Goal: Task Accomplishment & Management: Manage account settings

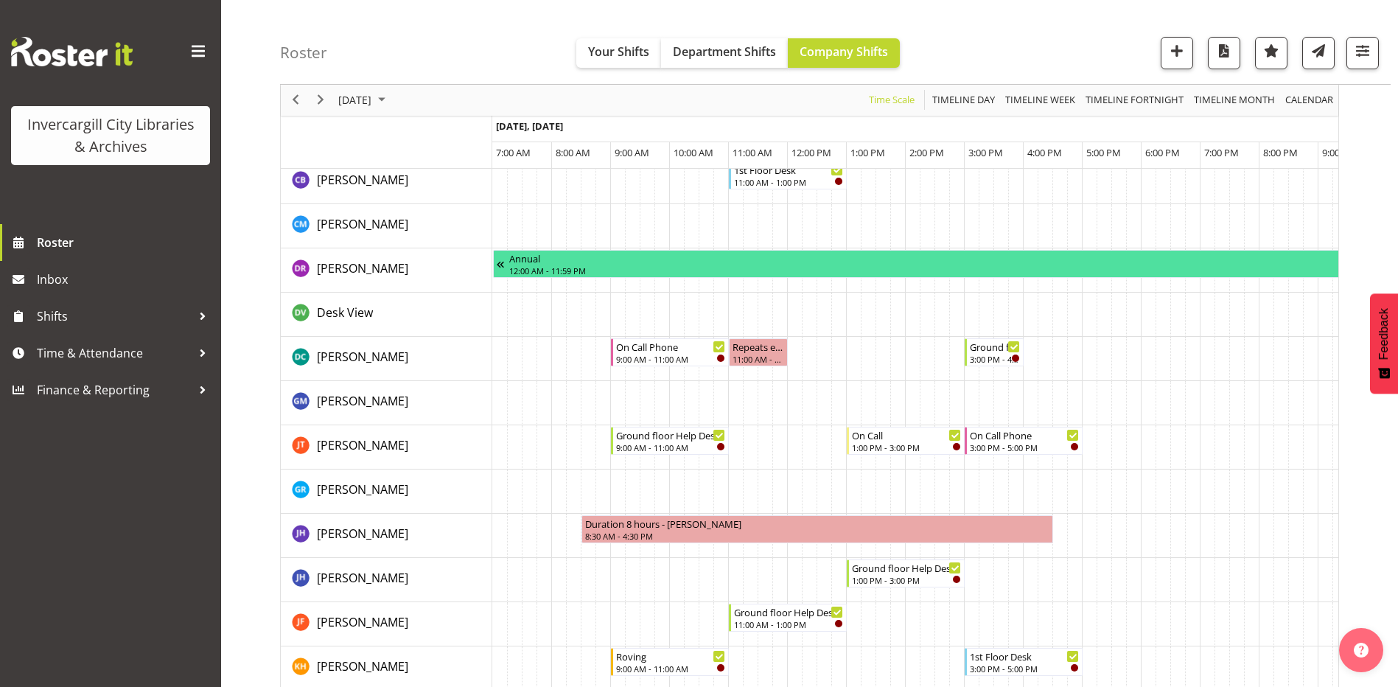
scroll to position [369, 0]
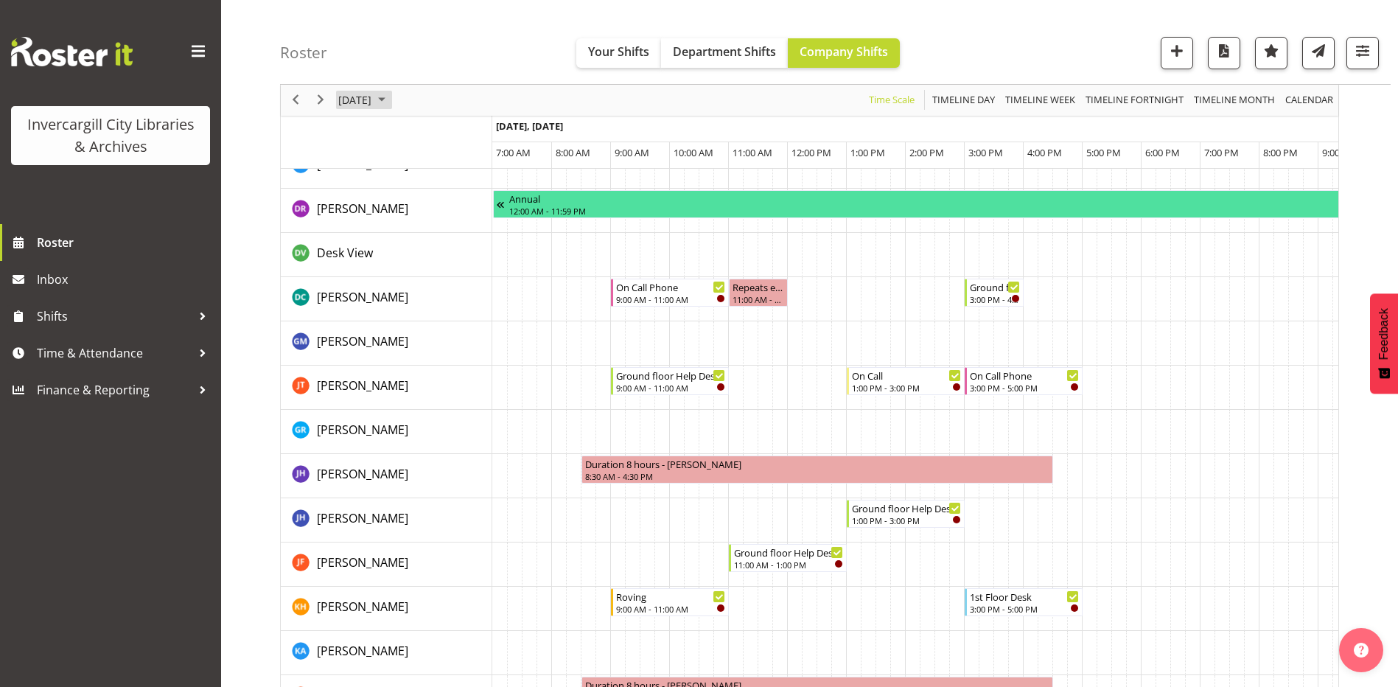
click at [373, 96] on span "August 18, 2025" at bounding box center [355, 100] width 36 height 18
click at [1049, 97] on span "Timeline Week" at bounding box center [1040, 100] width 73 height 18
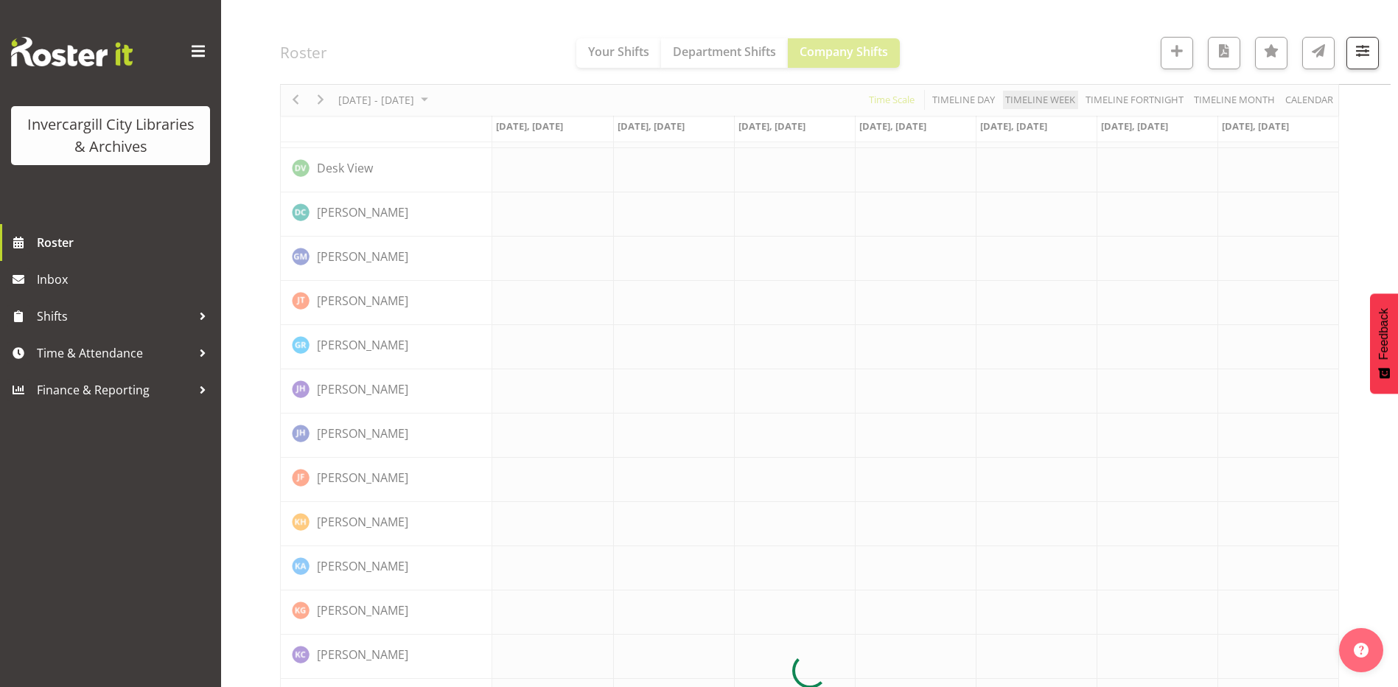
scroll to position [0, 0]
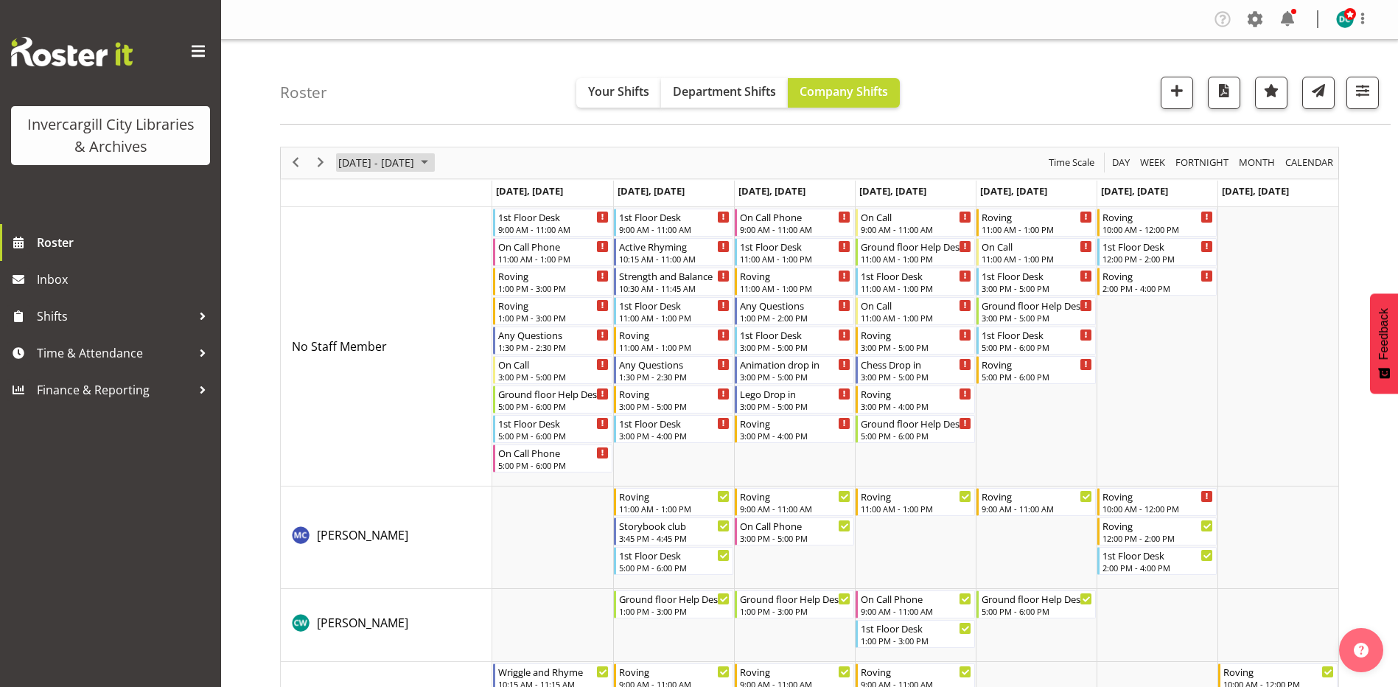
click at [408, 167] on span "August 18 - 24, 2025" at bounding box center [376, 162] width 79 height 18
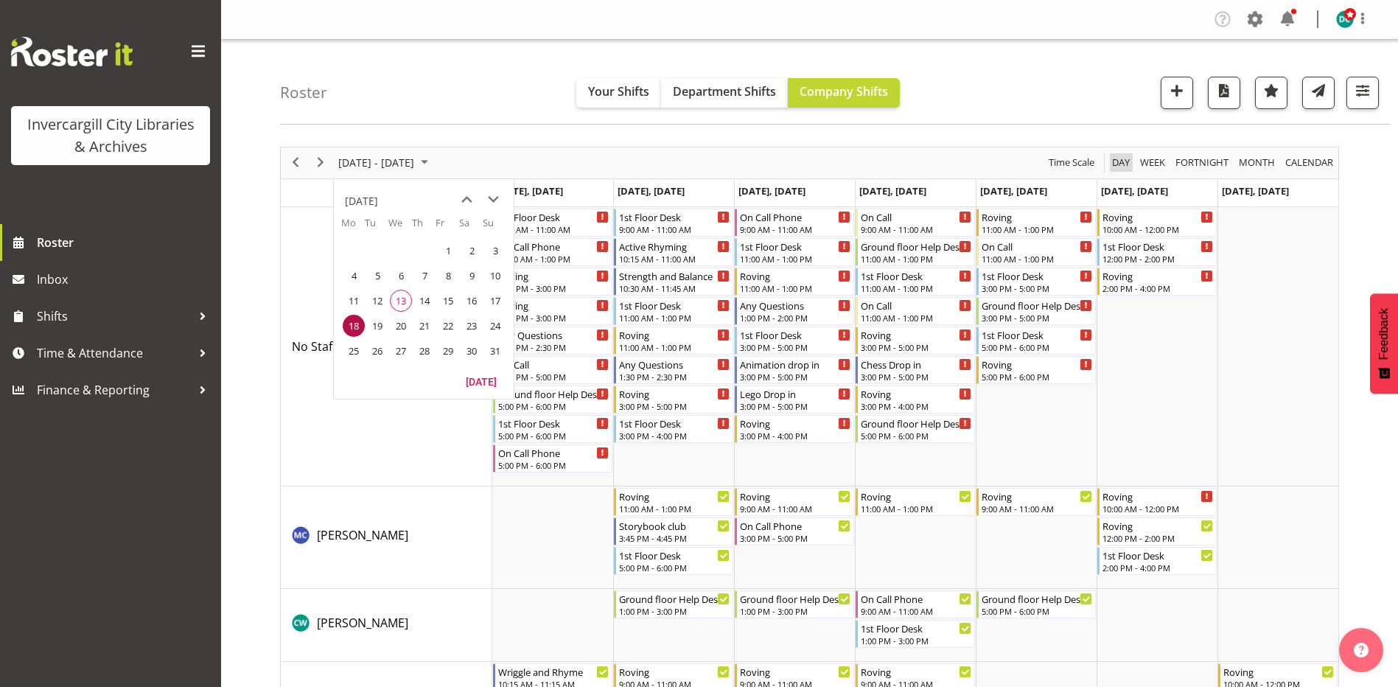
click at [1116, 165] on span "Day" at bounding box center [1121, 162] width 21 height 18
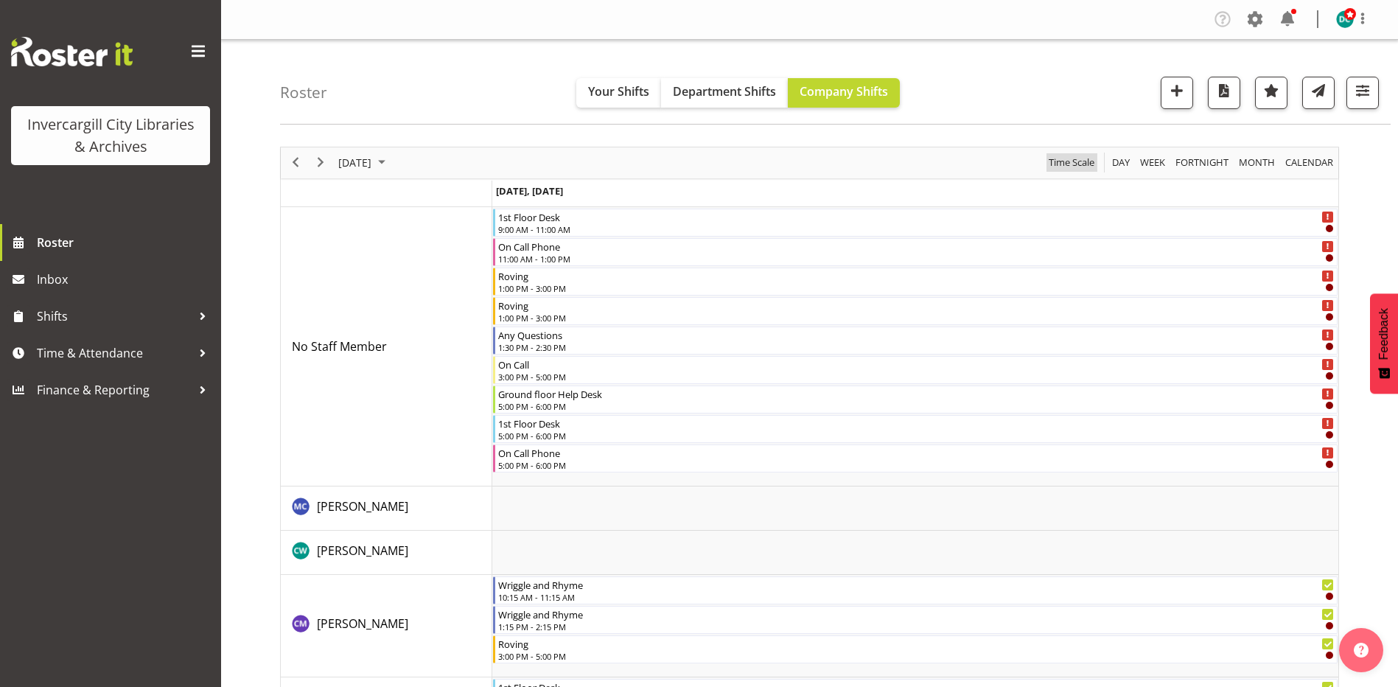
click at [1069, 161] on span "Time Scale" at bounding box center [1072, 162] width 49 height 18
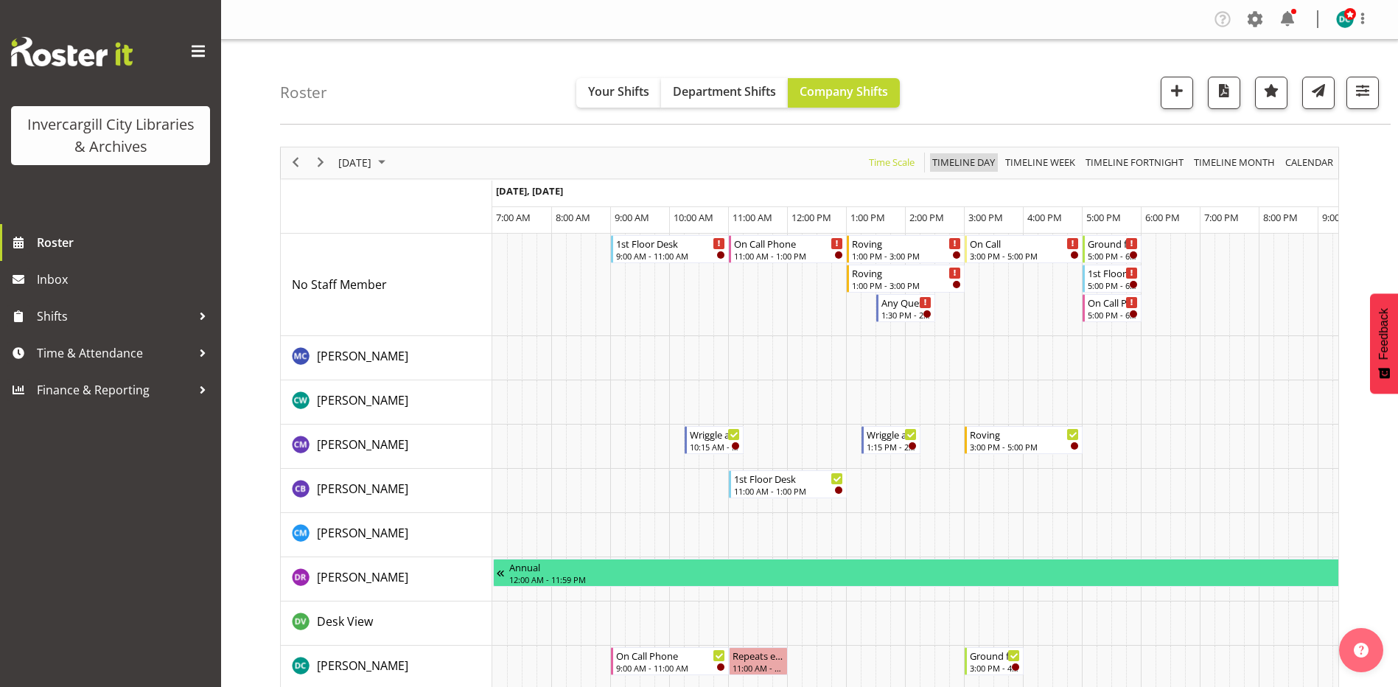
click at [947, 168] on span "Timeline Day" at bounding box center [964, 162] width 66 height 18
click at [948, 160] on span "Timeline Day" at bounding box center [964, 162] width 66 height 18
click at [904, 160] on span "Time Scale" at bounding box center [892, 162] width 49 height 18
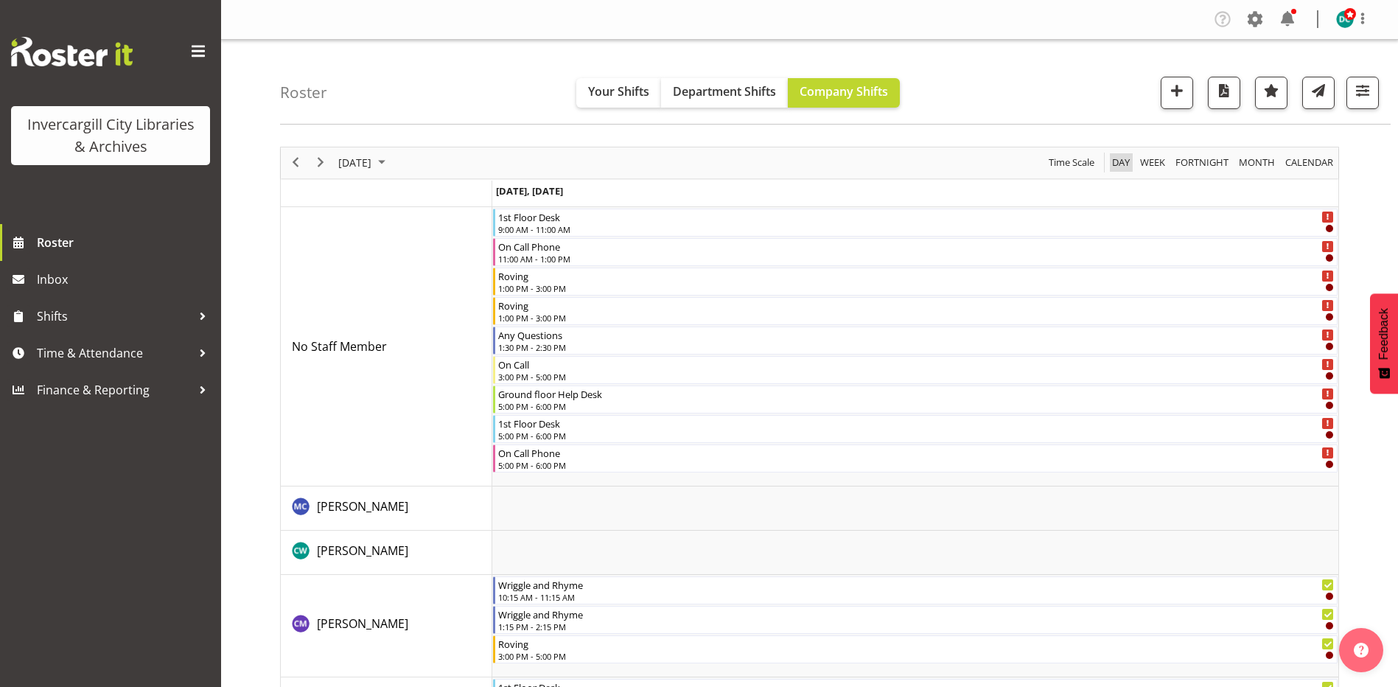
click at [1116, 166] on span "Day" at bounding box center [1121, 162] width 21 height 18
click at [1121, 162] on span "Day" at bounding box center [1121, 162] width 21 height 18
click at [1067, 161] on span "Time Scale" at bounding box center [1072, 162] width 49 height 18
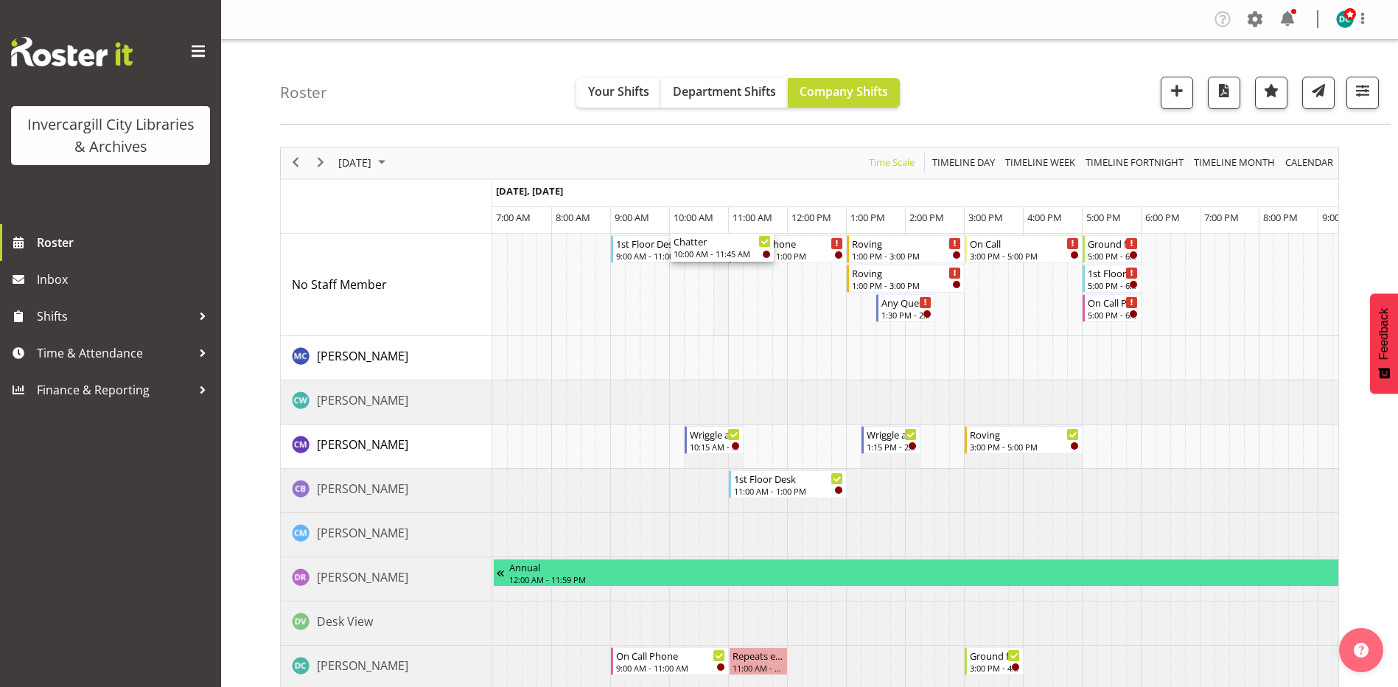
drag, startPoint x: 736, startPoint y: 368, endPoint x: 717, endPoint y: 319, distance: 52.6
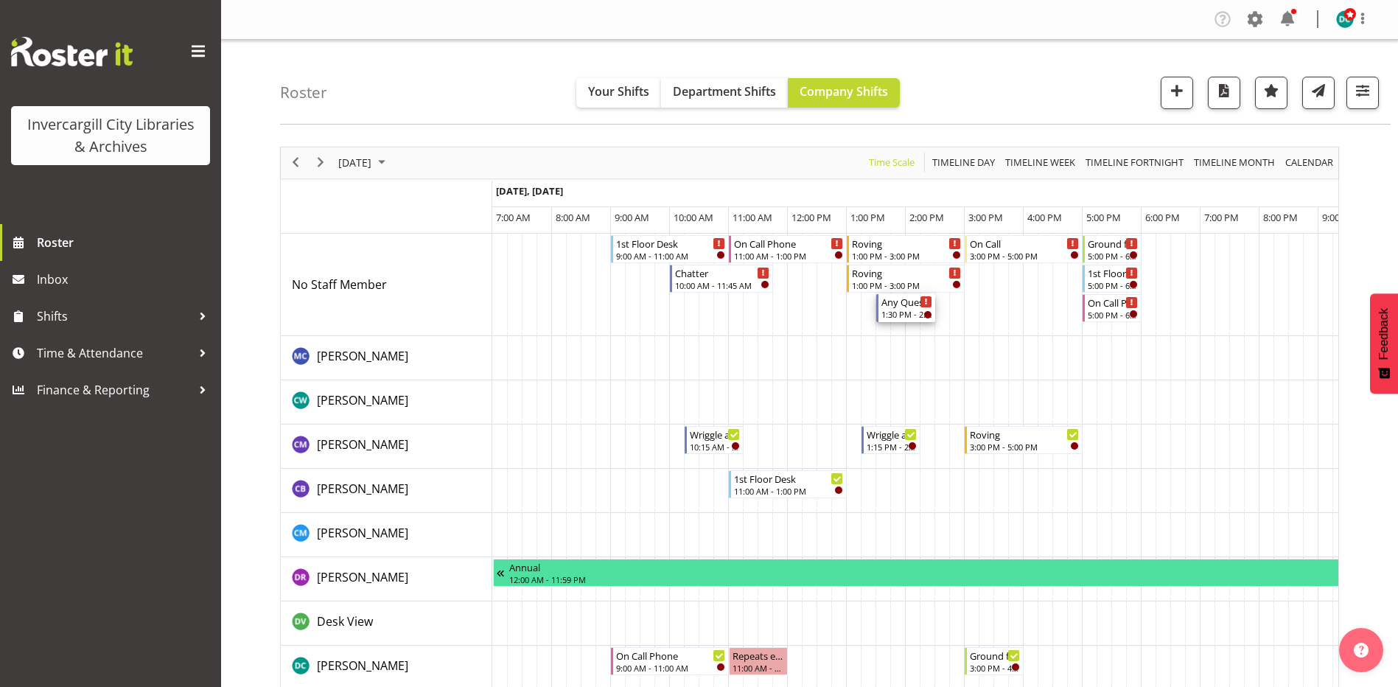
click at [901, 315] on div "1:30 PM - 2:30 PM" at bounding box center [907, 314] width 51 height 12
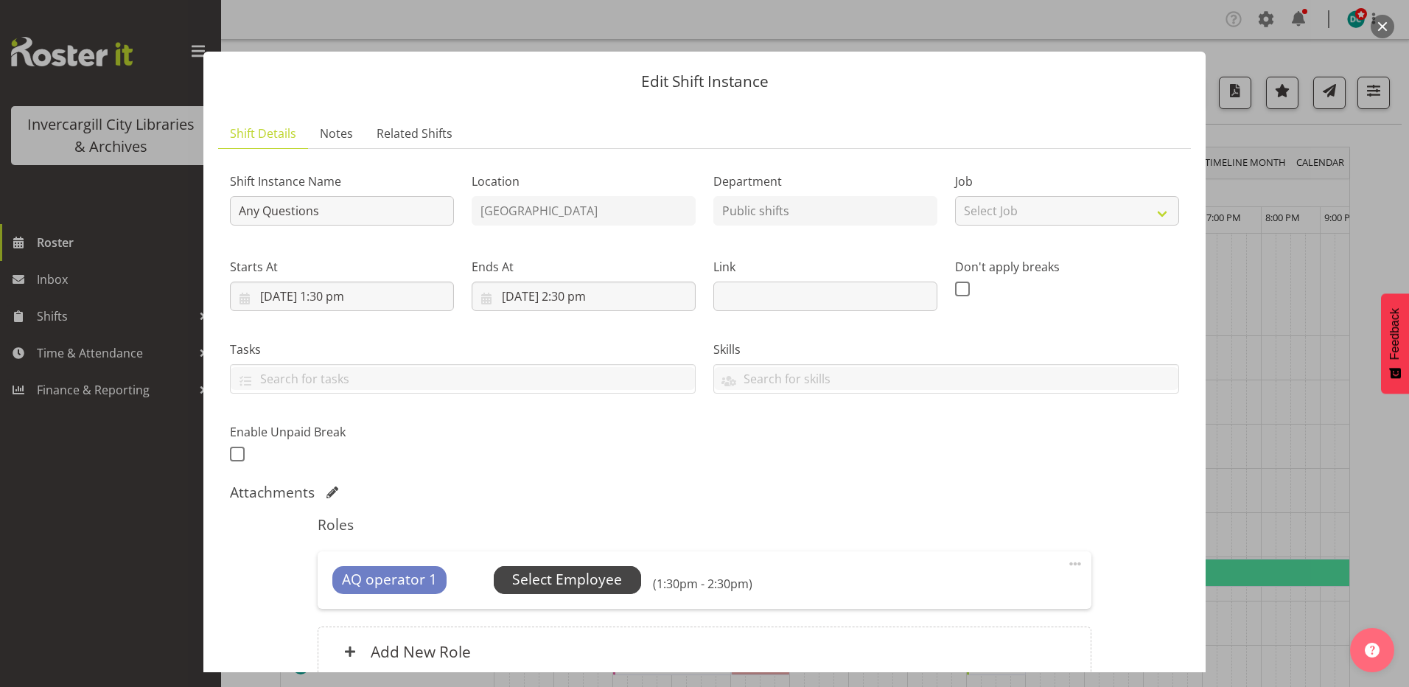
click at [553, 568] on span "Select Employee" at bounding box center [567, 580] width 147 height 28
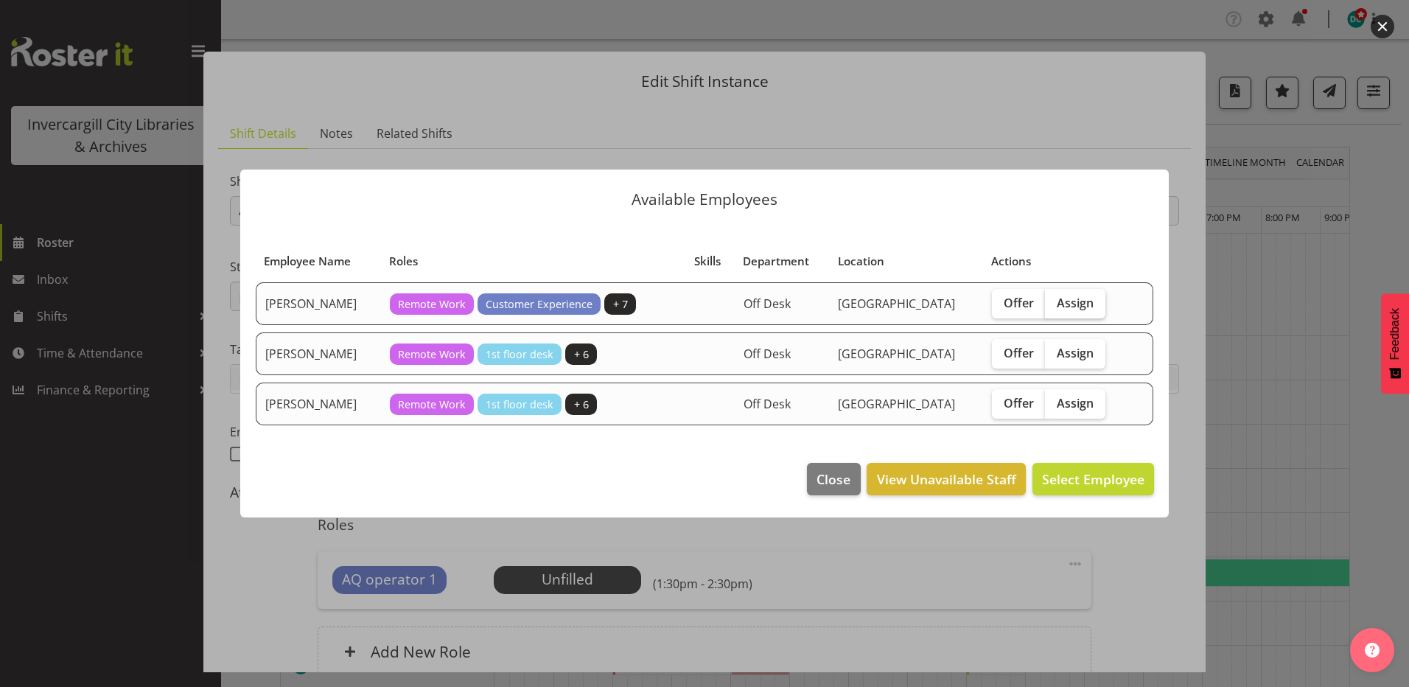
click at [1087, 297] on span "Assign" at bounding box center [1075, 303] width 37 height 15
click at [1055, 298] on input "Assign" at bounding box center [1050, 303] width 10 height 10
checkbox input "true"
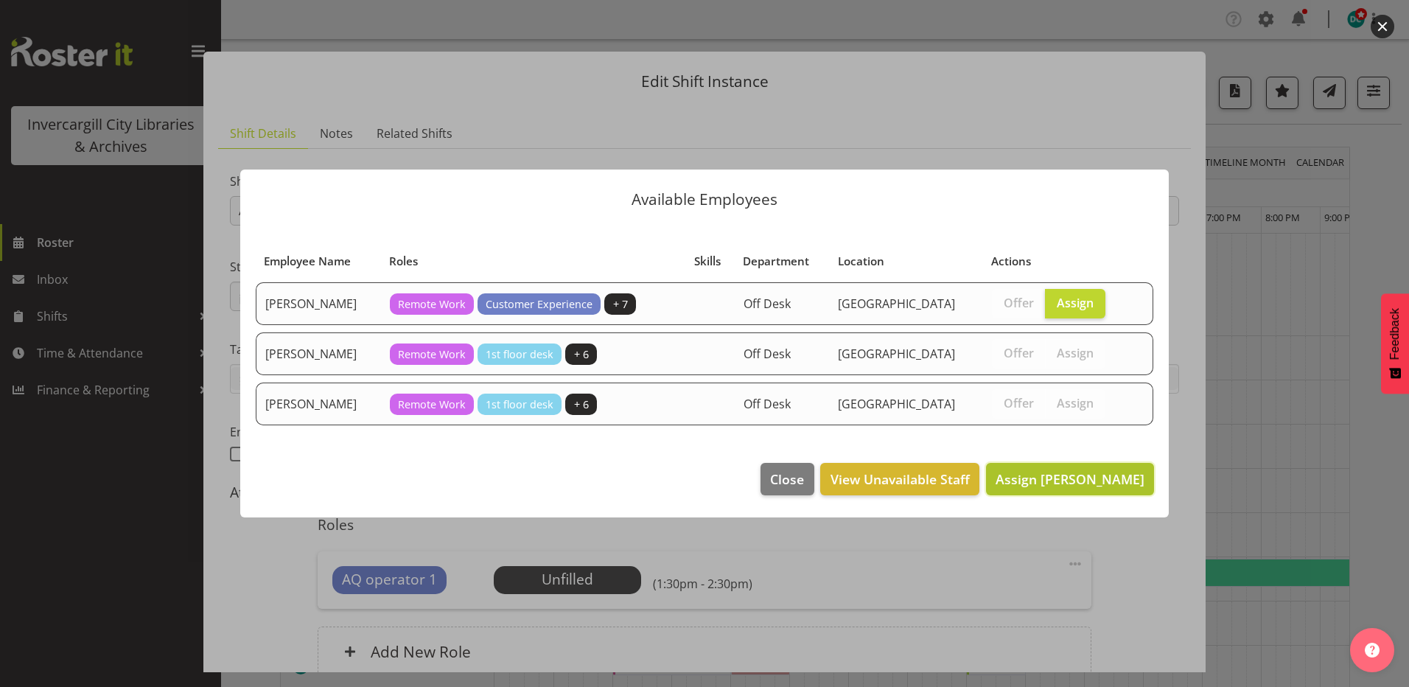
click at [1088, 479] on span "Assign Donald Cunningham" at bounding box center [1070, 479] width 149 height 18
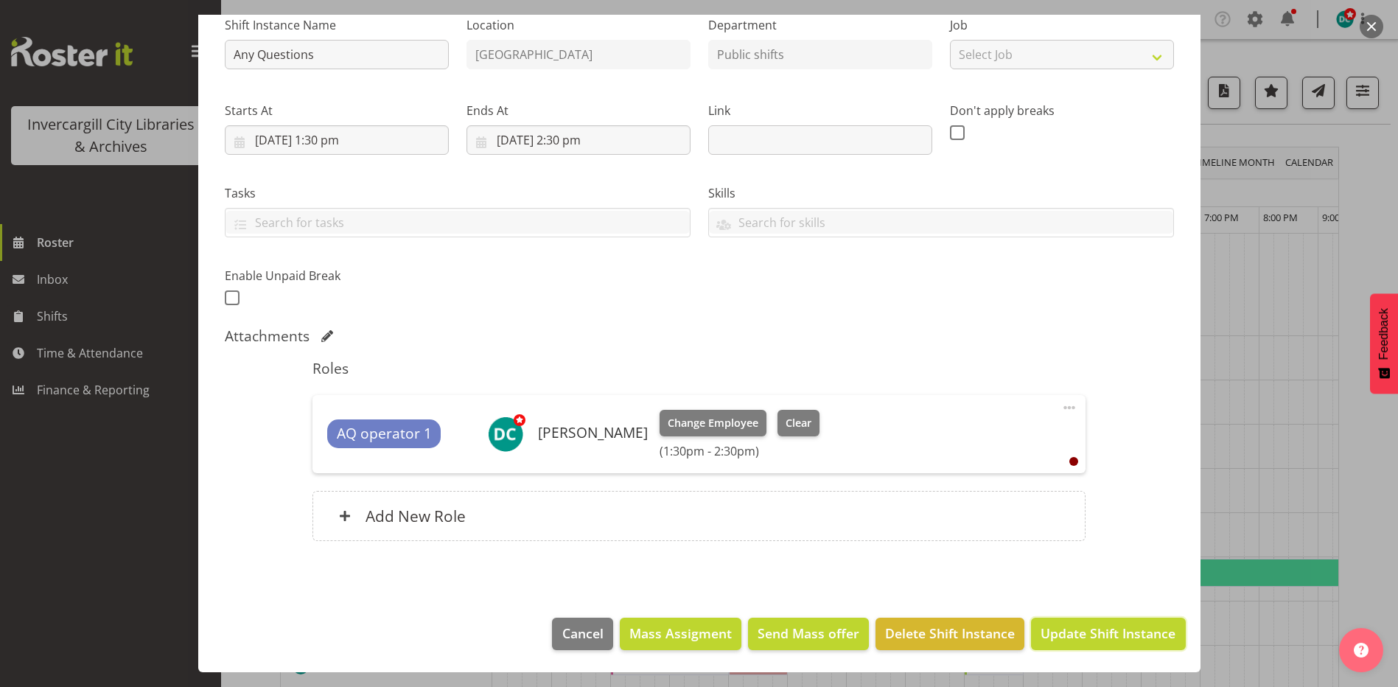
click at [1118, 636] on span "Update Shift Instance" at bounding box center [1108, 633] width 135 height 19
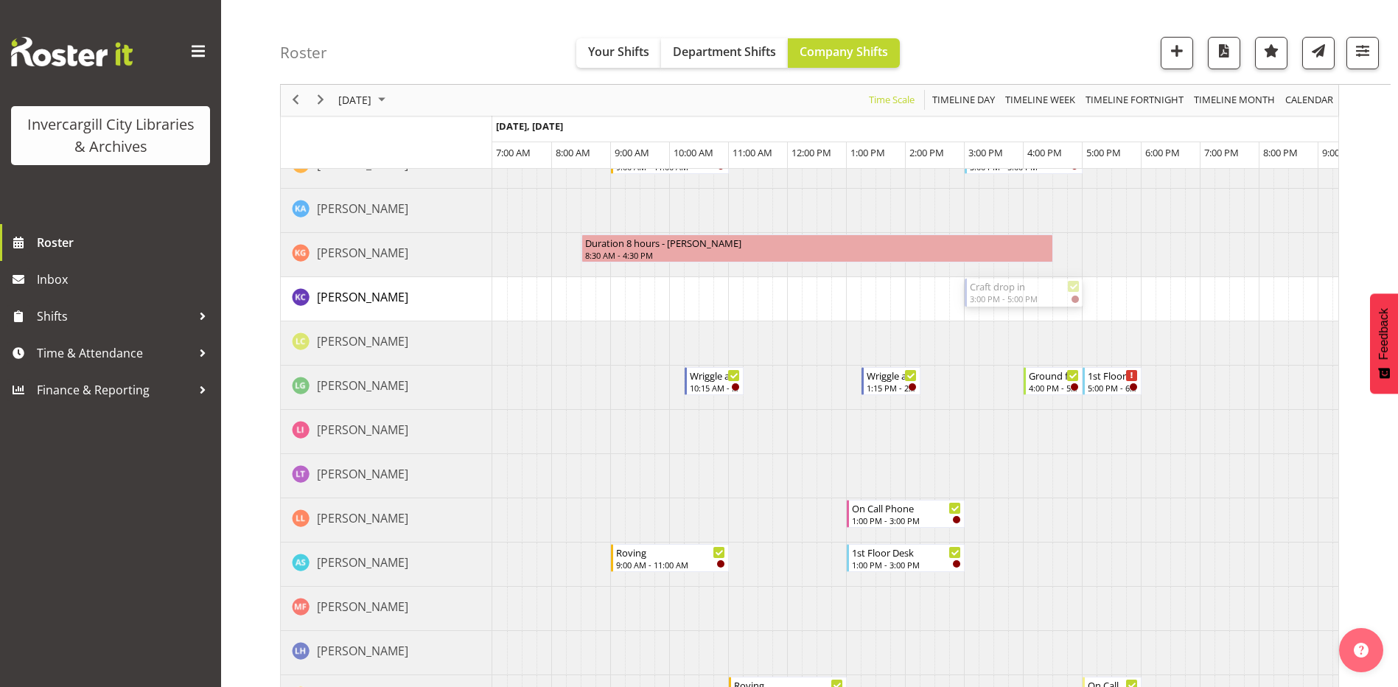
scroll to position [958, 0]
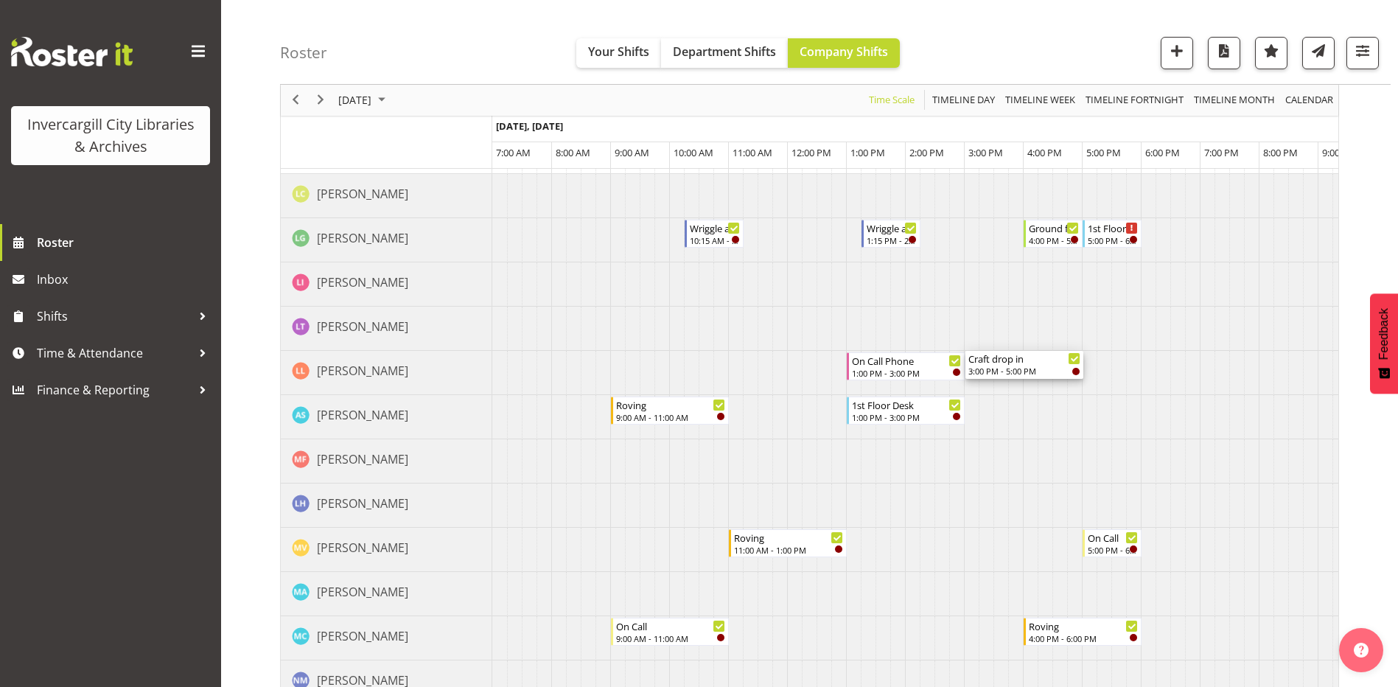
drag, startPoint x: 1027, startPoint y: 369, endPoint x: 1017, endPoint y: 383, distance: 17.4
click at [1017, 383] on div "1st Floor Desk 9:00 AM - 11:00 AM Chatter 10:00 AM - 11:45 AM On Call Phone 11:…" at bounding box center [915, 166] width 846 height 1783
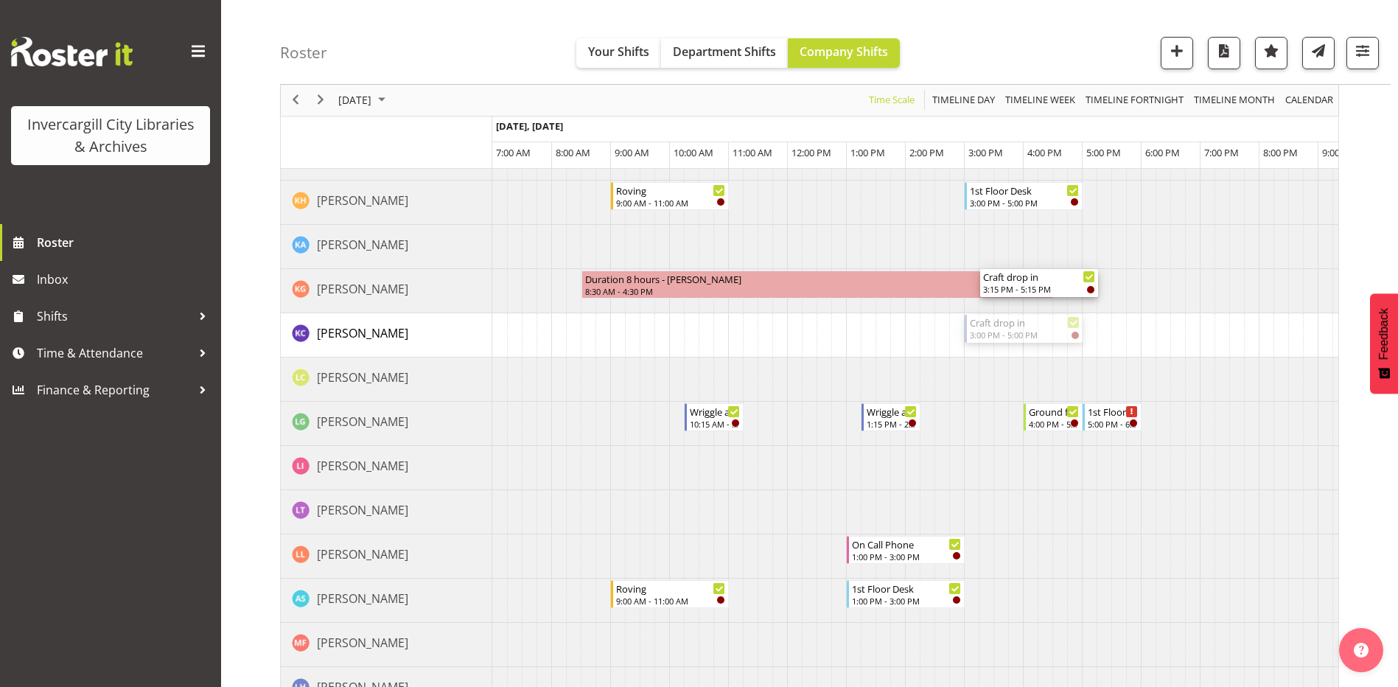
scroll to position [811, 0]
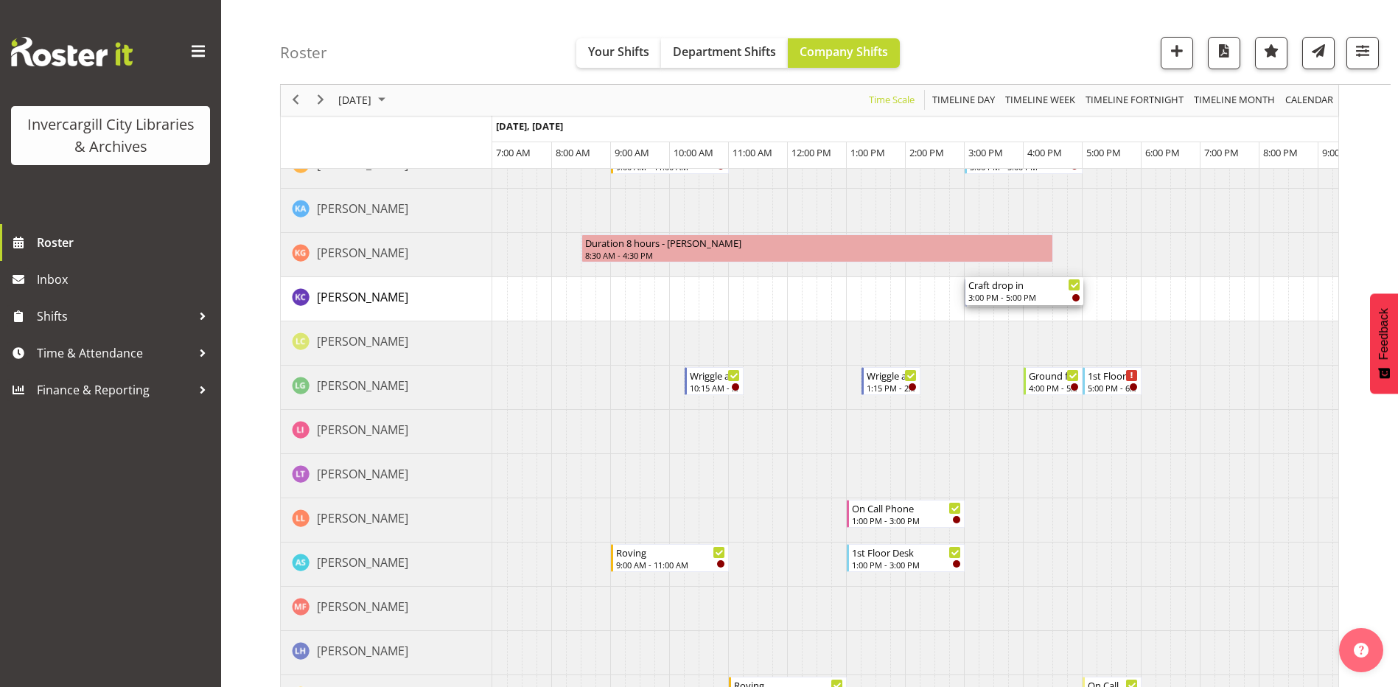
drag, startPoint x: 1025, startPoint y: 513, endPoint x: 1032, endPoint y: 301, distance: 212.4
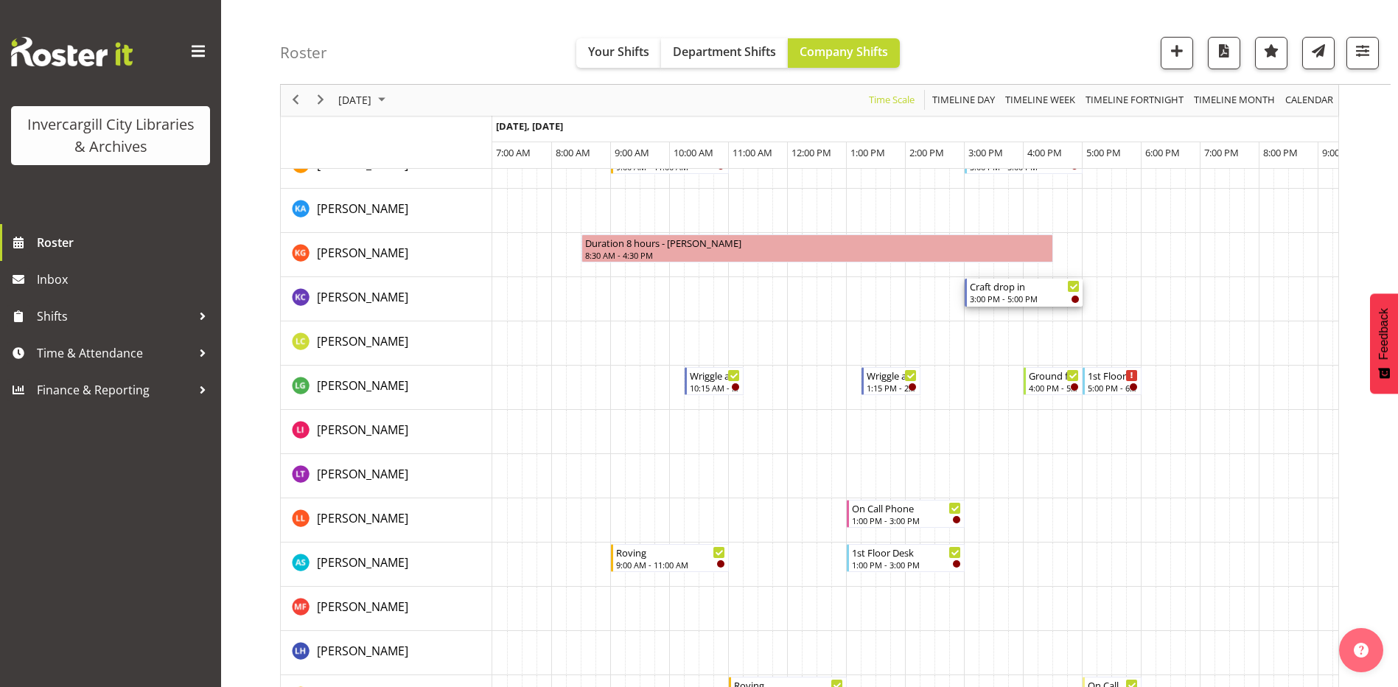
click at [1025, 291] on div "Craft drop in" at bounding box center [1025, 286] width 110 height 15
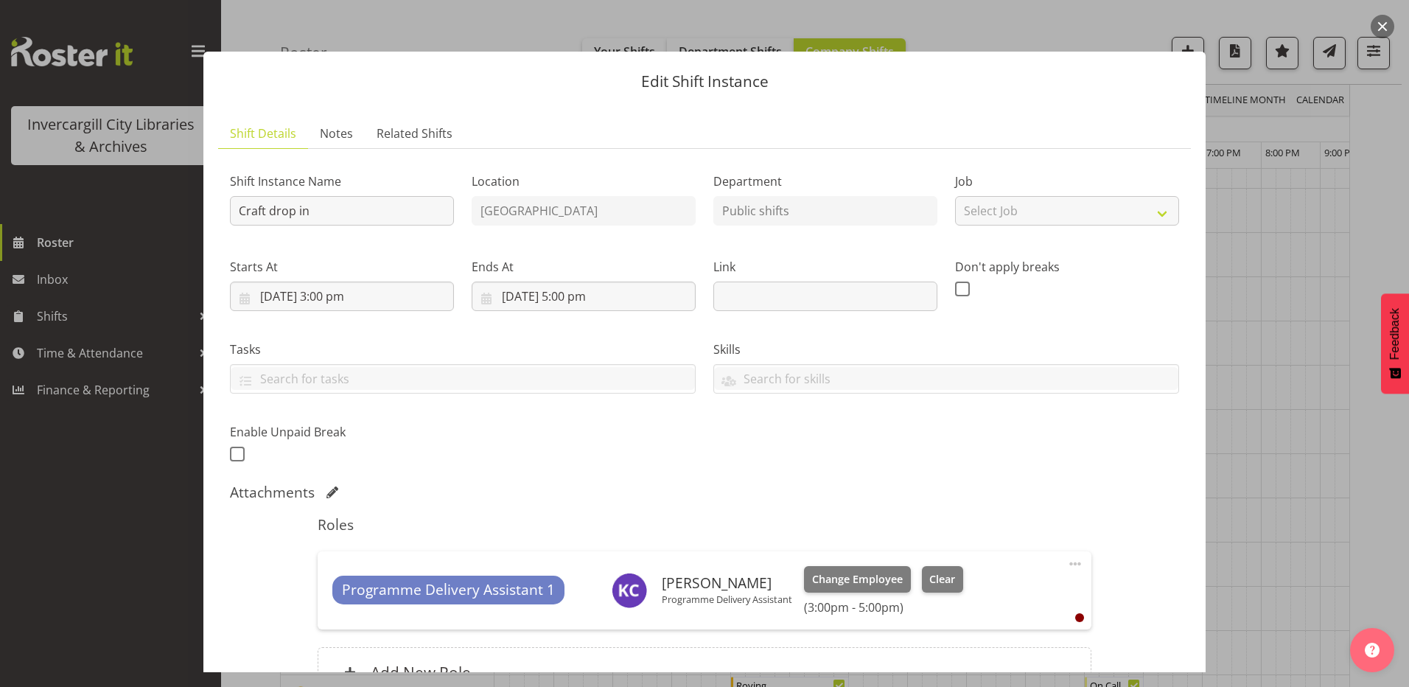
click at [1067, 562] on span at bounding box center [1076, 564] width 18 height 18
click at [972, 650] on link "Delete" at bounding box center [1014, 649] width 142 height 27
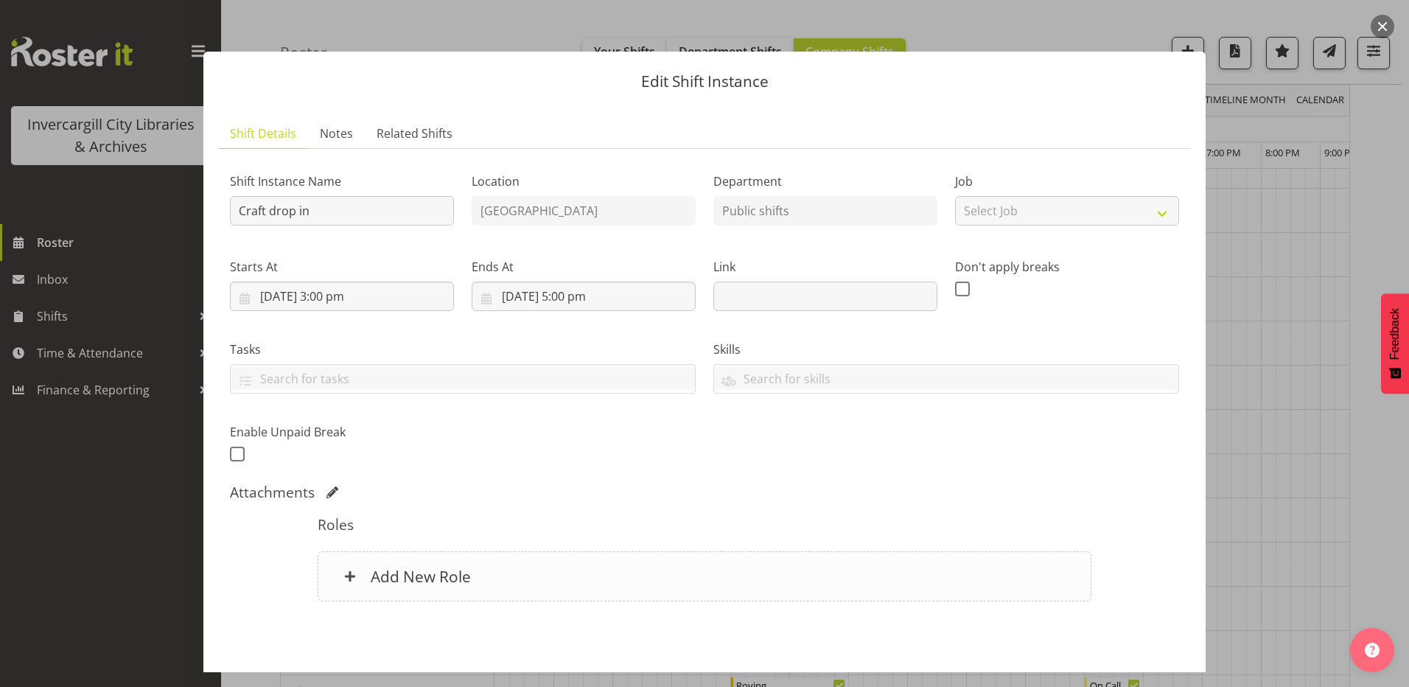
click at [642, 588] on div "Add New Role" at bounding box center [704, 576] width 773 height 50
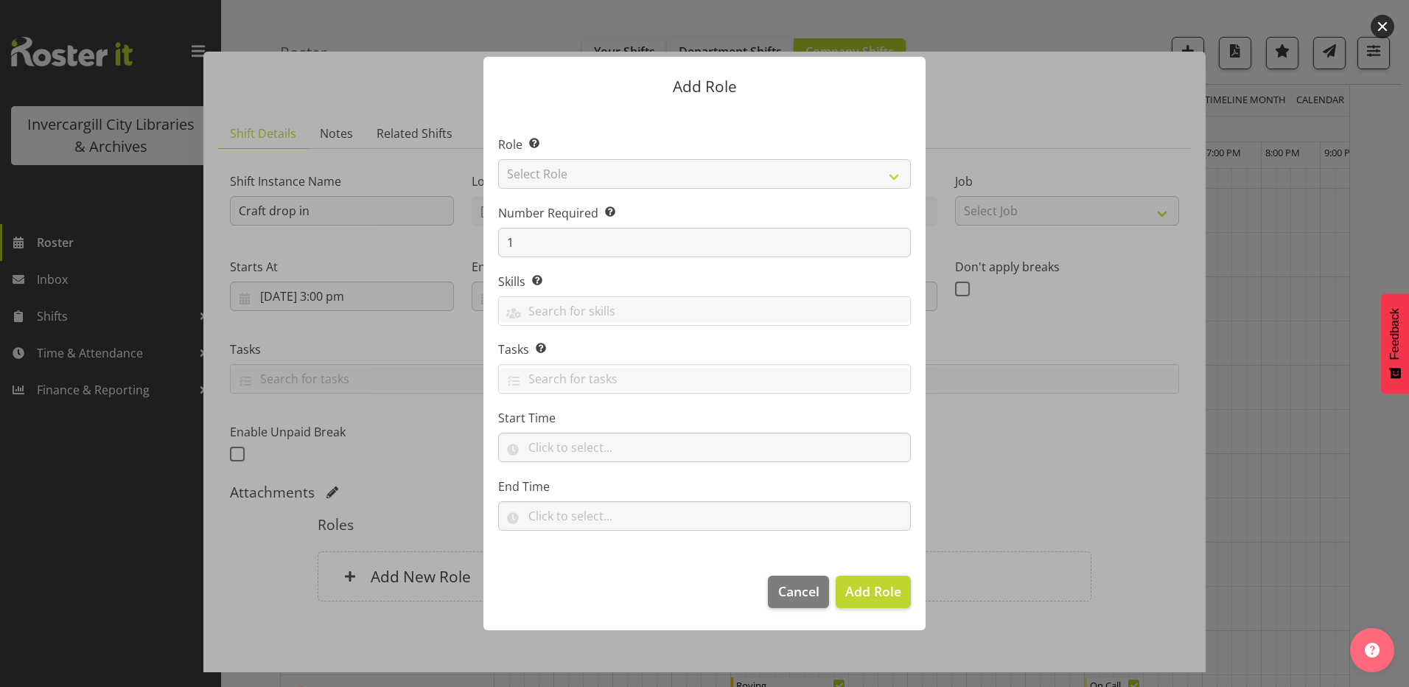
click at [545, 166] on div at bounding box center [705, 343] width 472 height 646
click at [542, 167] on select "Select Role 1st floor desk AQ operator Business Support Team member Casual Cust…" at bounding box center [704, 173] width 413 height 29
select select "1533"
click at [498, 159] on select "Select Role 1st floor desk AQ operator Business Support Team member Casual Cust…" at bounding box center [704, 173] width 413 height 29
click at [877, 585] on span "Add Role" at bounding box center [874, 591] width 56 height 18
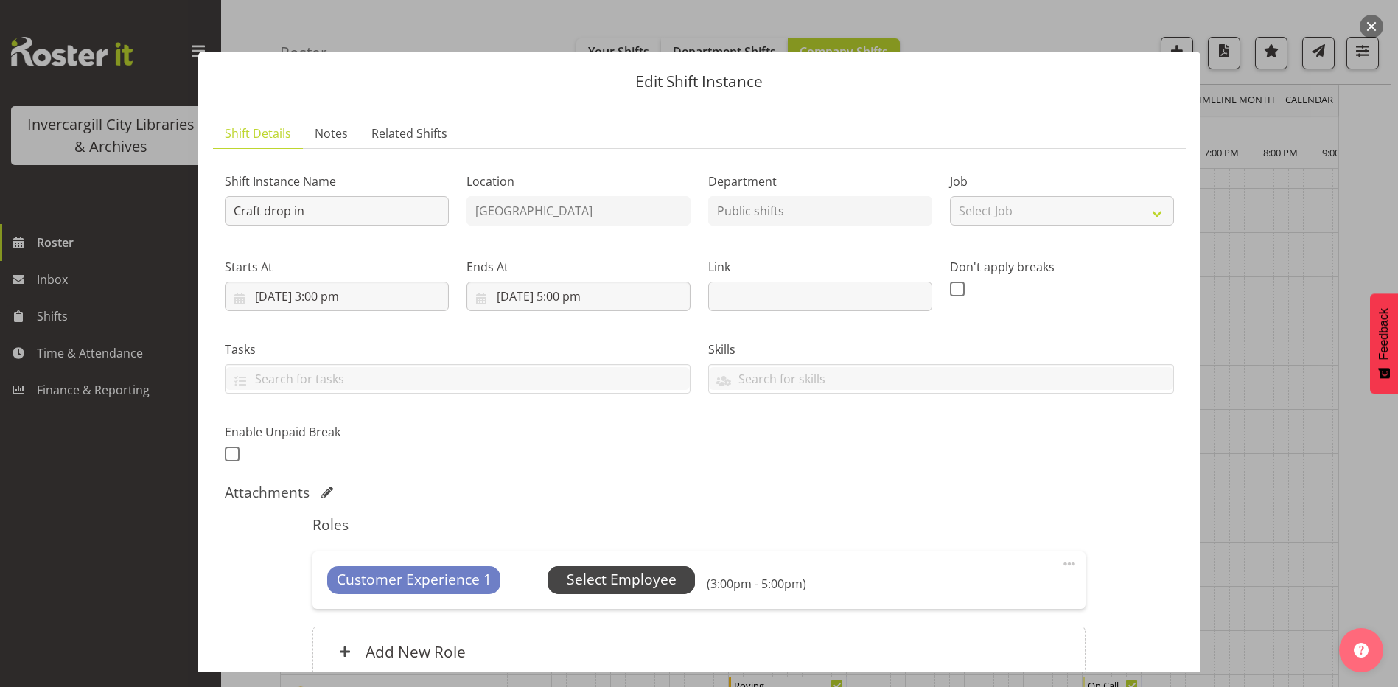
click at [630, 571] on span "Select Employee" at bounding box center [622, 579] width 110 height 21
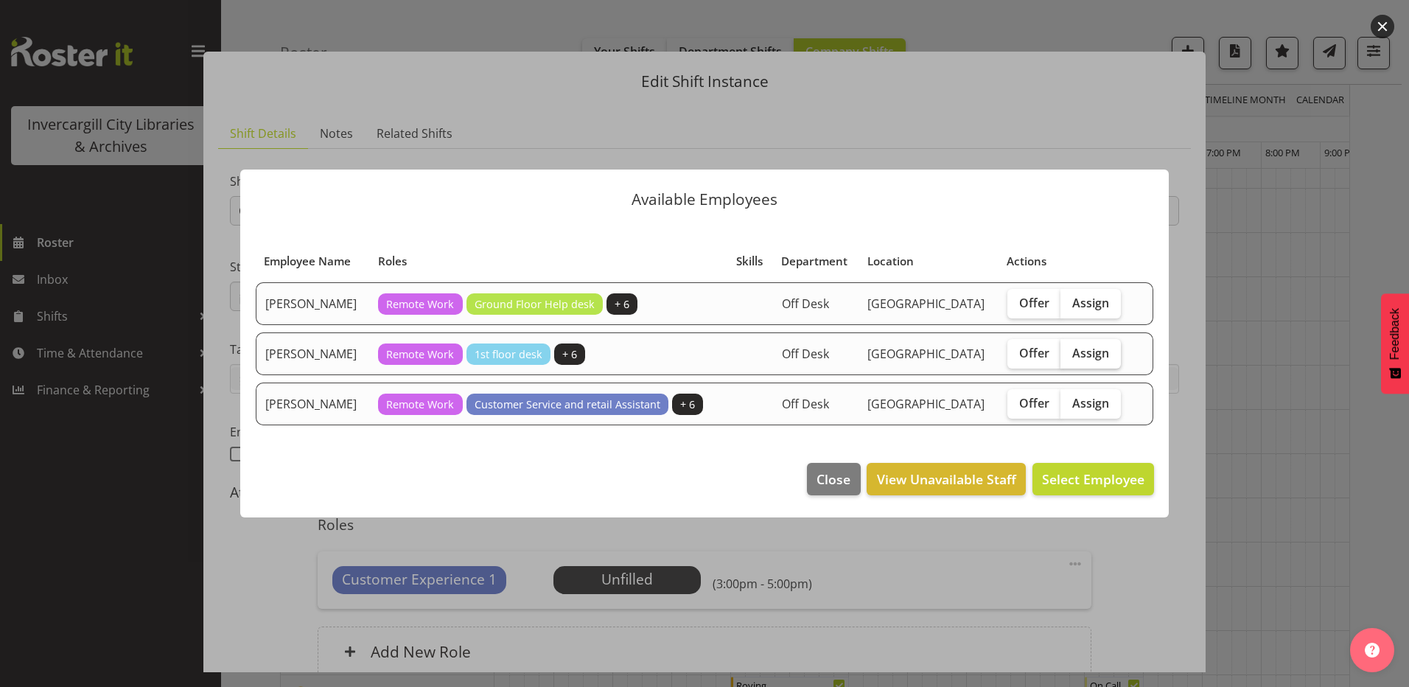
click at [1088, 355] on span "Assign" at bounding box center [1091, 353] width 37 height 15
click at [1070, 355] on input "Assign" at bounding box center [1066, 353] width 10 height 10
checkbox input "true"
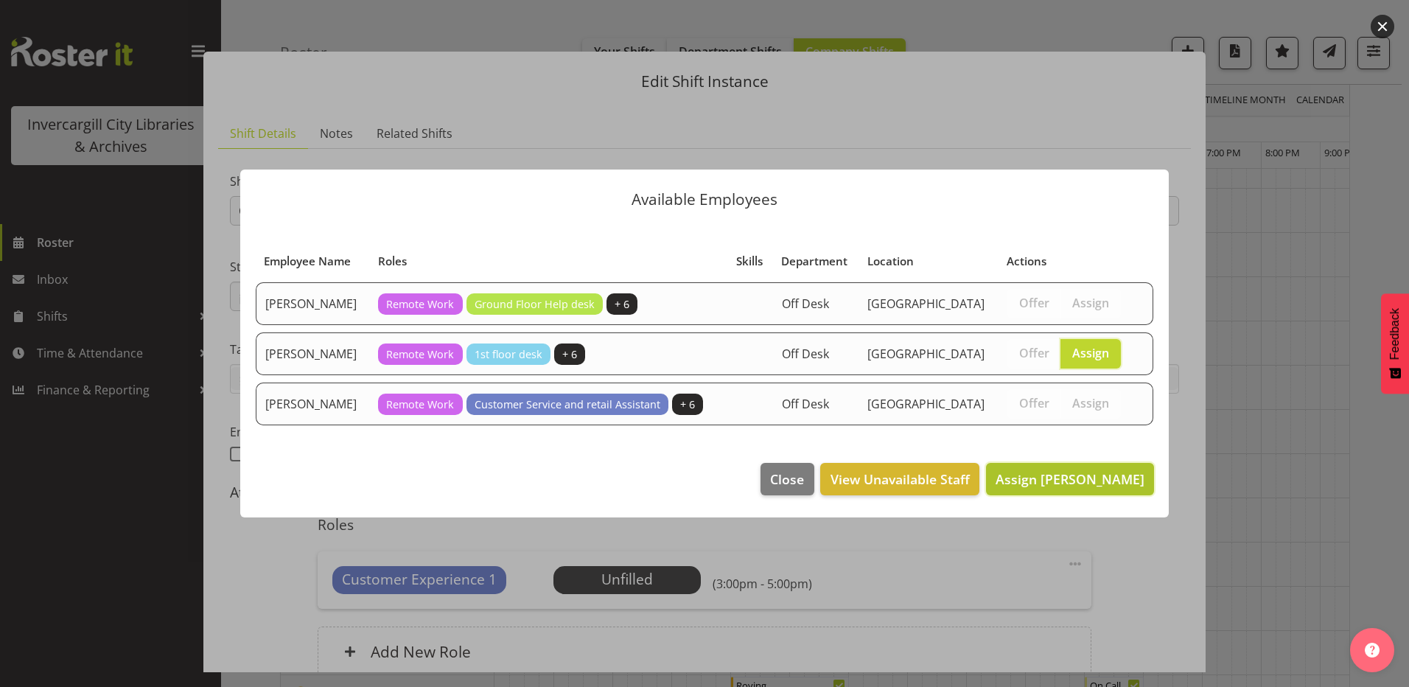
click at [1091, 477] on span "Assign Lynette Lockett" at bounding box center [1070, 479] width 149 height 18
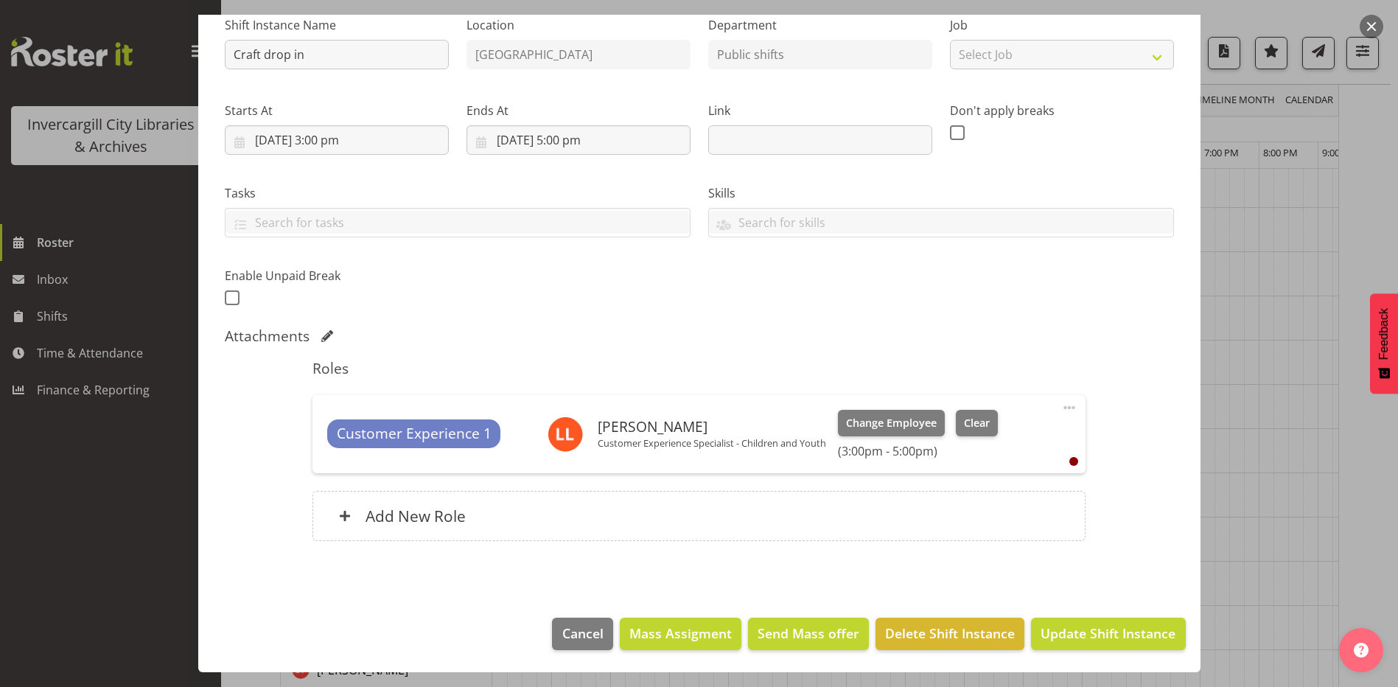
scroll to position [1179, 0]
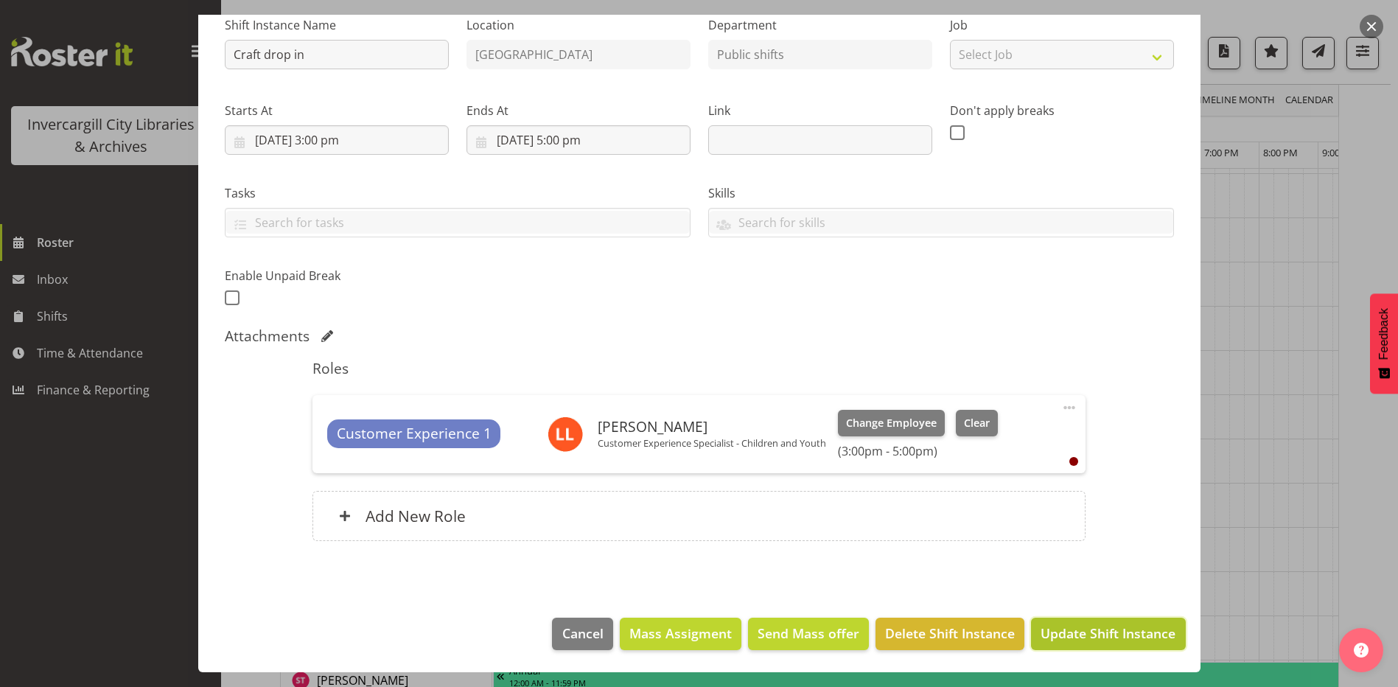
click at [1098, 631] on span "Update Shift Instance" at bounding box center [1108, 633] width 135 height 19
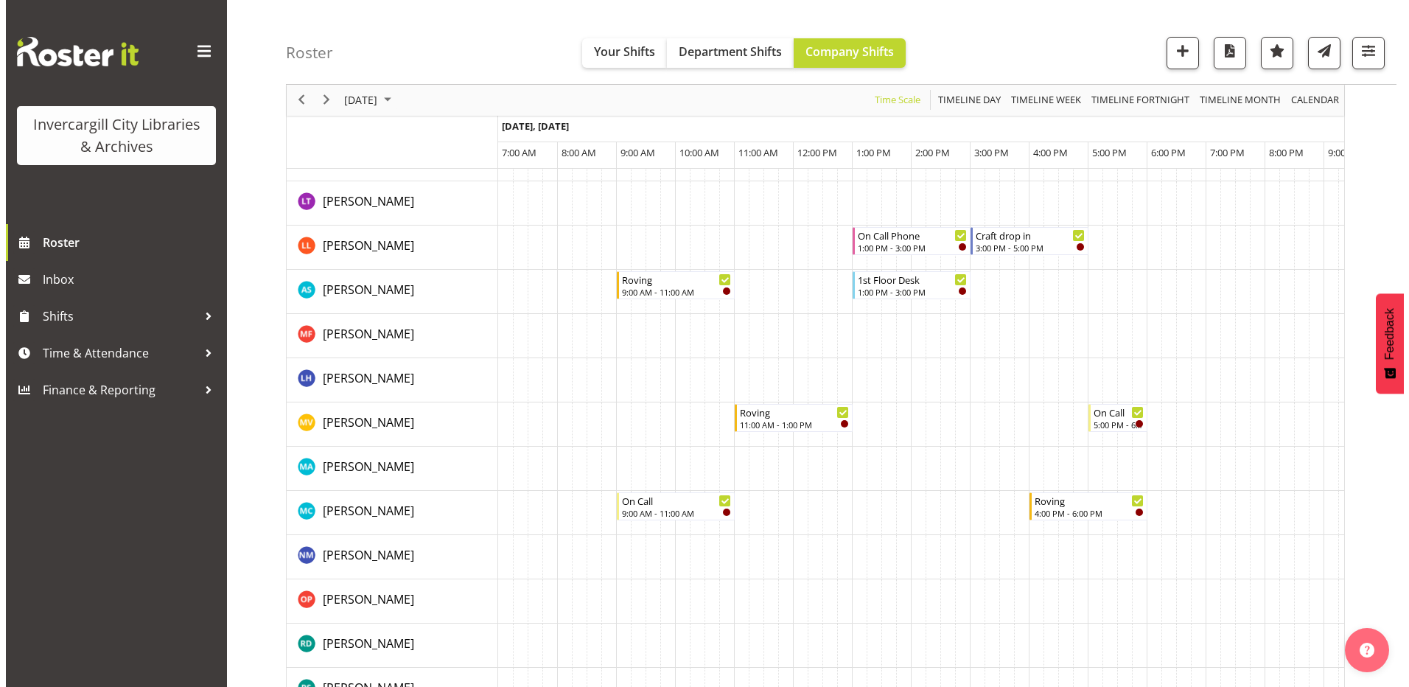
scroll to position [1106, 0]
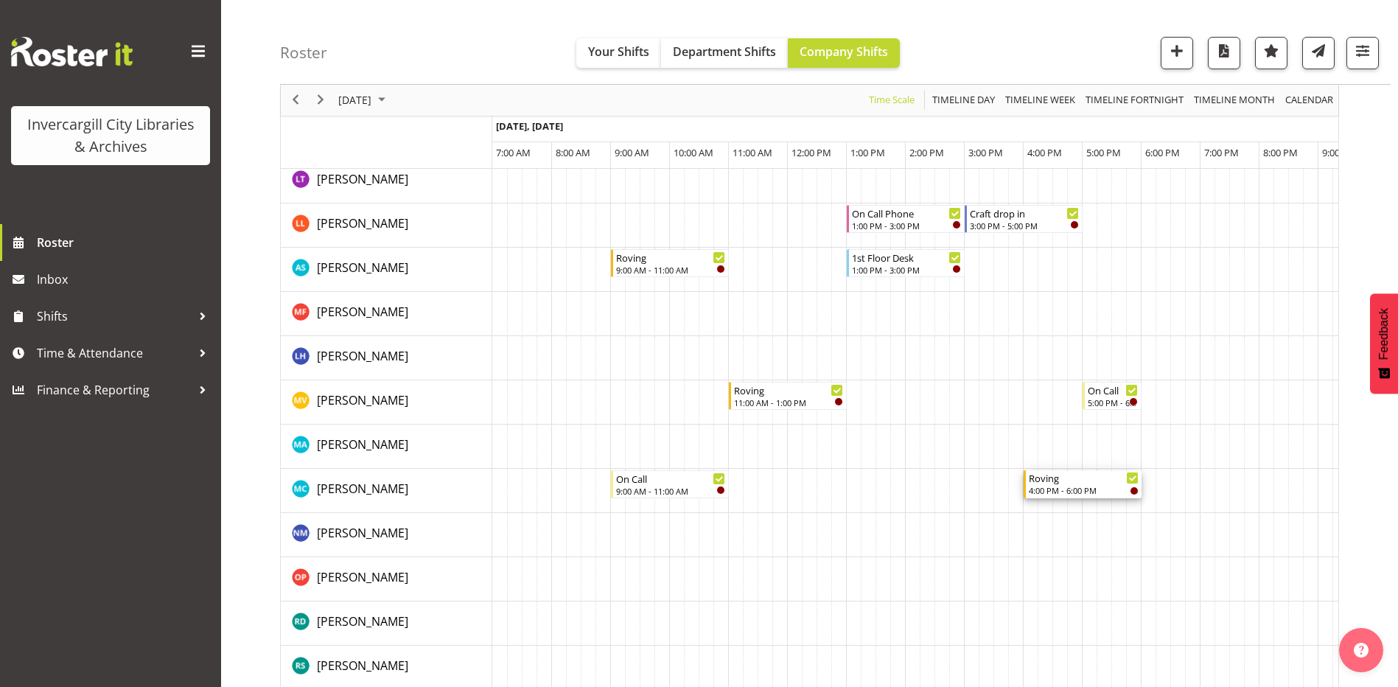
click at [1078, 486] on div "4:00 PM - 6:00 PM" at bounding box center [1084, 490] width 110 height 12
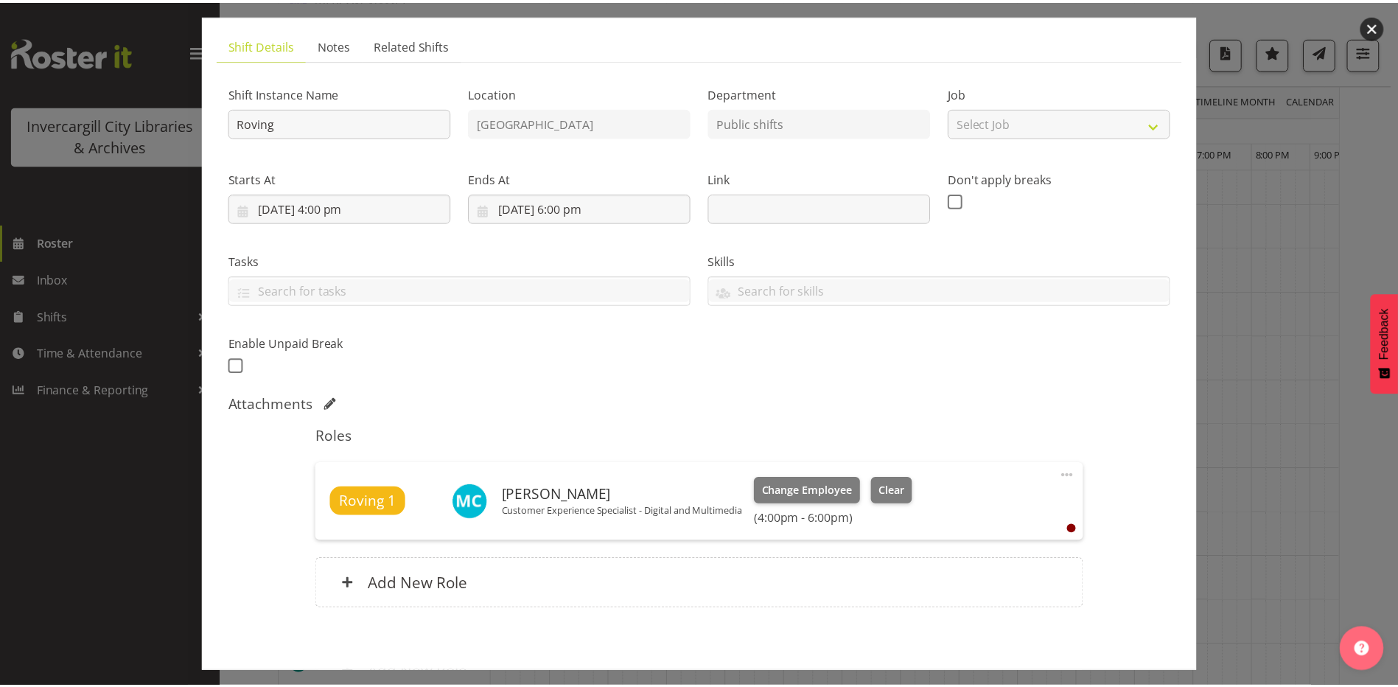
scroll to position [74, 0]
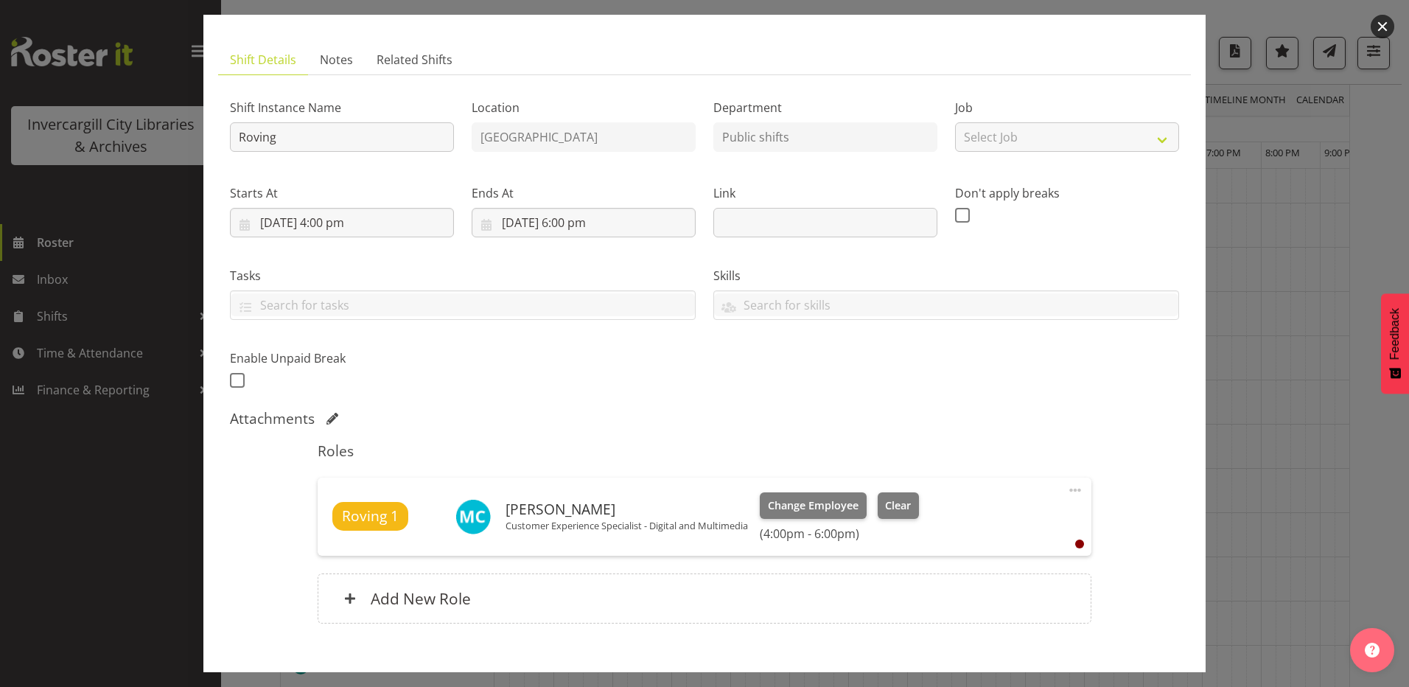
click at [1384, 26] on button "button" at bounding box center [1383, 27] width 24 height 24
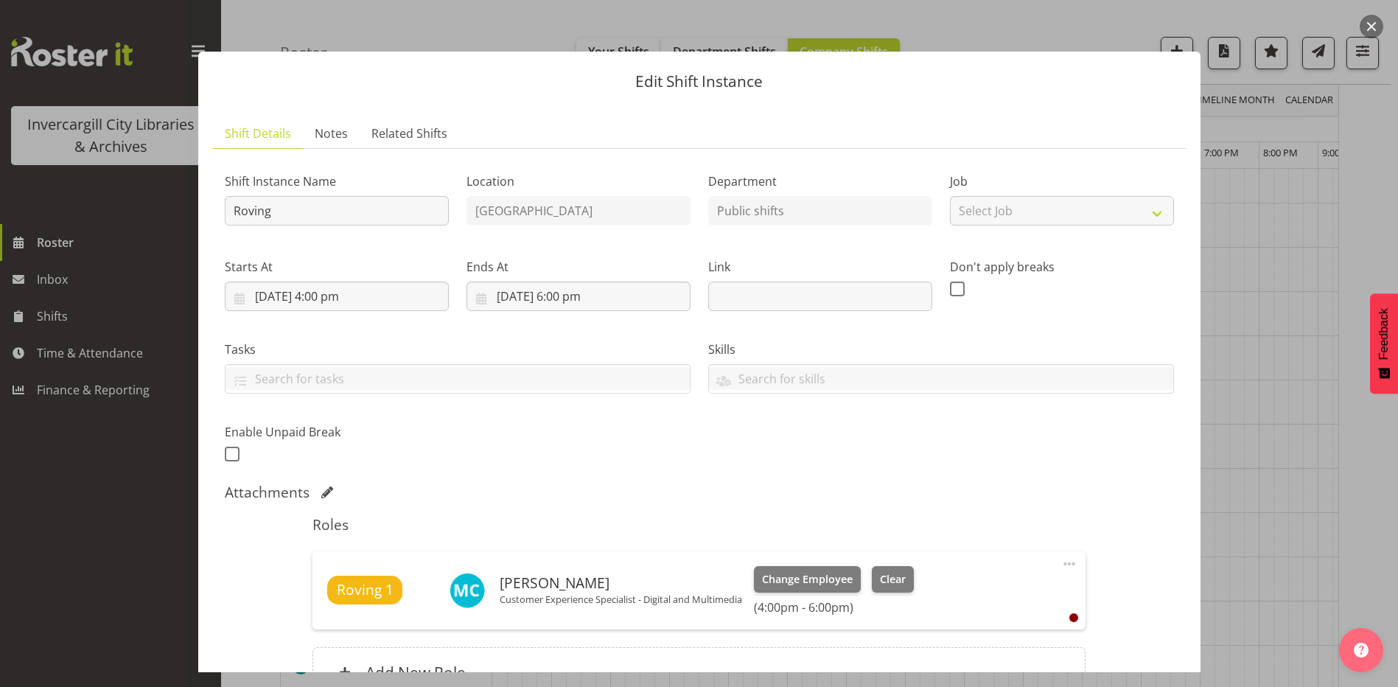
click at [1368, 24] on button "button" at bounding box center [1372, 27] width 24 height 24
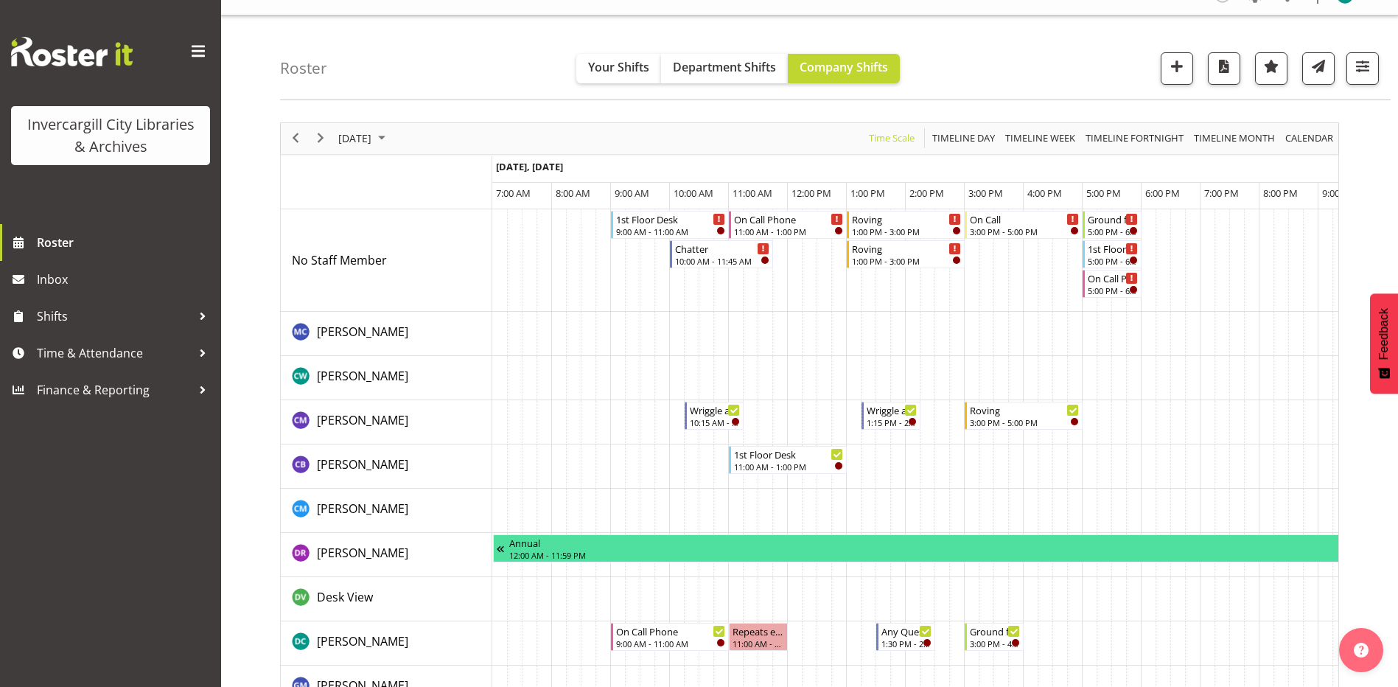
scroll to position [0, 0]
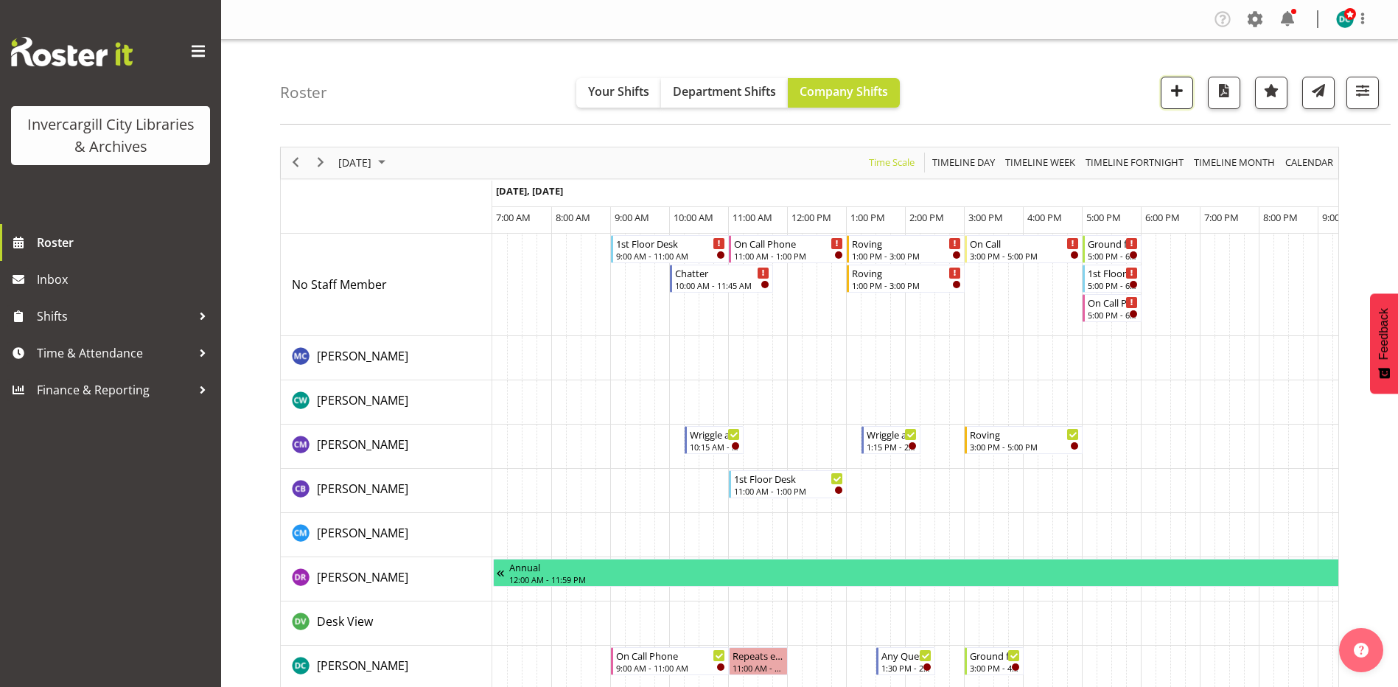
click at [1174, 92] on span "button" at bounding box center [1177, 90] width 19 height 19
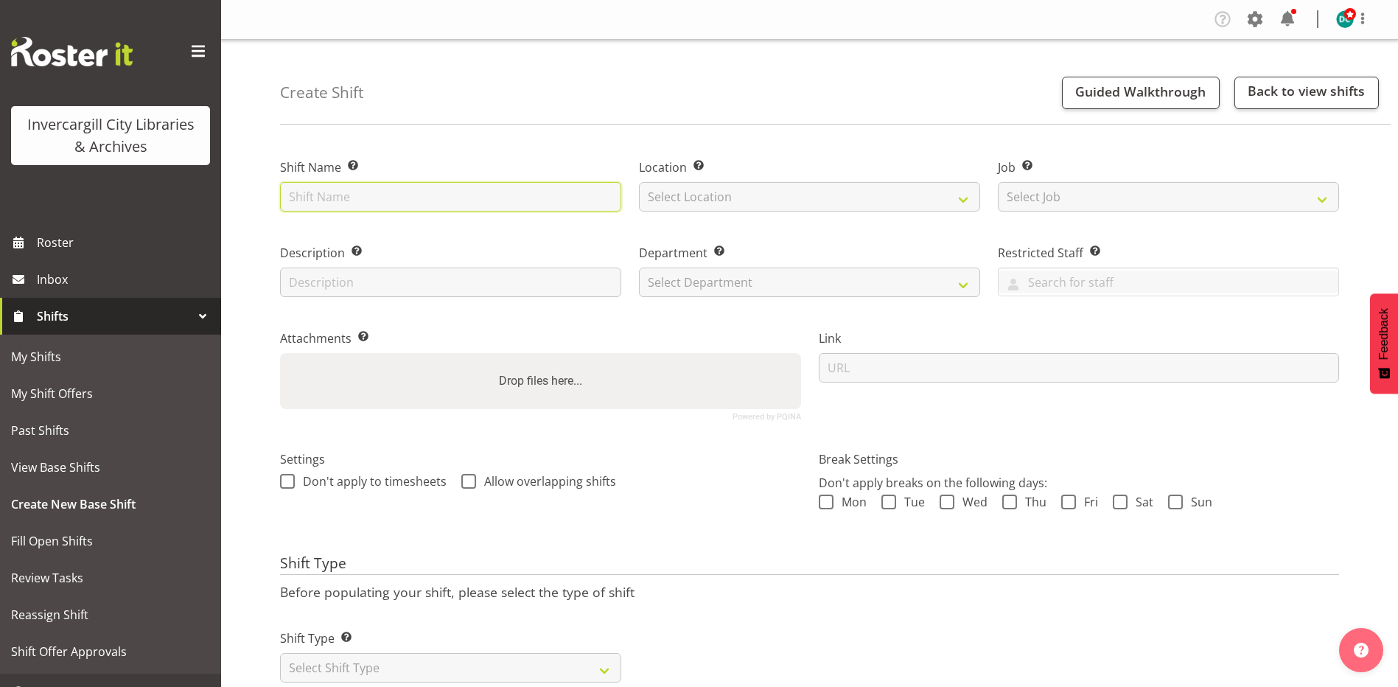
click at [357, 204] on input "text" at bounding box center [450, 196] width 341 height 29
type input "Roving"
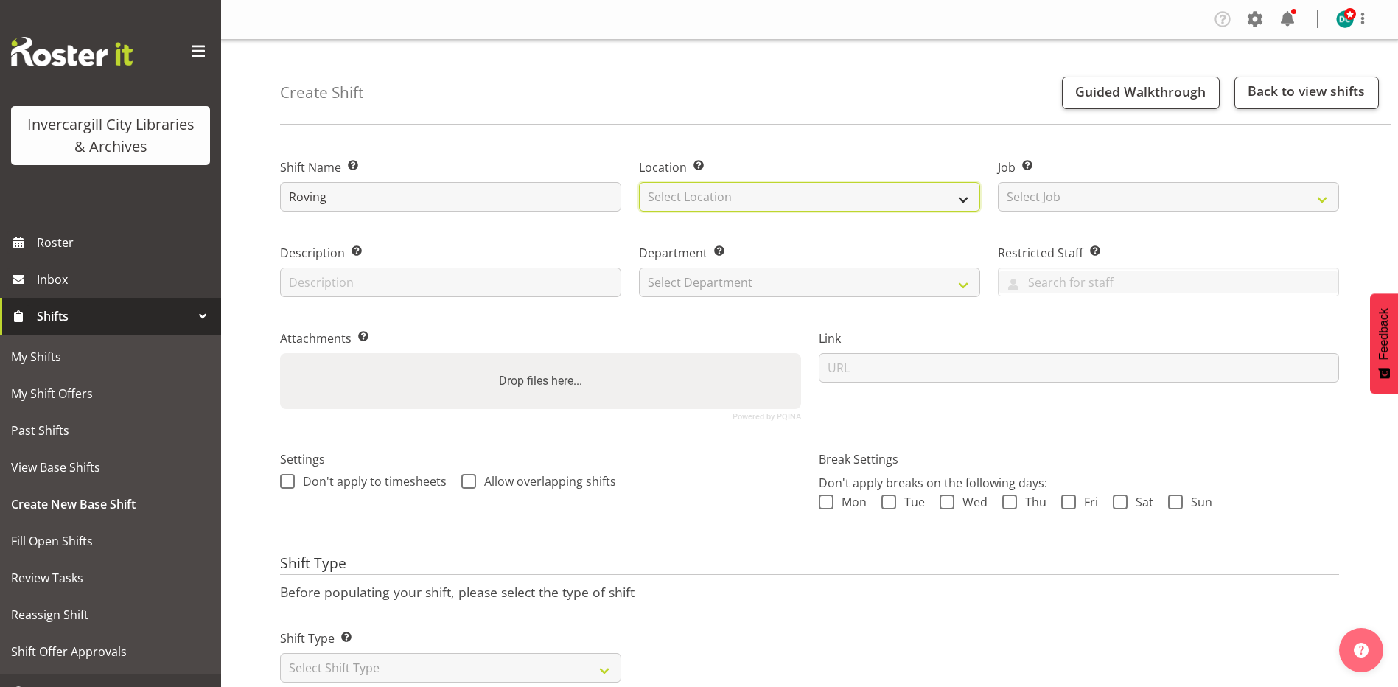
click at [716, 185] on select "Select Location [GEOGRAPHIC_DATA] [GEOGRAPHIC_DATA]" at bounding box center [809, 196] width 341 height 29
select select "1276"
click at [639, 182] on select "Select Location [GEOGRAPHIC_DATA] [GEOGRAPHIC_DATA]" at bounding box center [809, 196] width 341 height 29
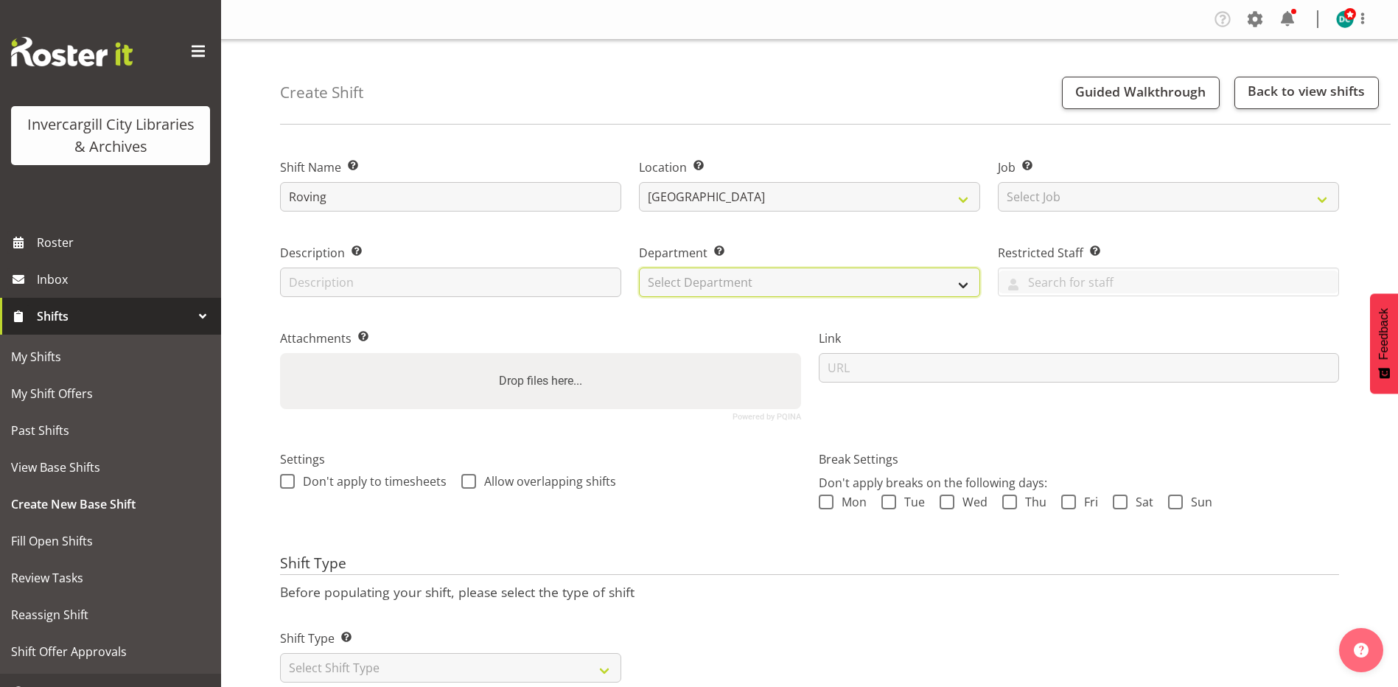
click at [821, 283] on select "Select Department Off Desk Public shifts" at bounding box center [809, 282] width 341 height 29
select select "921"
click at [639, 268] on select "Select Department Off Desk Public shifts" at bounding box center [809, 282] width 341 height 29
click at [286, 484] on span at bounding box center [287, 481] width 15 height 15
click at [286, 484] on input "Don't apply to timesheets" at bounding box center [285, 481] width 10 height 10
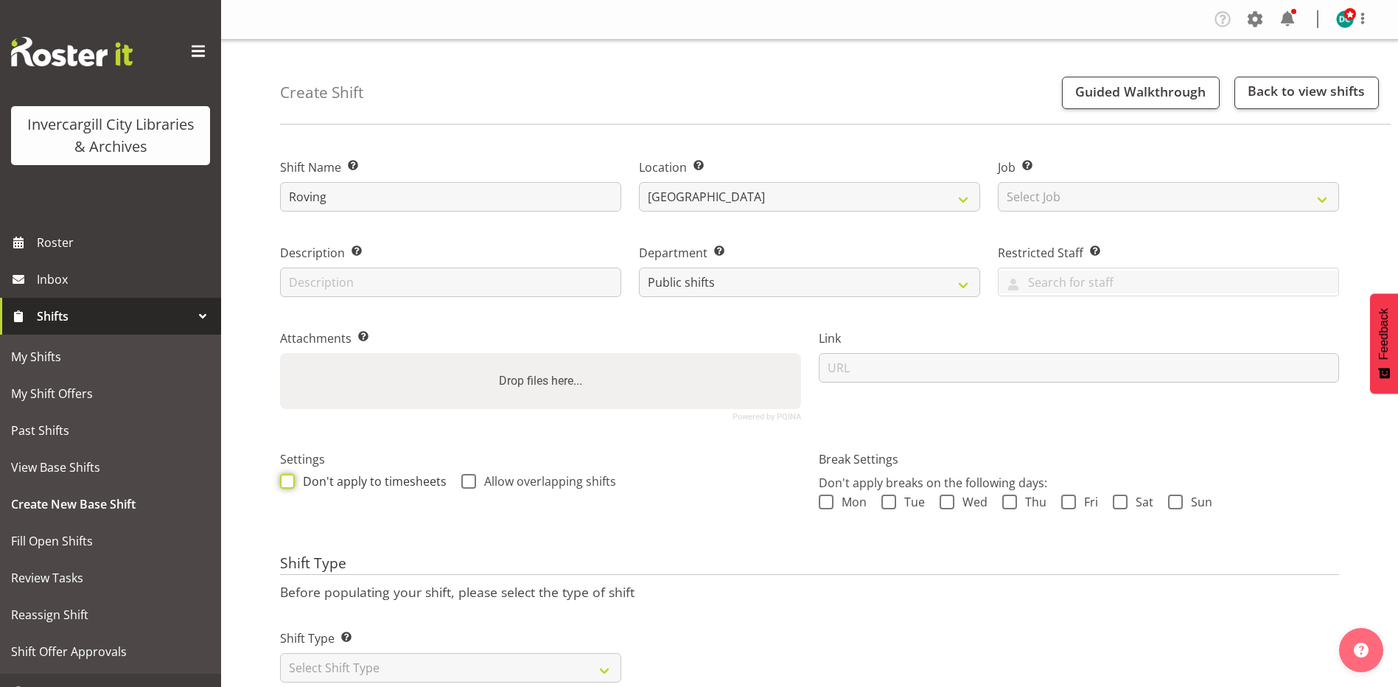
checkbox input "true"
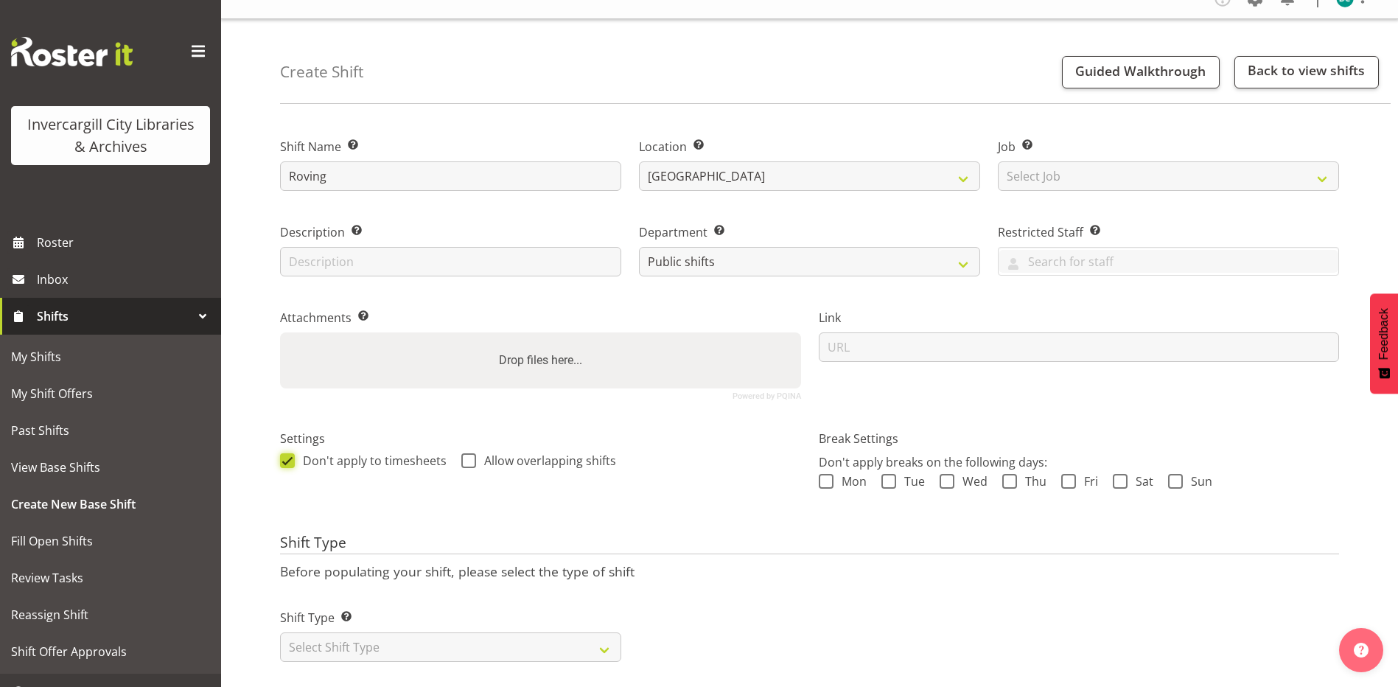
scroll to position [49, 0]
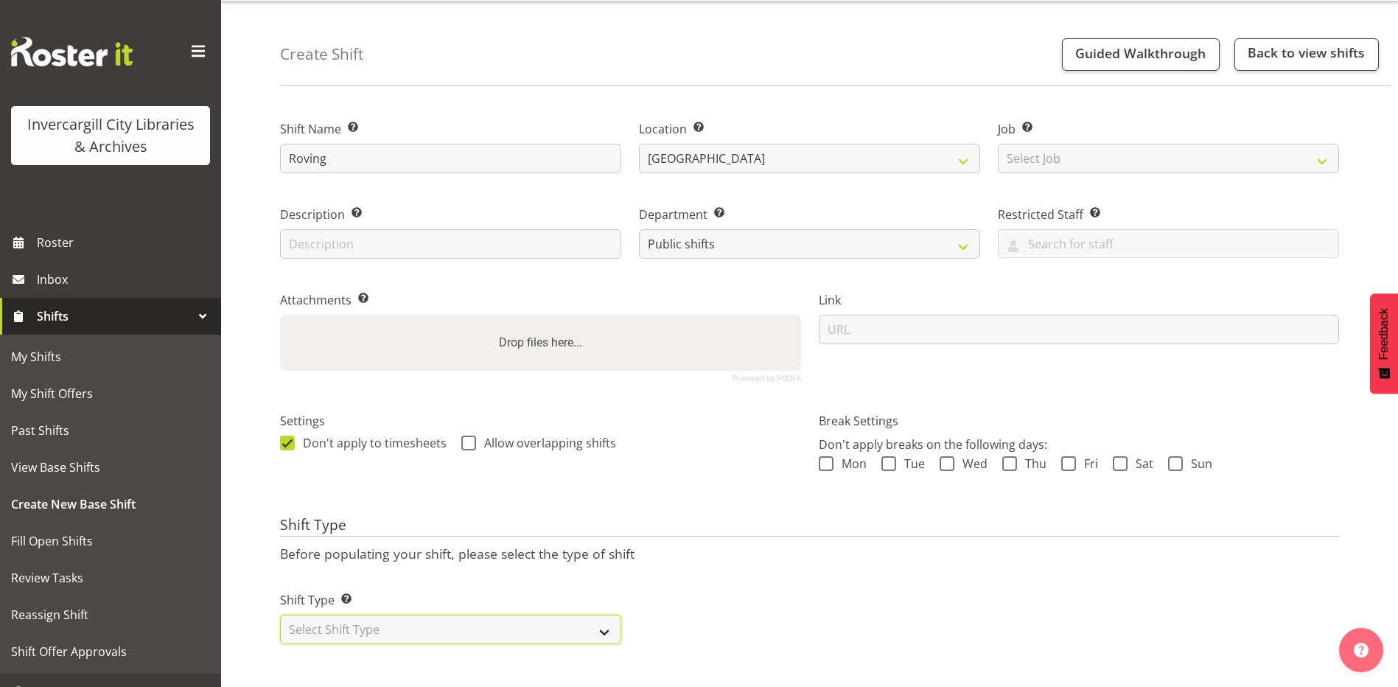
click at [362, 615] on select "Select Shift Type One Off Shift Recurring Shift Rotating Shift" at bounding box center [450, 629] width 341 height 29
select select "one_off"
click at [280, 615] on select "Select Shift Type One Off Shift Recurring Shift Rotating Shift" at bounding box center [450, 629] width 341 height 29
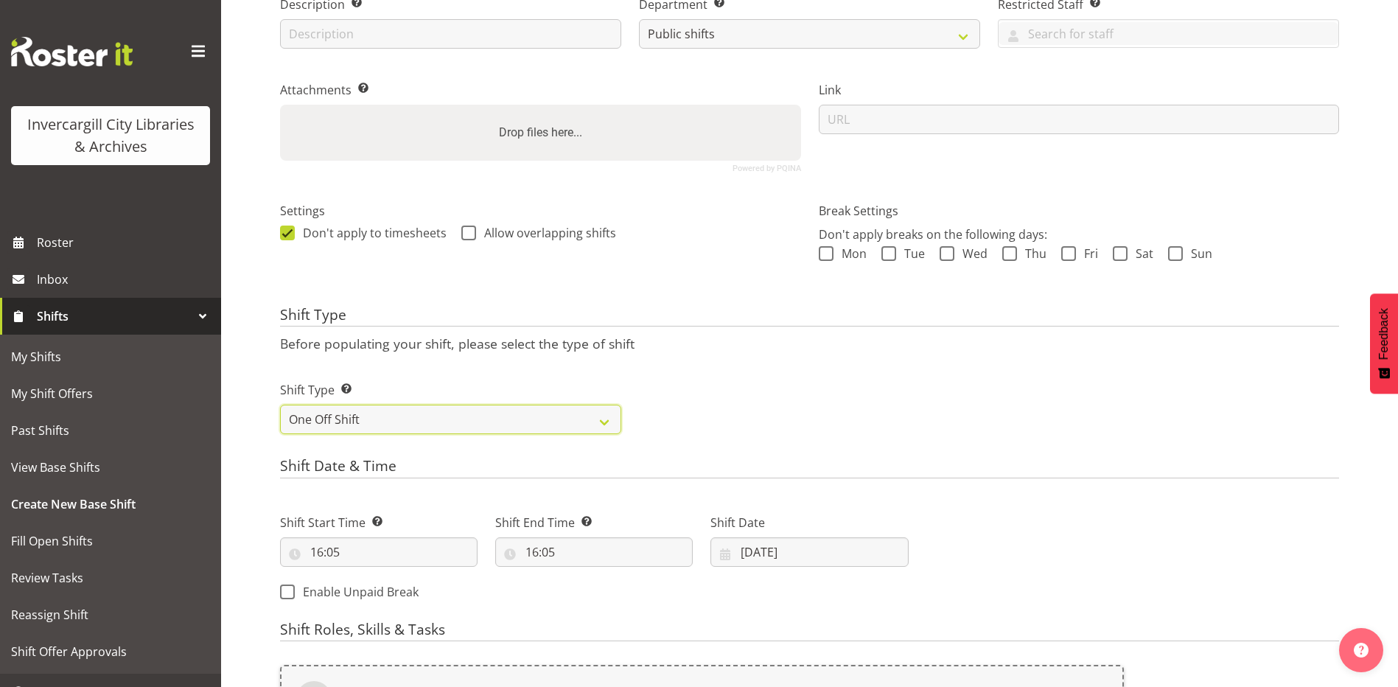
scroll to position [271, 0]
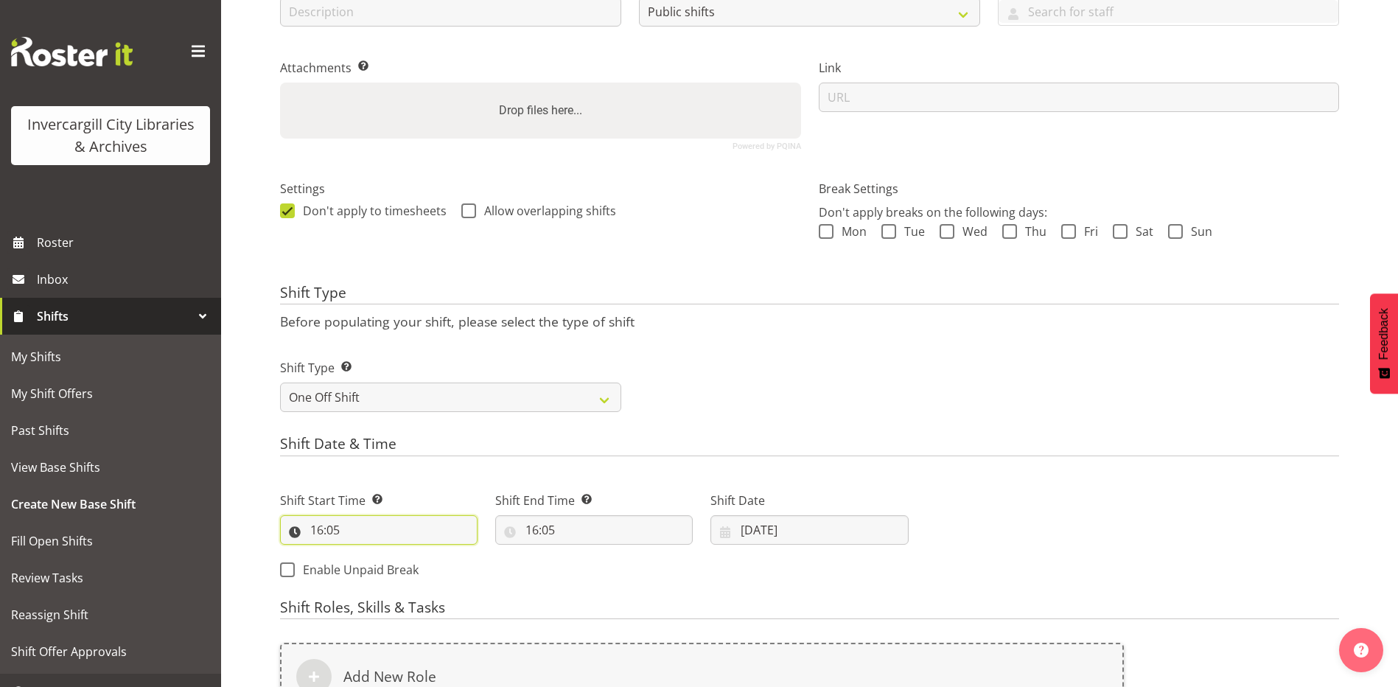
click at [318, 528] on input "16:05" at bounding box center [379, 529] width 198 height 29
click at [381, 573] on select "00 01 02 03 04 05 06 07 08 09 10 11 12 13 14 15 16 17 18 19 20 21 22 23" at bounding box center [380, 568] width 33 height 29
select select "17"
click at [364, 554] on select "00 01 02 03 04 05 06 07 08 09 10 11 12 13 14 15 16 17 18 19 20 21 22 23" at bounding box center [380, 568] width 33 height 29
type input "17:05"
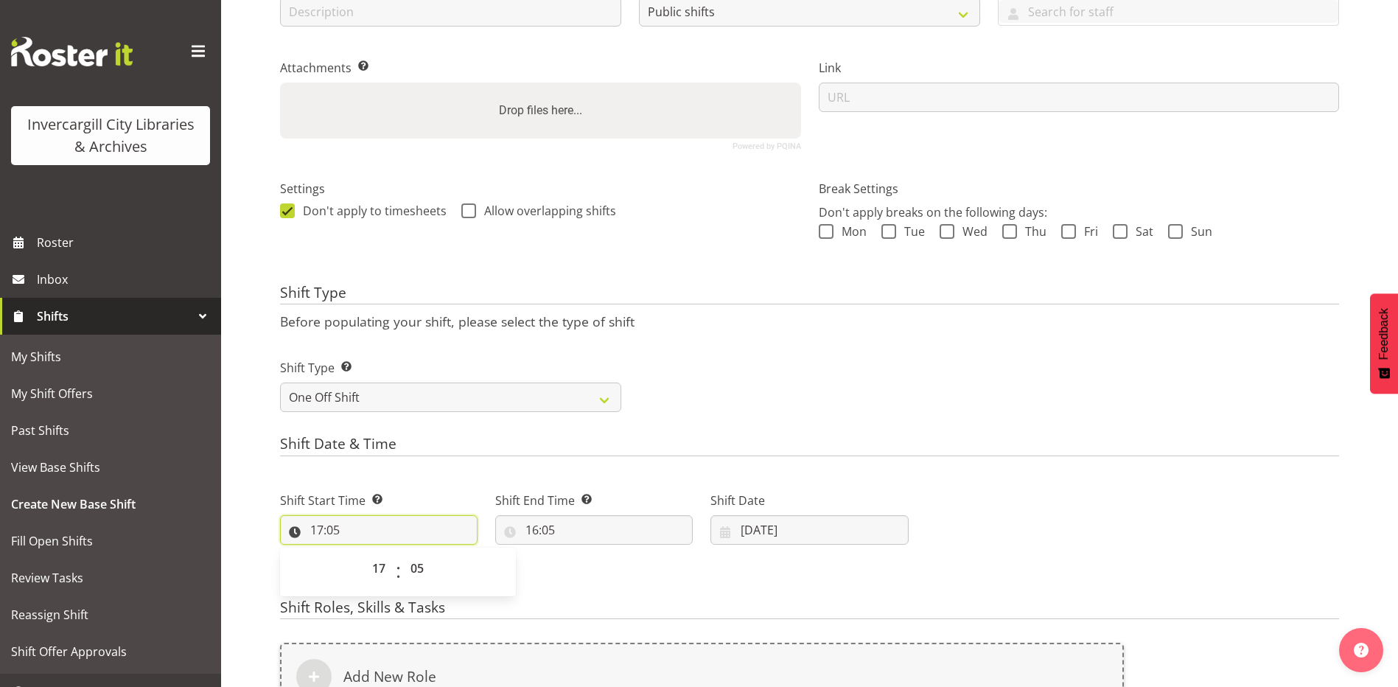
click at [331, 526] on input "17:05" at bounding box center [379, 529] width 198 height 29
click at [330, 528] on input "17:05" at bounding box center [379, 529] width 198 height 29
click at [419, 565] on select "00 01 02 03 04 05 06 07 08 09 10 11 12 13 14 15 16 17 18 19 20 21 22 23 24 25 2…" at bounding box center [418, 568] width 33 height 29
select select "0"
click at [402, 554] on select "00 01 02 03 04 05 06 07 08 09 10 11 12 13 14 15 16 17 18 19 20 21 22 23 24 25 2…" at bounding box center [418, 568] width 33 height 29
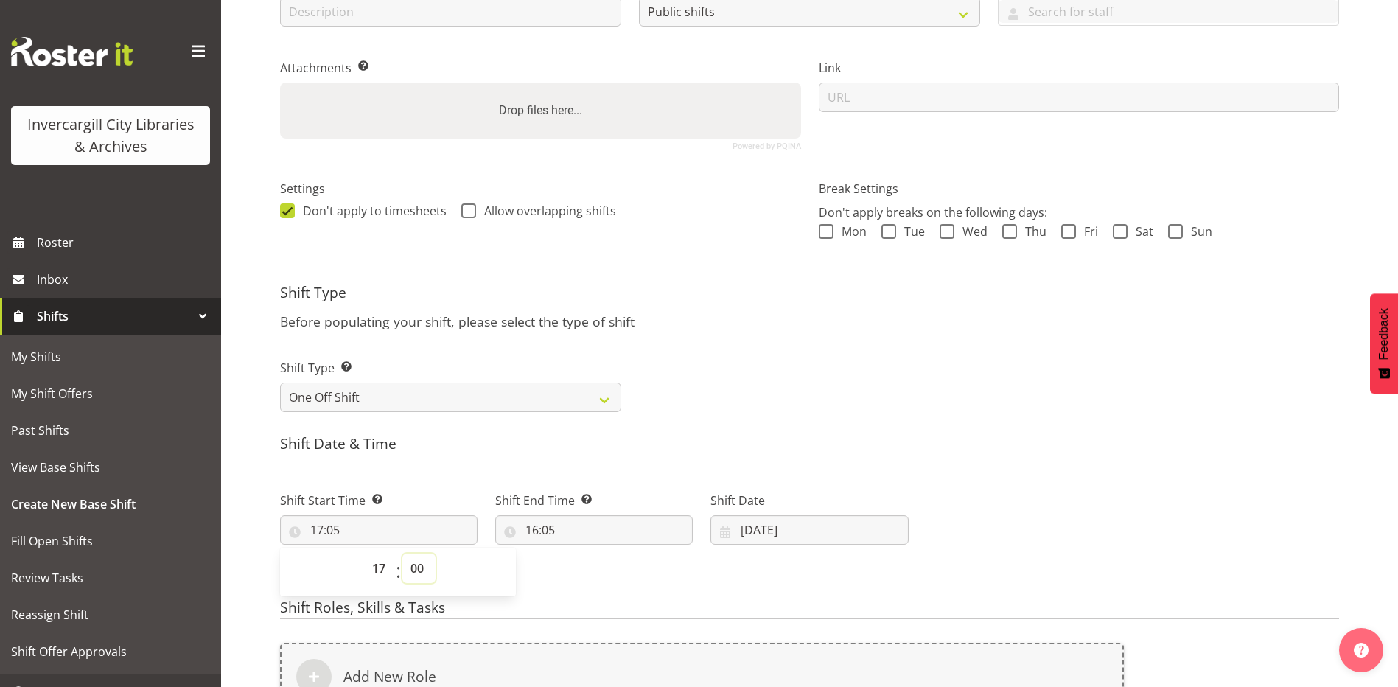
type input "17:00"
click at [537, 529] on input "16:05" at bounding box center [594, 529] width 198 height 29
click at [596, 571] on select "00 01 02 03 04 05 06 07 08 09 10 11 12 13 14 15 16 17 18 19 20 21 22 23" at bounding box center [595, 568] width 33 height 29
select select "18"
click at [579, 554] on select "00 01 02 03 04 05 06 07 08 09 10 11 12 13 14 15 16 17 18 19 20 21 22 23" at bounding box center [595, 568] width 33 height 29
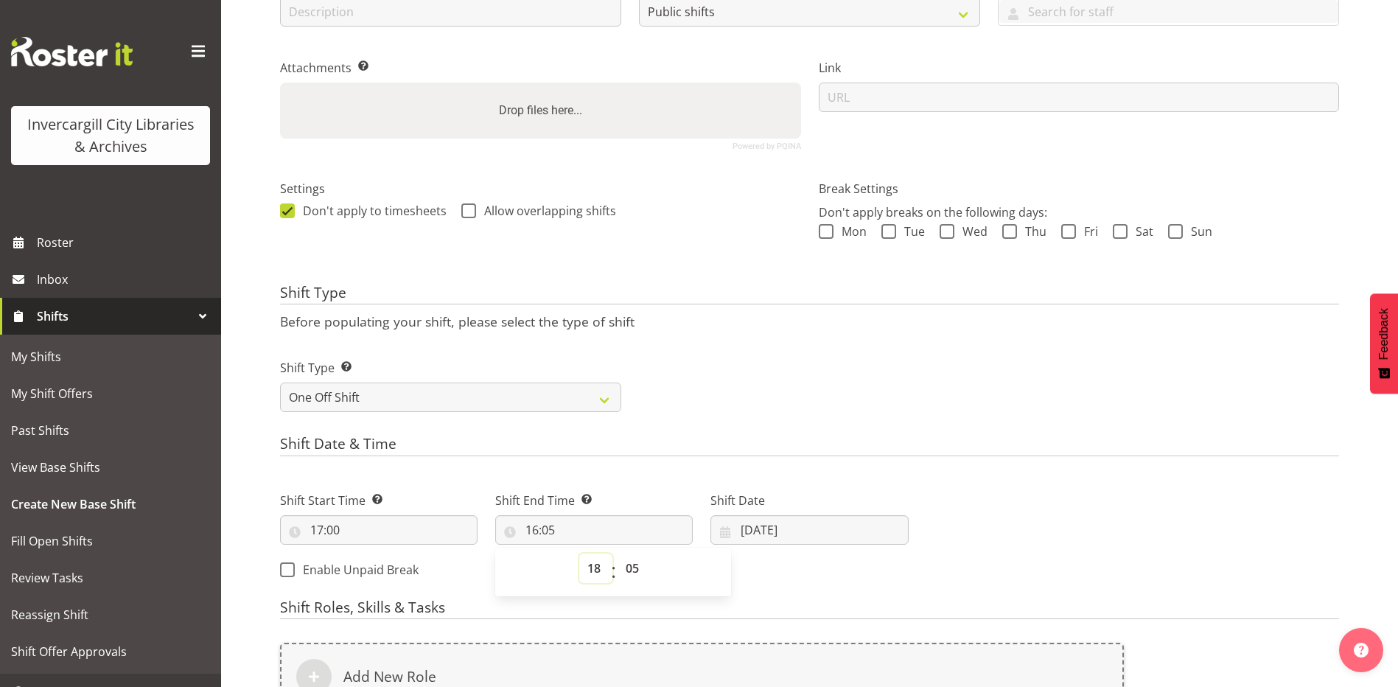
type input "18:05"
click at [631, 560] on select "00 01 02 03 04 05 06 07 08 09 10 11 12 13 14 15 16 17 18 19 20 21 22 23 24 25 2…" at bounding box center [634, 568] width 33 height 29
select select "0"
click at [618, 554] on select "00 01 02 03 04 05 06 07 08 09 10 11 12 13 14 15 16 17 18 19 20 21 22 23 24 25 2…" at bounding box center [634, 568] width 33 height 29
type input "18:00"
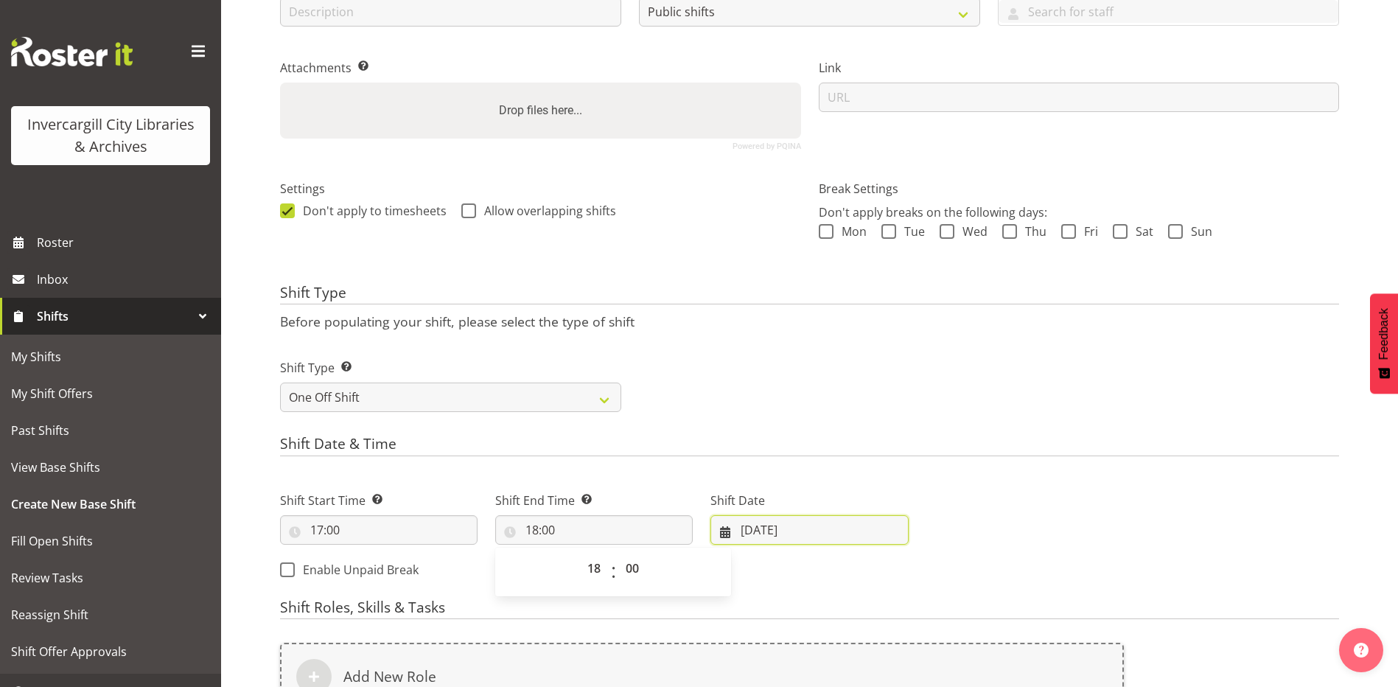
click at [753, 525] on input "13/08/2025" at bounding box center [810, 529] width 198 height 29
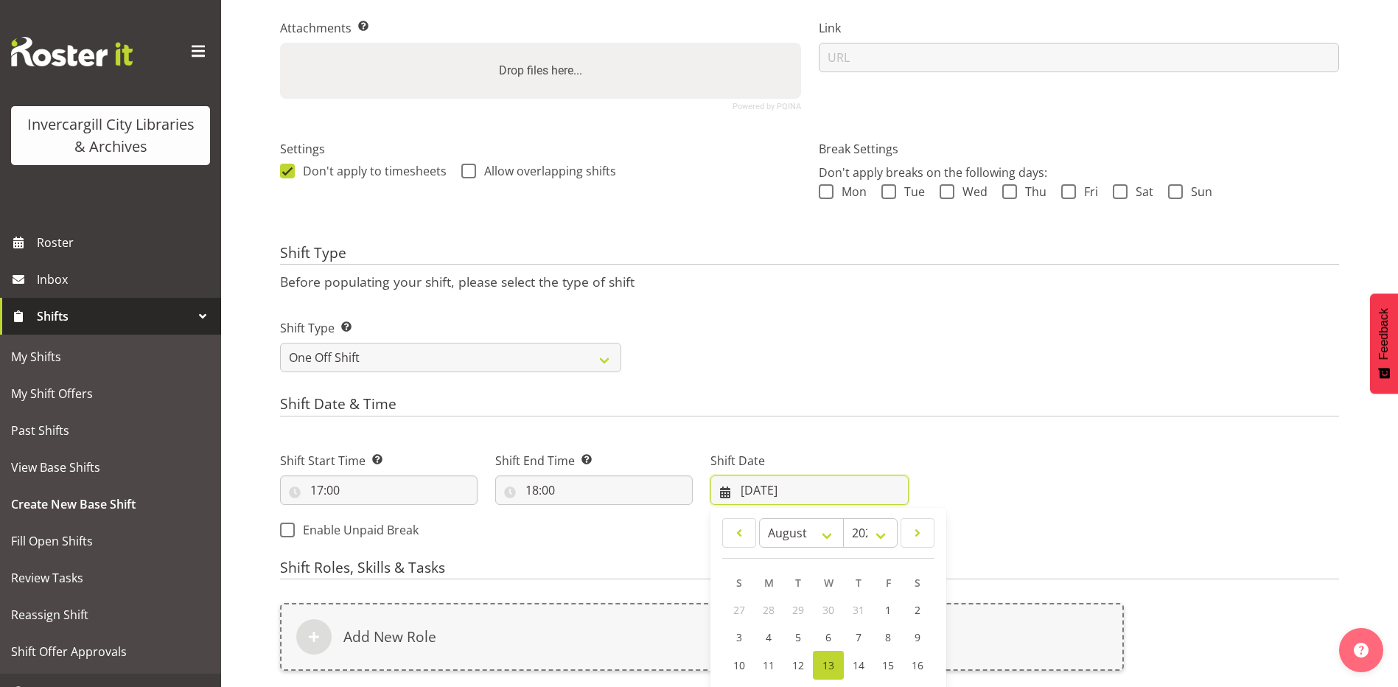
scroll to position [418, 0]
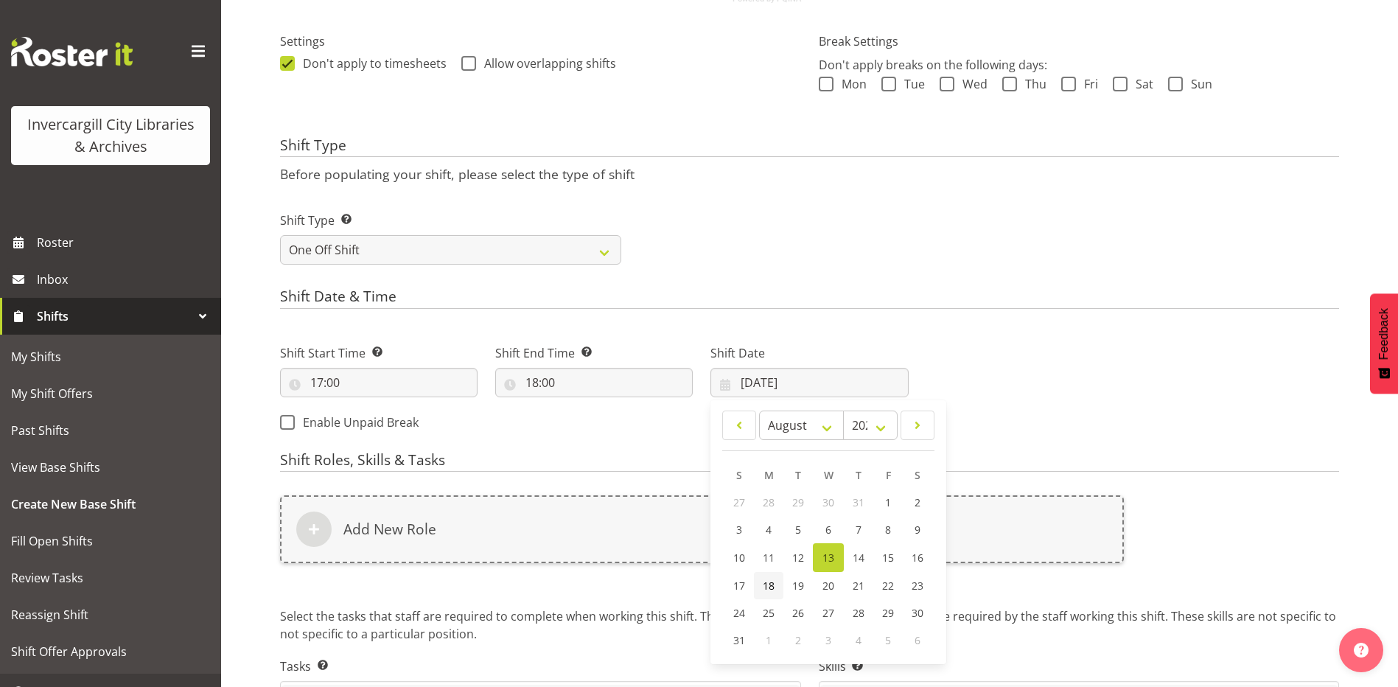
click at [771, 587] on span "18" at bounding box center [769, 586] width 12 height 14
type input "18/08/2025"
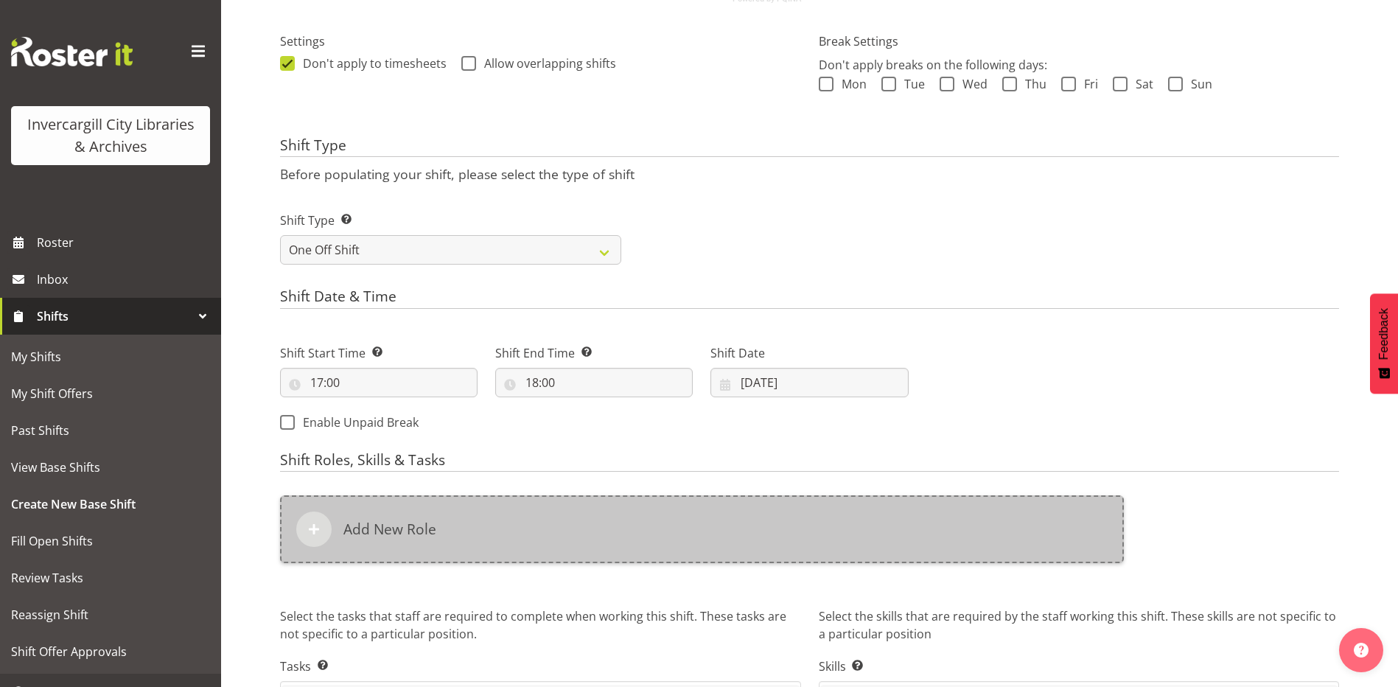
click at [499, 514] on div "Add New Role" at bounding box center [702, 529] width 844 height 68
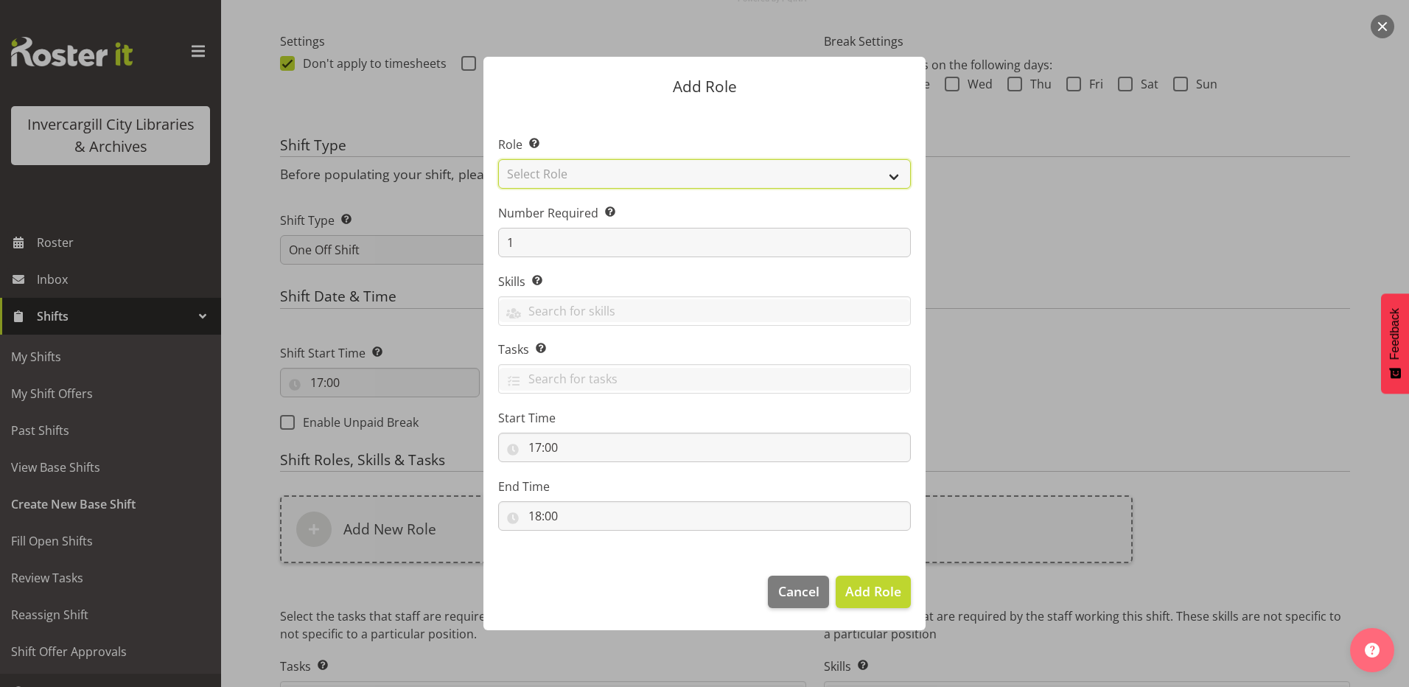
click at [565, 167] on select "Select Role 1st floor desk AQ operator Business Support Team member Casual Cust…" at bounding box center [704, 173] width 413 height 29
select select "1547"
click at [498, 159] on select "Select Role 1st floor desk AQ operator Business Support Team member Casual Cust…" at bounding box center [704, 173] width 413 height 29
click at [861, 590] on span "Add Role" at bounding box center [874, 591] width 56 height 18
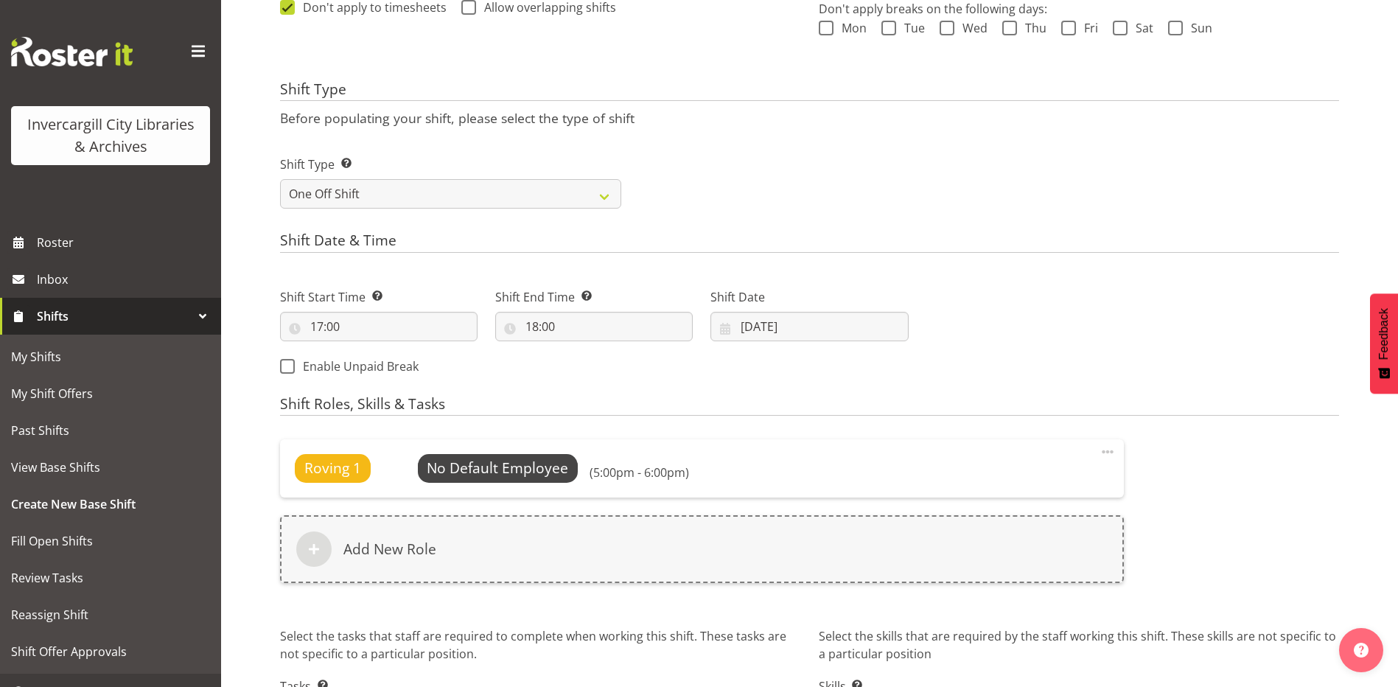
scroll to position [590, 0]
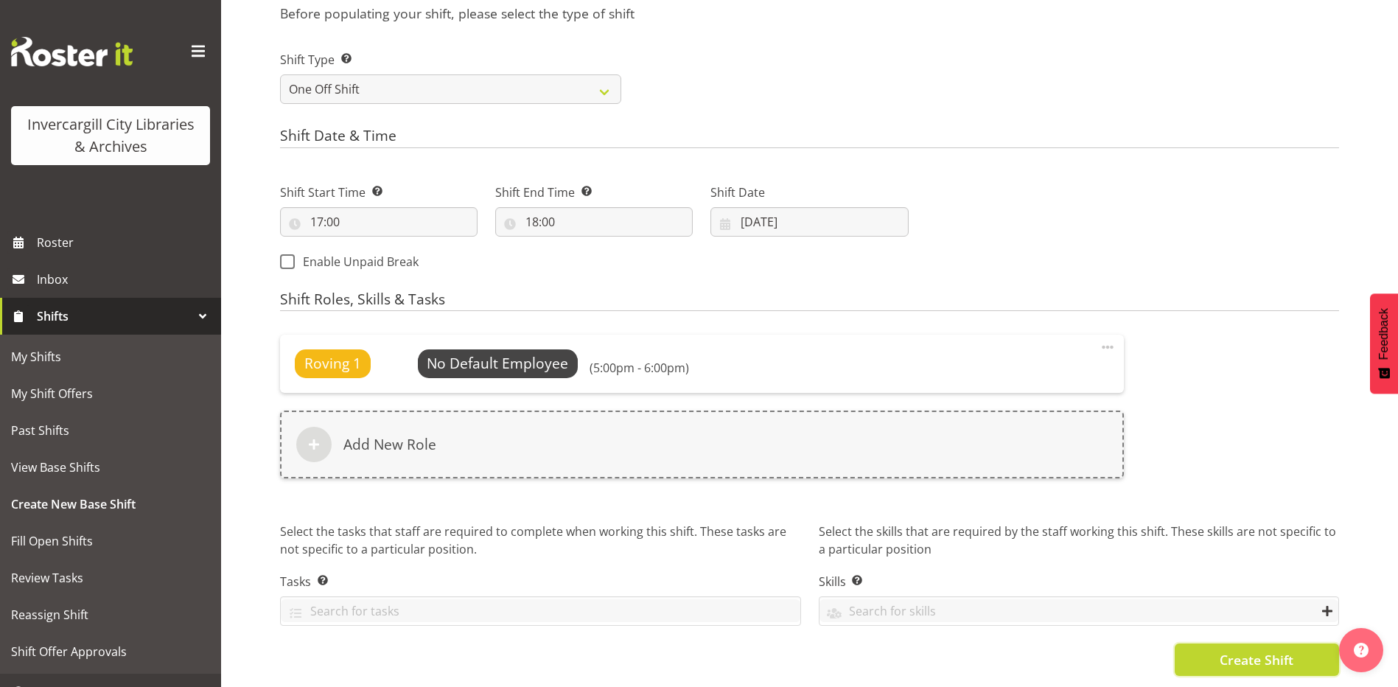
click at [1247, 650] on span "Create Shift" at bounding box center [1257, 659] width 74 height 19
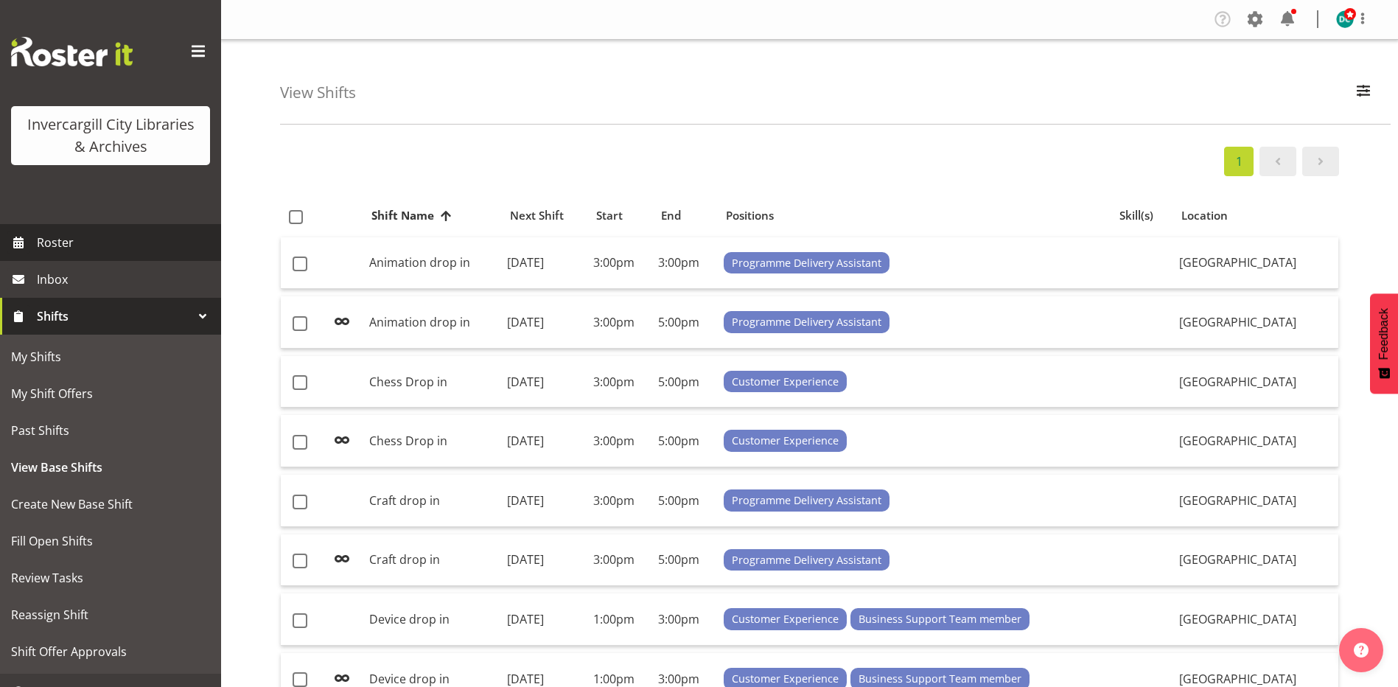
click at [80, 240] on span "Roster" at bounding box center [125, 242] width 177 height 22
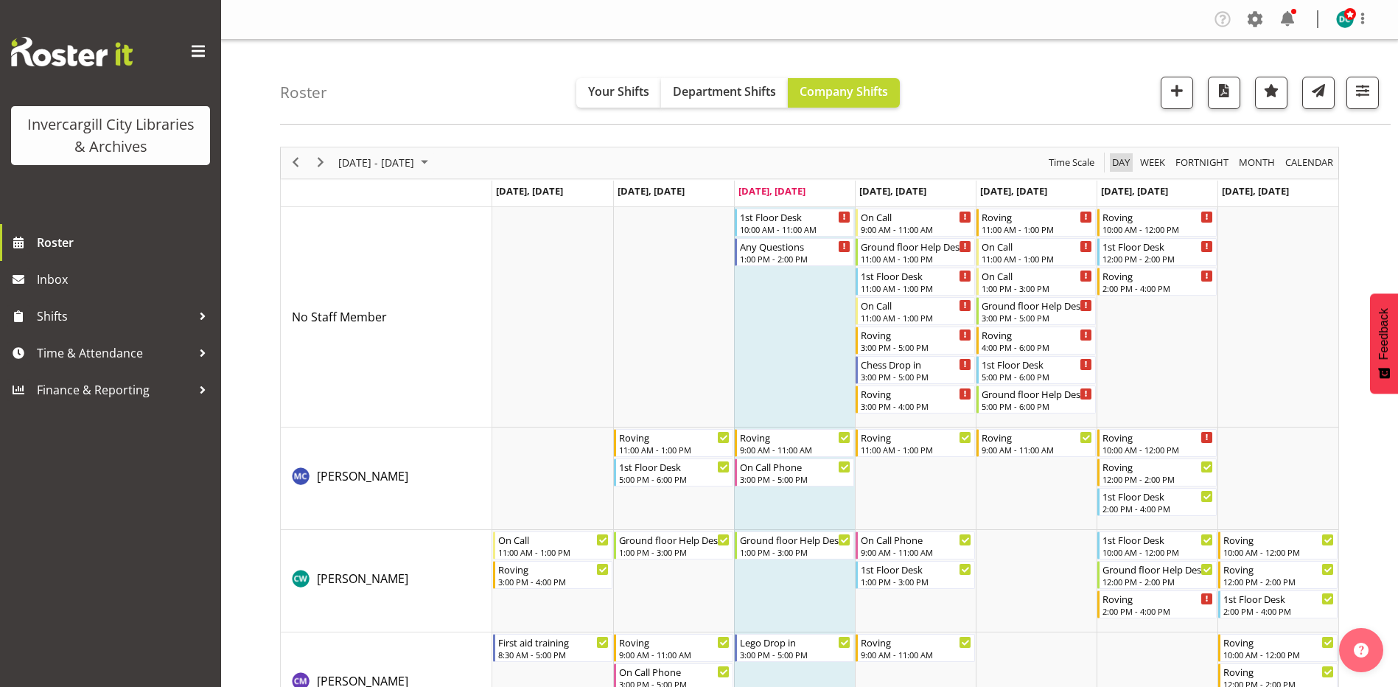
click at [1116, 158] on span "Day" at bounding box center [1121, 162] width 21 height 18
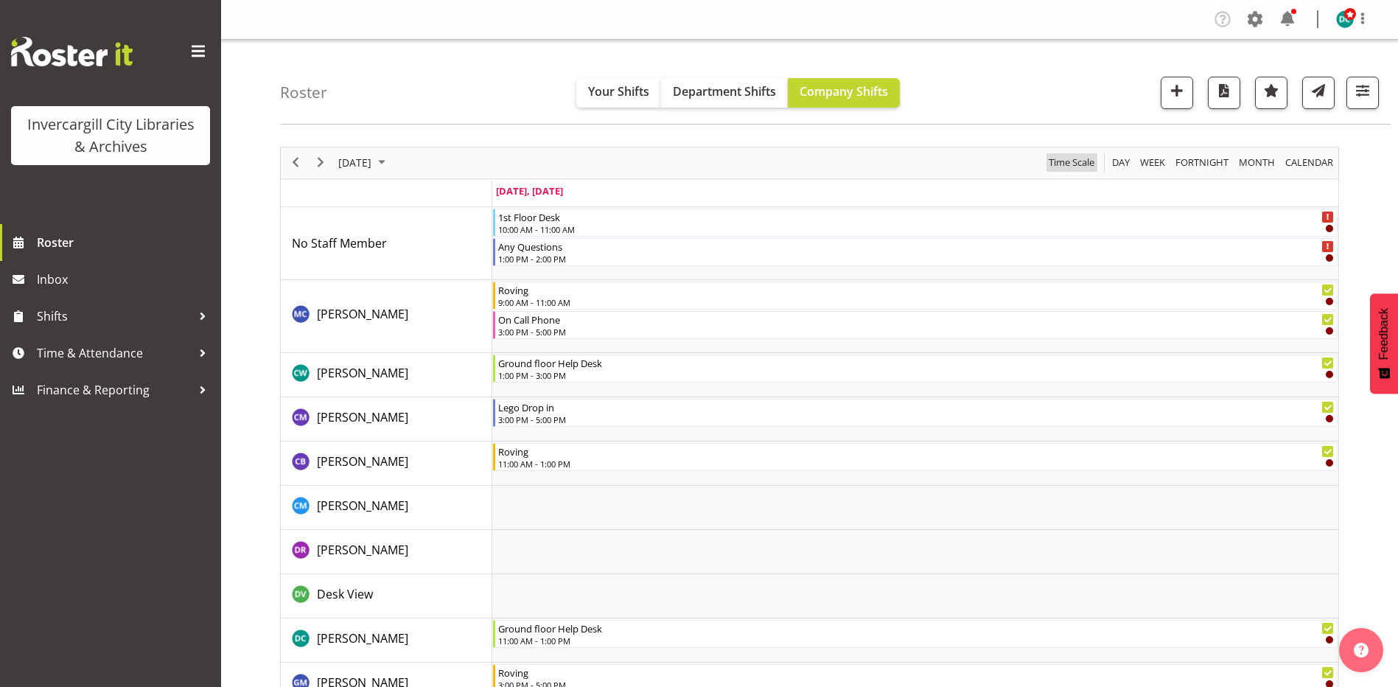
click at [1081, 156] on span "Time Scale" at bounding box center [1072, 162] width 49 height 18
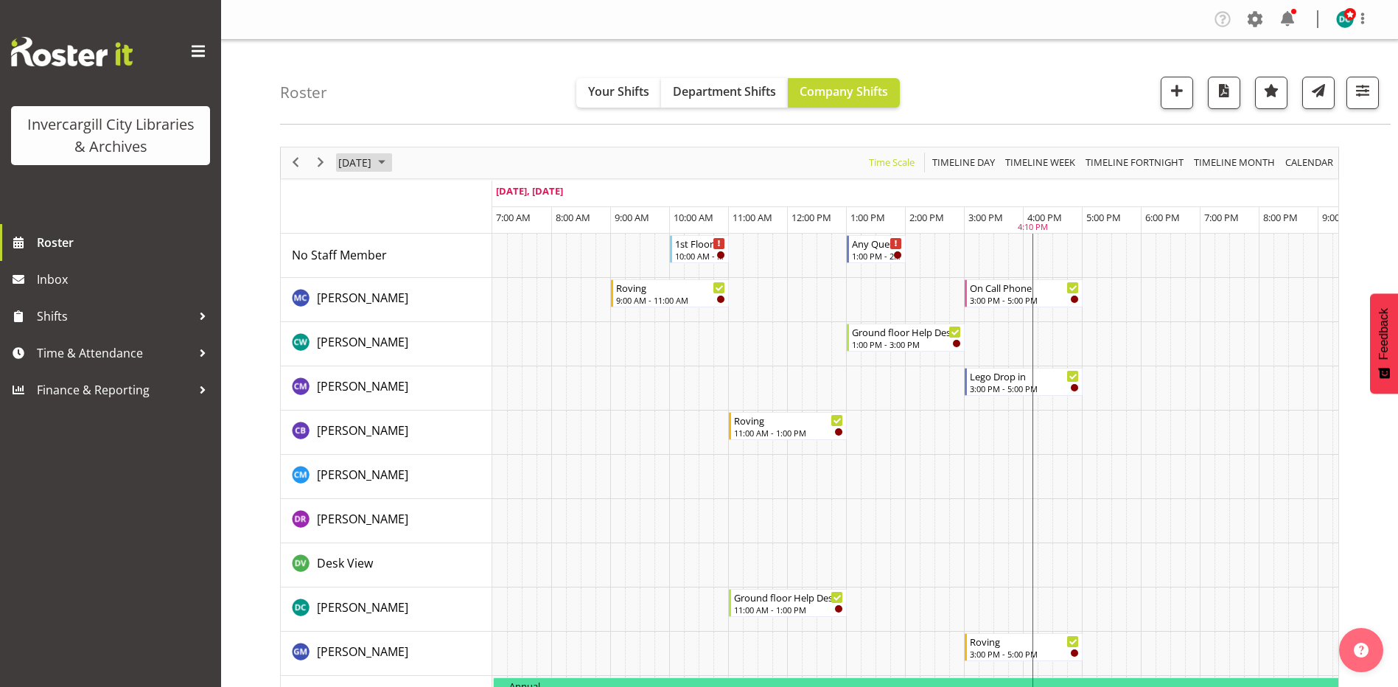
click at [373, 168] on span "August 13, 2025" at bounding box center [355, 162] width 36 height 18
click at [485, 96] on div "Roster Your Shifts Department Shifts Company Shifts All Locations Clear Bluff L…" at bounding box center [835, 82] width 1111 height 85
click at [873, 257] on div "1:00 PM - 2:00 PM" at bounding box center [877, 255] width 51 height 12
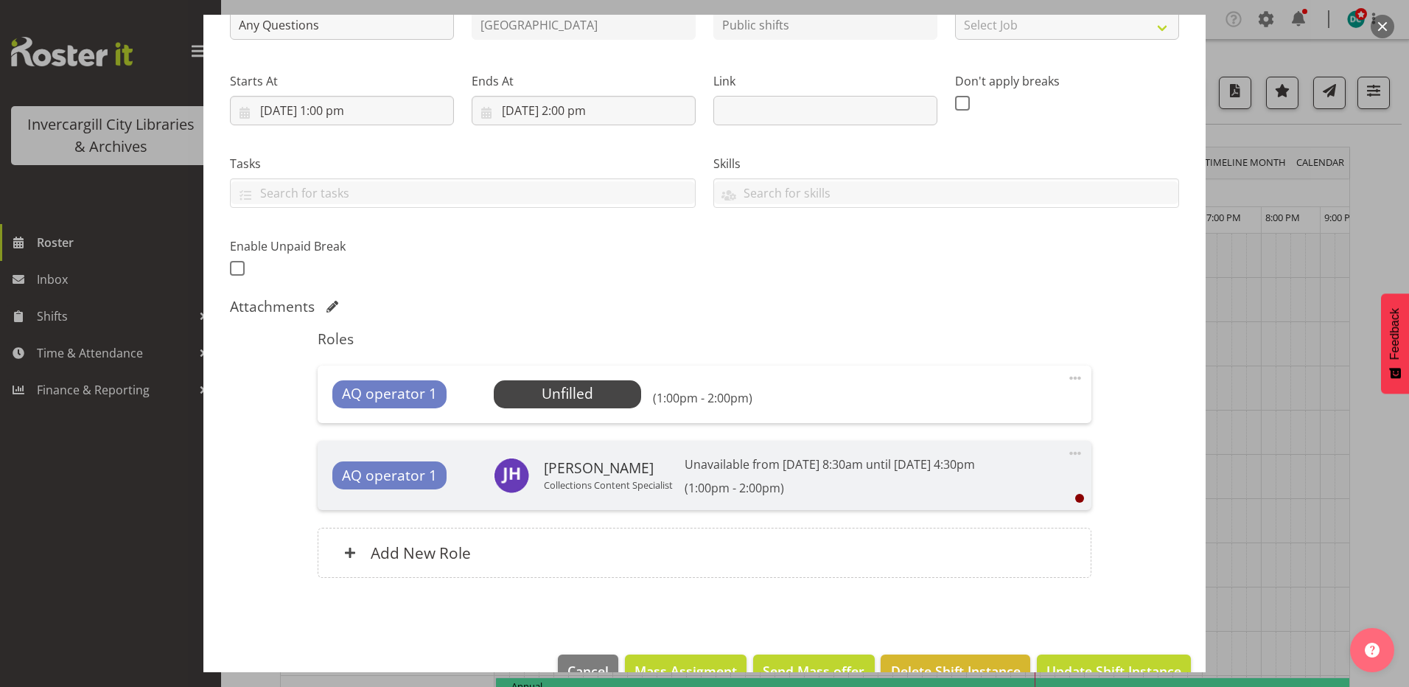
scroll to position [223, 0]
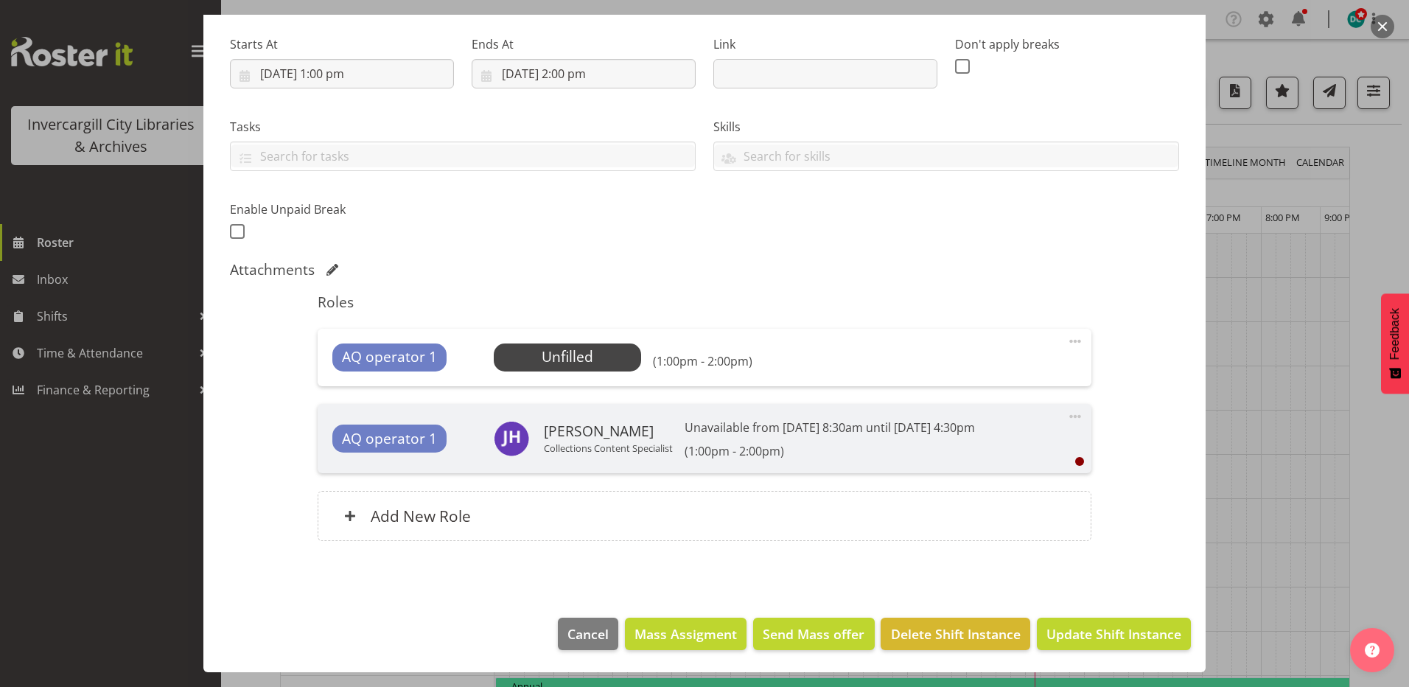
drag, startPoint x: 565, startPoint y: 266, endPoint x: 588, endPoint y: 255, distance: 26.1
click at [588, 255] on div "Shift Instance Name Any Questions Location Invercargill Library Department Publ…" at bounding box center [704, 248] width 949 height 621
click at [585, 639] on span "Cancel" at bounding box center [588, 633] width 41 height 19
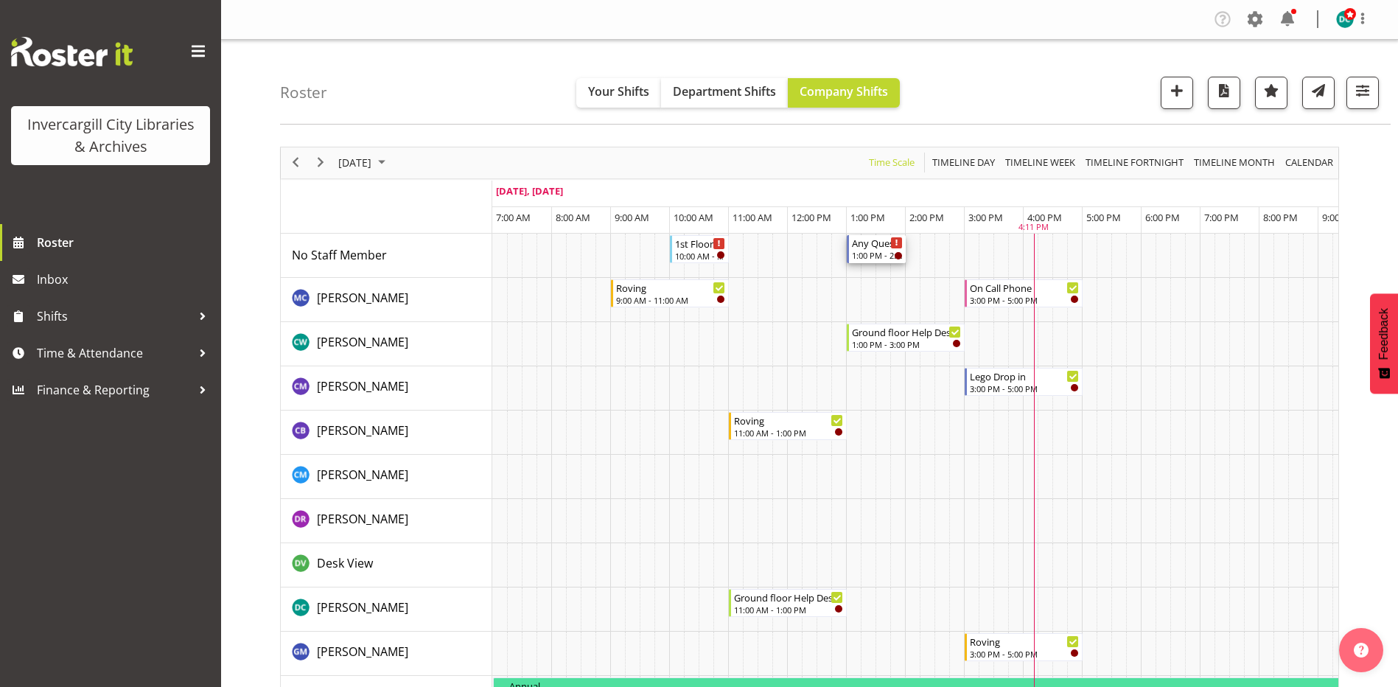
click at [878, 253] on div "1:00 PM - 2:00 PM" at bounding box center [877, 255] width 51 height 12
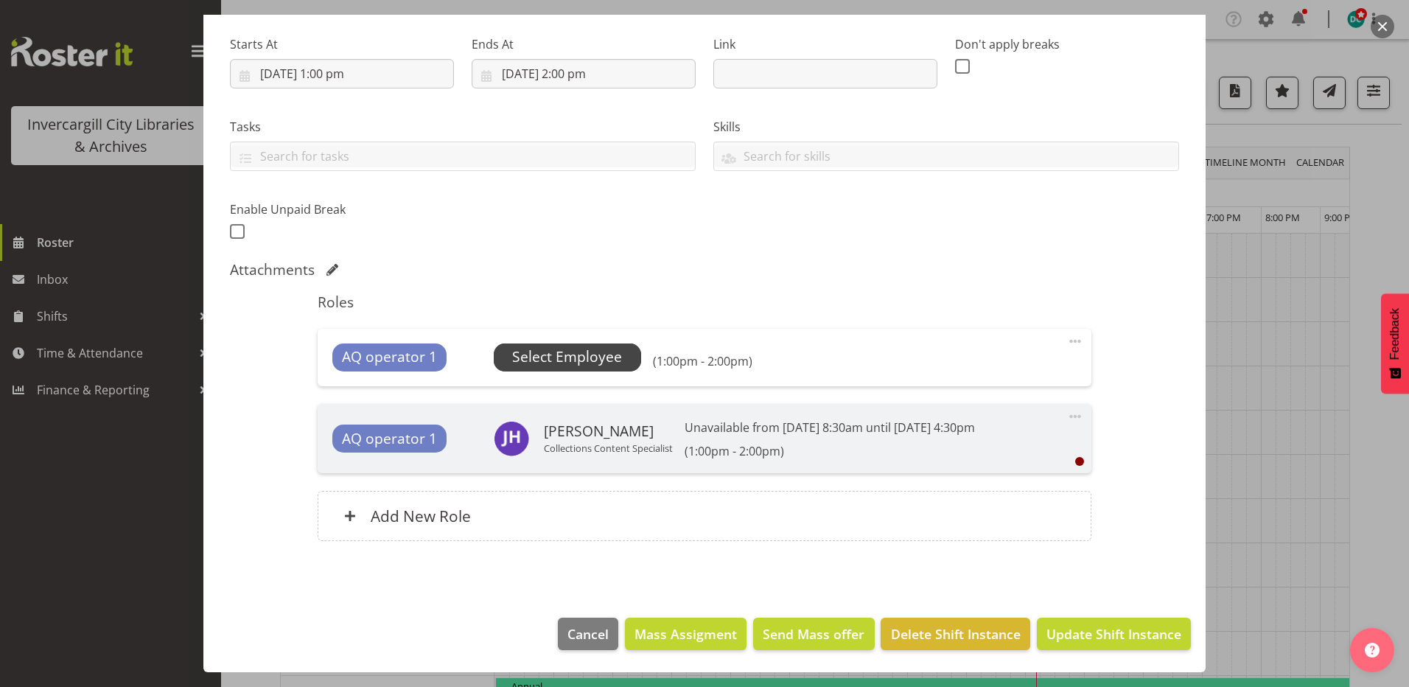
click at [582, 366] on span "Select Employee" at bounding box center [567, 356] width 110 height 21
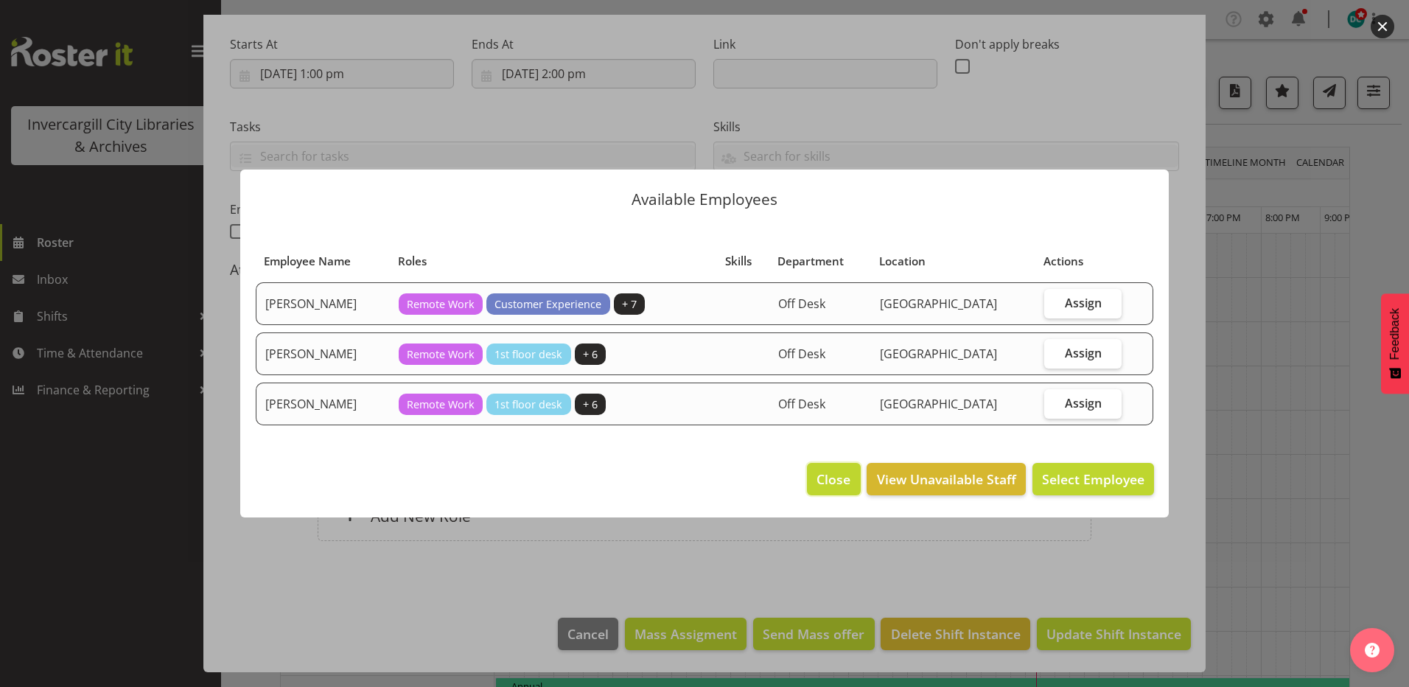
click at [830, 484] on span "Close" at bounding box center [834, 479] width 34 height 19
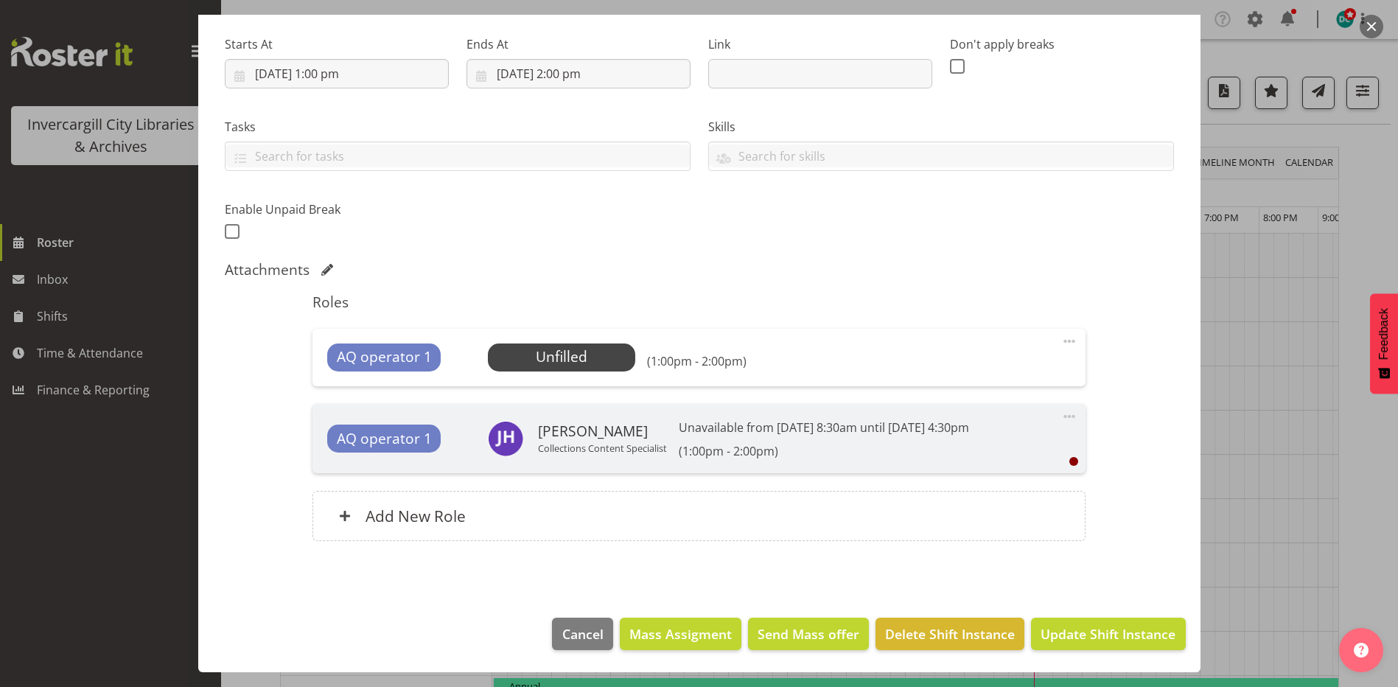
click at [1062, 417] on span at bounding box center [1070, 417] width 18 height 18
click at [834, 507] on div "Add New Role" at bounding box center [699, 516] width 773 height 50
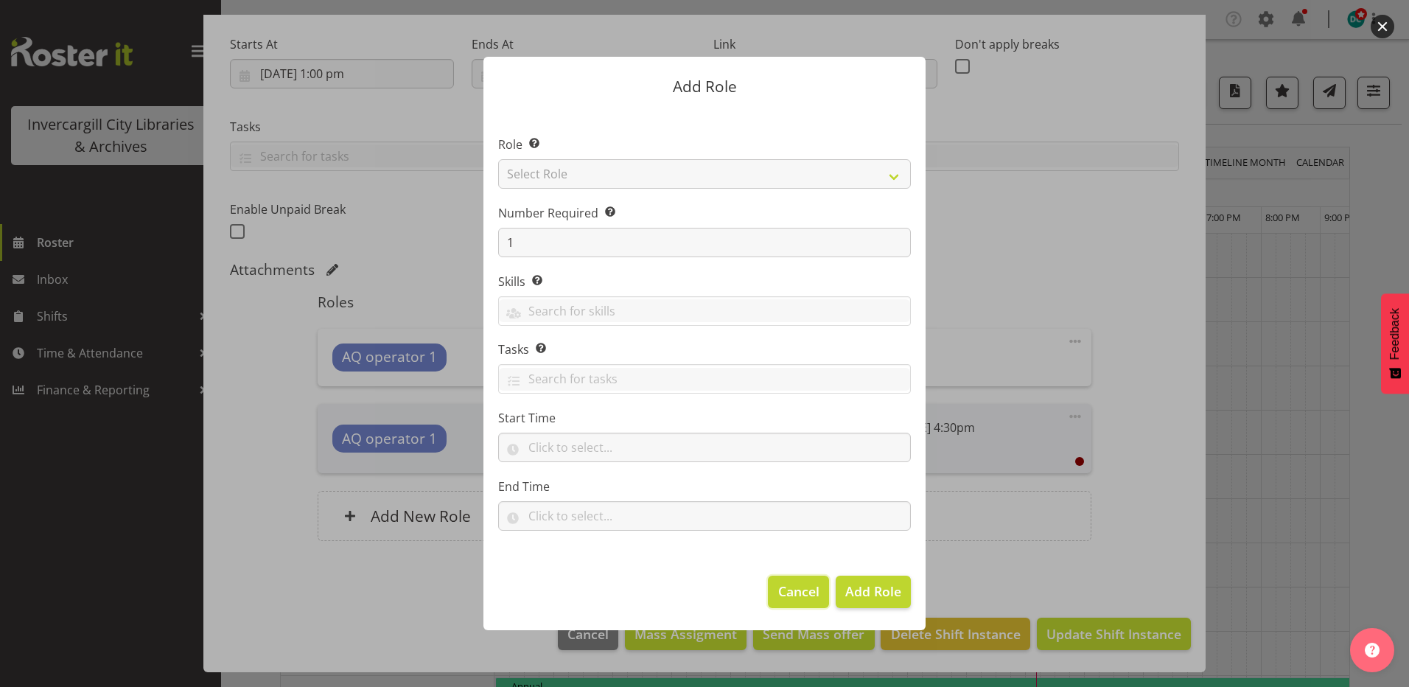
click at [774, 582] on button "Cancel" at bounding box center [798, 592] width 60 height 32
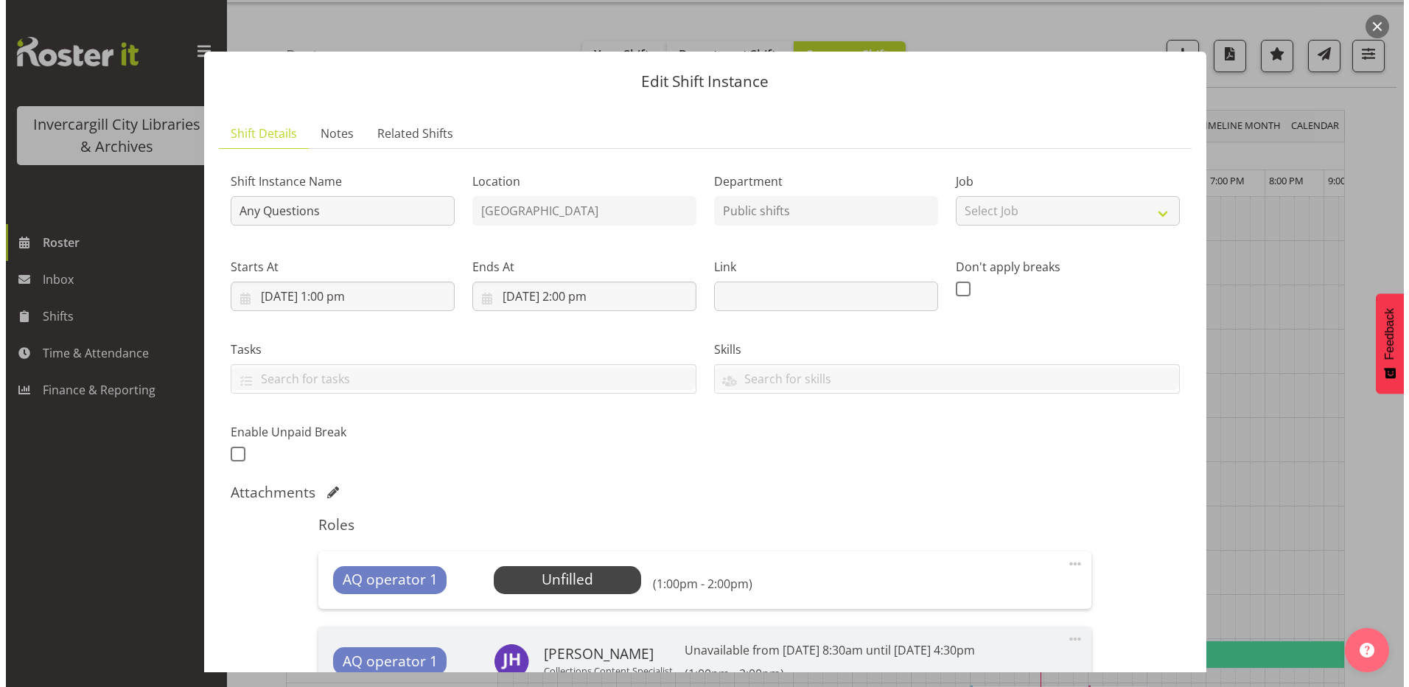
scroll to position [0, 0]
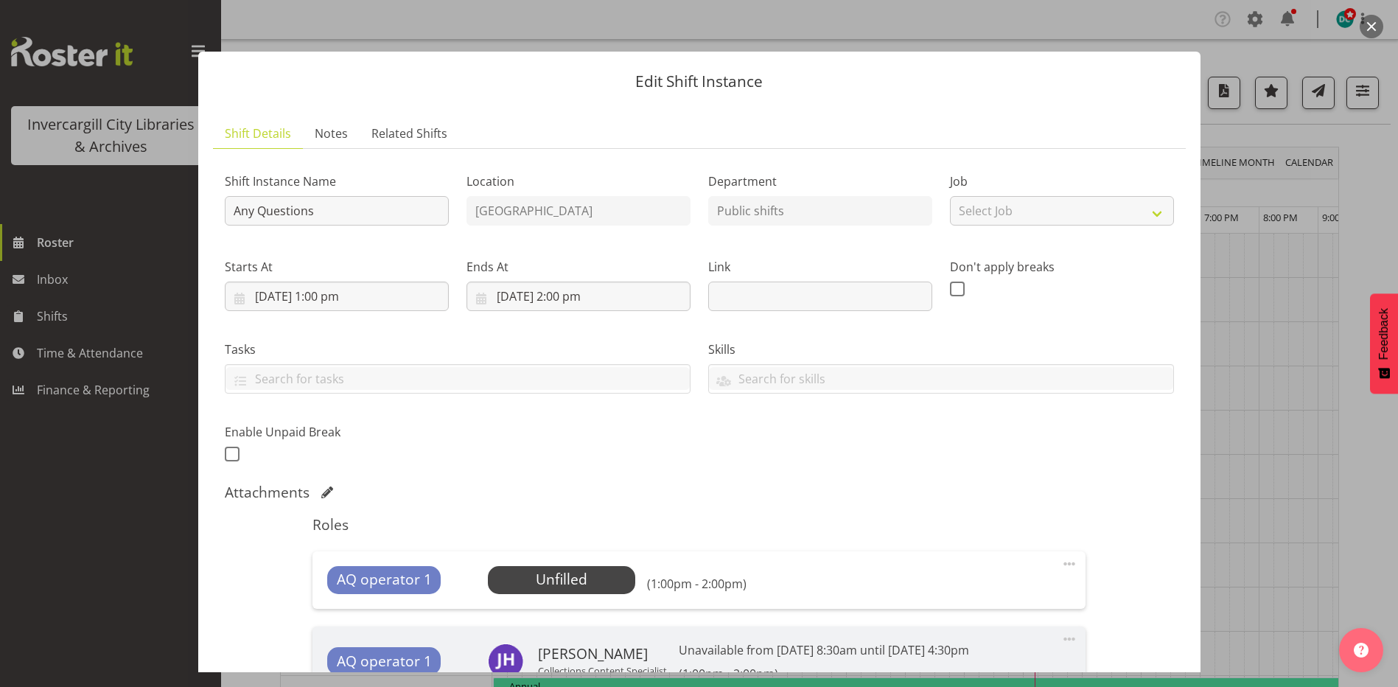
click at [1379, 166] on div at bounding box center [699, 343] width 1398 height 687
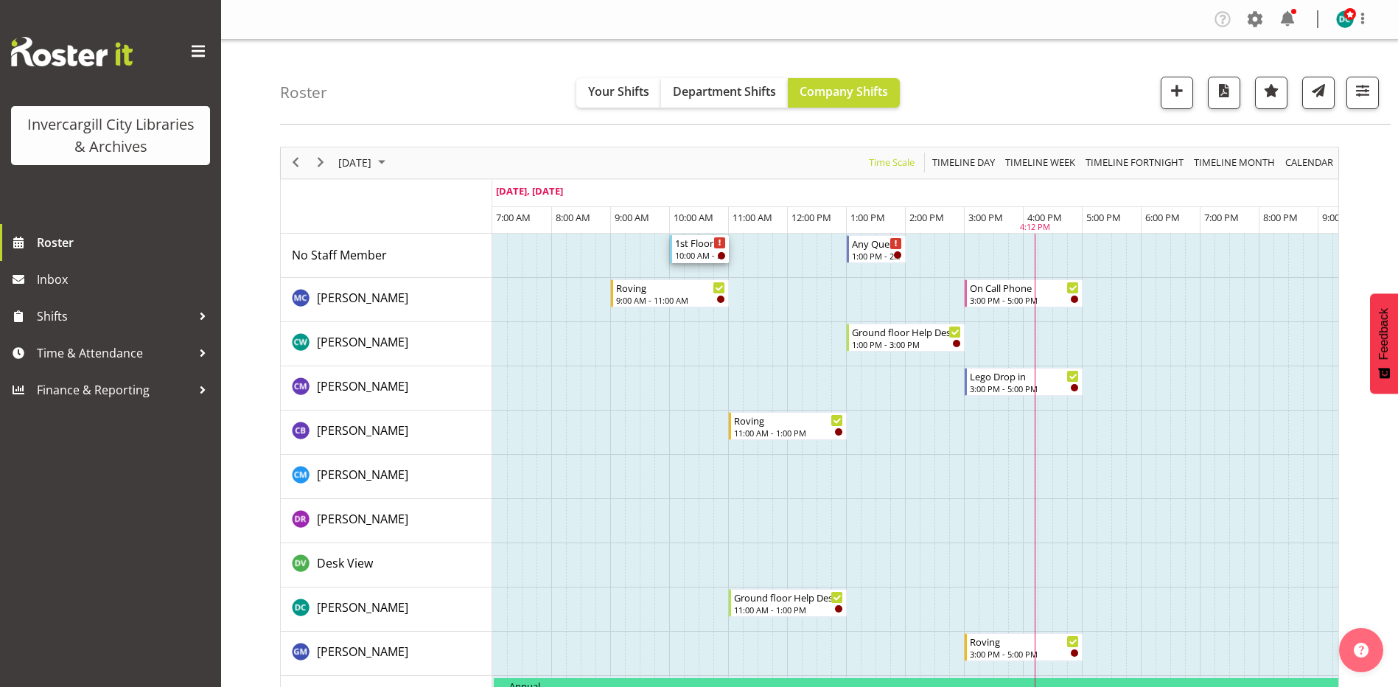
click at [701, 251] on div "10:00 AM - 11:00 AM" at bounding box center [700, 255] width 51 height 12
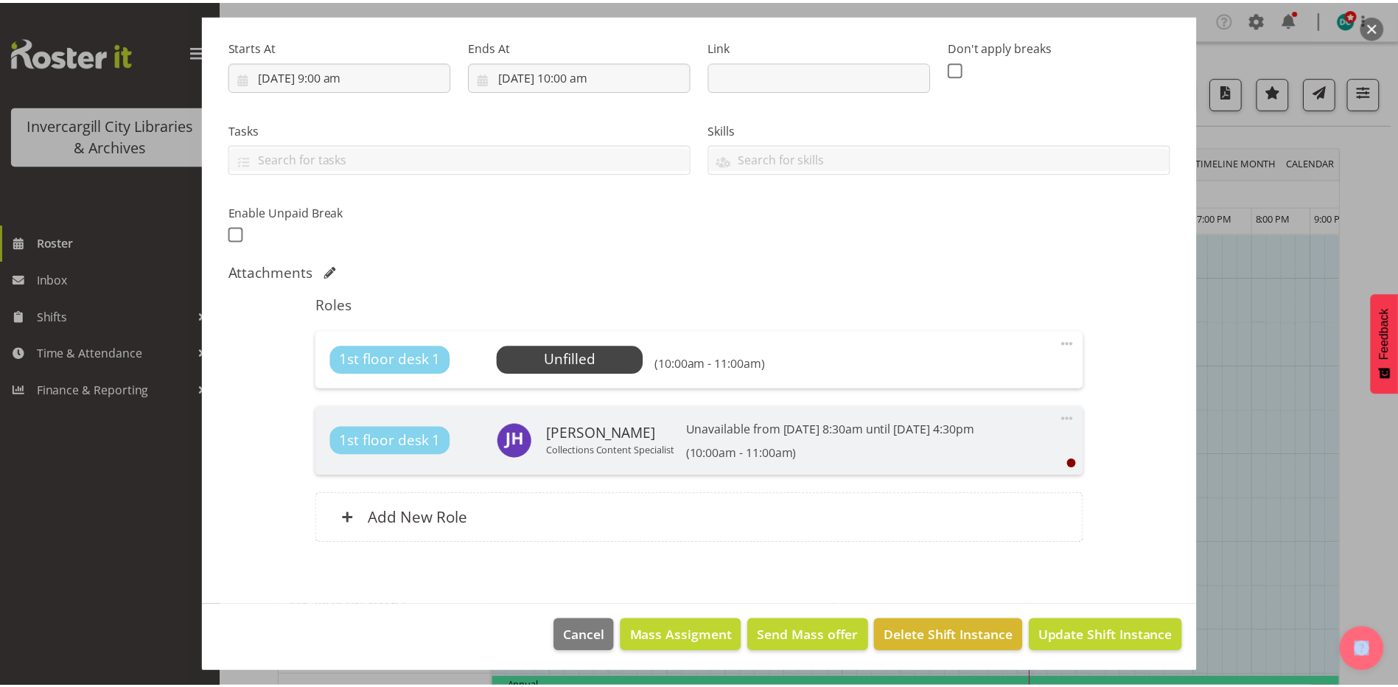
scroll to position [221, 0]
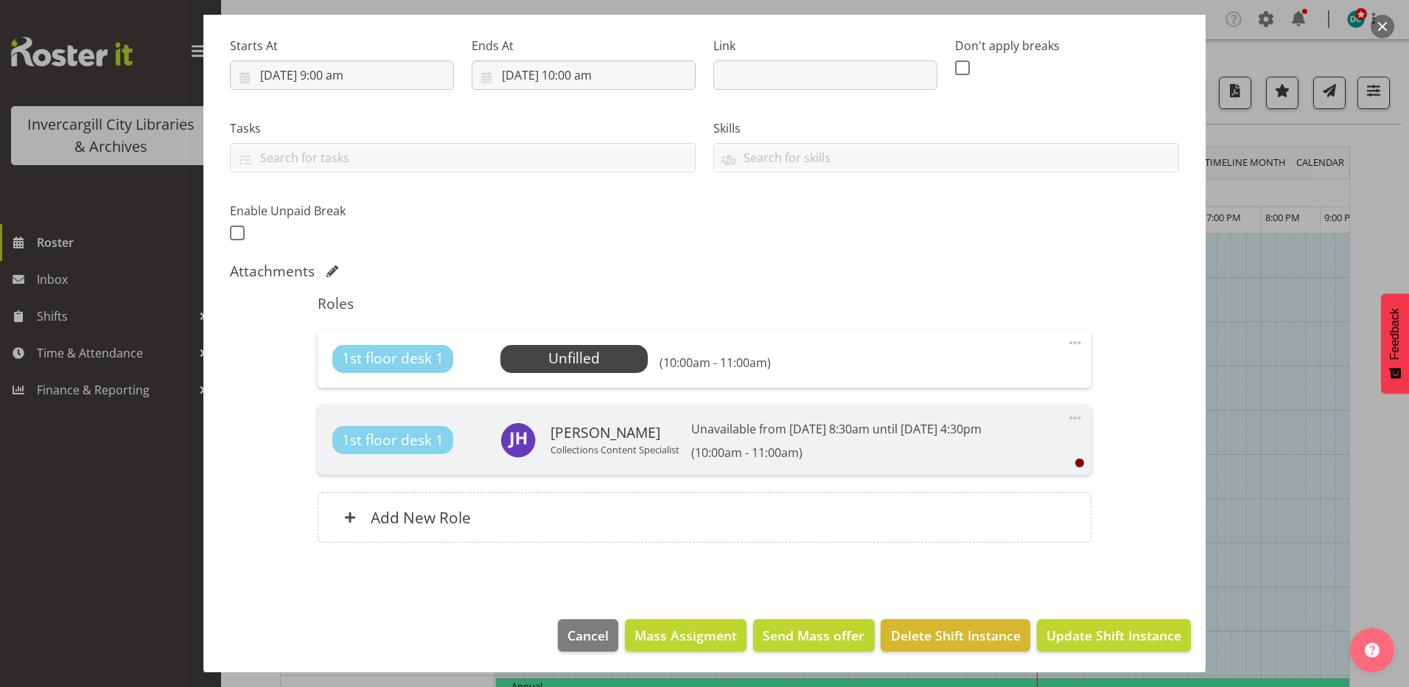
click at [431, 590] on section "Shift Details Notes Related Shifts Shift Instance Name 1st Floor Desk Location …" at bounding box center [704, 244] width 1003 height 722
drag, startPoint x: 593, startPoint y: 281, endPoint x: 585, endPoint y: 303, distance: 23.3
click at [585, 303] on div "Shift Instance Name 1st Floor Desk Location Invercargill Library Department Pub…" at bounding box center [704, 250] width 949 height 621
click at [577, 624] on button "Cancel" at bounding box center [588, 635] width 60 height 32
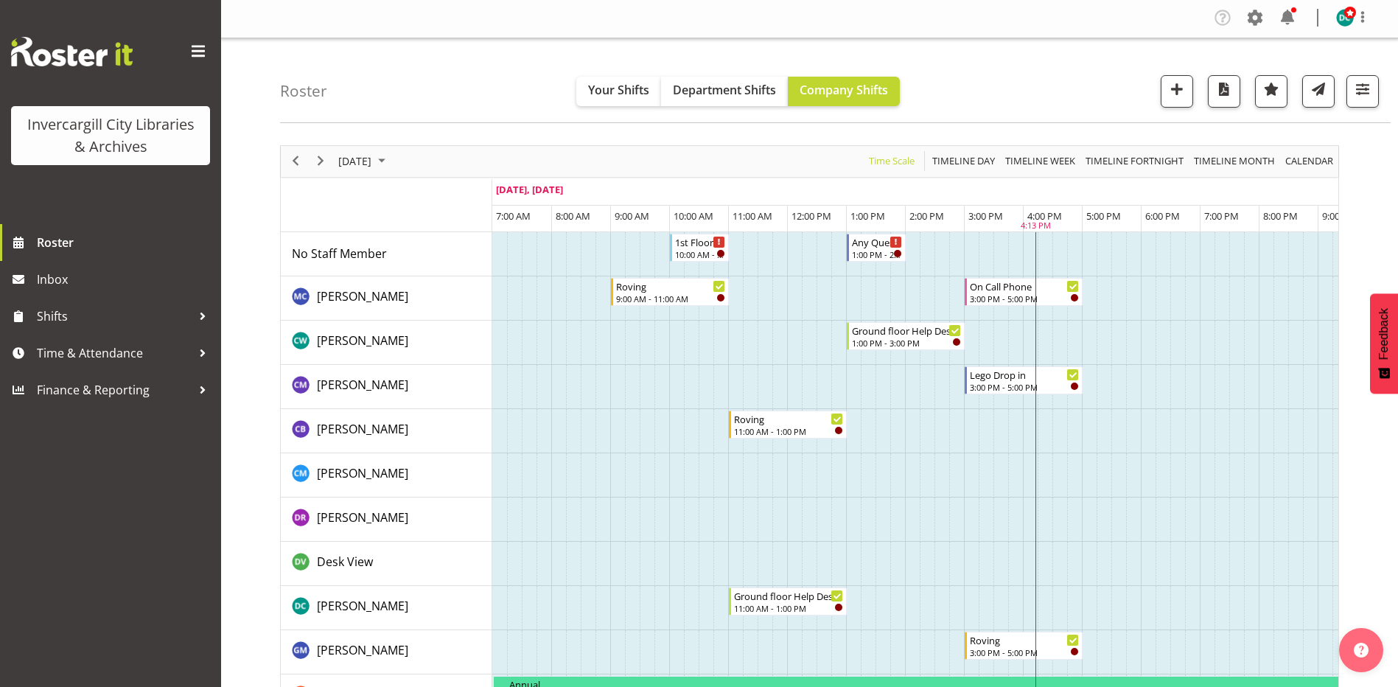
scroll to position [0, 0]
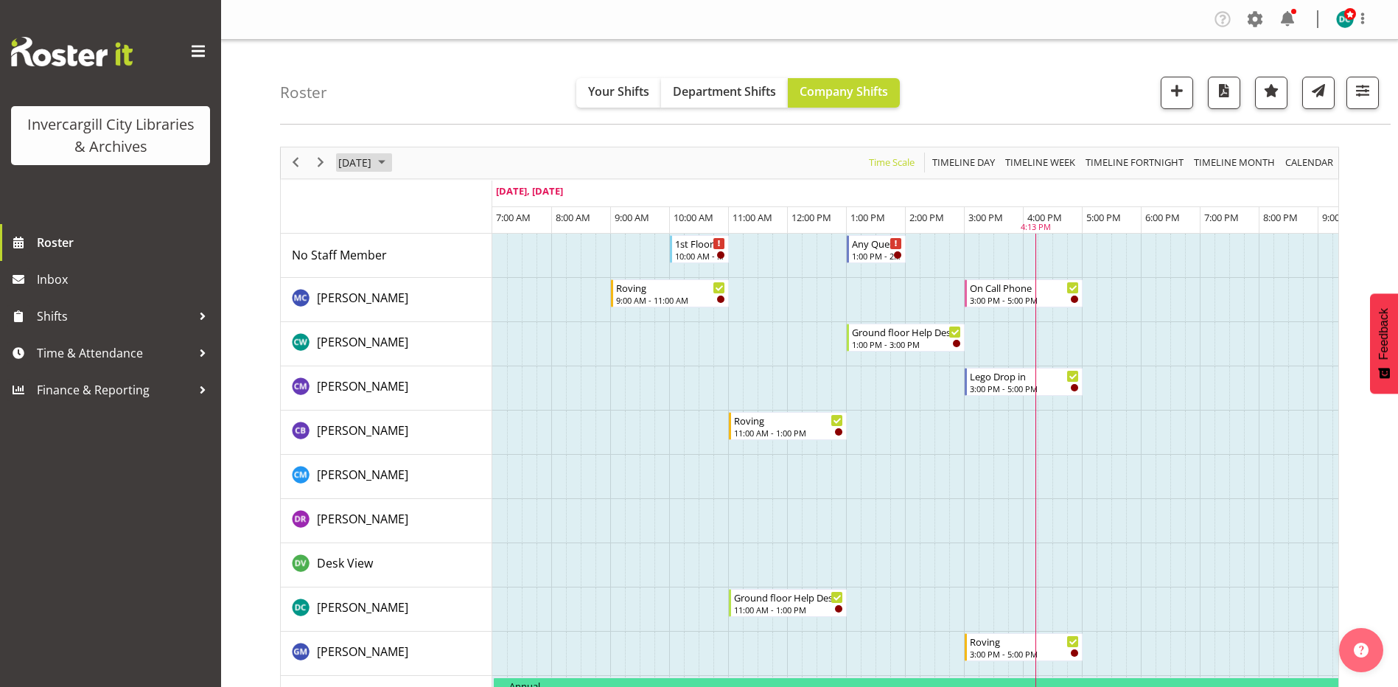
click at [373, 167] on span "August 13, 2025" at bounding box center [355, 162] width 36 height 18
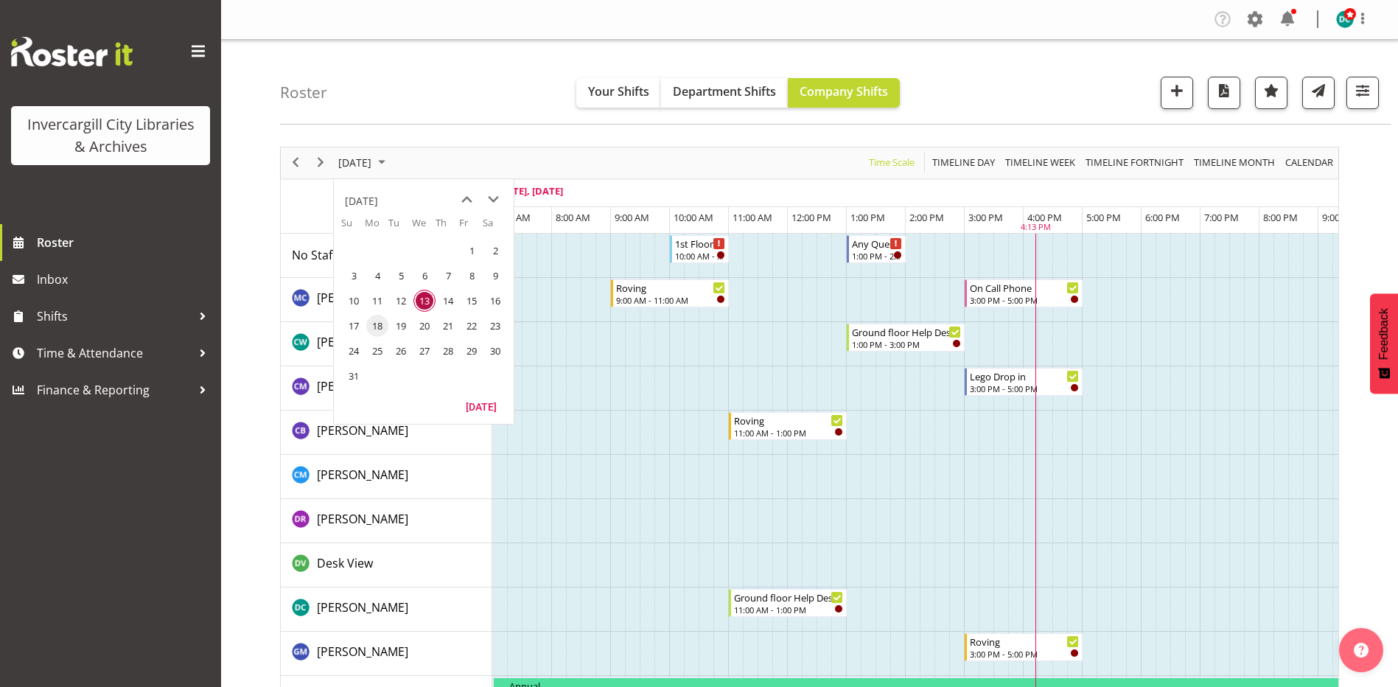
click at [377, 327] on span "18" at bounding box center [377, 326] width 22 height 22
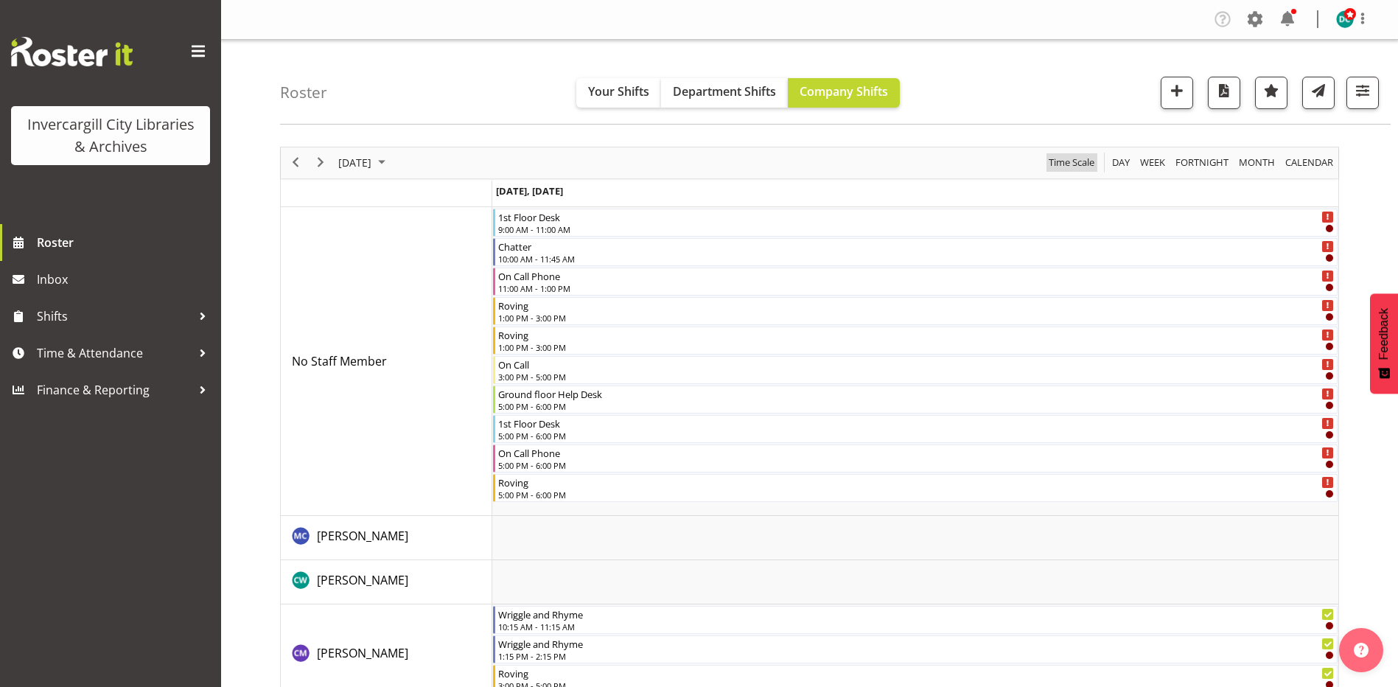
click at [1052, 167] on span "Time Scale" at bounding box center [1072, 162] width 49 height 18
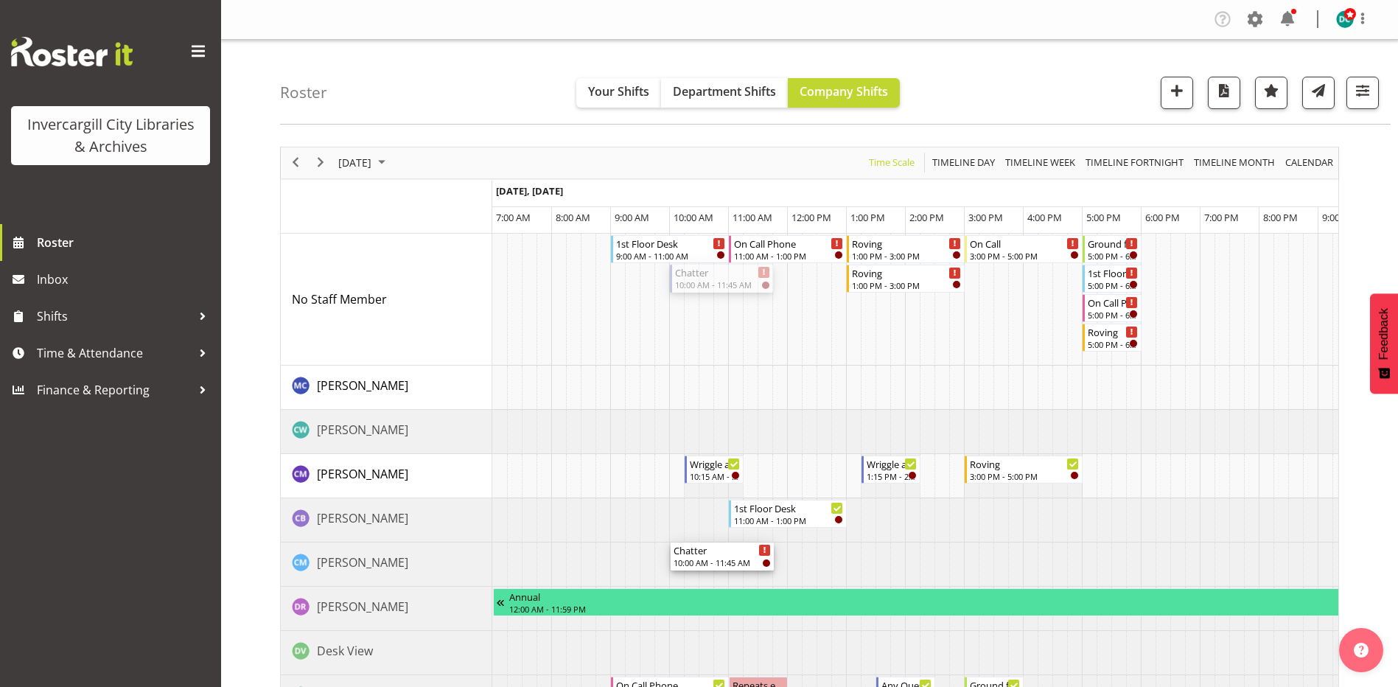
drag, startPoint x: 709, startPoint y: 276, endPoint x: 709, endPoint y: 560, distance: 283.8
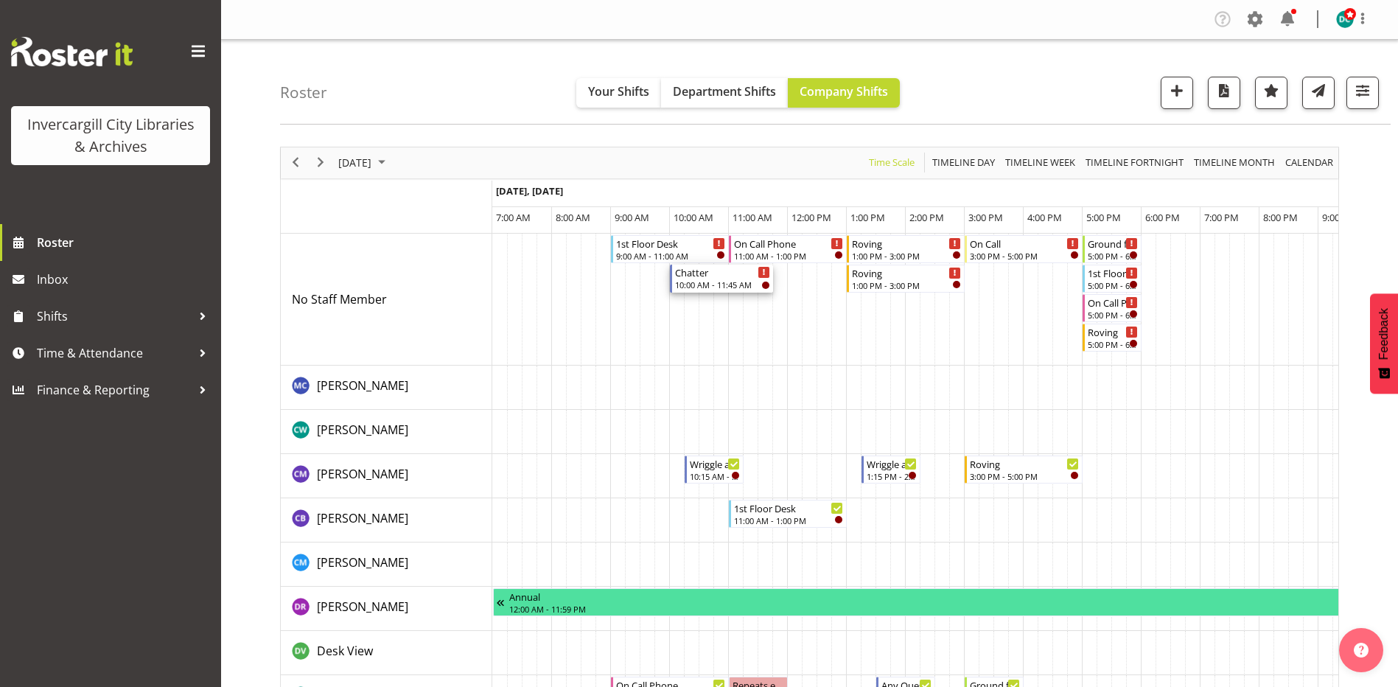
click at [705, 283] on div "10:00 AM - 11:45 AM" at bounding box center [722, 285] width 95 height 12
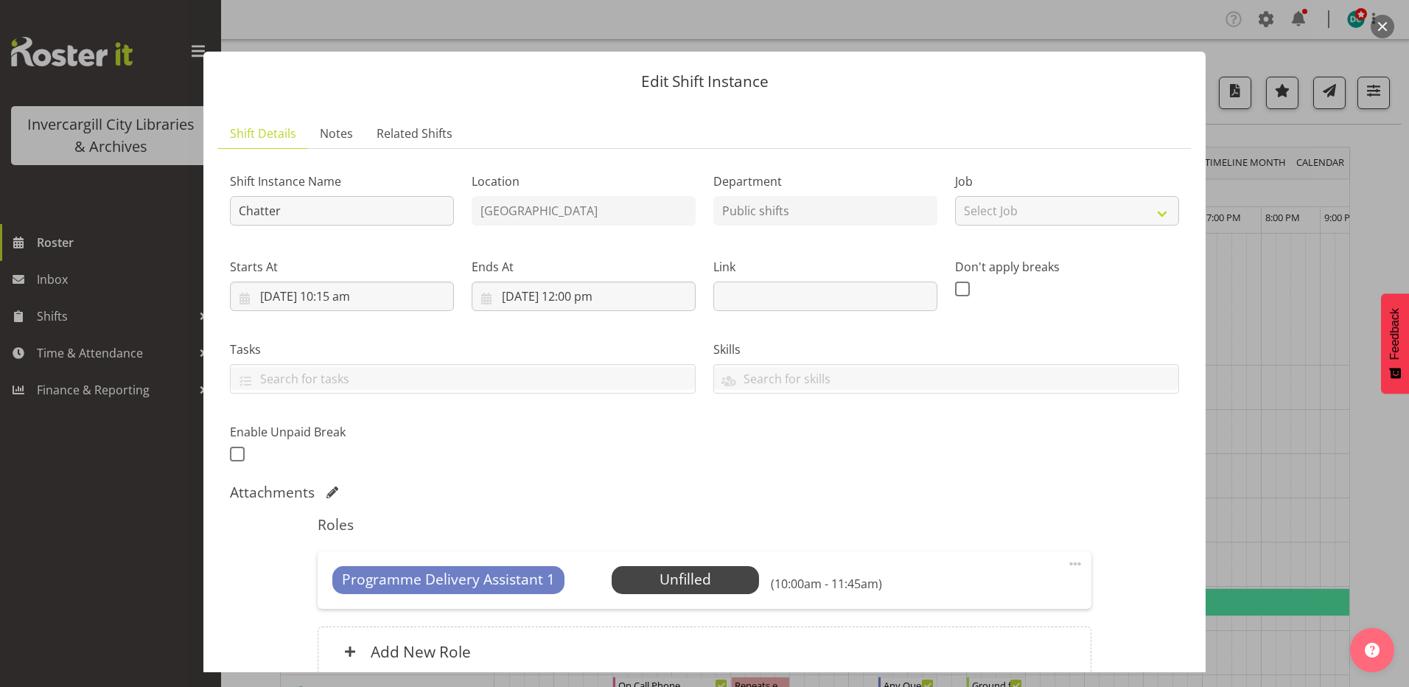
click at [1067, 565] on span at bounding box center [1076, 564] width 18 height 18
click at [972, 649] on link "Delete" at bounding box center [1014, 649] width 142 height 27
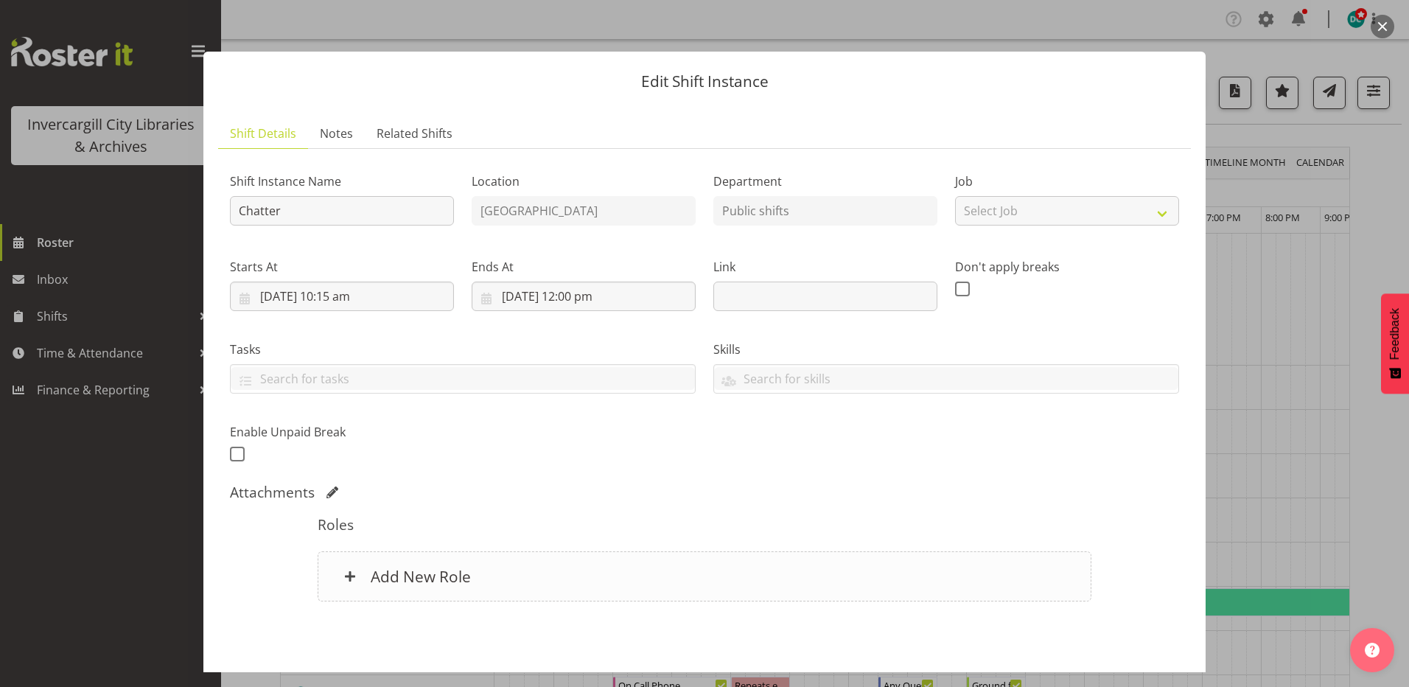
click at [652, 566] on div "Add New Role" at bounding box center [704, 576] width 773 height 50
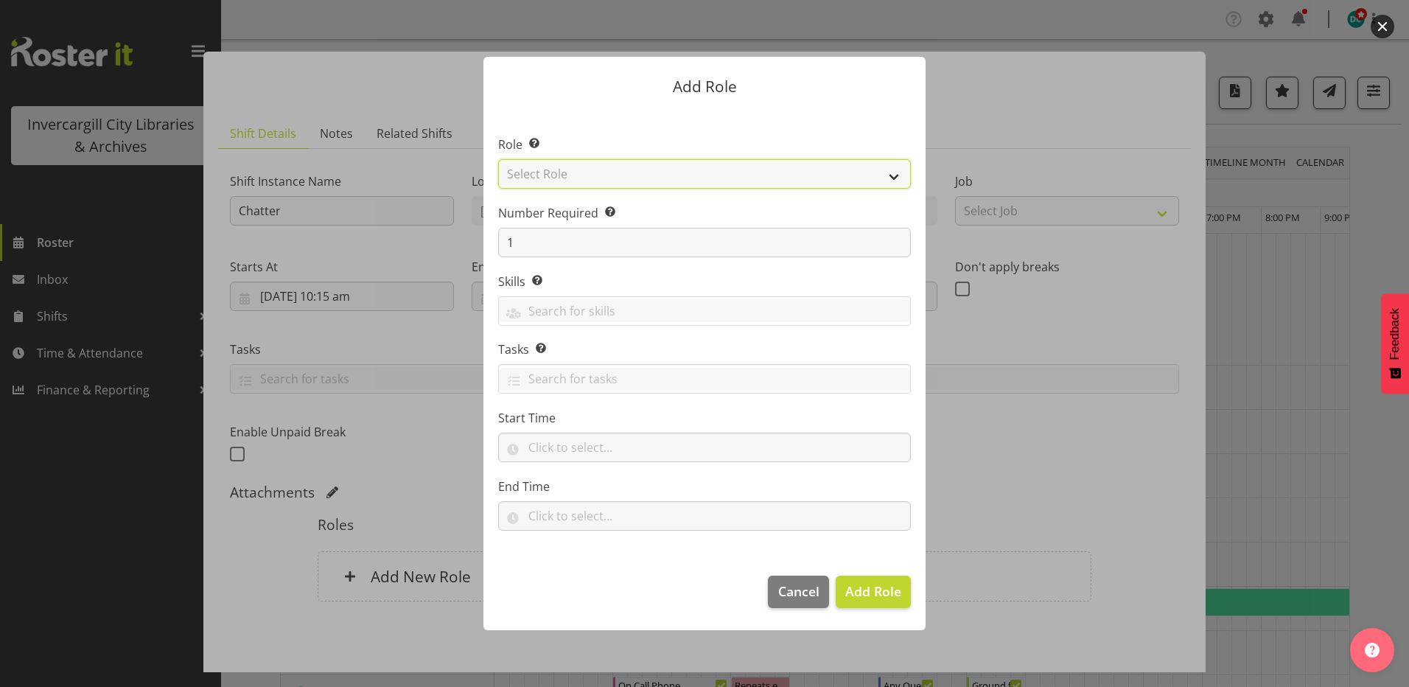
click at [560, 179] on select "Select Role 1st floor desk AQ operator Business Support Team member Casual Cust…" at bounding box center [704, 173] width 413 height 29
select select "1527"
click at [498, 159] on select "Select Role 1st floor desk AQ operator Business Support Team member Casual Cust…" at bounding box center [704, 173] width 413 height 29
click at [879, 593] on span "Add Role" at bounding box center [874, 591] width 56 height 18
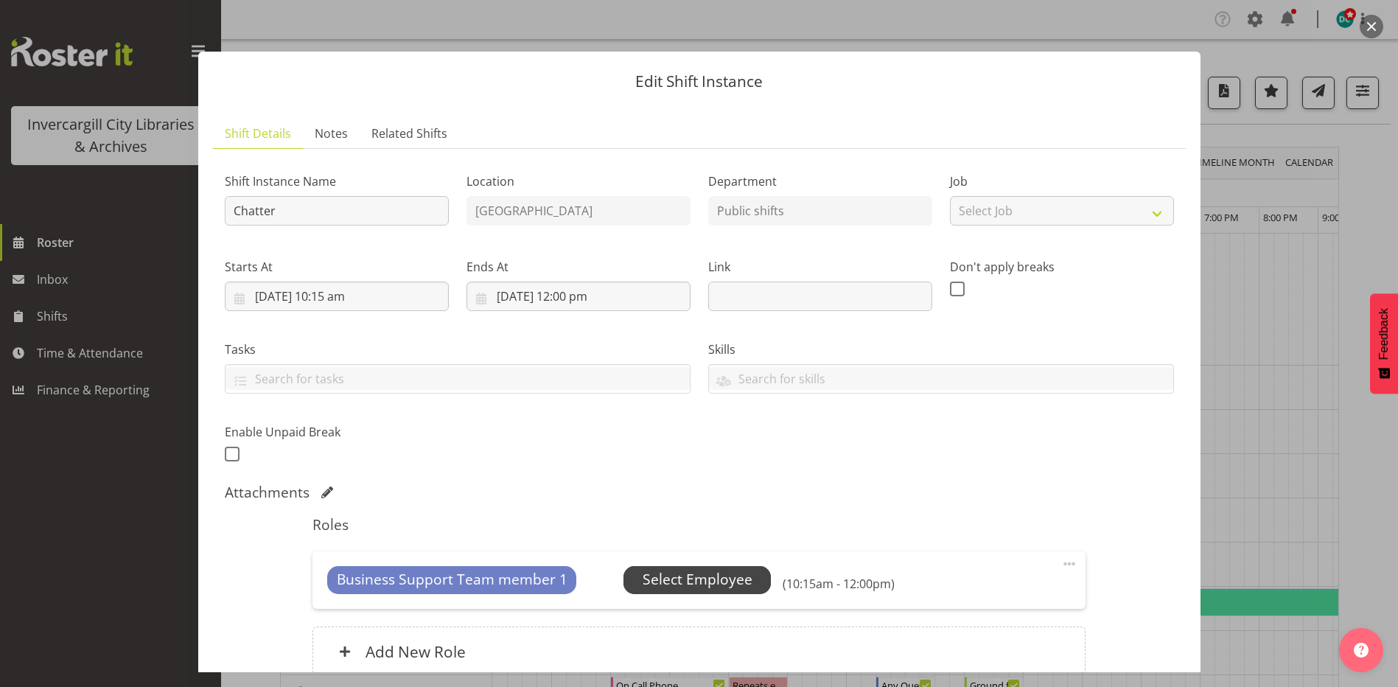
click at [697, 583] on span "Select Employee" at bounding box center [698, 579] width 110 height 21
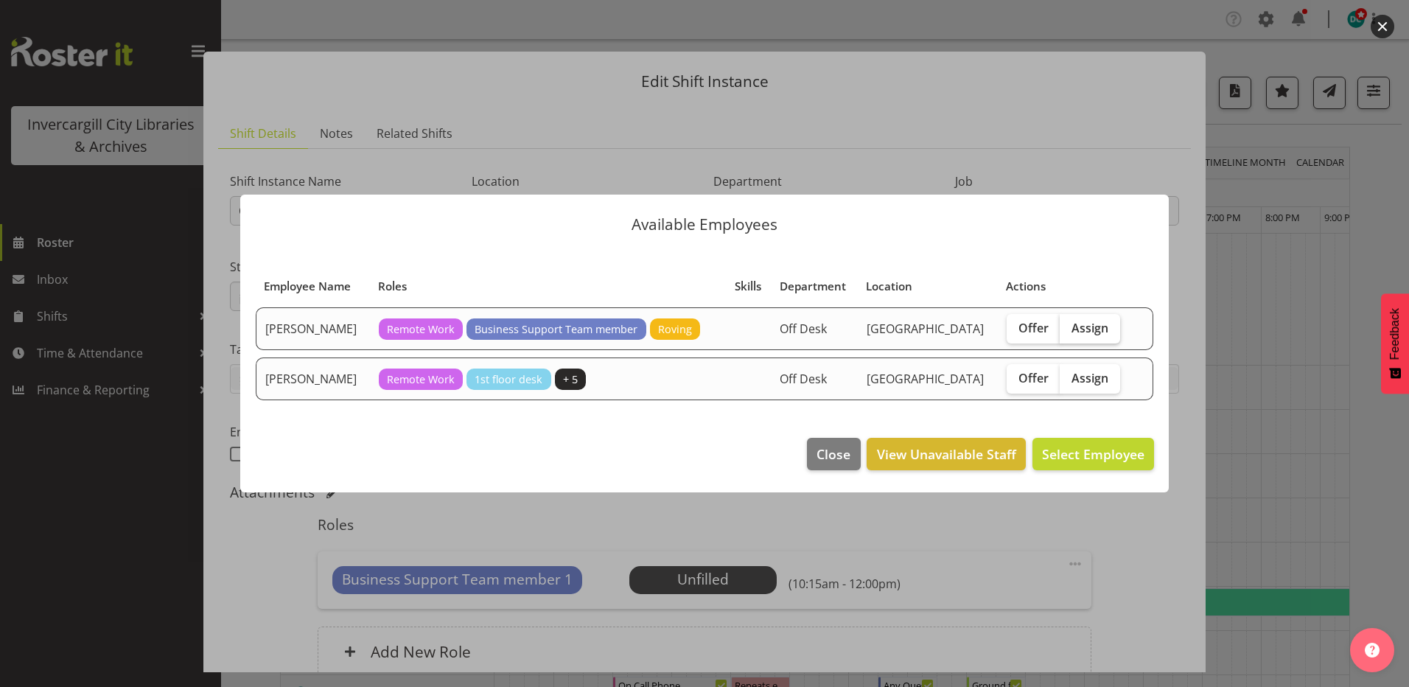
click at [1080, 327] on span "Assign" at bounding box center [1090, 328] width 37 height 15
click at [1070, 327] on input "Assign" at bounding box center [1065, 328] width 10 height 10
checkbox input "true"
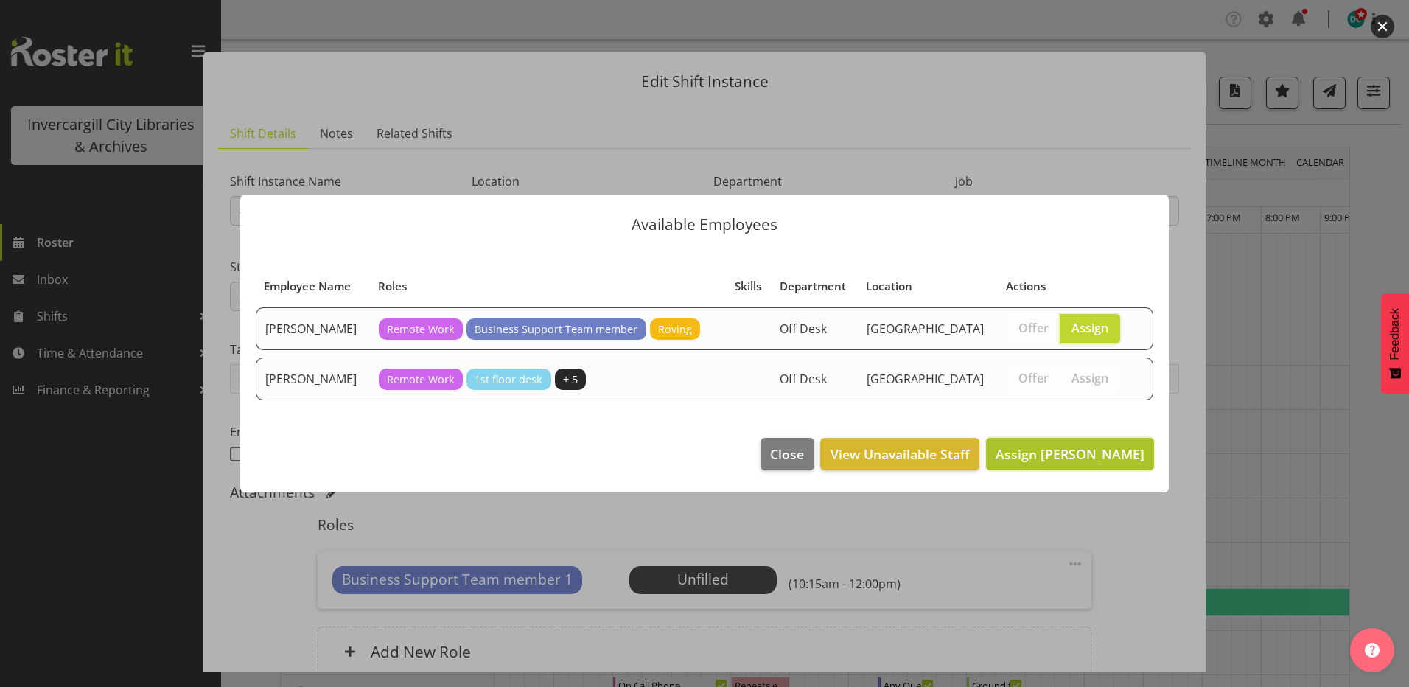
click at [1073, 459] on span "Assign Cindy Mulrooney" at bounding box center [1070, 454] width 149 height 18
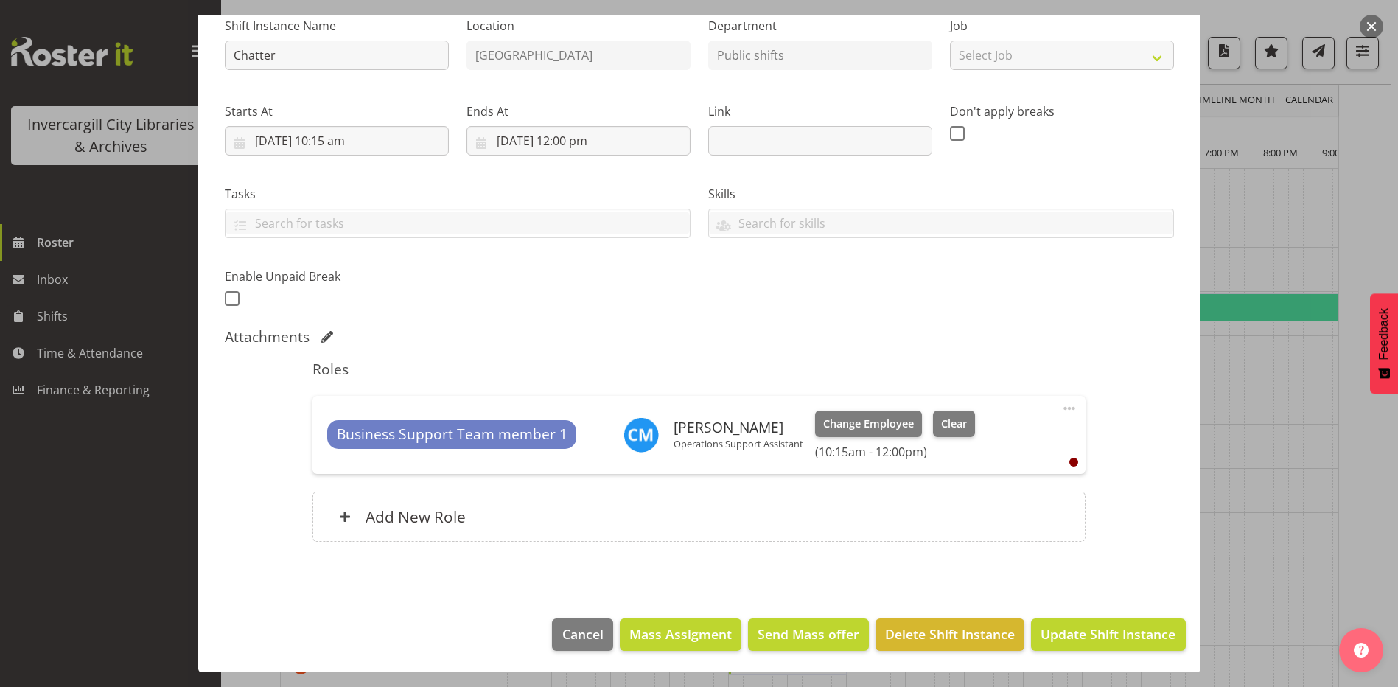
scroll to position [156, 0]
click at [1067, 642] on span "Update Shift Instance" at bounding box center [1108, 633] width 135 height 19
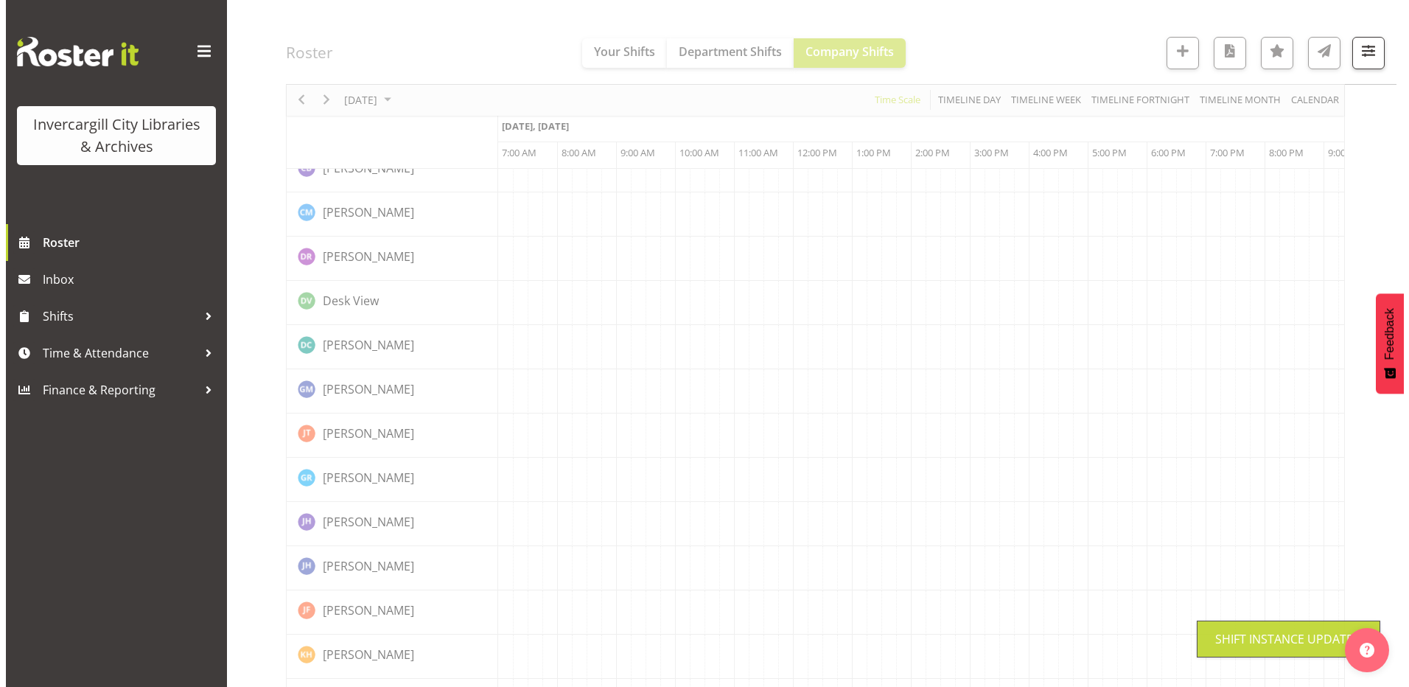
scroll to position [0, 0]
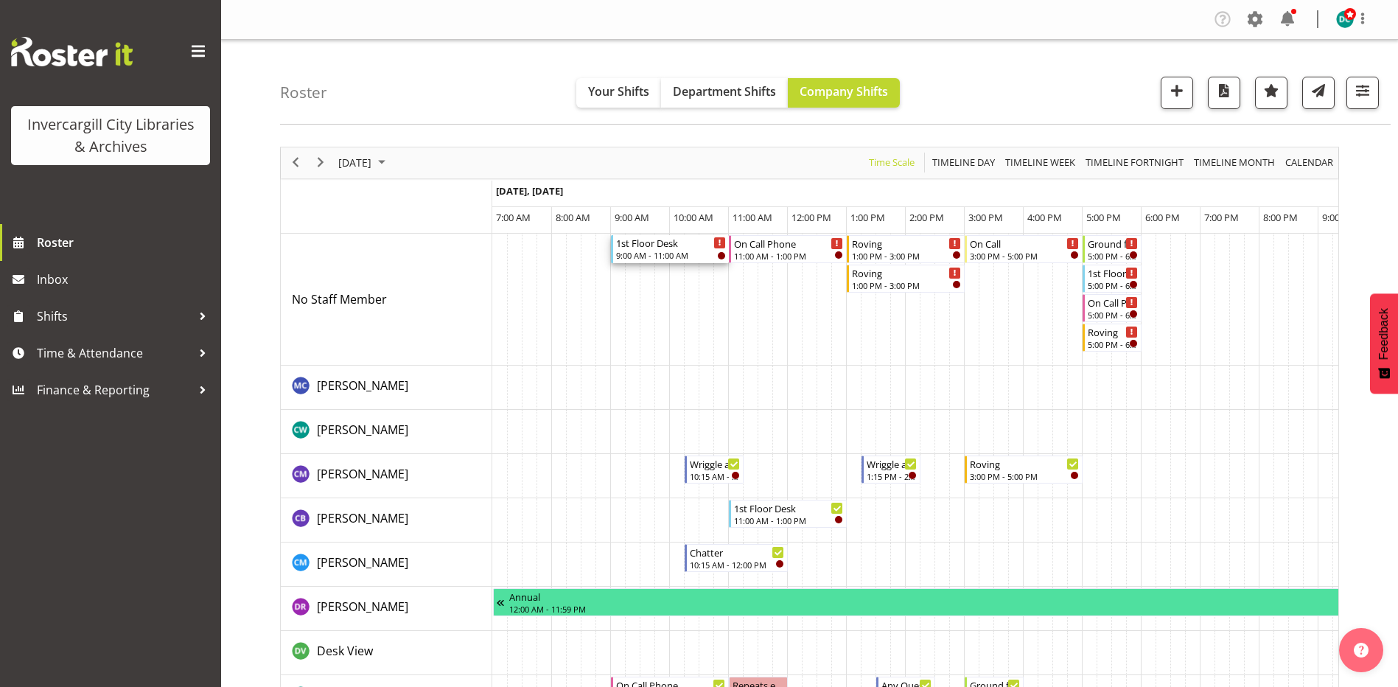
click at [660, 248] on div "1st Floor Desk" at bounding box center [671, 242] width 110 height 15
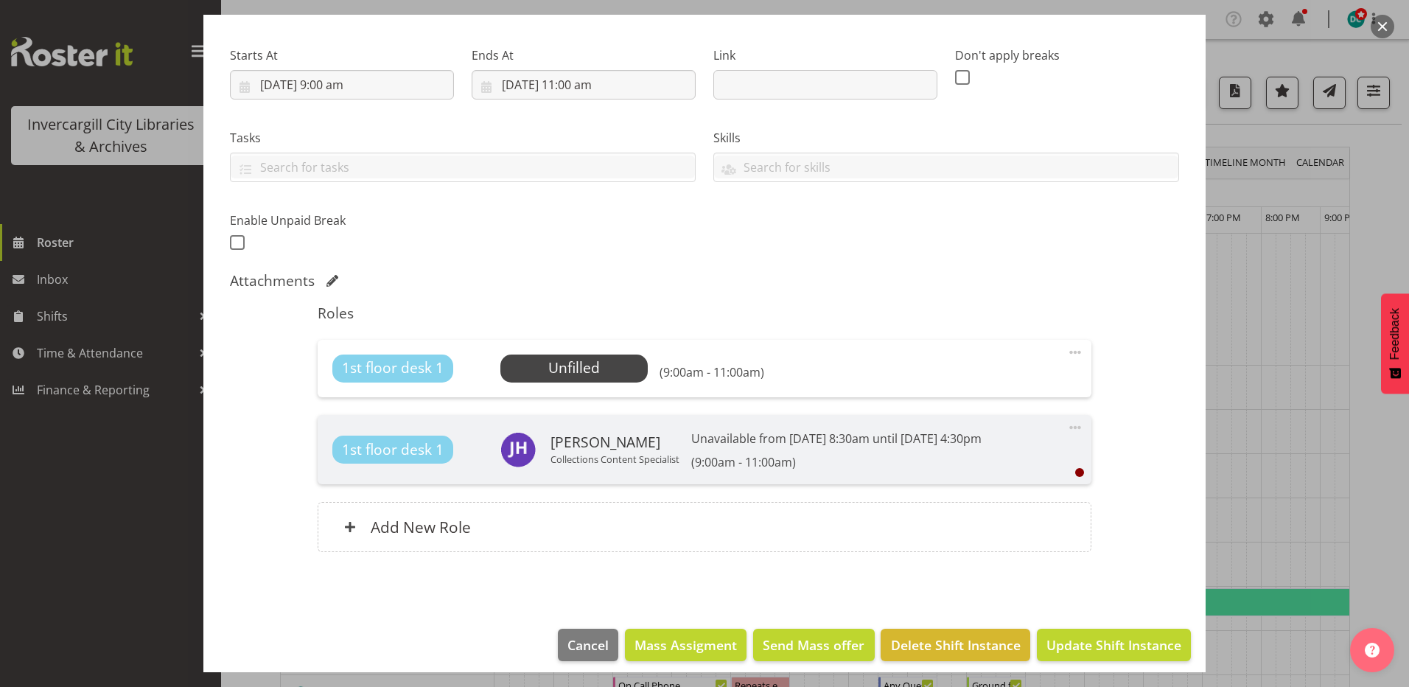
scroll to position [221, 0]
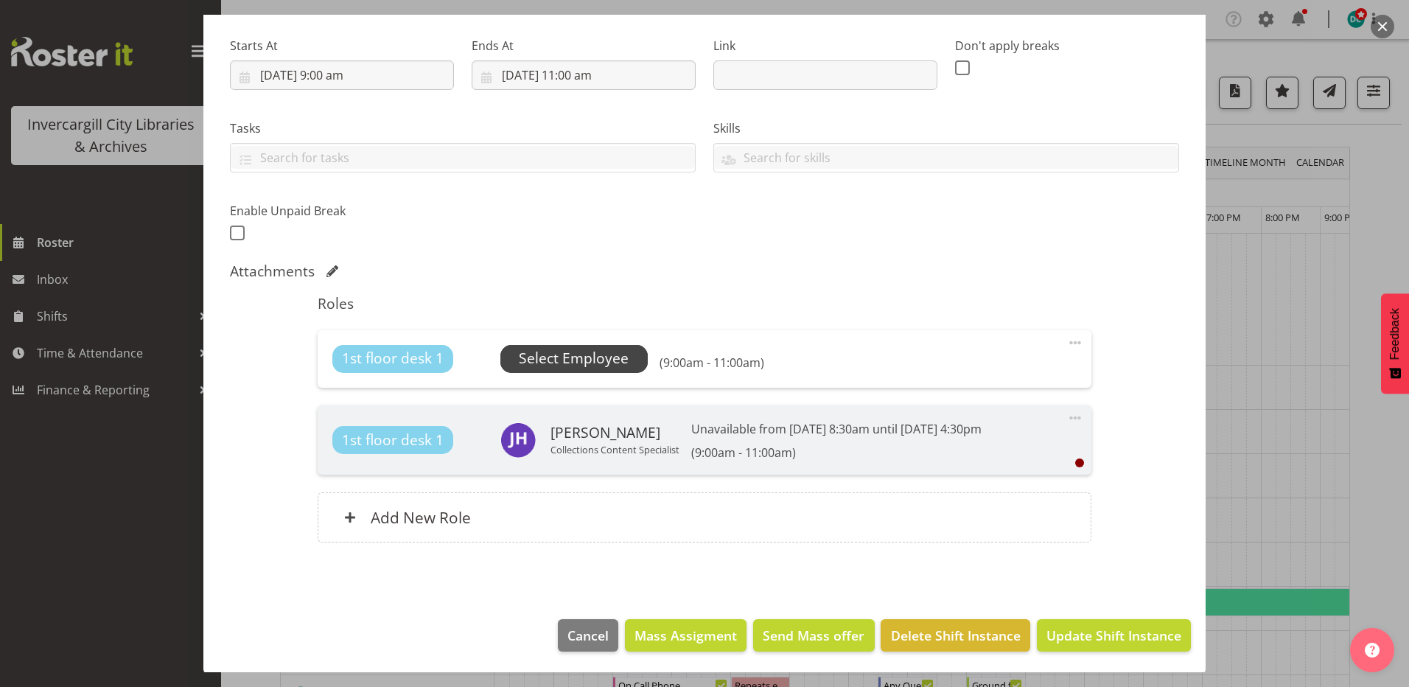
click at [613, 361] on span "Select Employee" at bounding box center [574, 358] width 110 height 21
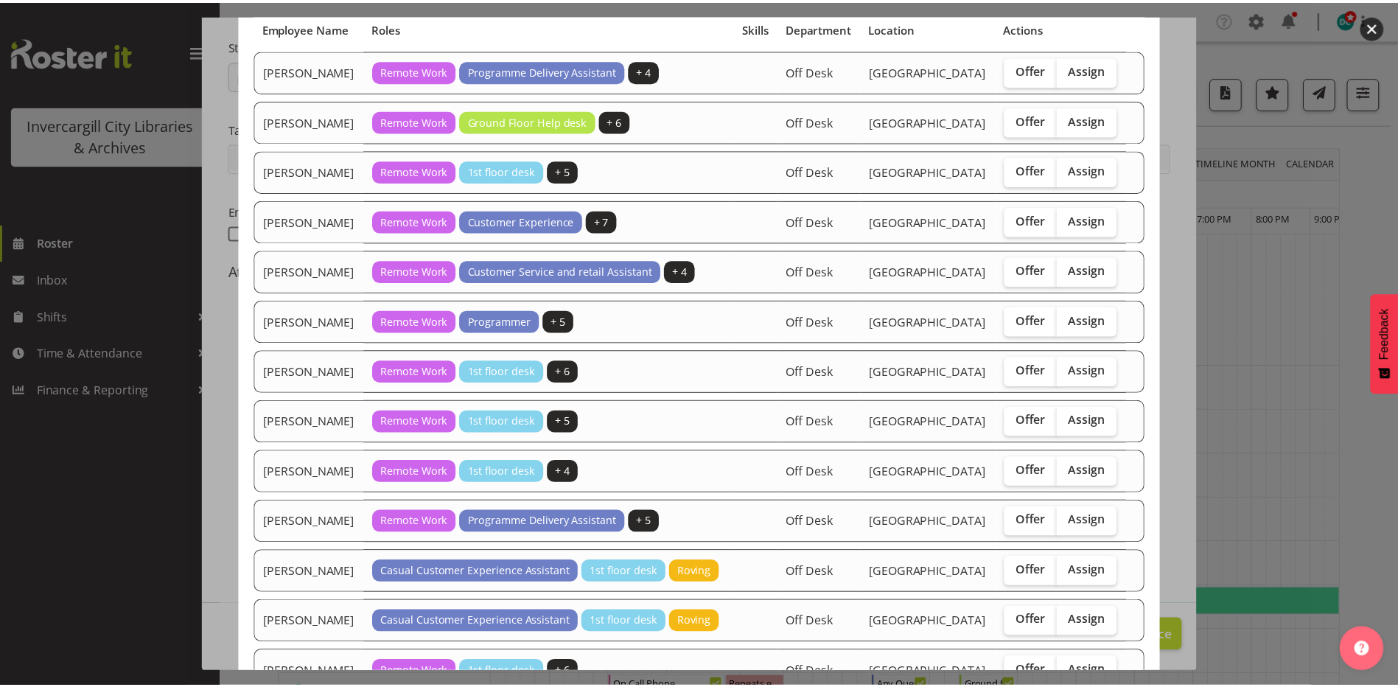
scroll to position [0, 0]
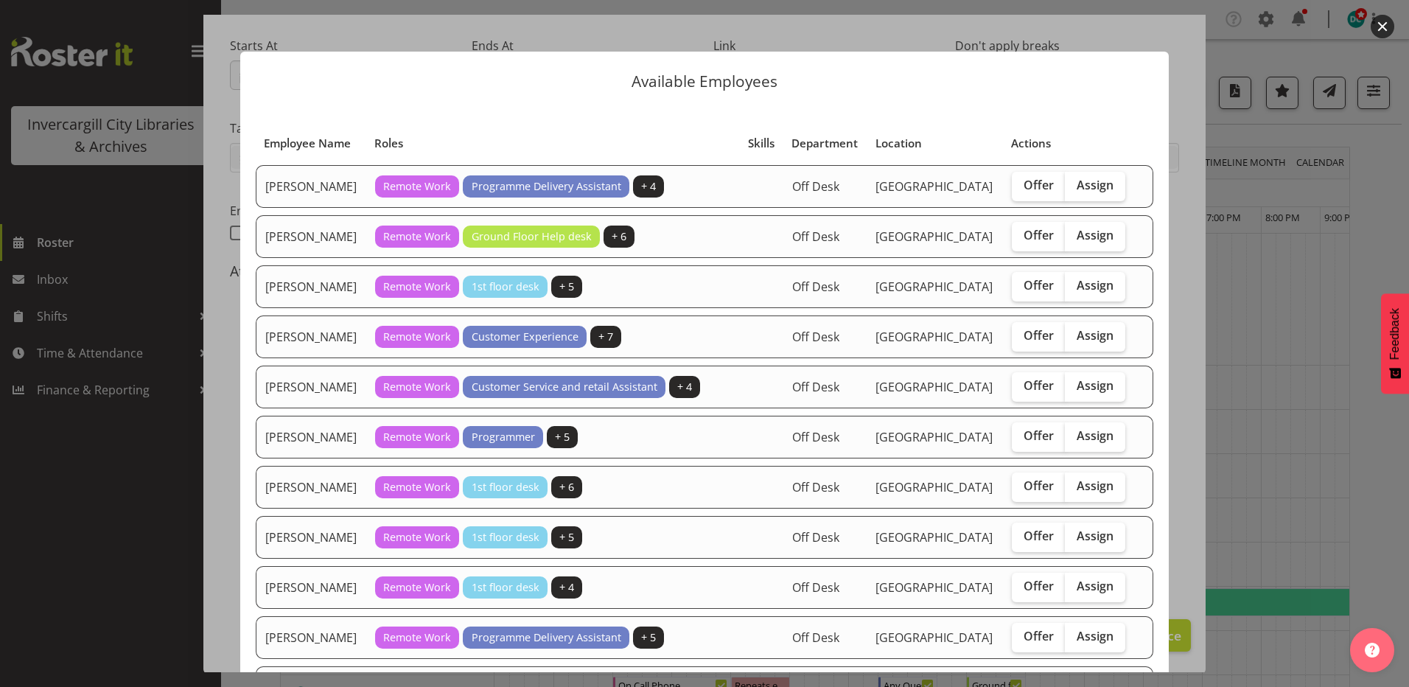
click at [1383, 29] on button "button" at bounding box center [1383, 27] width 24 height 24
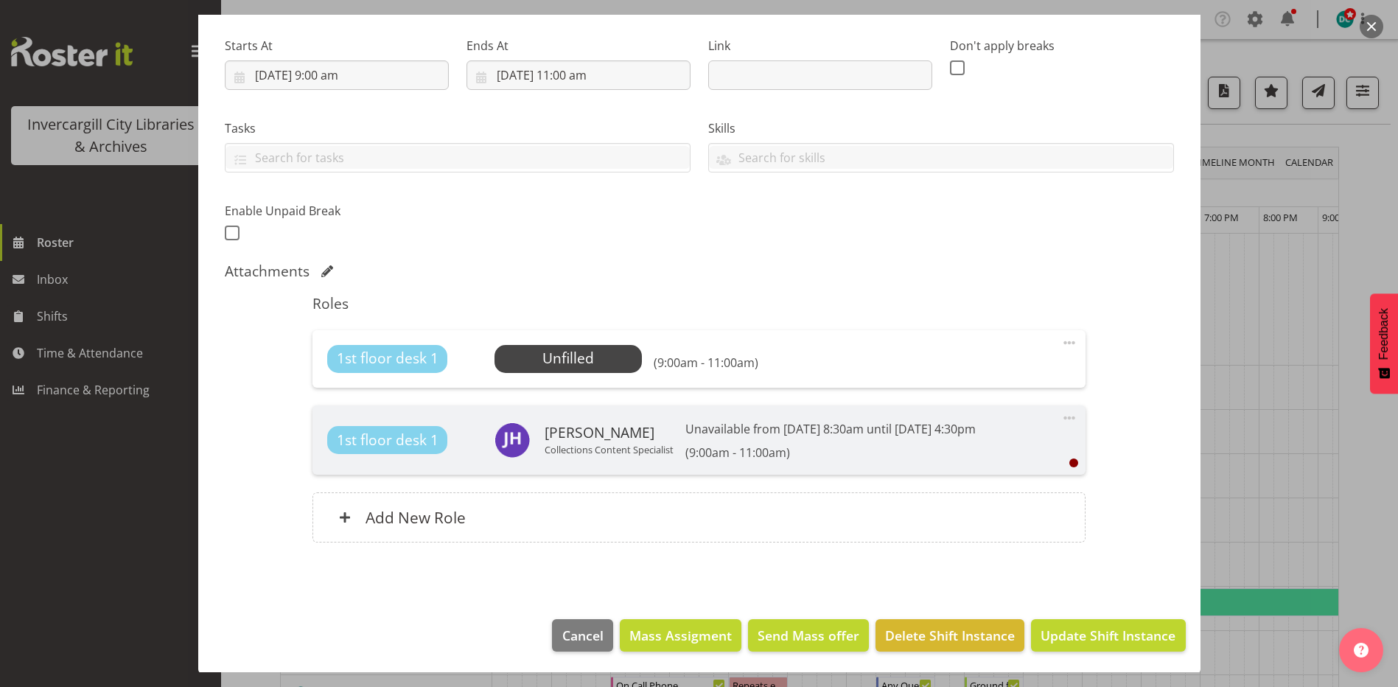
click at [1373, 25] on button "button" at bounding box center [1372, 27] width 24 height 24
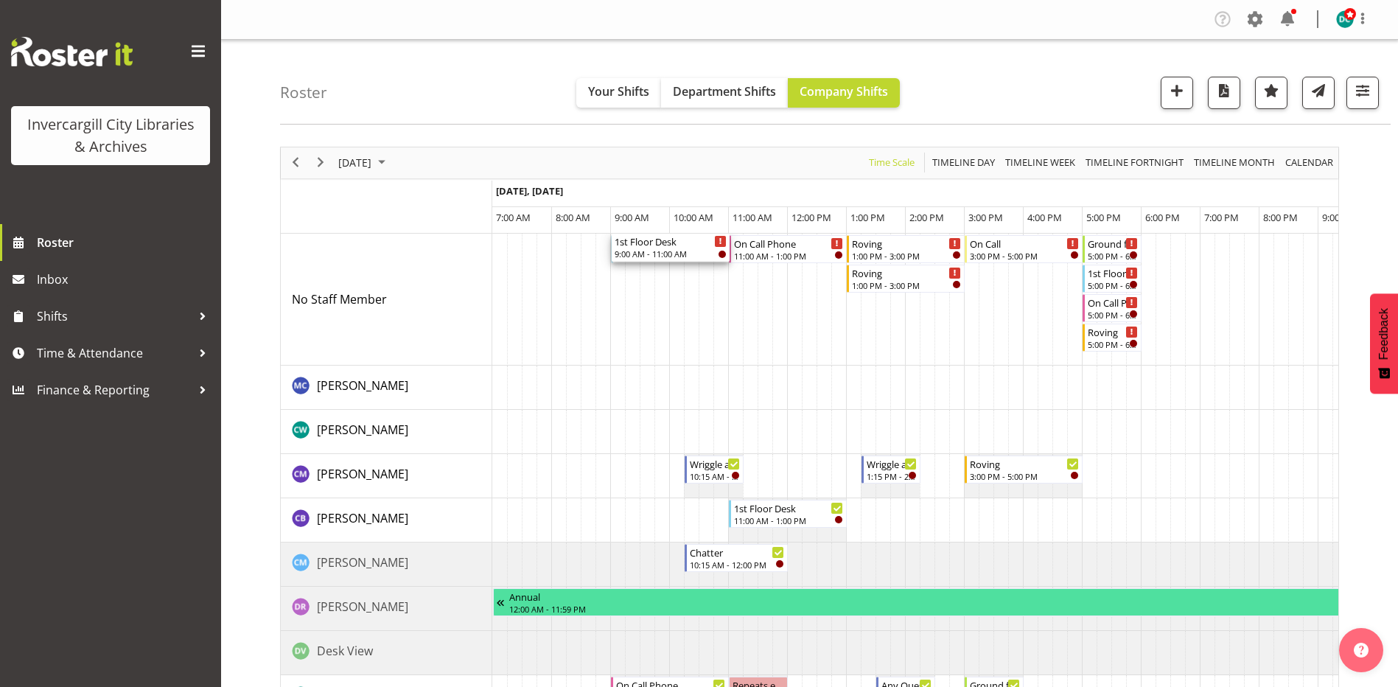
drag, startPoint x: 660, startPoint y: 335, endPoint x: 666, endPoint y: 271, distance: 63.6
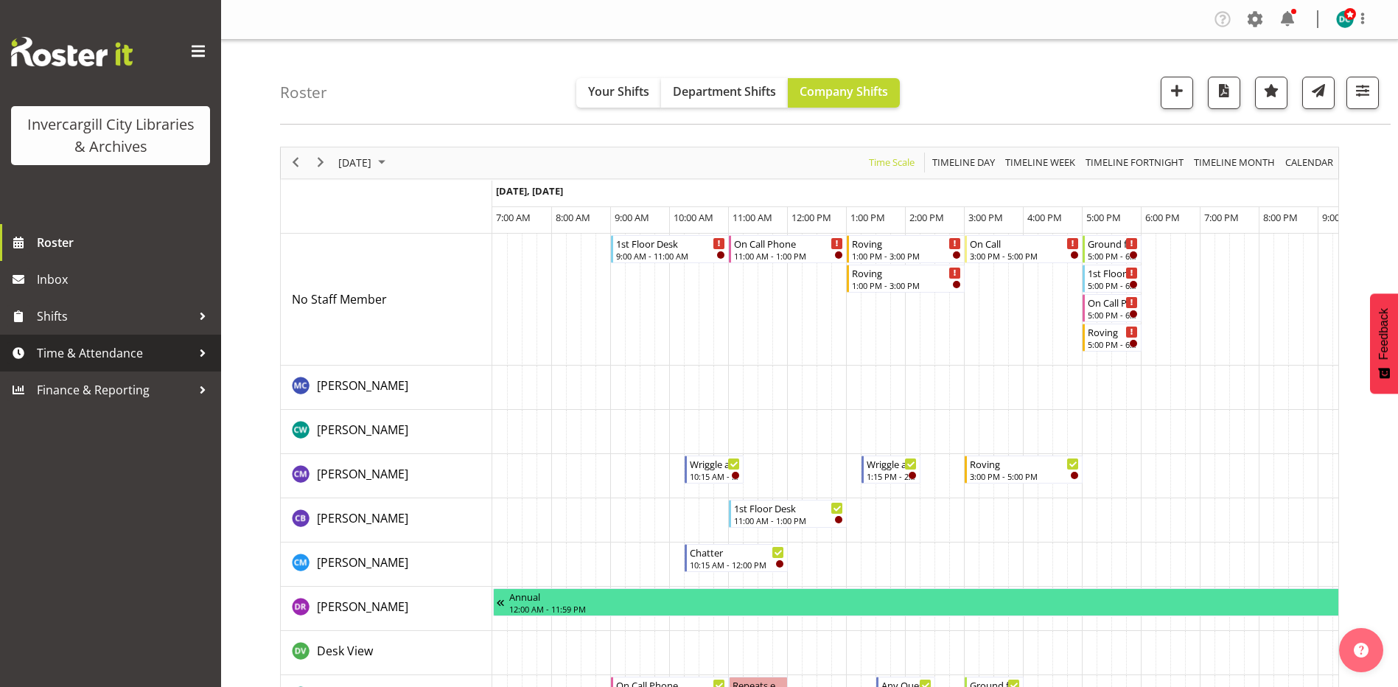
click at [115, 350] on span "Time & Attendance" at bounding box center [114, 353] width 155 height 22
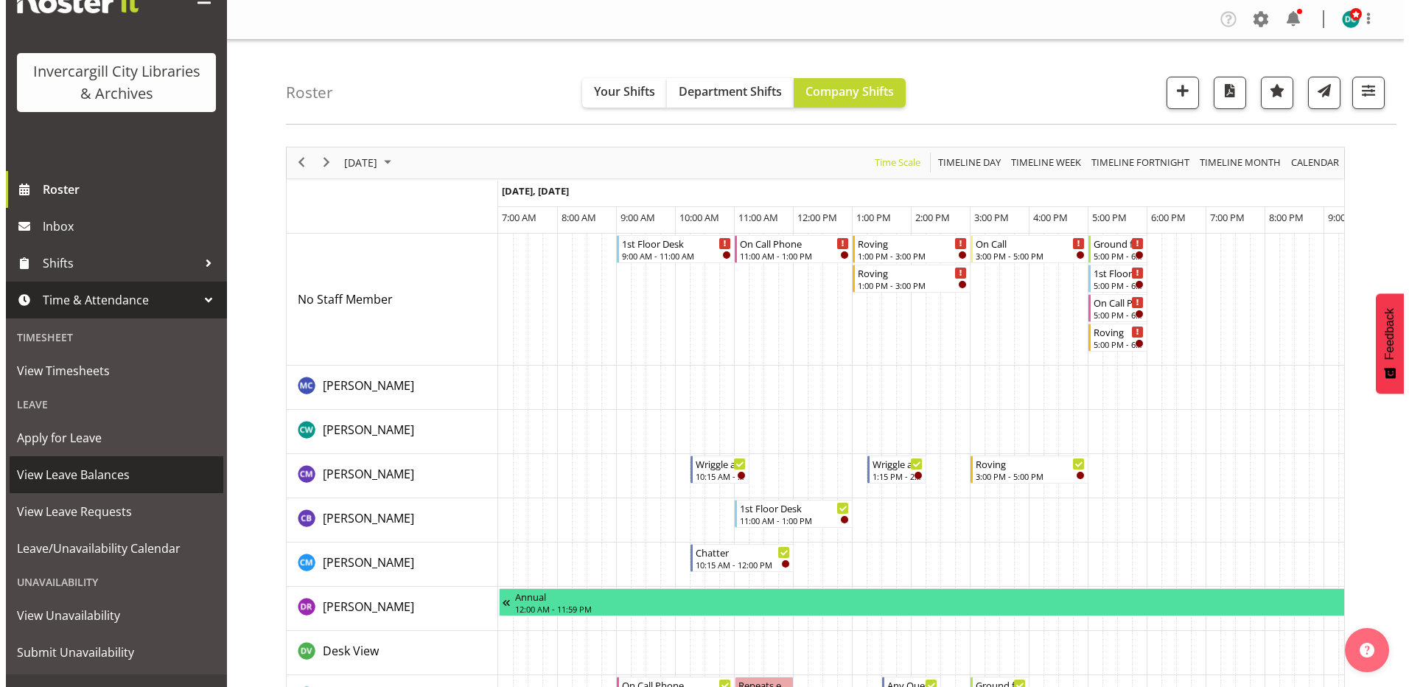
scroll to position [74, 0]
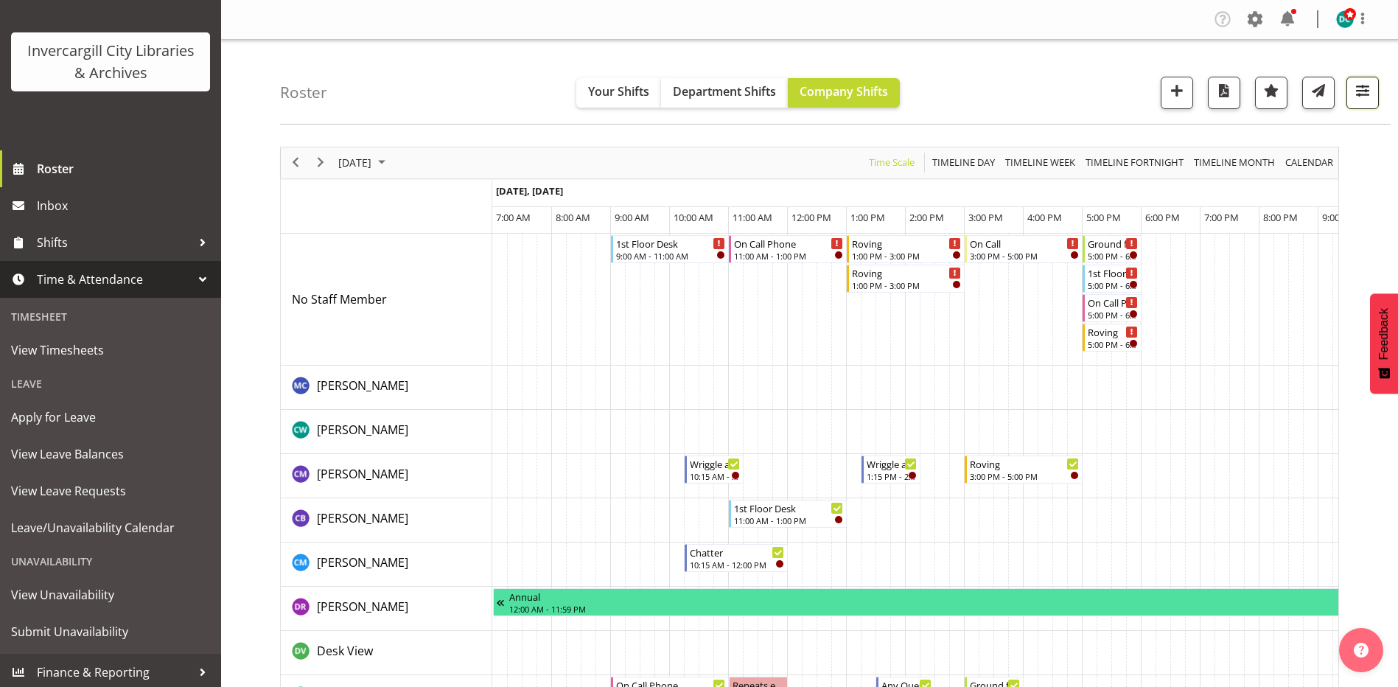
click at [1367, 96] on span "button" at bounding box center [1362, 90] width 19 height 19
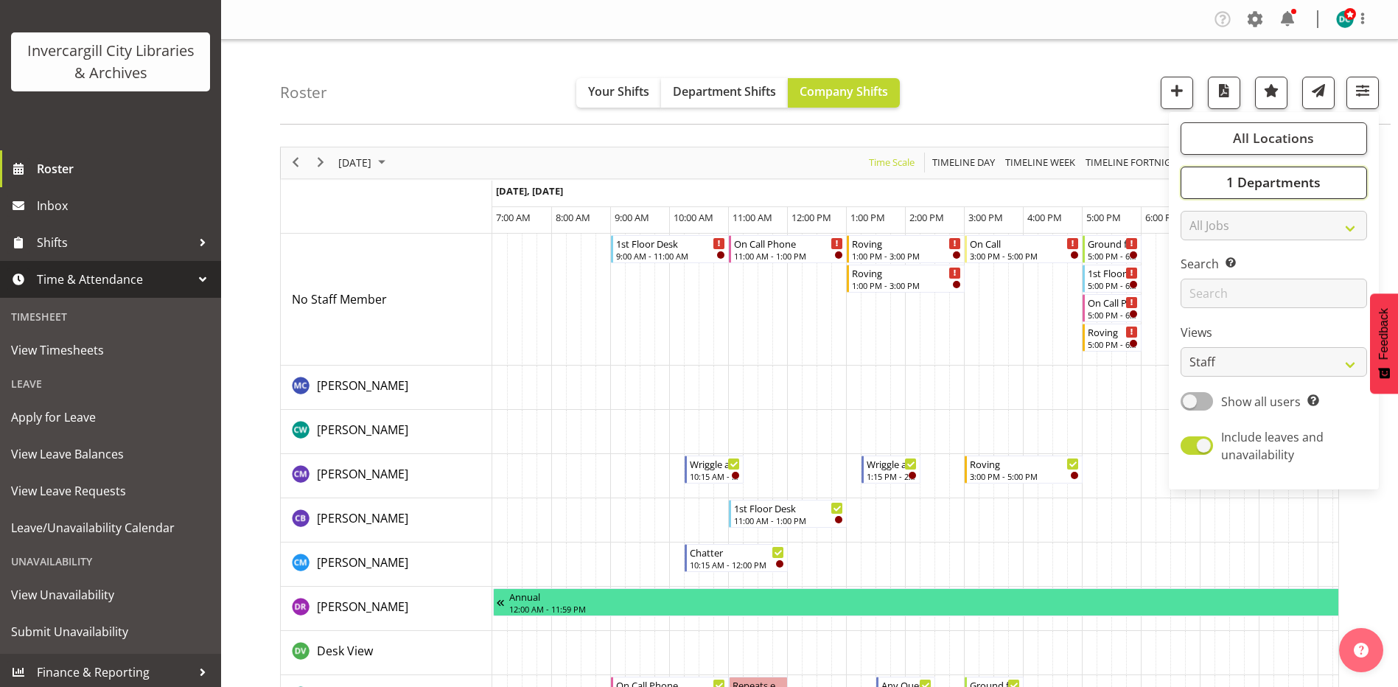
click at [1303, 181] on span "1 Departments" at bounding box center [1274, 182] width 94 height 18
click at [1196, 255] on span at bounding box center [1199, 255] width 12 height 12
click at [1196, 255] on input "Off Desk" at bounding box center [1198, 255] width 10 height 10
checkbox input "true"
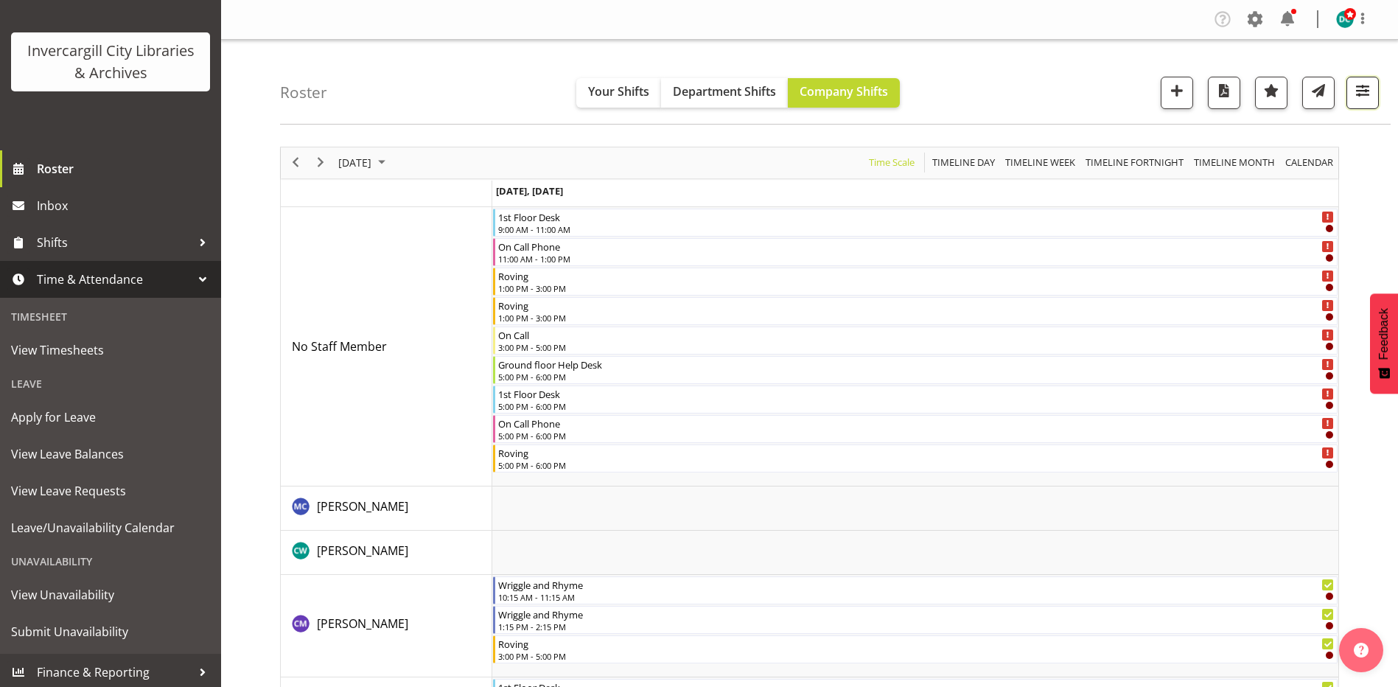
click at [1359, 91] on span "button" at bounding box center [1362, 90] width 19 height 19
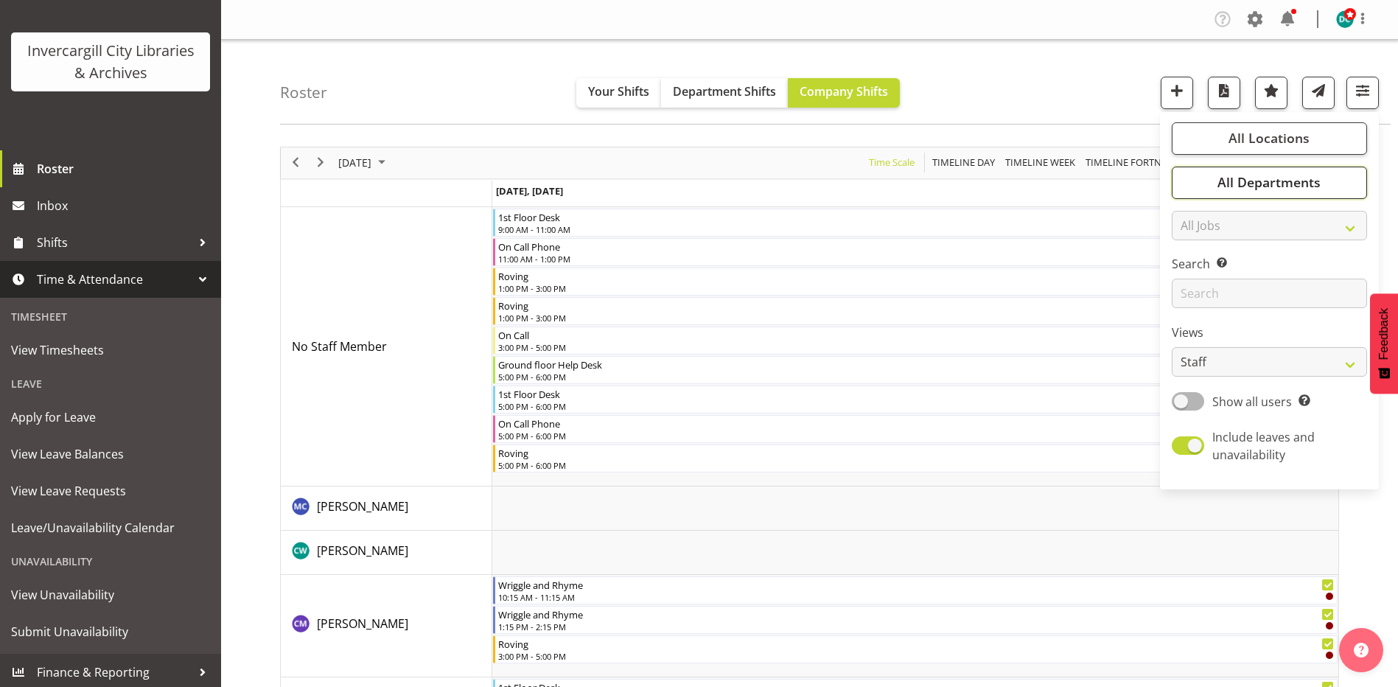
click at [1221, 182] on span "All Departments" at bounding box center [1269, 182] width 103 height 18
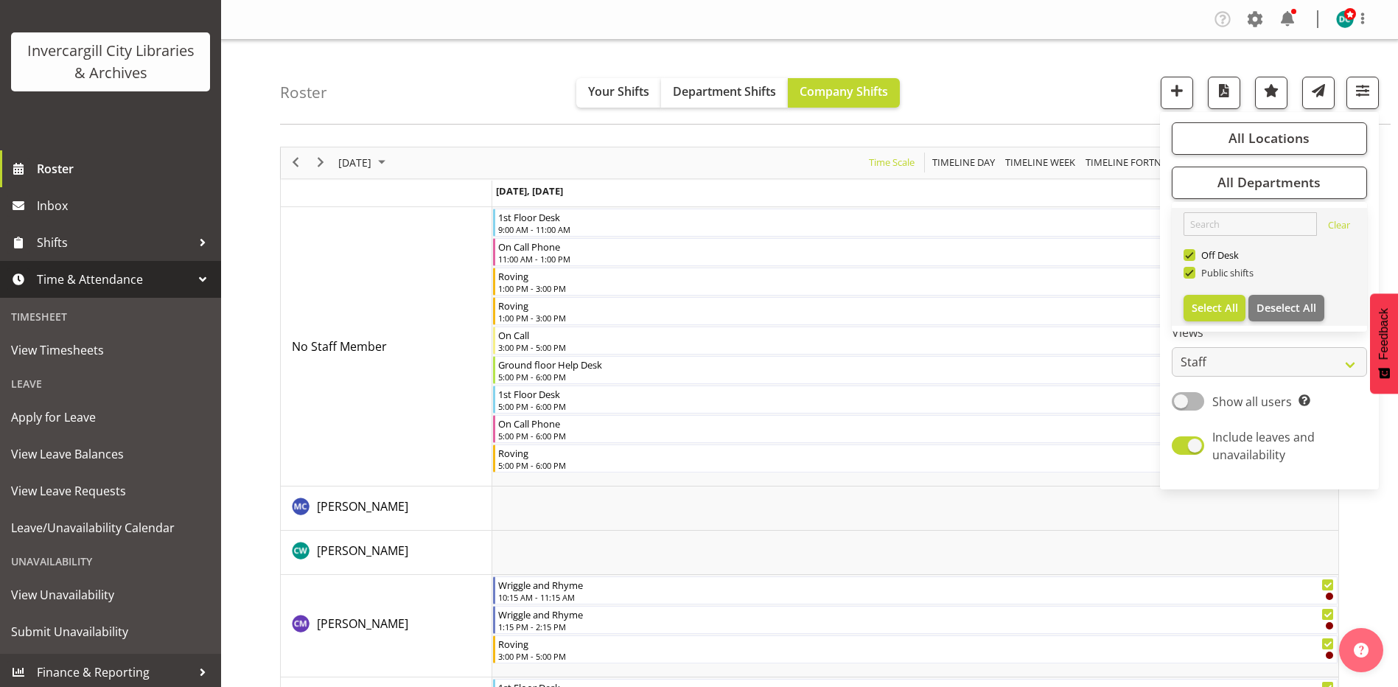
click at [1188, 274] on span at bounding box center [1190, 273] width 12 height 12
click at [1188, 274] on input "Public shifts" at bounding box center [1189, 273] width 10 height 10
checkbox input "false"
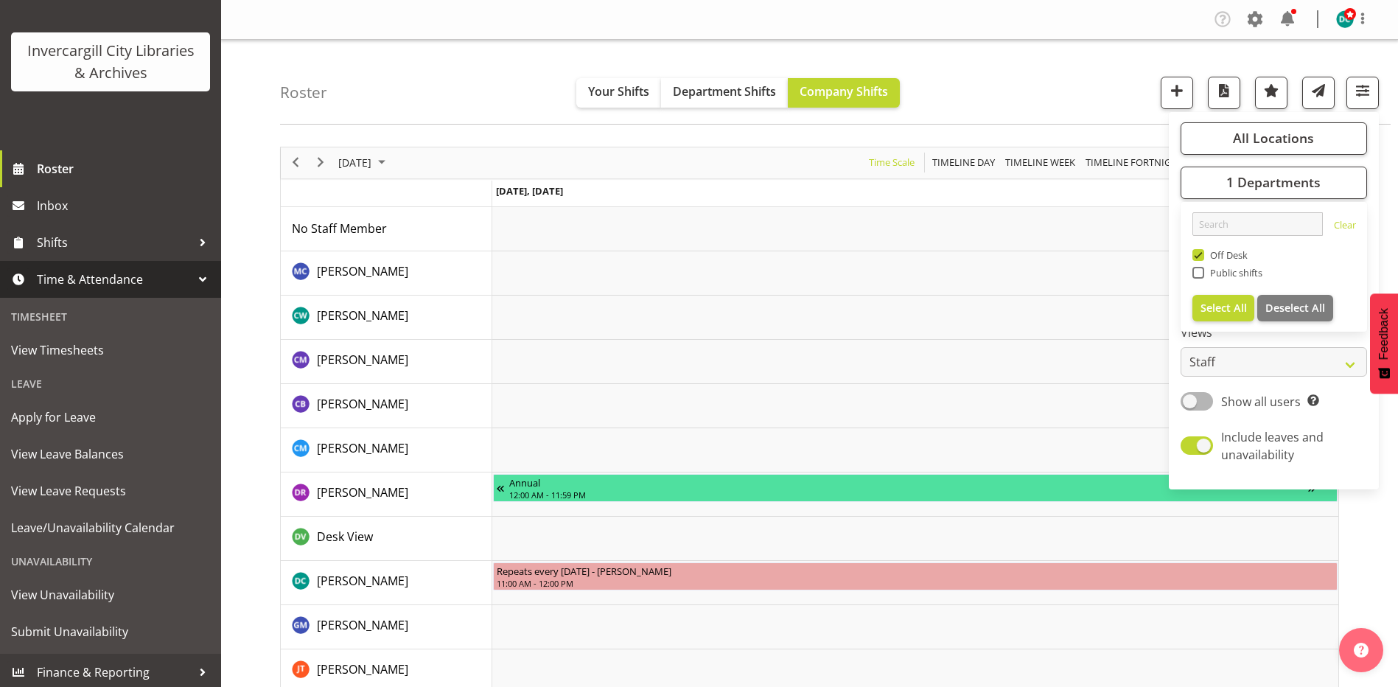
click at [967, 83] on div "Roster Your Shifts Department Shifts Company Shifts All Locations Clear Bluff L…" at bounding box center [835, 82] width 1111 height 85
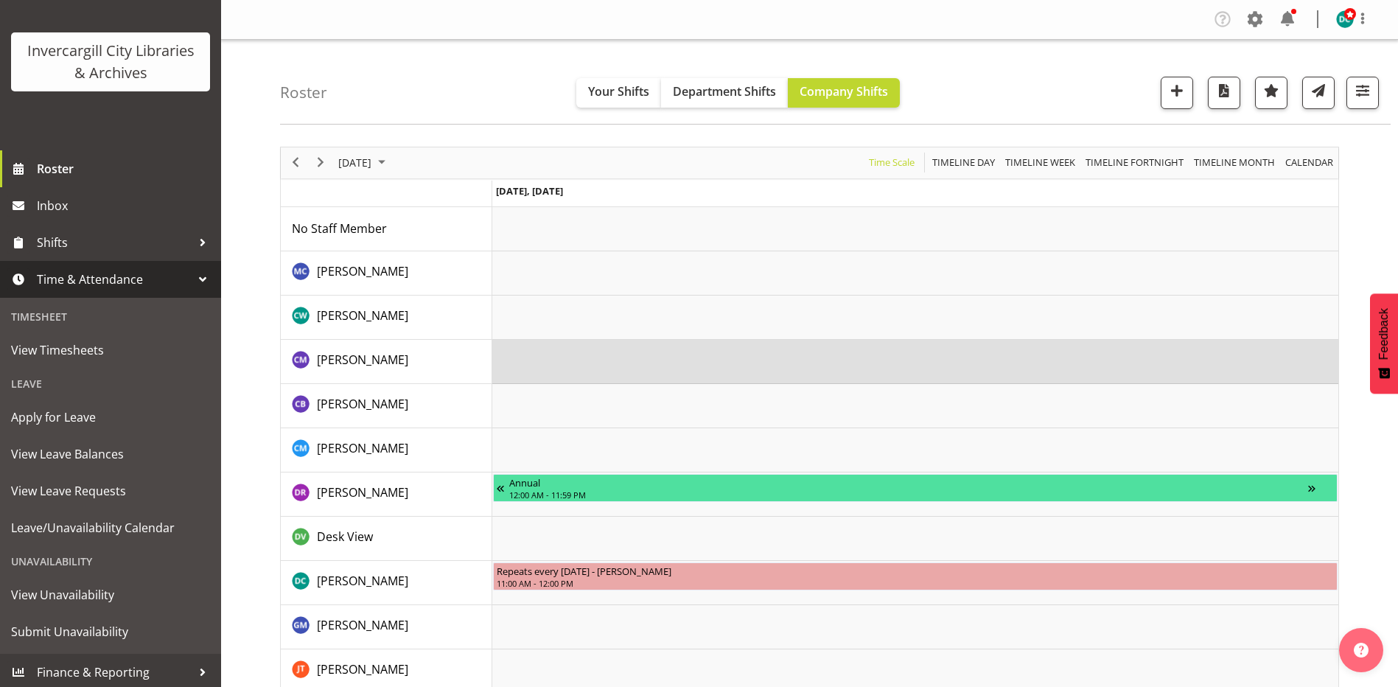
click at [559, 364] on td "Timeline Day of August 18, 2025" at bounding box center [915, 362] width 846 height 44
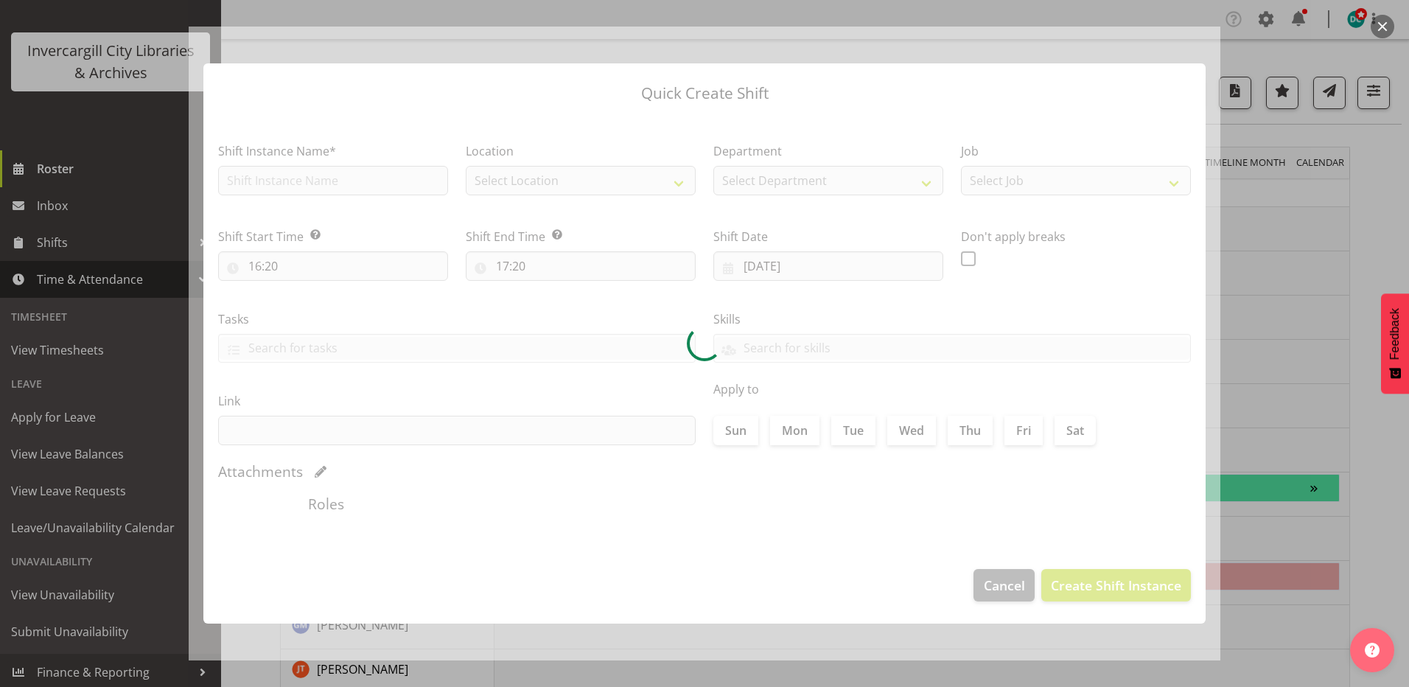
type input "18/08/2025"
checkbox input "true"
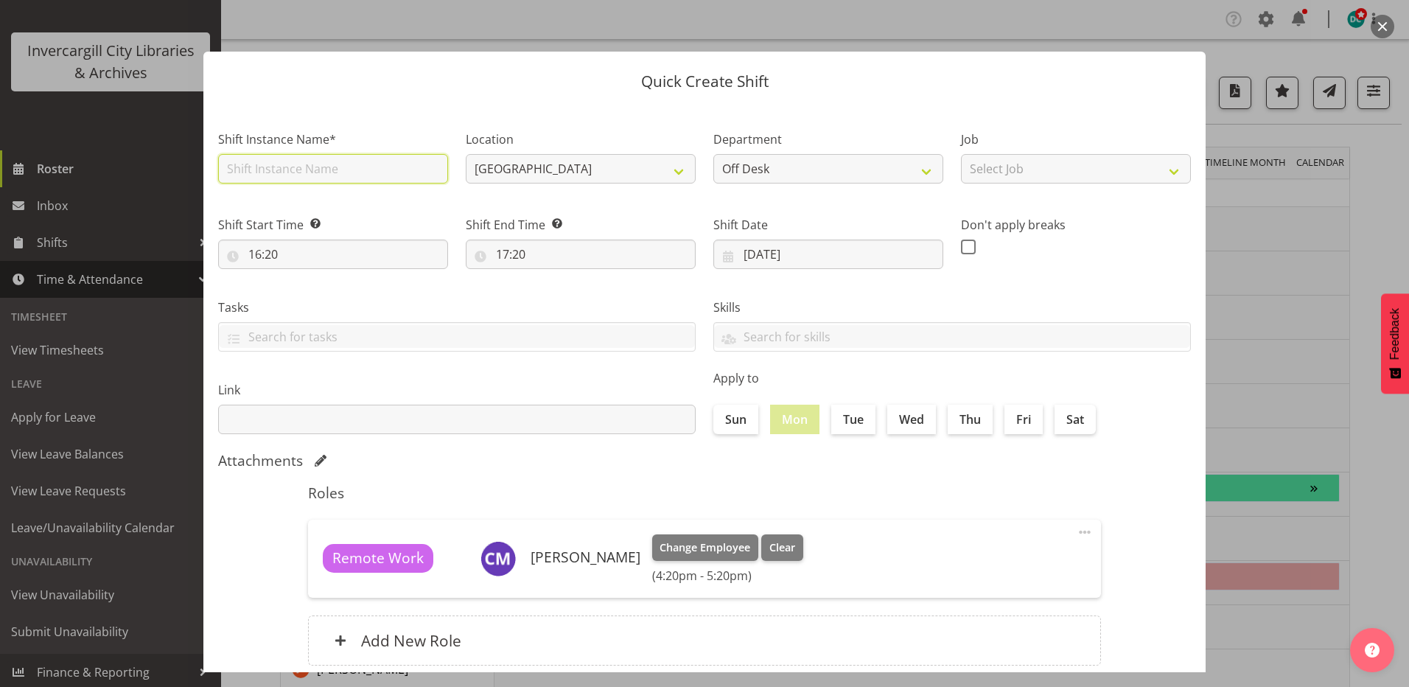
click at [358, 172] on input "text" at bounding box center [333, 168] width 230 height 29
type input "M"
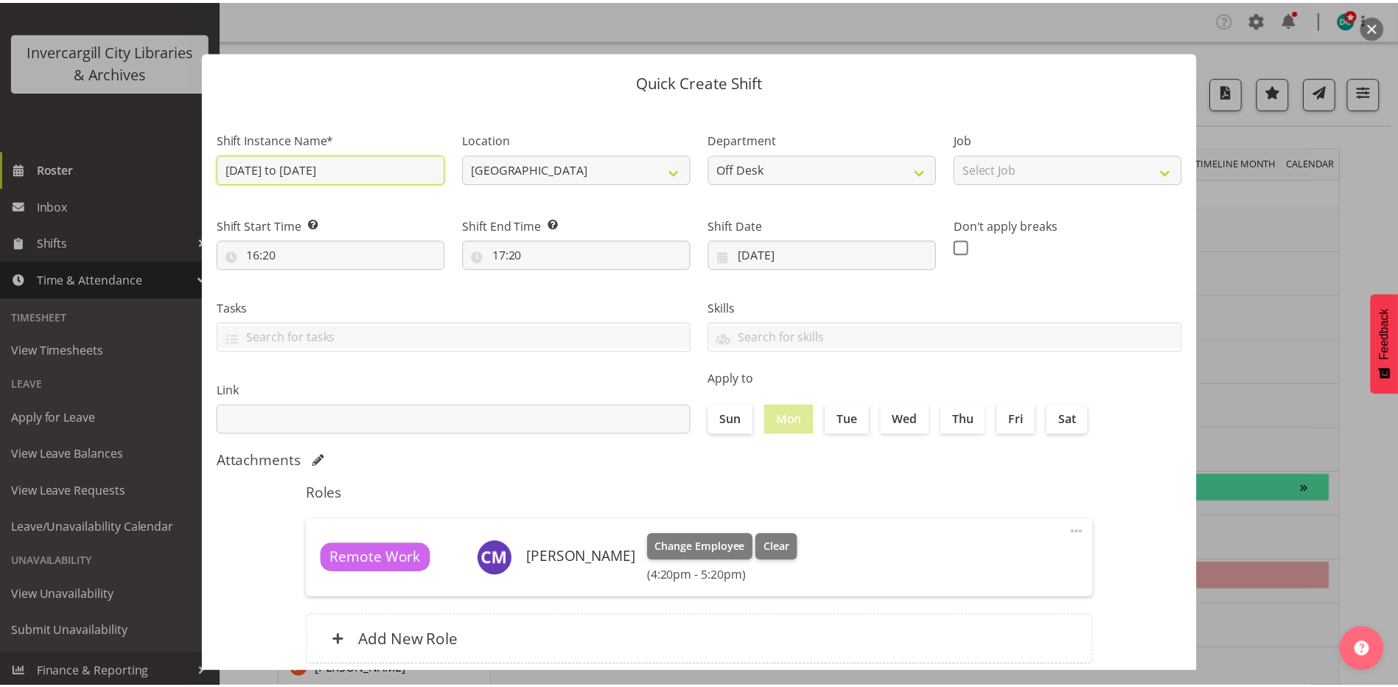
scroll to position [95, 0]
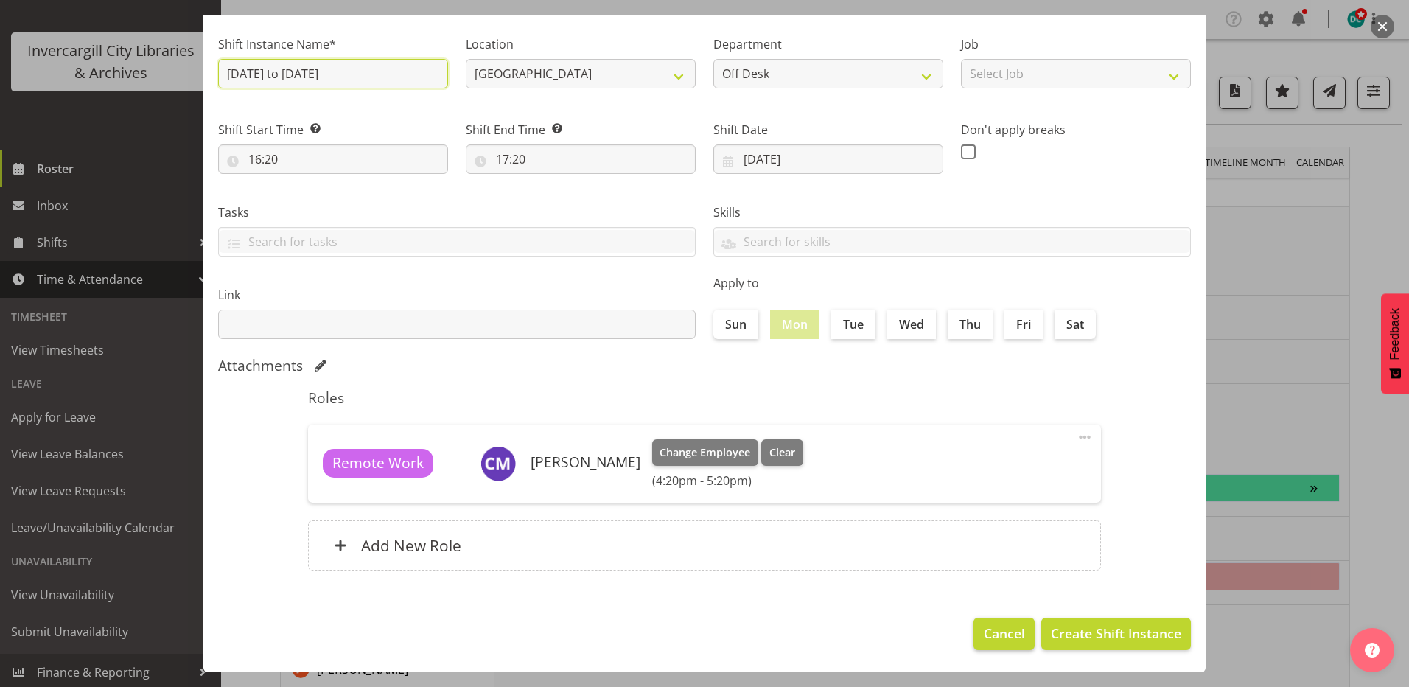
type input "Sunday to Monday"
click at [996, 640] on span "Cancel" at bounding box center [1004, 633] width 41 height 19
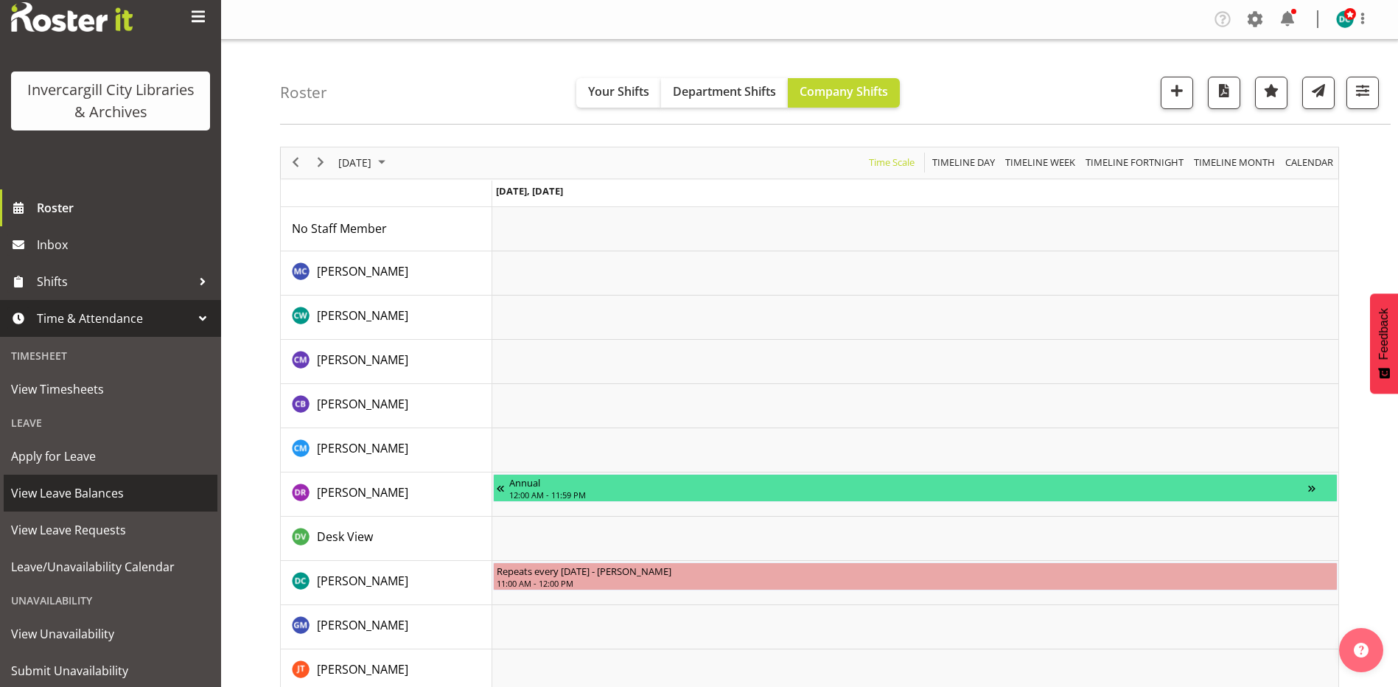
scroll to position [0, 0]
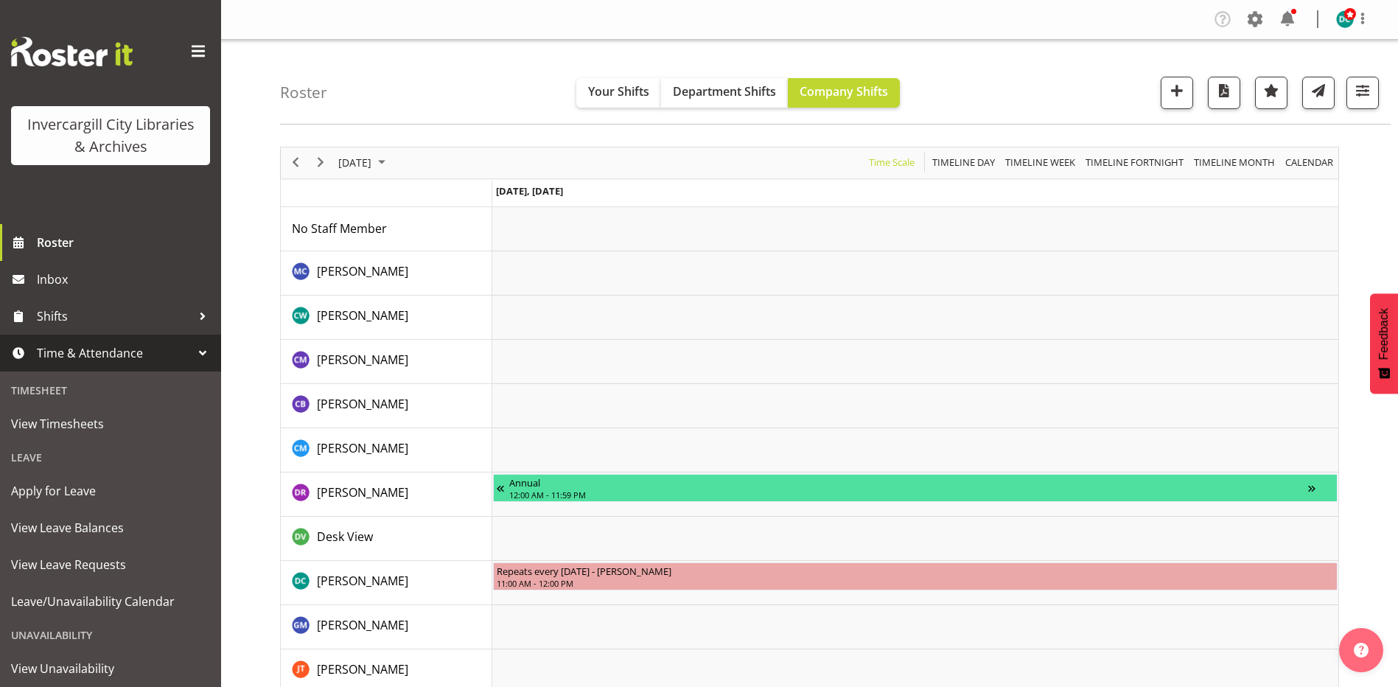
click at [100, 349] on span "Time & Attendance" at bounding box center [114, 353] width 155 height 22
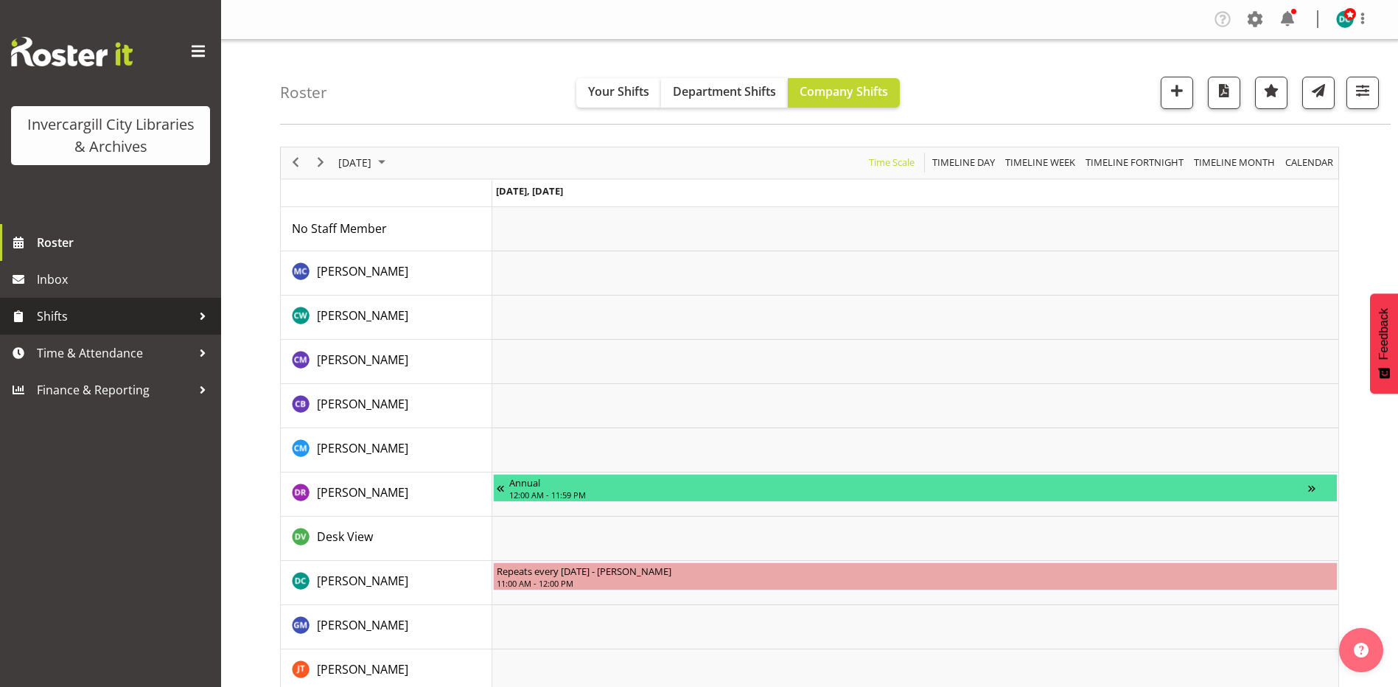
click at [66, 320] on span "Shifts" at bounding box center [114, 316] width 155 height 22
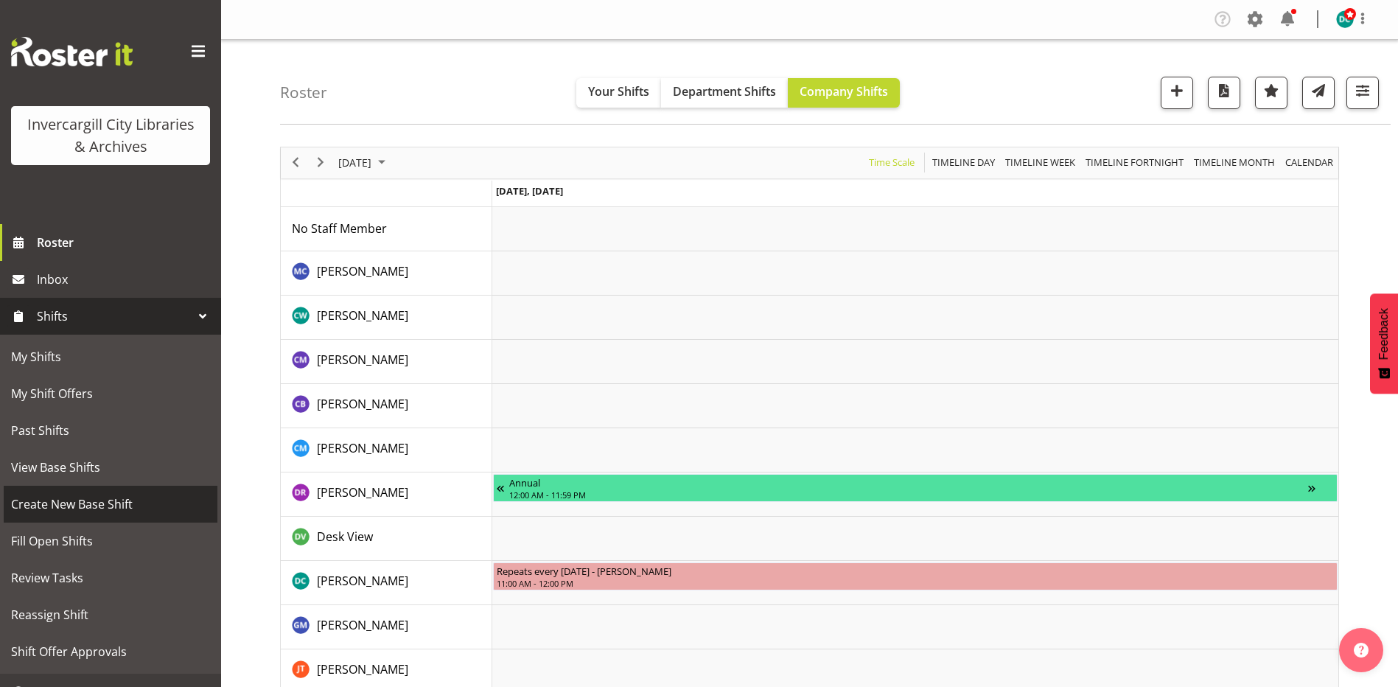
click at [72, 505] on span "Create New Base Shift" at bounding box center [110, 504] width 199 height 22
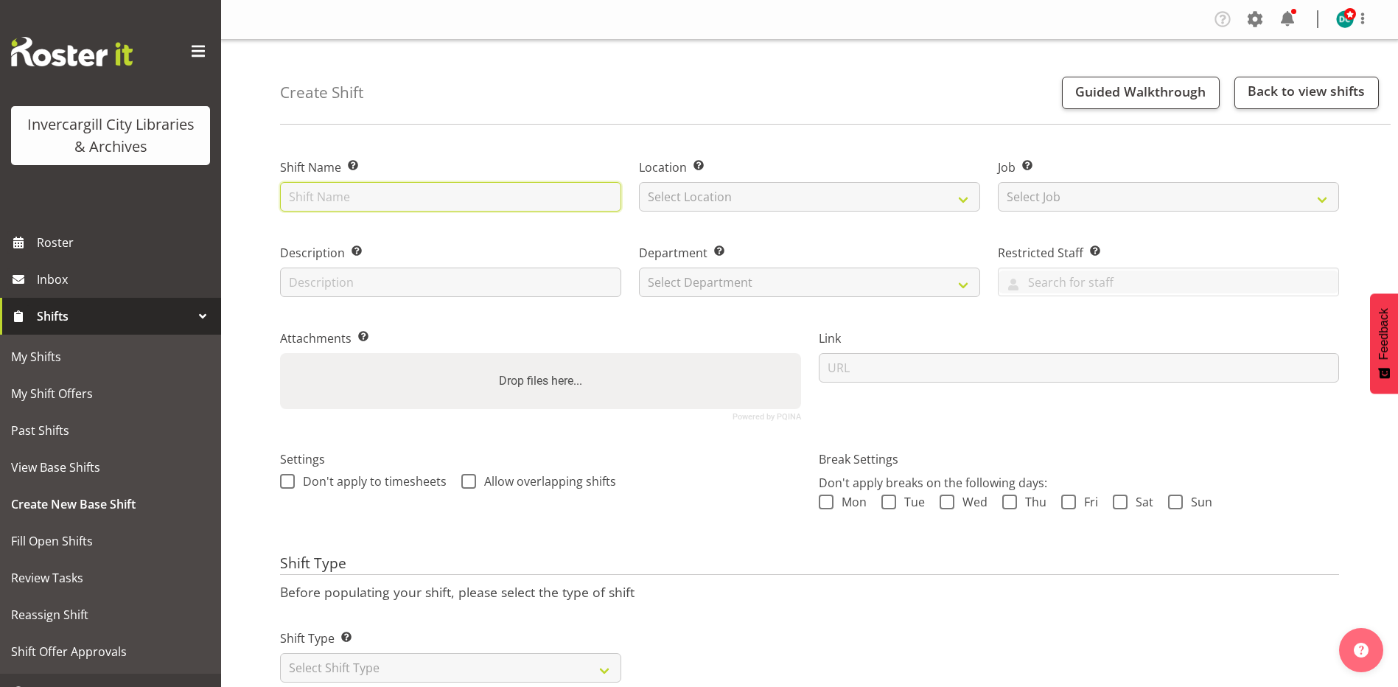
click at [375, 197] on input "text" at bounding box center [450, 196] width 341 height 29
type input "[DATE] to [DATE]"
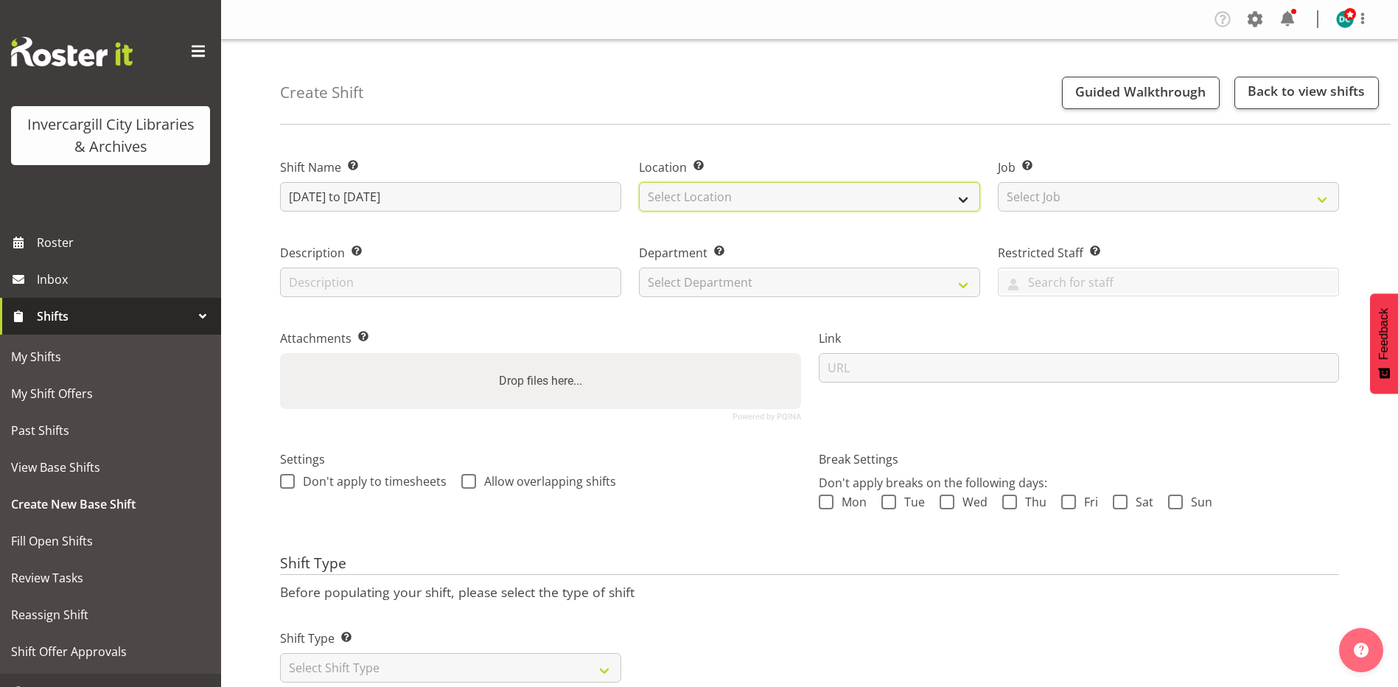
click at [756, 204] on select "Select Location [GEOGRAPHIC_DATA] [GEOGRAPHIC_DATA]" at bounding box center [809, 196] width 341 height 29
select select "1276"
click at [639, 182] on select "Select Location [GEOGRAPHIC_DATA] [GEOGRAPHIC_DATA]" at bounding box center [809, 196] width 341 height 29
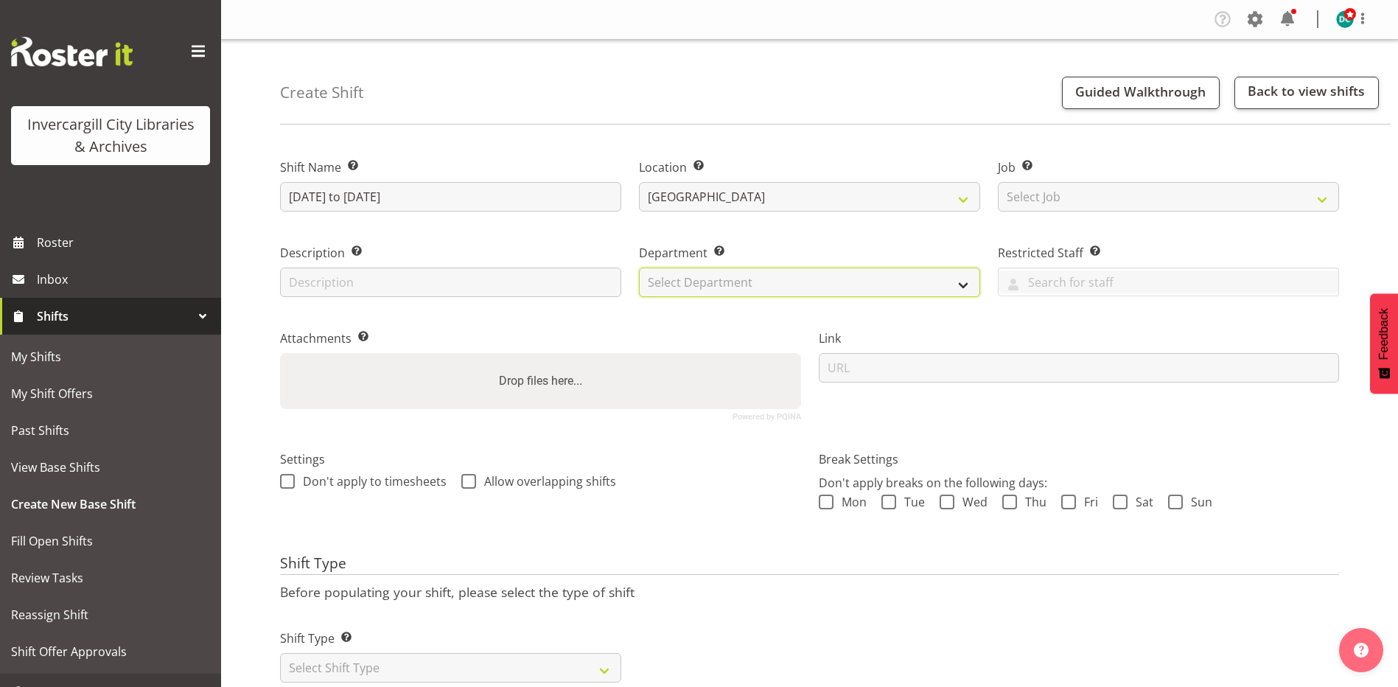
click at [703, 282] on select "Select Department Off Desk Public shifts" at bounding box center [809, 282] width 341 height 29
select select "920"
click at [639, 268] on select "Select Department Off Desk Public shifts" at bounding box center [809, 282] width 341 height 29
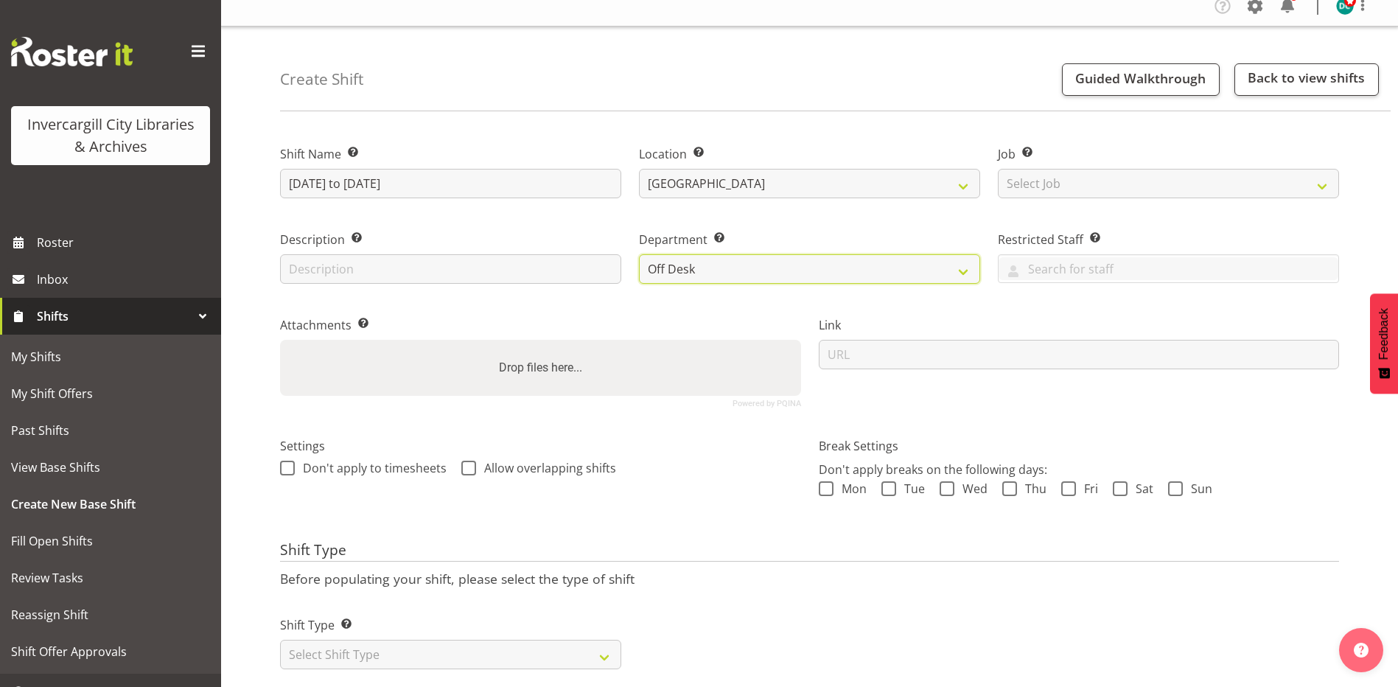
scroll to position [49, 0]
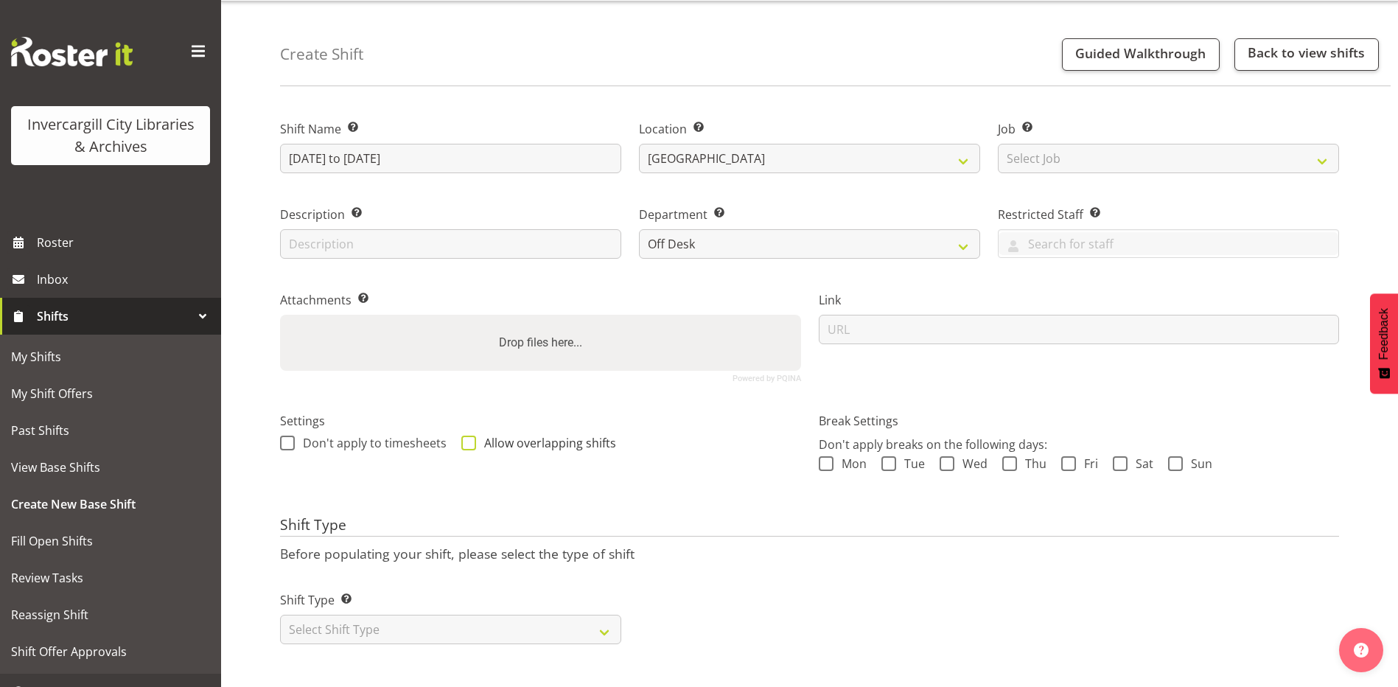
click at [466, 436] on span at bounding box center [468, 443] width 15 height 15
click at [466, 438] on input "Allow overlapping shifts" at bounding box center [466, 443] width 10 height 10
checkbox input "true"
click at [436, 618] on select "Select Shift Type One Off Shift Recurring Shift Rotating Shift" at bounding box center [450, 629] width 341 height 29
click at [280, 615] on select "Select Shift Type One Off Shift Recurring Shift Rotating Shift" at bounding box center [450, 629] width 341 height 29
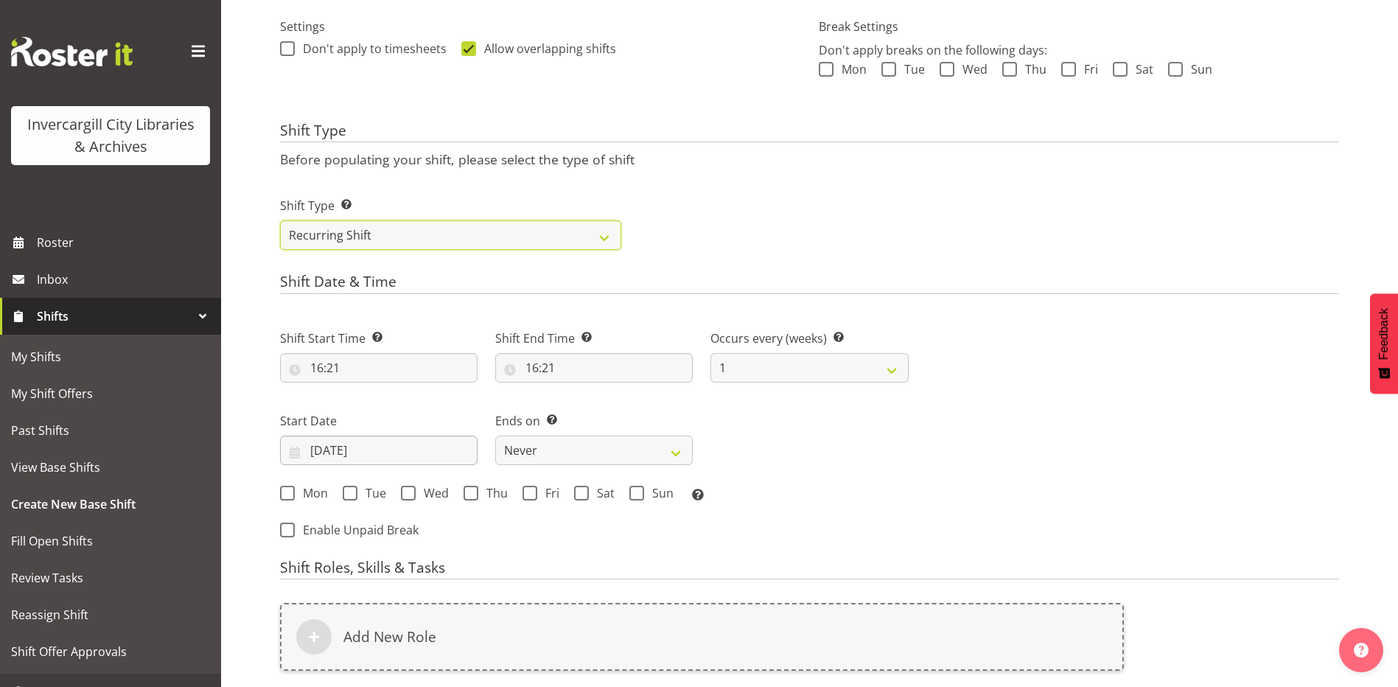
scroll to position [492, 0]
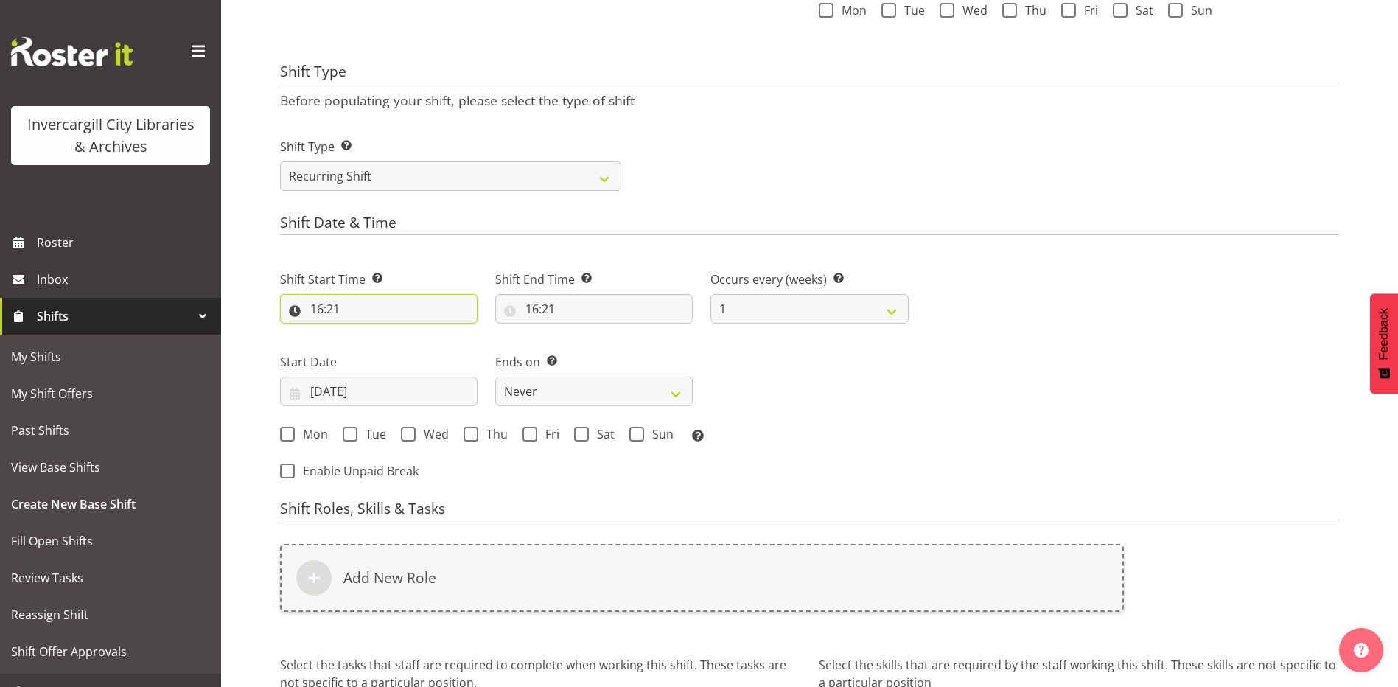
click at [320, 312] on input "16:21" at bounding box center [379, 308] width 198 height 29
click at [380, 348] on select "00 01 02 03 04 05 06 07 08 09 10 11 12 13 14 15 16 17 18 19 20 21 22 23" at bounding box center [380, 346] width 33 height 29
click at [718, 163] on div "Shift Type Shift Types: One Off – Select this if you would like a single shift …" at bounding box center [809, 158] width 1077 height 83
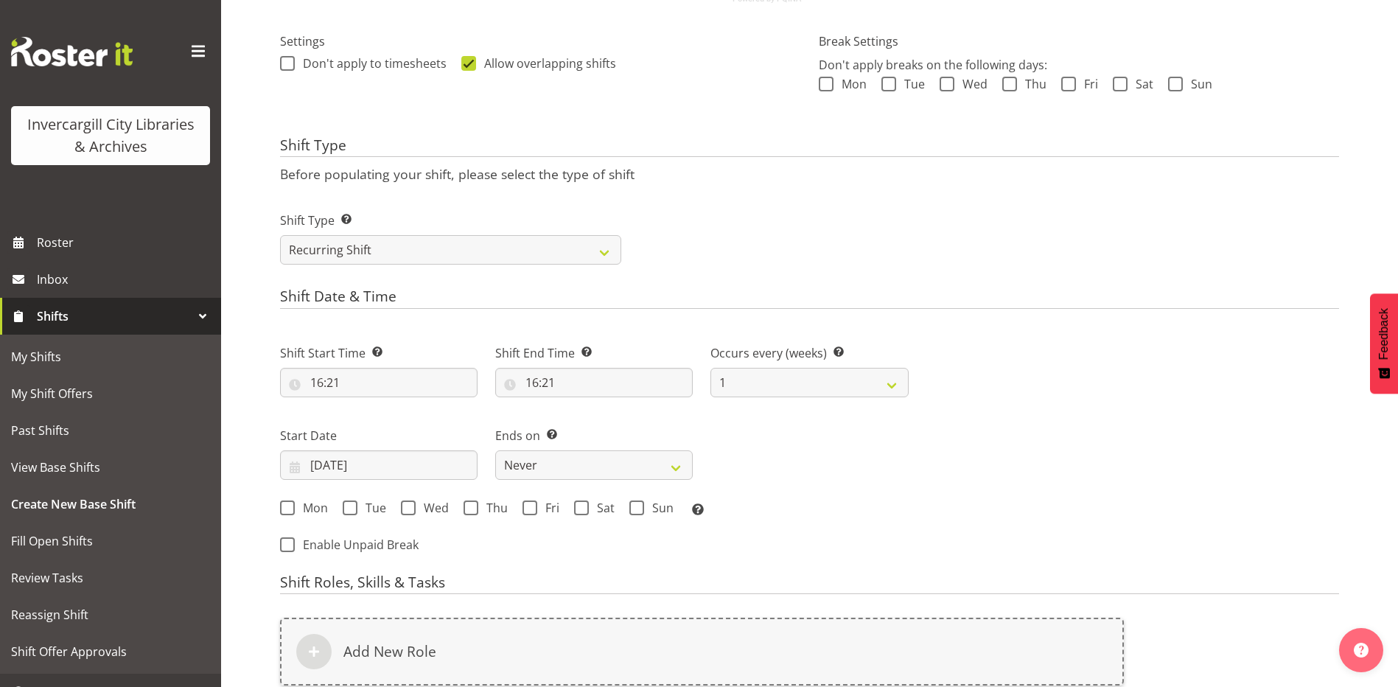
scroll to position [197, 0]
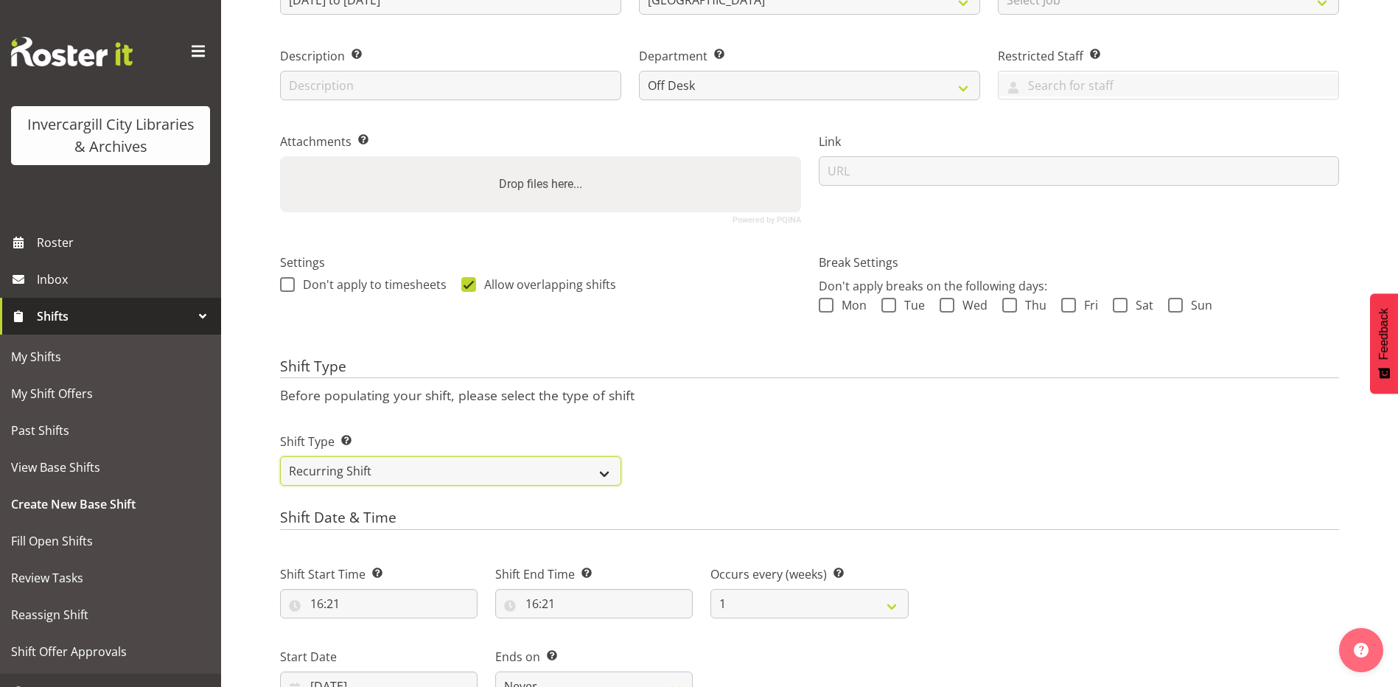
click at [386, 482] on select "One Off Shift Recurring Shift Rotating Shift" at bounding box center [450, 470] width 341 height 29
select select "rotating"
click at [280, 456] on select "One Off Shift Recurring Shift Rotating Shift" at bounding box center [450, 470] width 341 height 29
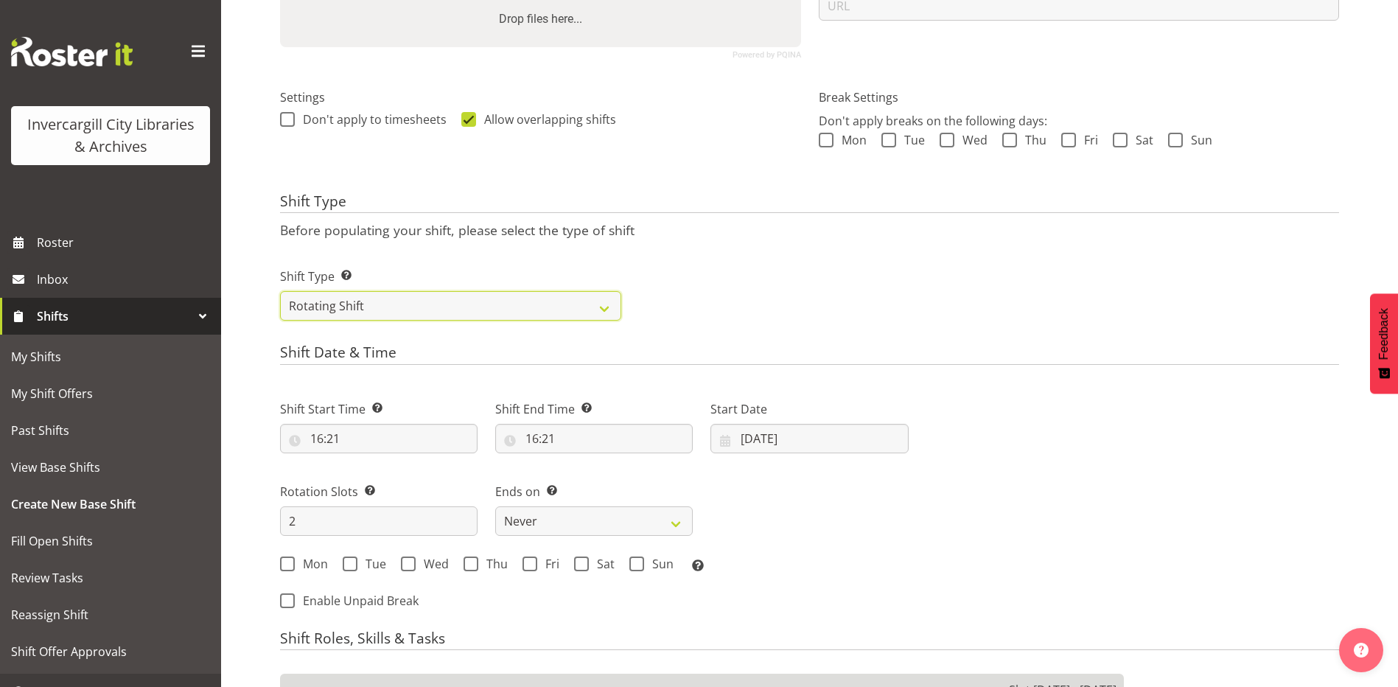
scroll to position [418, 0]
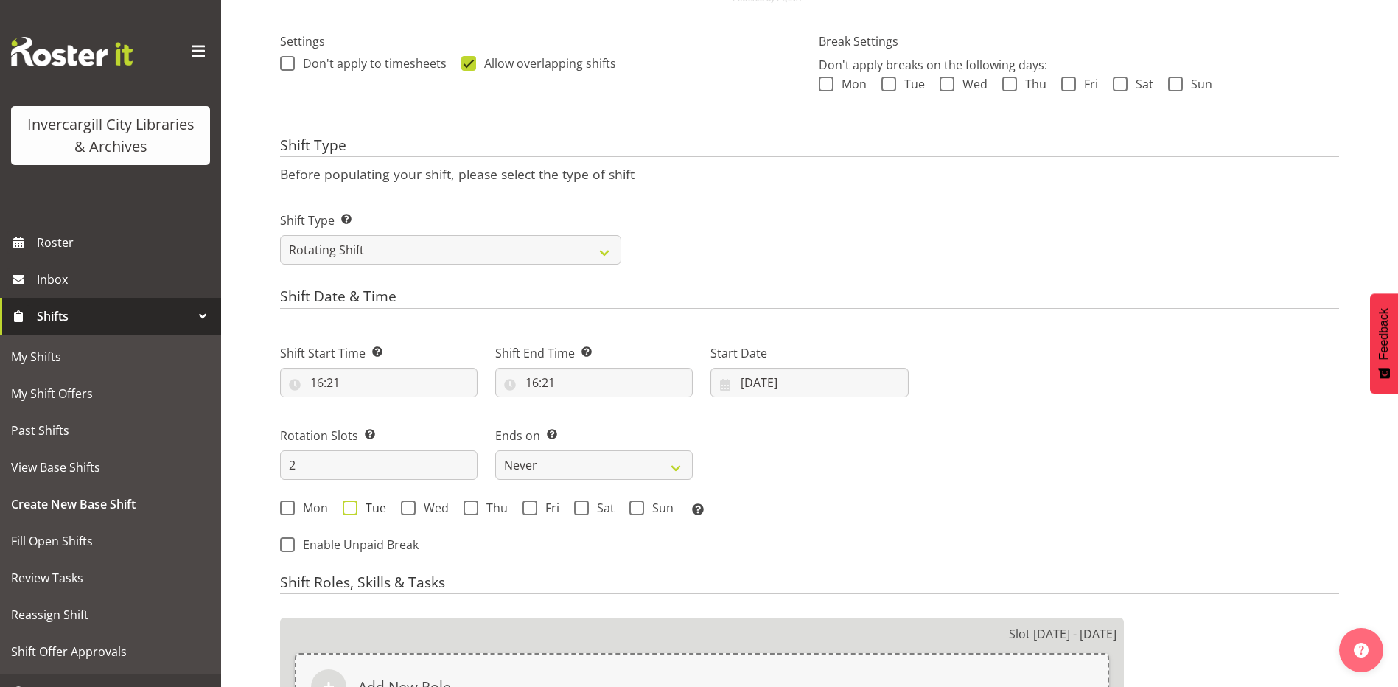
drag, startPoint x: 352, startPoint y: 503, endPoint x: 378, endPoint y: 509, distance: 27.0
click at [355, 503] on span at bounding box center [350, 508] width 15 height 15
click at [352, 503] on input "Tue" at bounding box center [348, 508] width 10 height 10
checkbox input "true"
click at [405, 506] on span at bounding box center [408, 508] width 15 height 15
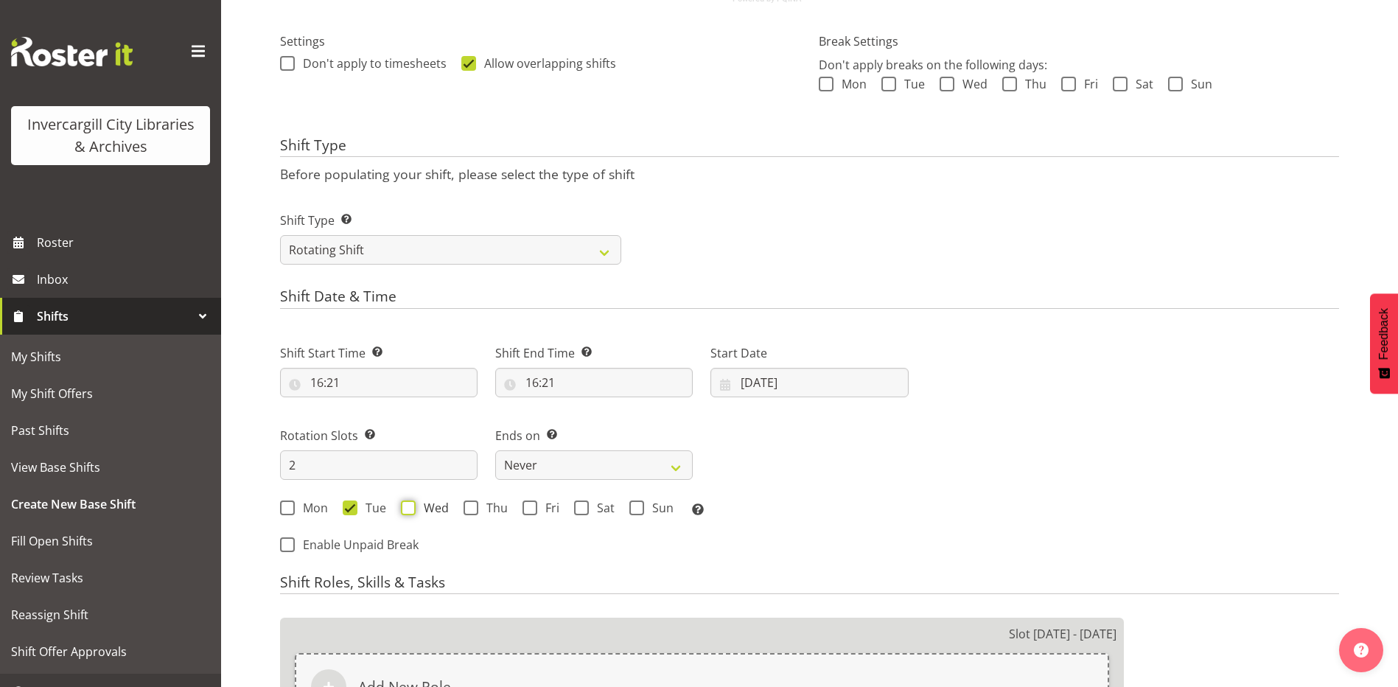
click at [405, 506] on input "Wed" at bounding box center [406, 508] width 10 height 10
checkbox input "true"
drag, startPoint x: 474, startPoint y: 505, endPoint x: 515, endPoint y: 505, distance: 40.5
click at [475, 505] on span at bounding box center [471, 508] width 15 height 15
click at [473, 505] on input "Thu" at bounding box center [469, 508] width 10 height 10
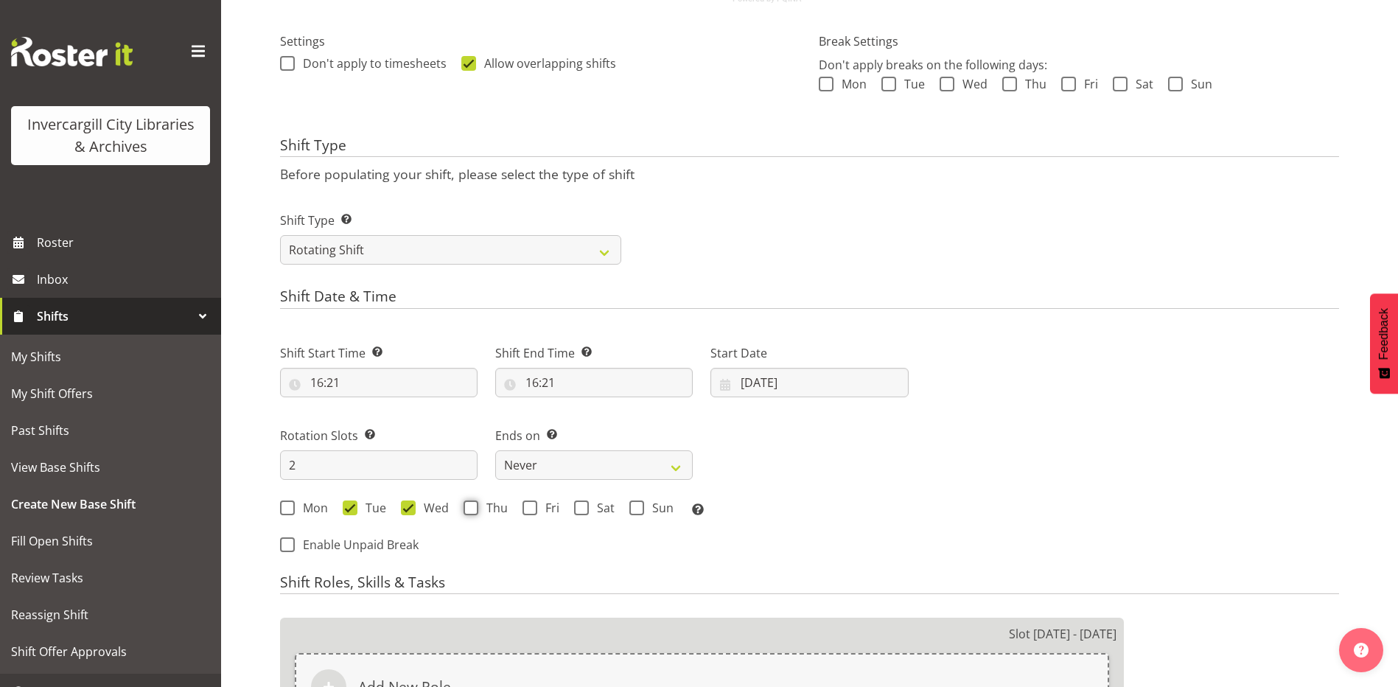
checkbox input "true"
drag, startPoint x: 529, startPoint y: 509, endPoint x: 622, endPoint y: 488, distance: 95.1
click at [531, 508] on span at bounding box center [530, 508] width 15 height 15
click at [531, 508] on input "Fri" at bounding box center [528, 508] width 10 height 10
checkbox input "true"
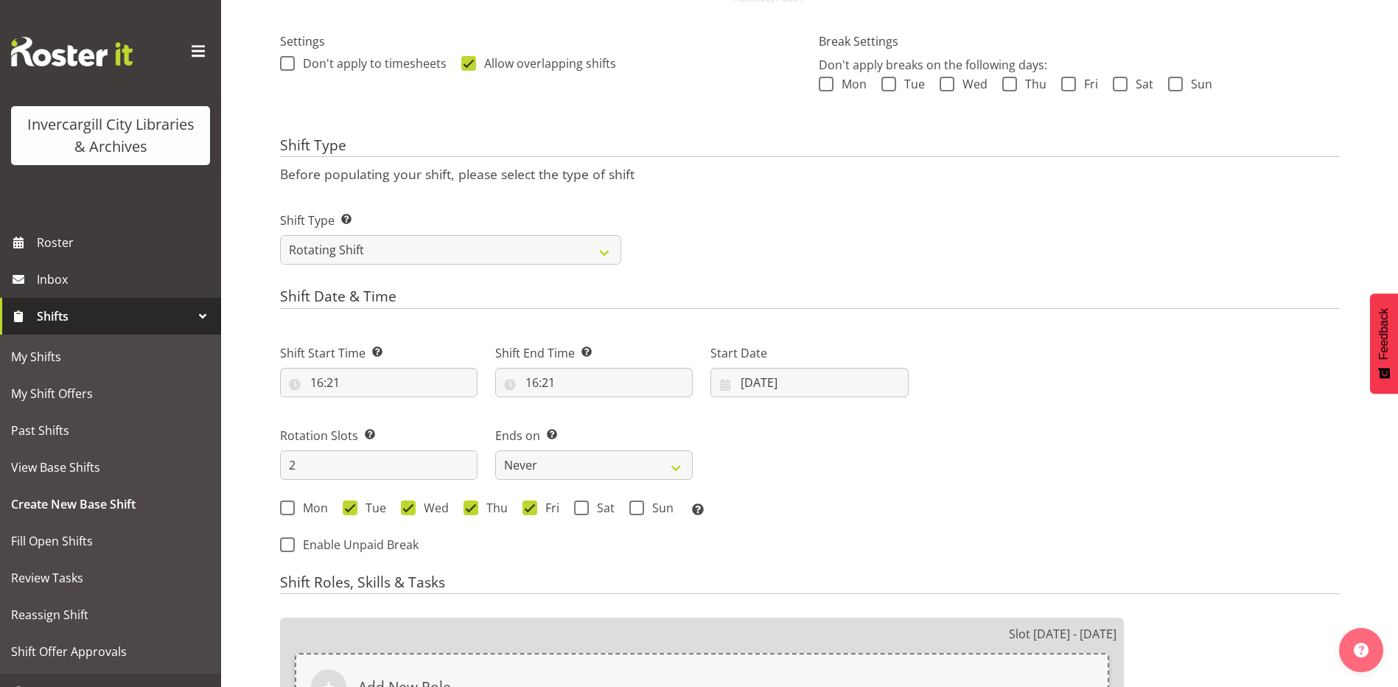
click at [580, 506] on span at bounding box center [581, 508] width 15 height 15
click at [580, 506] on input "Sat" at bounding box center [579, 508] width 10 height 10
checkbox input "true"
click at [339, 466] on input "2" at bounding box center [379, 464] width 198 height 29
type input "5"
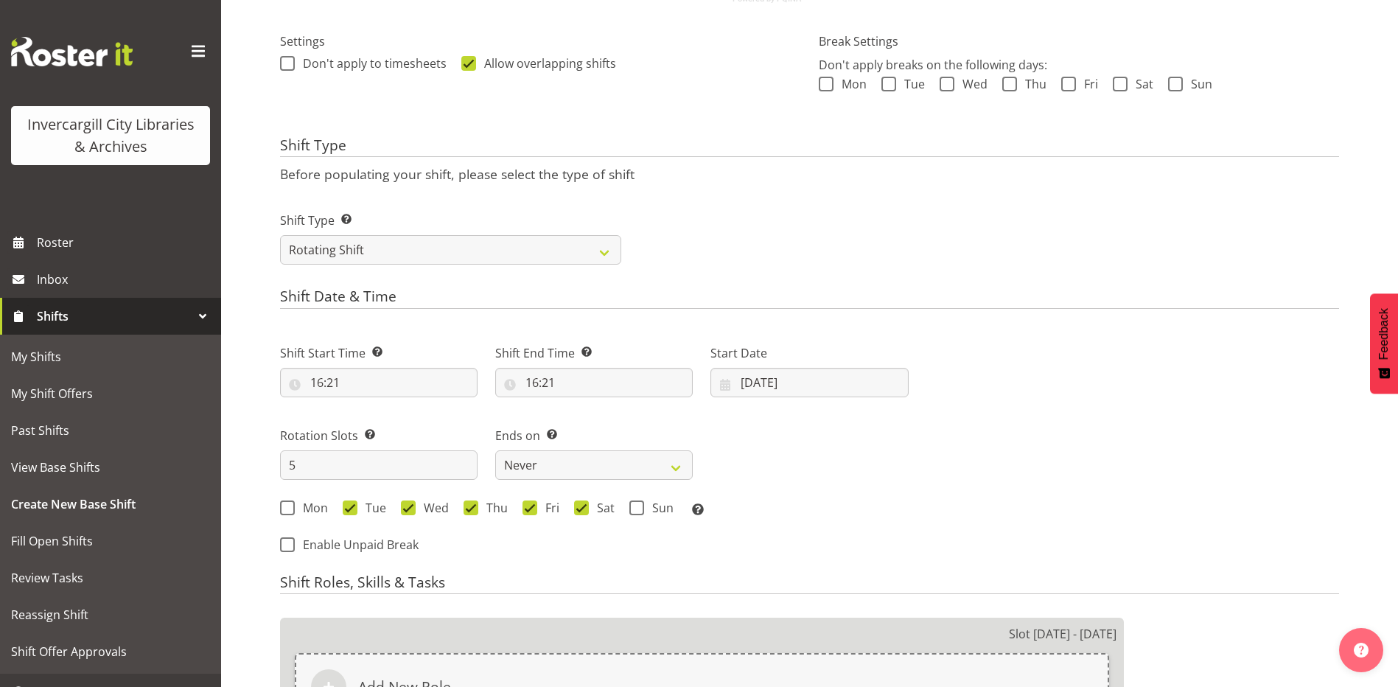
click at [789, 481] on div "Shift Start Time Set the time of the day you wish this shift to start 16:21 00 …" at bounding box center [594, 426] width 646 height 205
click at [754, 380] on input "13/08/2025" at bounding box center [810, 382] width 198 height 29
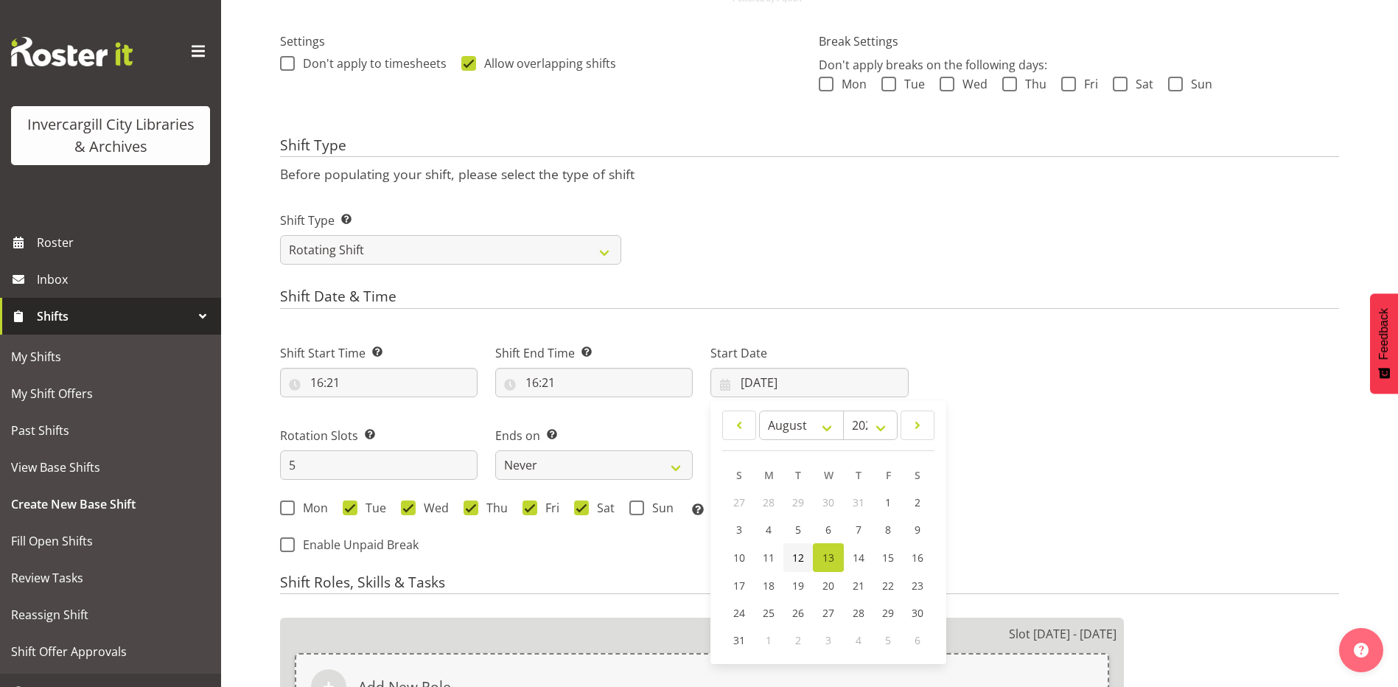
click at [797, 564] on span "12" at bounding box center [798, 558] width 12 height 14
type input "12/08/2025"
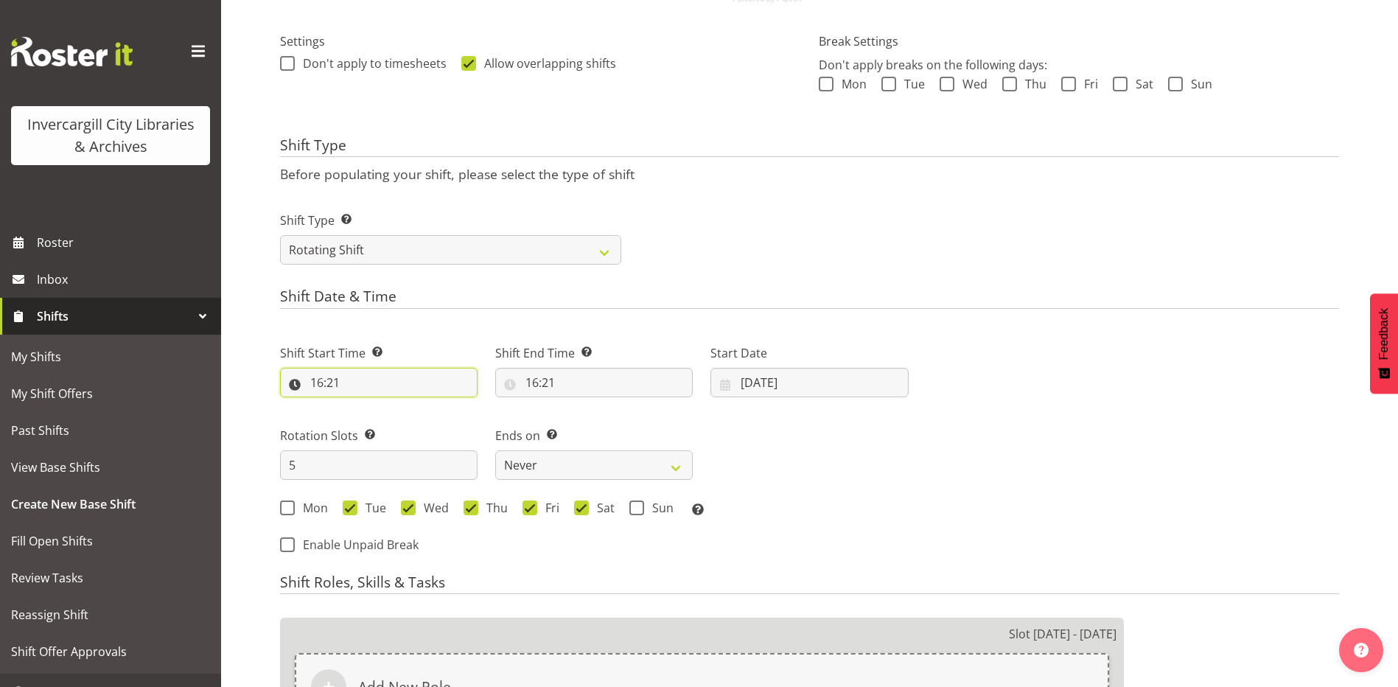
click at [321, 384] on input "16:21" at bounding box center [379, 382] width 198 height 29
click at [381, 424] on select "00 01 02 03 04 05 06 07 08 09 10 11 12 13 14 15 16 17 18 19 20 21 22 23" at bounding box center [380, 420] width 33 height 29
select select "8"
click at [364, 406] on select "00 01 02 03 04 05 06 07 08 09 10 11 12 13 14 15 16 17 18 19 20 21 22 23" at bounding box center [380, 420] width 33 height 29
type input "08:21"
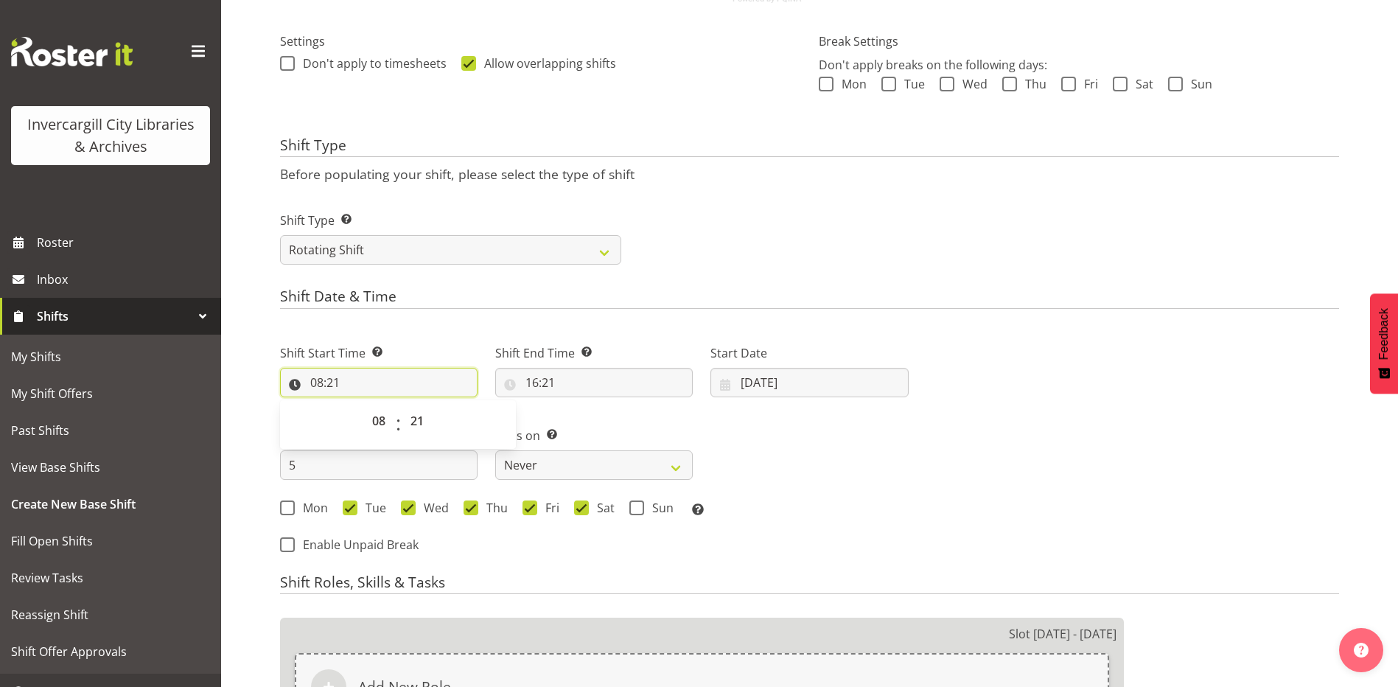
click at [341, 385] on input "08:21" at bounding box center [379, 382] width 198 height 29
click at [338, 382] on input "08:21" at bounding box center [379, 382] width 198 height 29
click at [421, 418] on select "00 01 02 03 04 05 06 07 08 09 10 11 12 13 14 15 16 17 18 19 20 21 22 23 24 25 2…" at bounding box center [418, 420] width 33 height 29
select select "30"
click at [402, 406] on select "00 01 02 03 04 05 06 07 08 09 10 11 12 13 14 15 16 17 18 19 20 21 22 23 24 25 2…" at bounding box center [418, 420] width 33 height 29
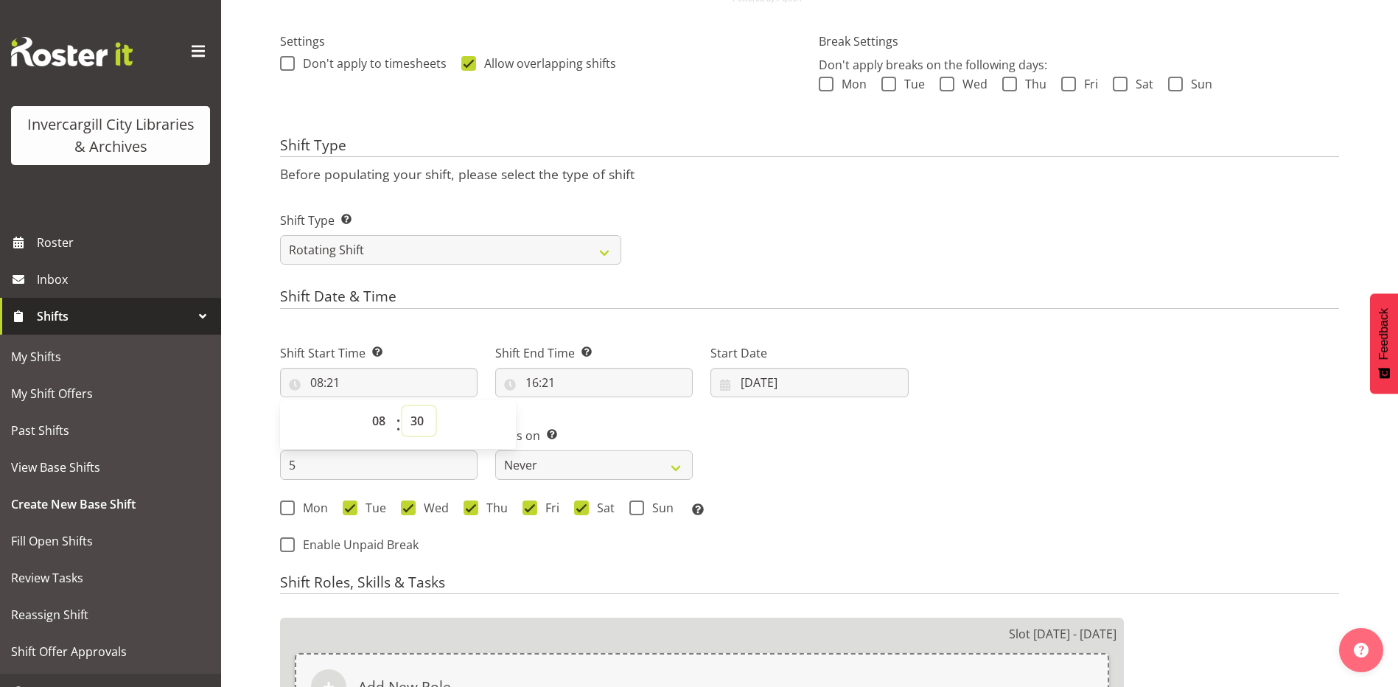
type input "08:30"
click at [857, 410] on div "Shift Start Time Set the time of the day you wish this shift to start 08:30 00 …" at bounding box center [594, 426] width 646 height 205
click at [538, 383] on input "16:21" at bounding box center [594, 382] width 198 height 29
click at [598, 419] on select "00 01 02 03 04 05 06 07 08 09 10 11 12 13 14 15 16 17 18 19 20 21 22 23" at bounding box center [595, 420] width 33 height 29
select select "17"
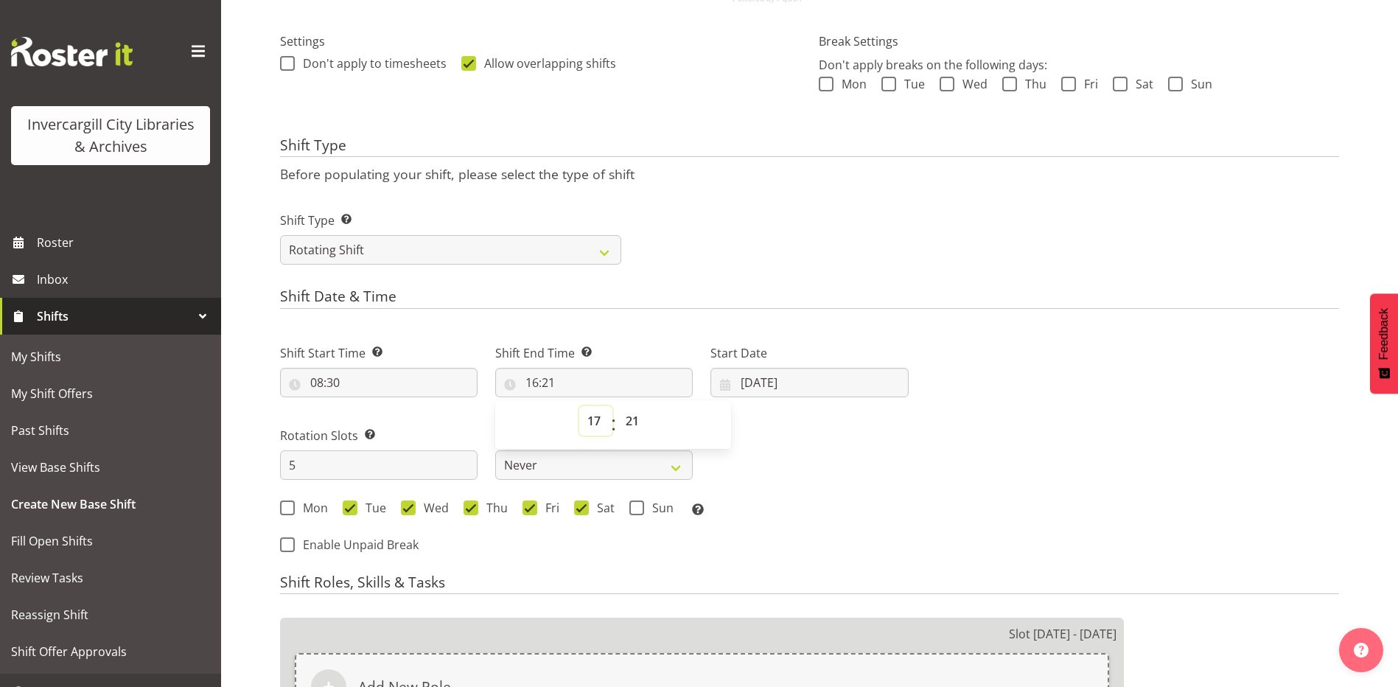
click at [579, 406] on select "00 01 02 03 04 05 06 07 08 09 10 11 12 13 14 15 16 17 18 19 20 21 22 23" at bounding box center [595, 420] width 33 height 29
type input "17:21"
click at [635, 417] on select "00 01 02 03 04 05 06 07 08 09 10 11 12 13 14 15 16 17 18 19 20 21 22 23 24 25 2…" at bounding box center [634, 420] width 33 height 29
select select "0"
click at [618, 406] on select "00 01 02 03 04 05 06 07 08 09 10 11 12 13 14 15 16 17 18 19 20 21 22 23 24 25 2…" at bounding box center [634, 420] width 33 height 29
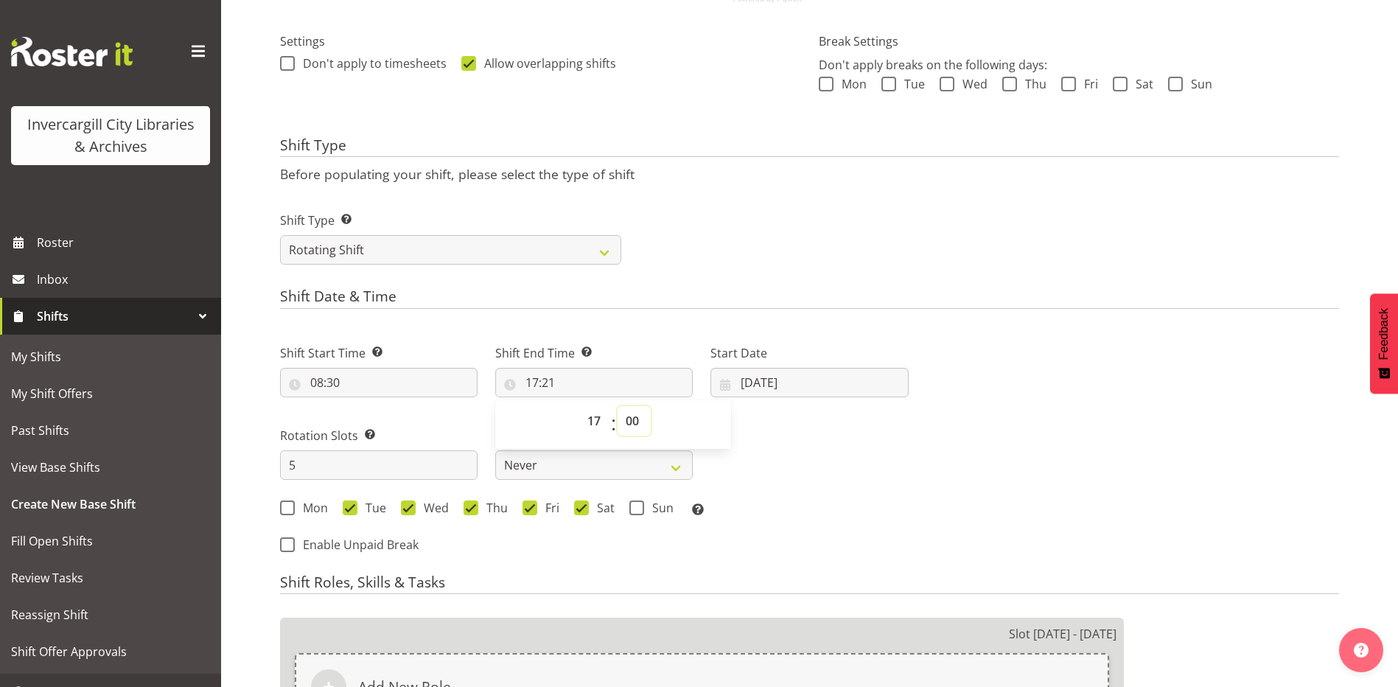
type input "17:00"
drag, startPoint x: 824, startPoint y: 436, endPoint x: 832, endPoint y: 455, distance: 20.5
click at [822, 433] on div "Shift Start Time Set the time of the day you wish this shift to start 08:30 00 …" at bounding box center [594, 426] width 646 height 205
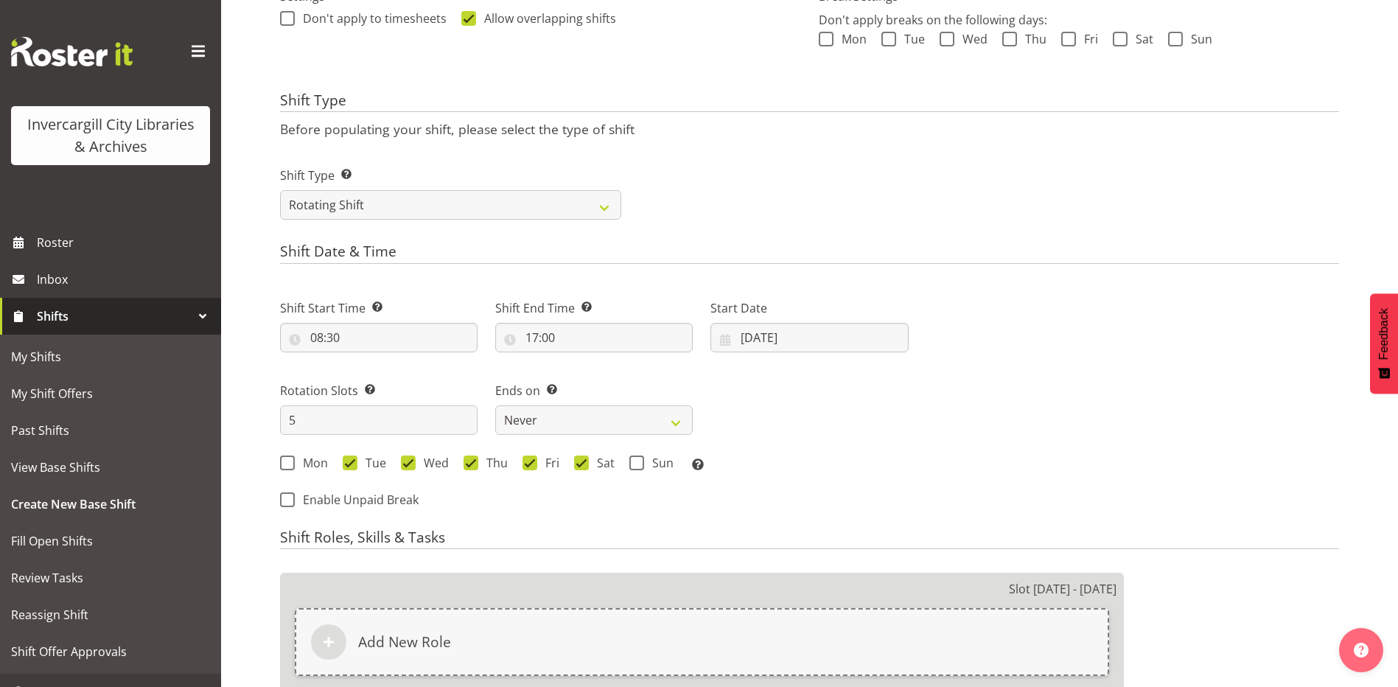
scroll to position [565, 0]
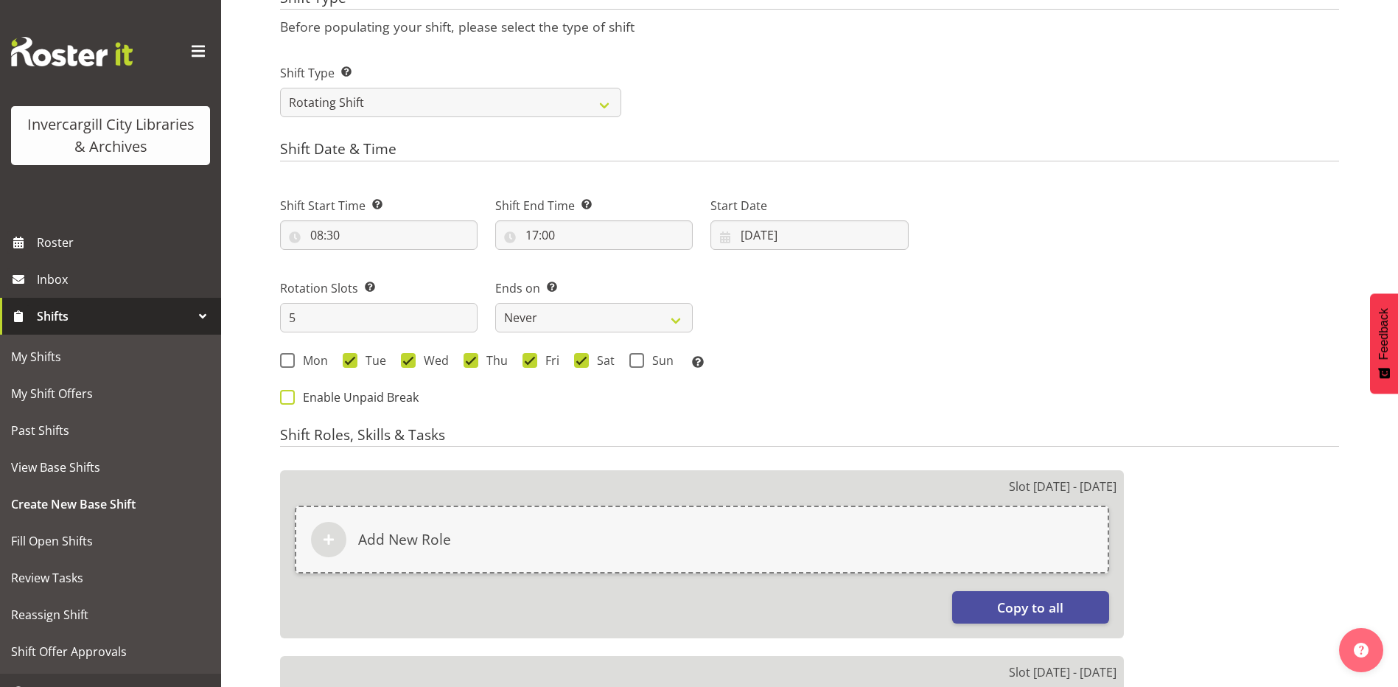
click at [290, 394] on span at bounding box center [287, 397] width 15 height 15
click at [290, 394] on input "Enable Unpaid Break" at bounding box center [285, 397] width 10 height 10
checkbox input "true"
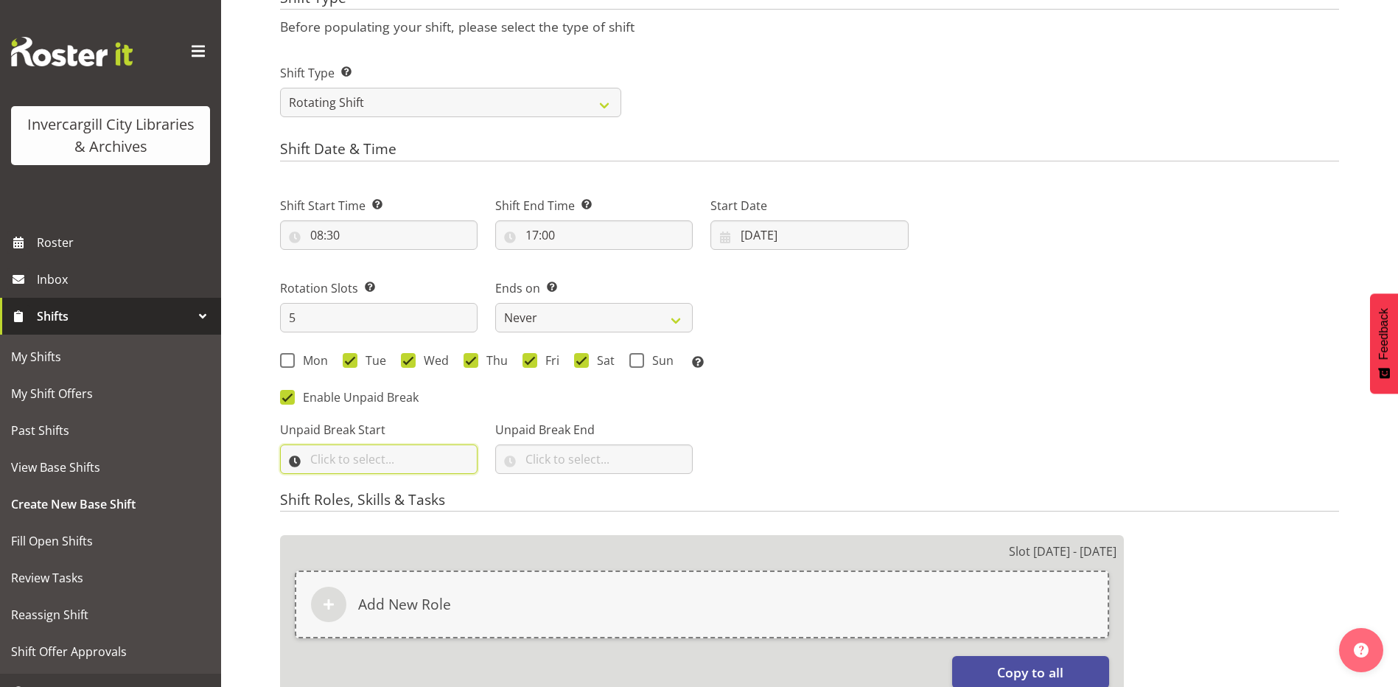
click at [328, 454] on input "text" at bounding box center [379, 459] width 198 height 29
click at [379, 498] on select "00 00 01 02 03 04 05 06 07 08 09 10 11 12 13 14 15 16 17 18 19 20 21 22 23" at bounding box center [380, 497] width 33 height 29
select select "12"
click at [364, 483] on select "00 00 01 02 03 04 05 06 07 08 09 10 11 12 13 14 15 16 17 18 19 20 21 22 23" at bounding box center [380, 497] width 33 height 29
click at [417, 494] on select "00 00 01 02 03 04 05 06 07 08 09 10 11 12 13 14 15 16 17 18 19 20 21 22 23 24 2…" at bounding box center [418, 497] width 33 height 29
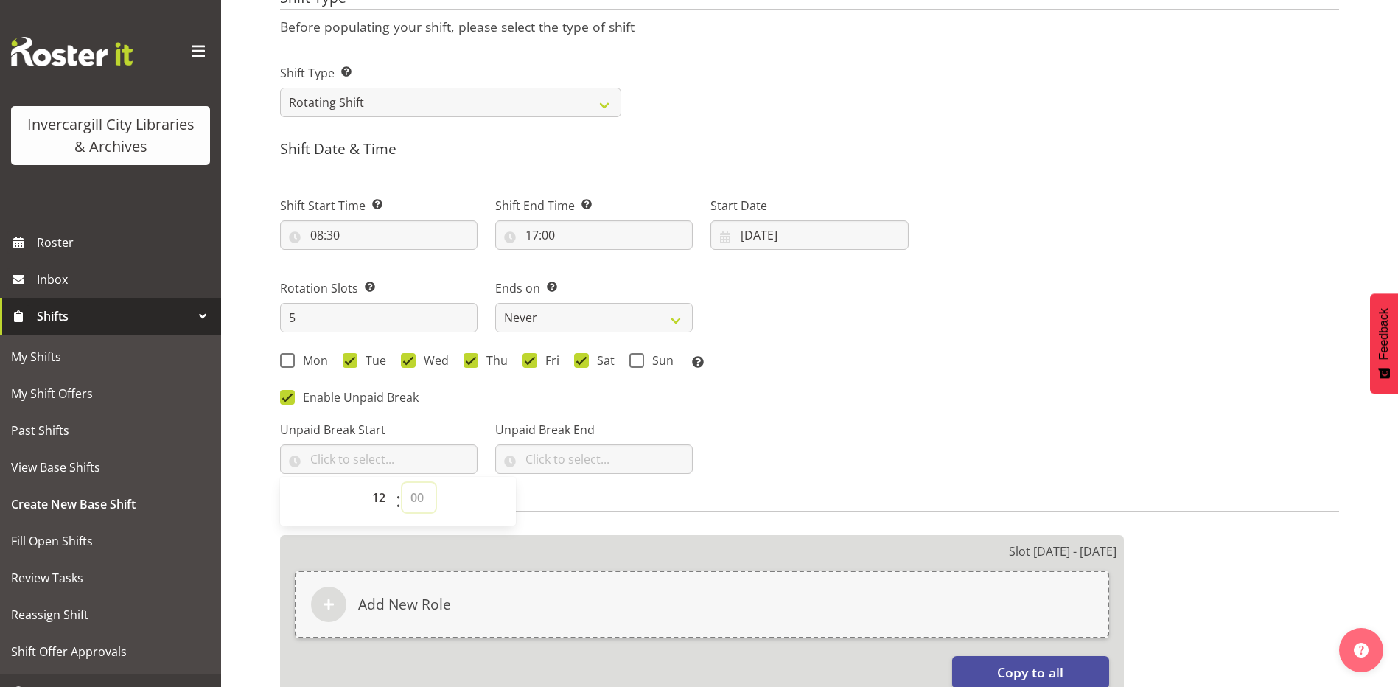
select select "30"
click at [402, 483] on select "00 00 01 02 03 04 05 06 07 08 09 10 11 12 13 14 15 16 17 18 19 20 21 22 23 24 2…" at bounding box center [418, 497] width 33 height 29
type input "12:30"
click at [551, 458] on input "text" at bounding box center [594, 459] width 198 height 29
click at [594, 492] on select "00 00 01 02 03 04 05 06 07 08 09 10 11 12 13 14 15 16 17 18 19 20 21 22 23" at bounding box center [595, 497] width 33 height 29
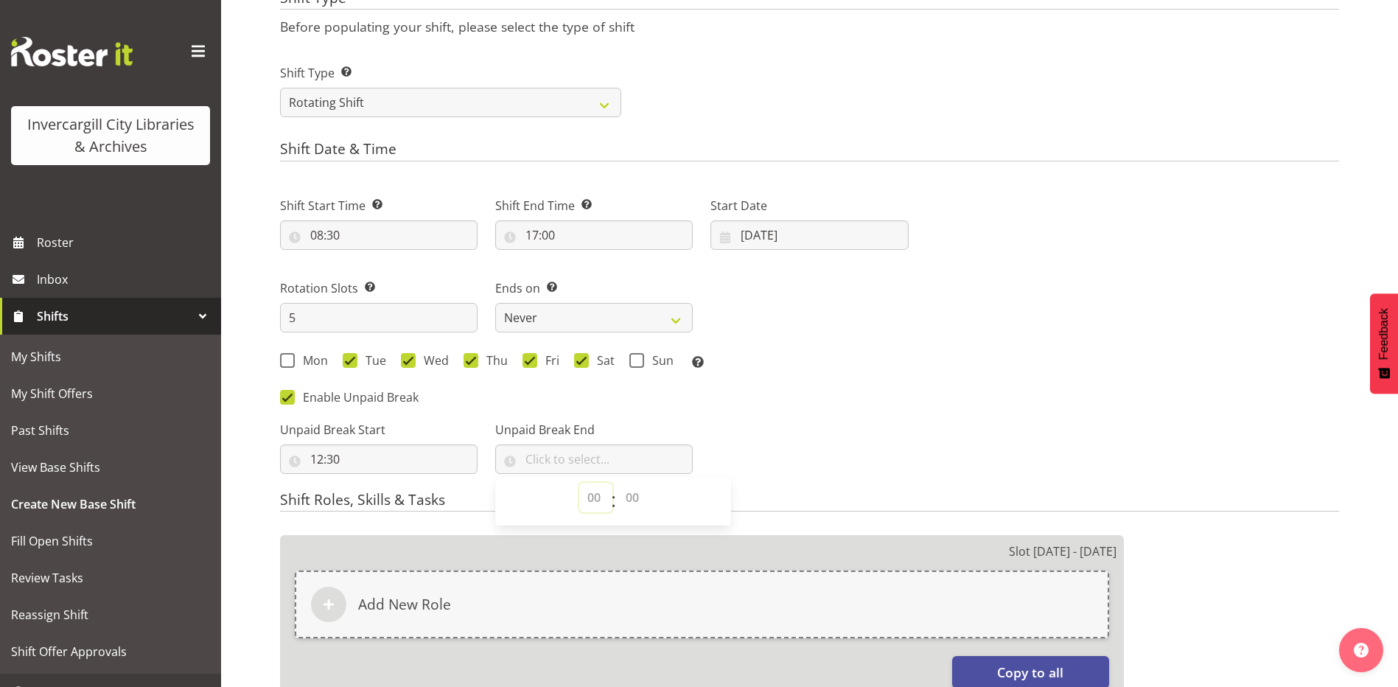
select select "13"
click at [579, 483] on select "00 00 01 02 03 04 05 06 07 08 09 10 11 12 13 14 15 16 17 18 19 20 21 22 23" at bounding box center [595, 497] width 33 height 29
click at [635, 495] on select "00 00 01 02 03 04 05 06 07 08 09 10 11 12 13 14 15 16 17 18 19 20 21 22 23 24 2…" at bounding box center [634, 497] width 33 height 29
select select "0"
click at [618, 483] on select "00 00 01 02 03 04 05 06 07 08 09 10 11 12 13 14 15 16 17 18 19 20 21 22 23 24 2…" at bounding box center [634, 497] width 33 height 29
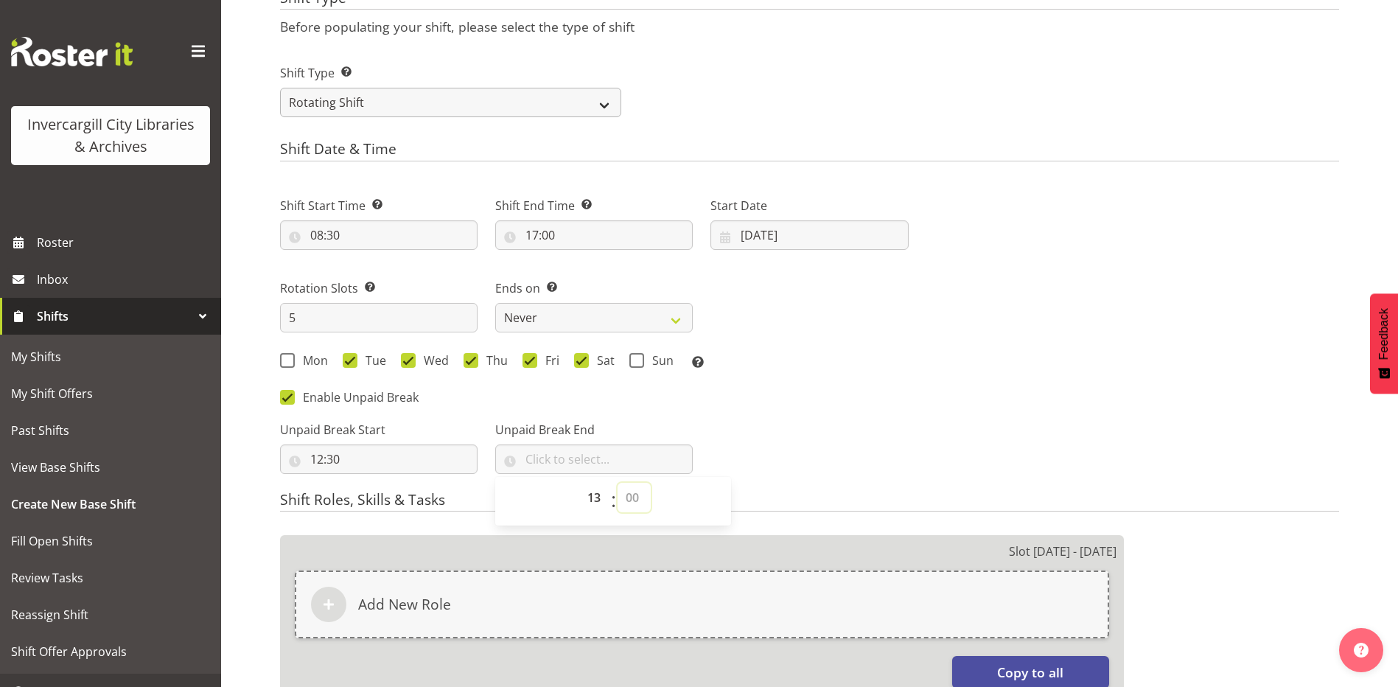
type input "13:00"
click at [851, 375] on div "Mon Tue Wed Thu Fri Sat Sun Select the days of the week you wish to create this…" at bounding box center [594, 361] width 646 height 40
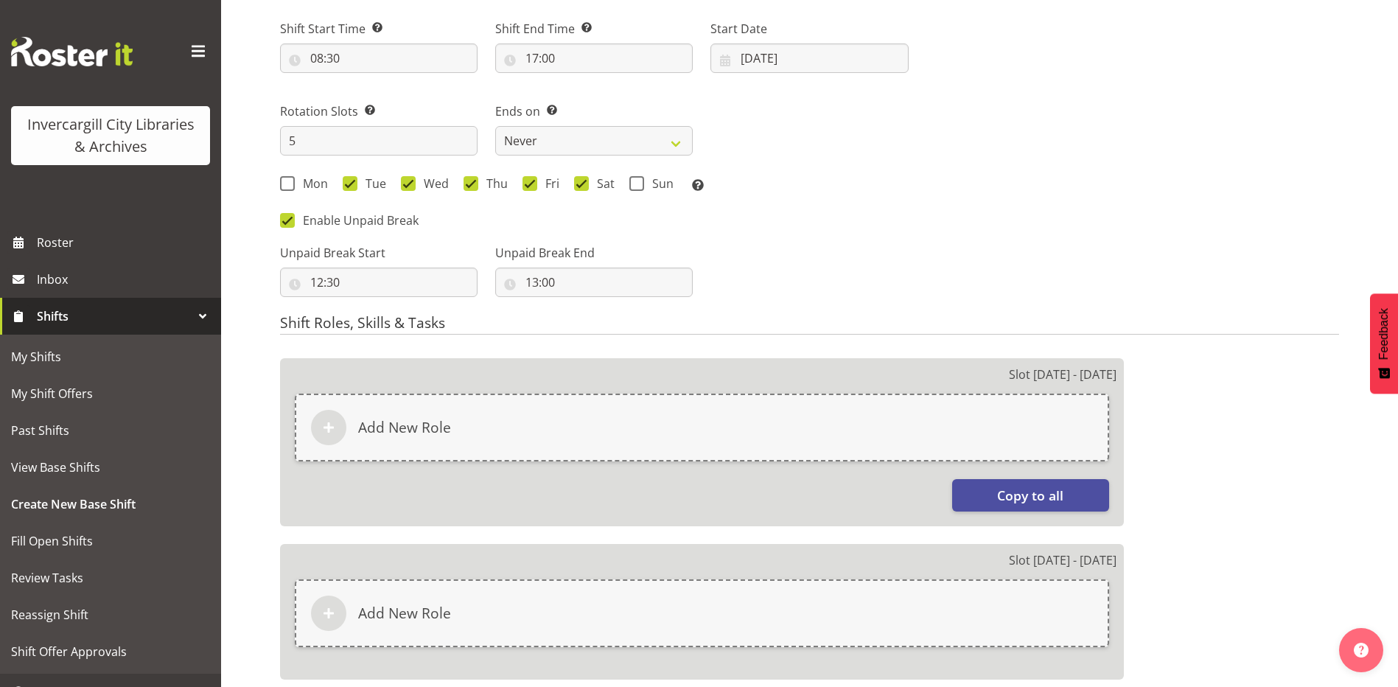
scroll to position [787, 0]
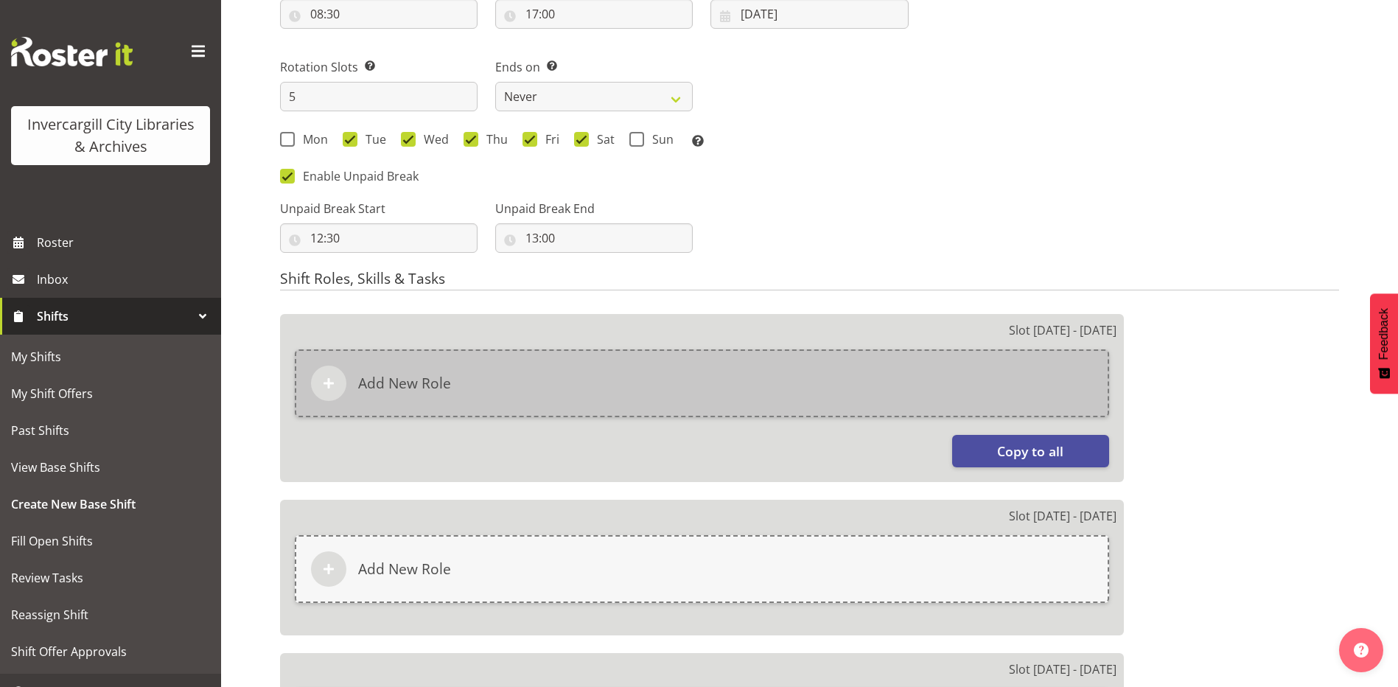
click at [523, 382] on div "Add New Role" at bounding box center [702, 383] width 815 height 68
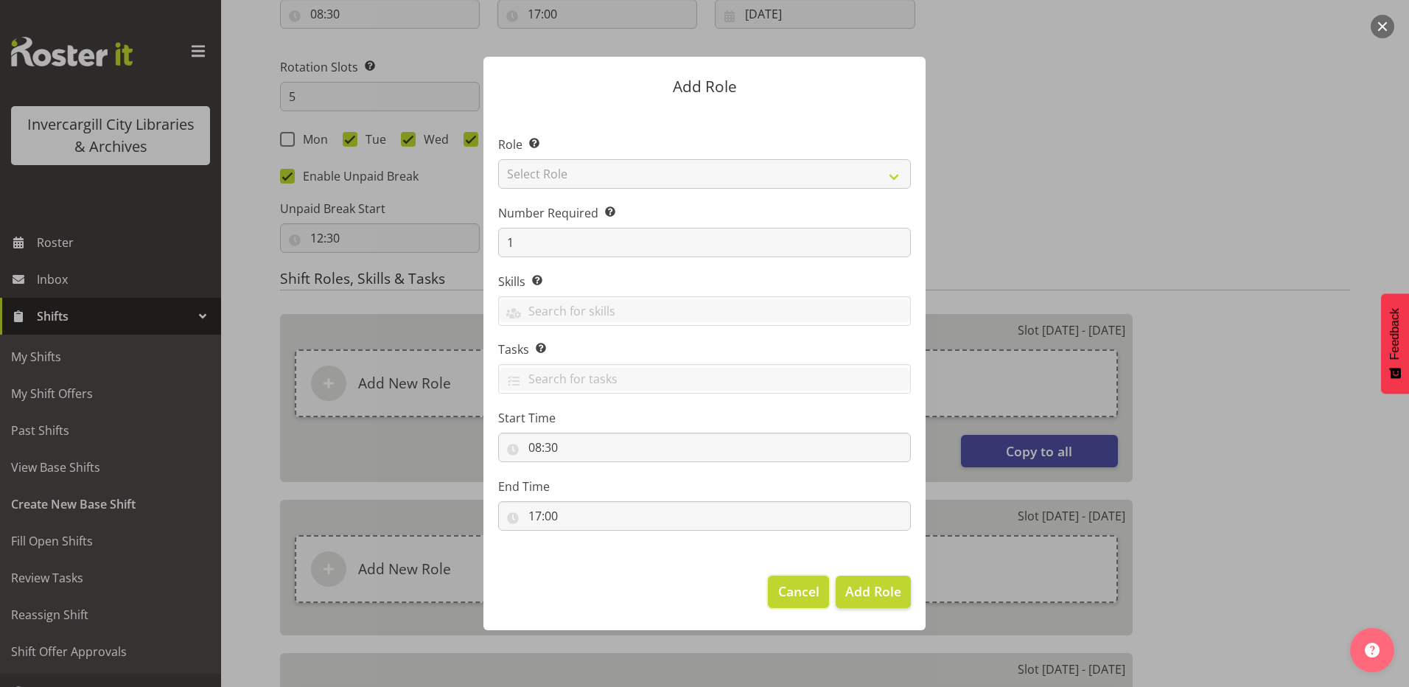
click at [791, 591] on span "Cancel" at bounding box center [798, 591] width 41 height 19
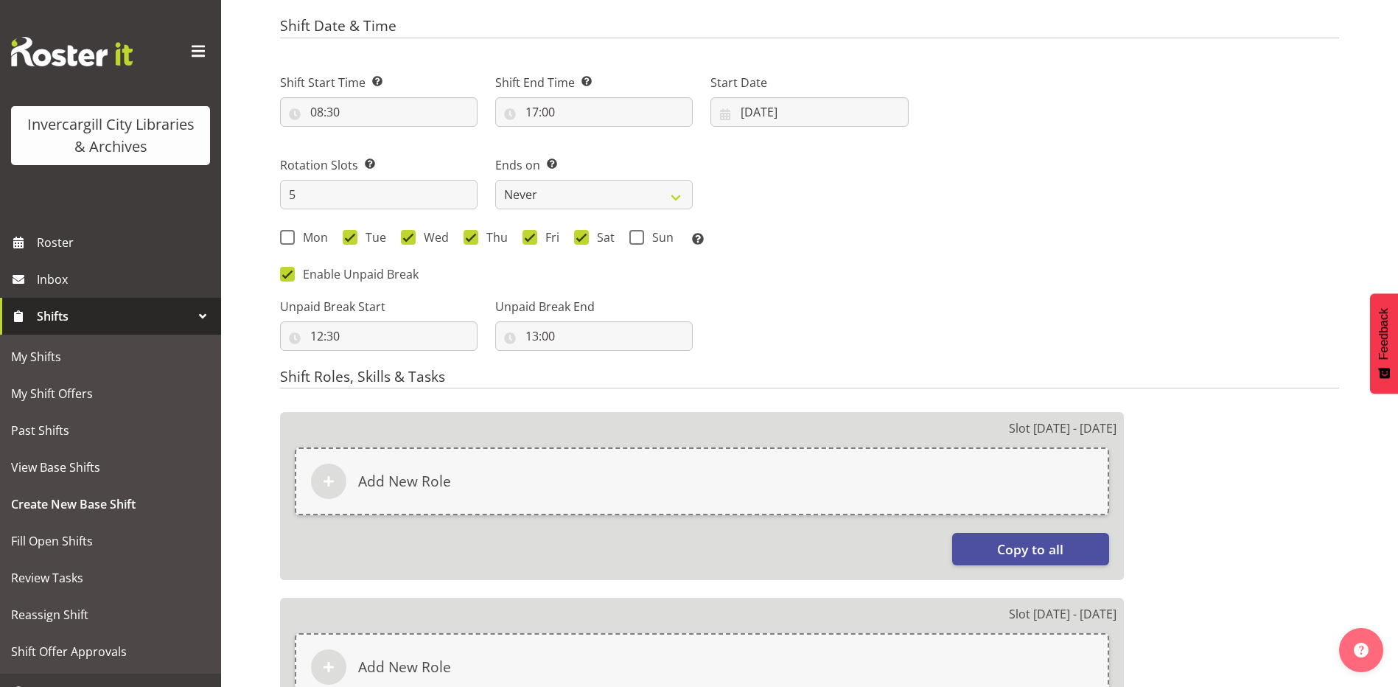
scroll to position [713, 0]
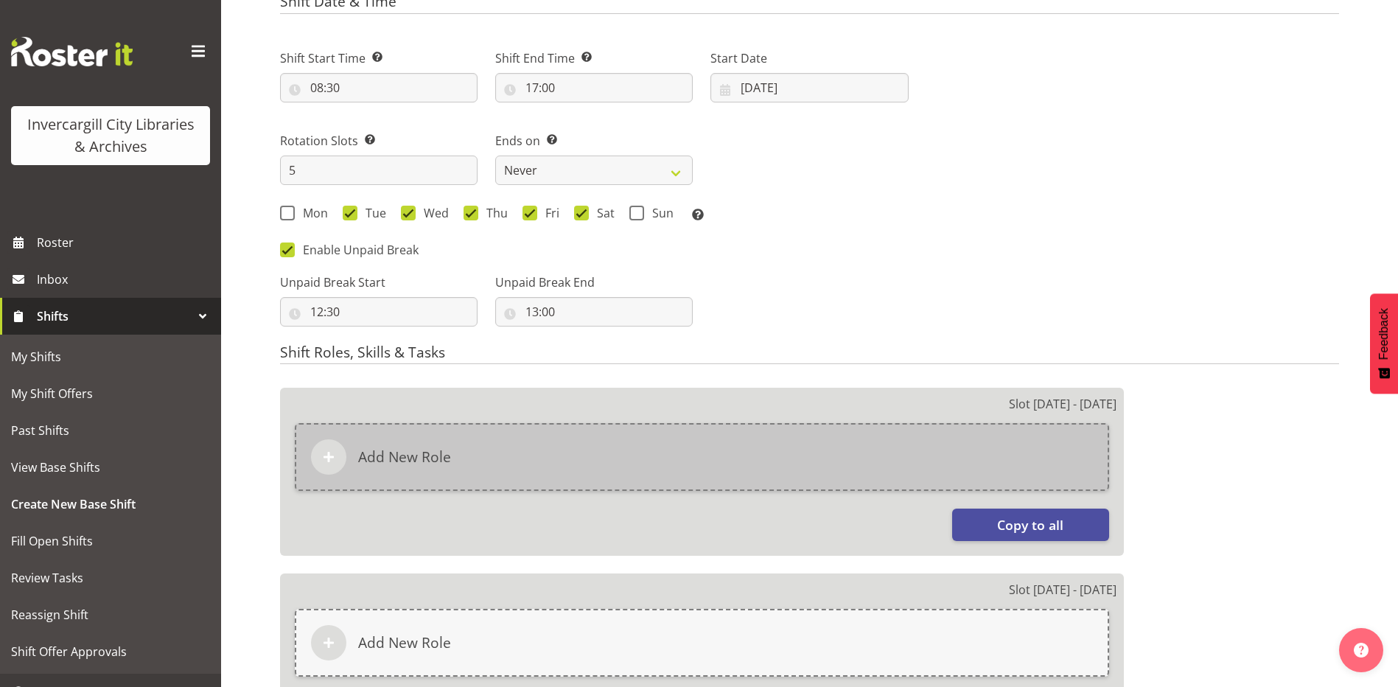
click at [820, 435] on div "Add New Role" at bounding box center [702, 457] width 815 height 68
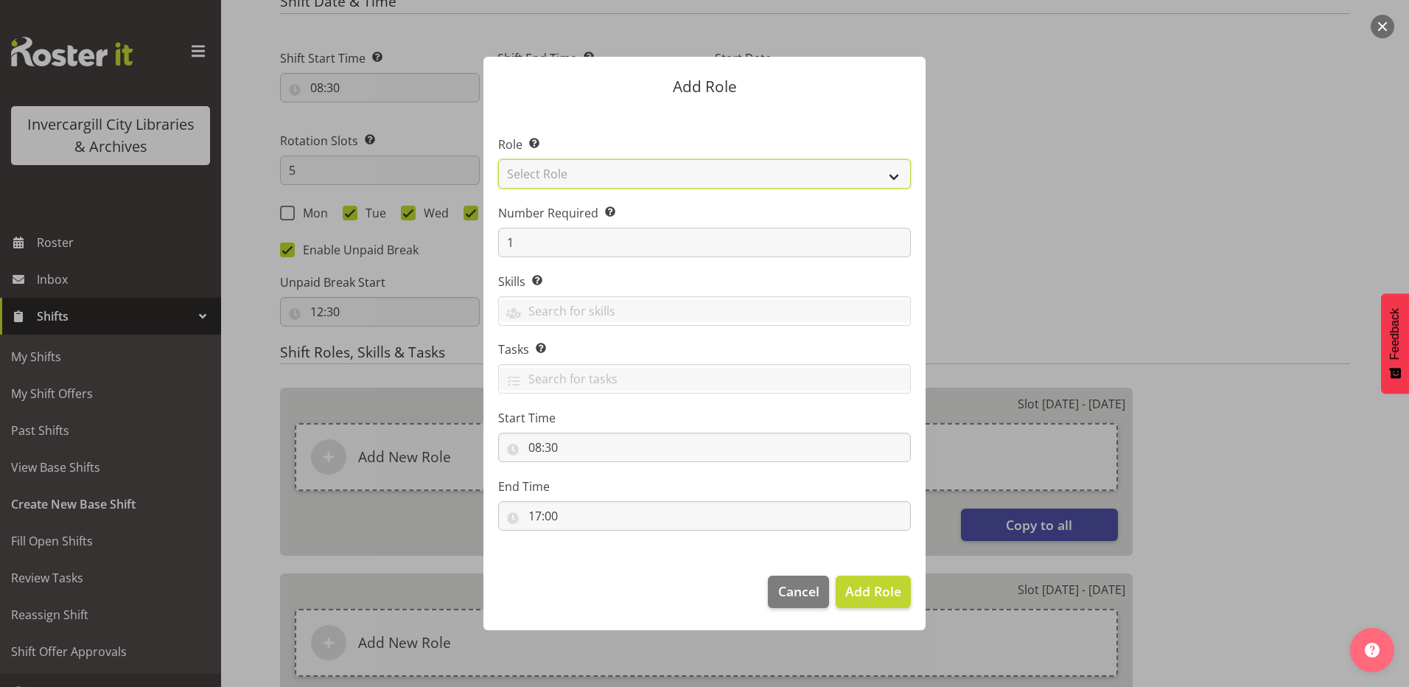
click at [669, 167] on select "Select Role 1st floor desk AQ operator Business Support Team member Casual Cust…" at bounding box center [704, 173] width 413 height 29
select select "1508"
click at [498, 159] on select "Select Role 1st floor desk AQ operator Business Support Team member Casual Cust…" at bounding box center [704, 173] width 413 height 29
click at [856, 585] on span "Add Role" at bounding box center [874, 591] width 56 height 18
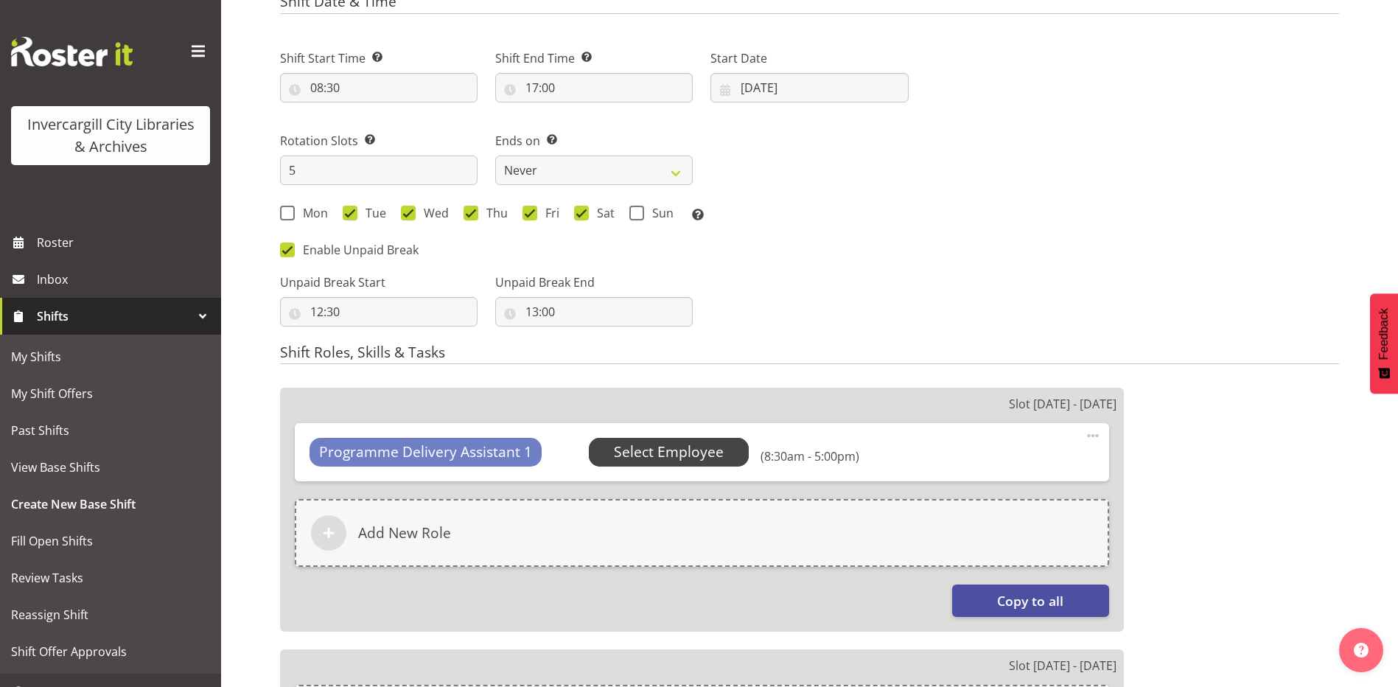
click at [632, 452] on span "Select Employee" at bounding box center [669, 452] width 110 height 21
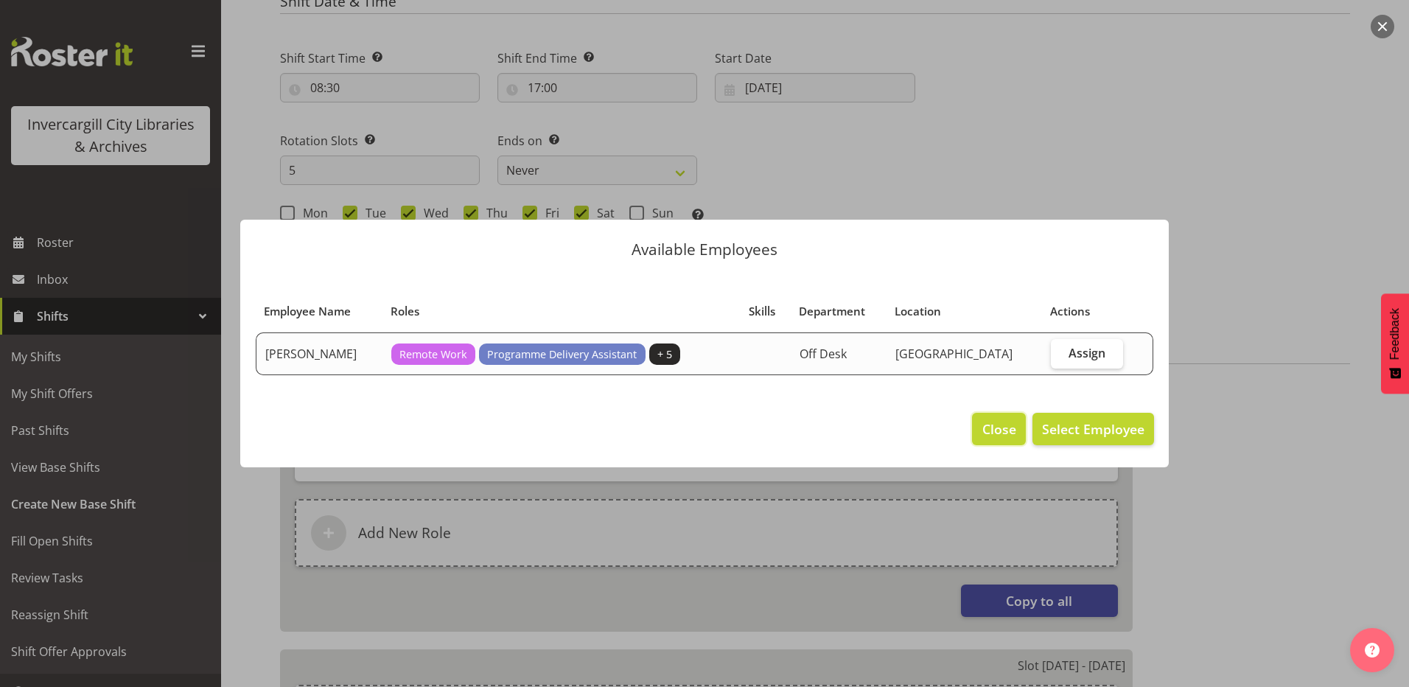
click at [993, 428] on span "Close" at bounding box center [1000, 428] width 34 height 19
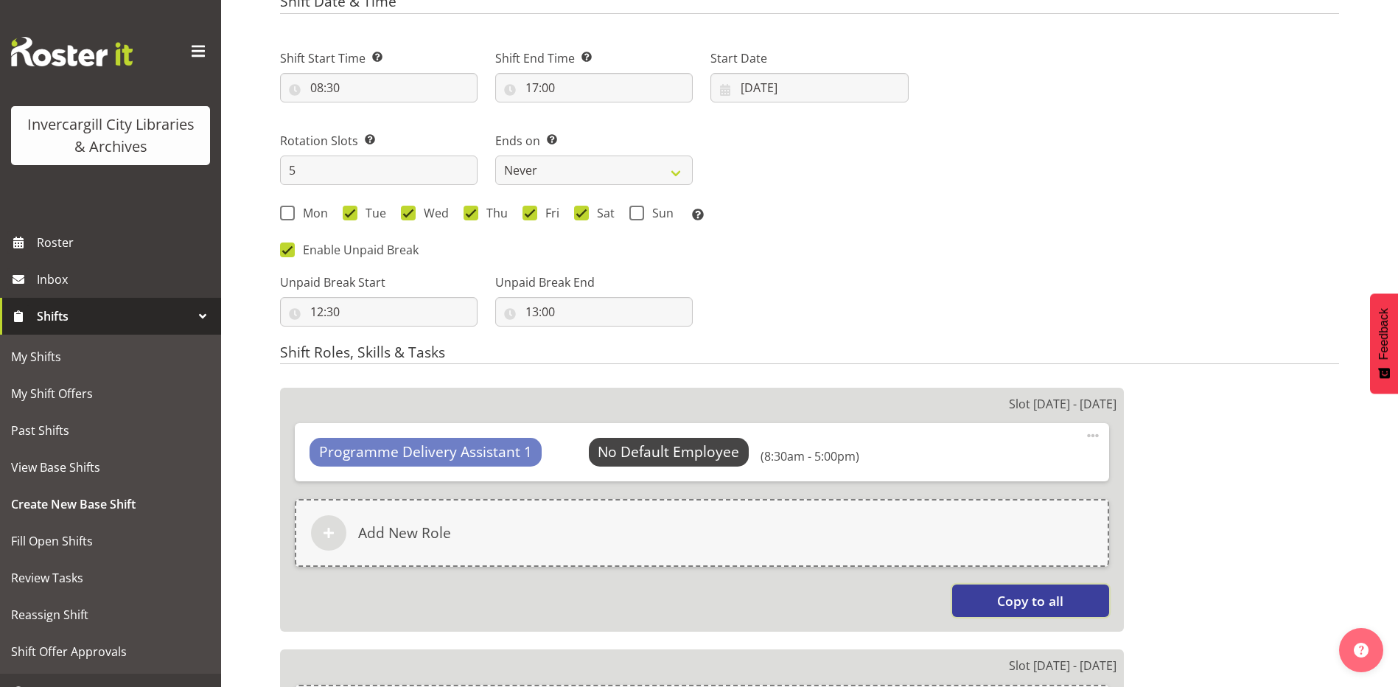
click at [1018, 597] on span "Copy to all" at bounding box center [1030, 600] width 66 height 19
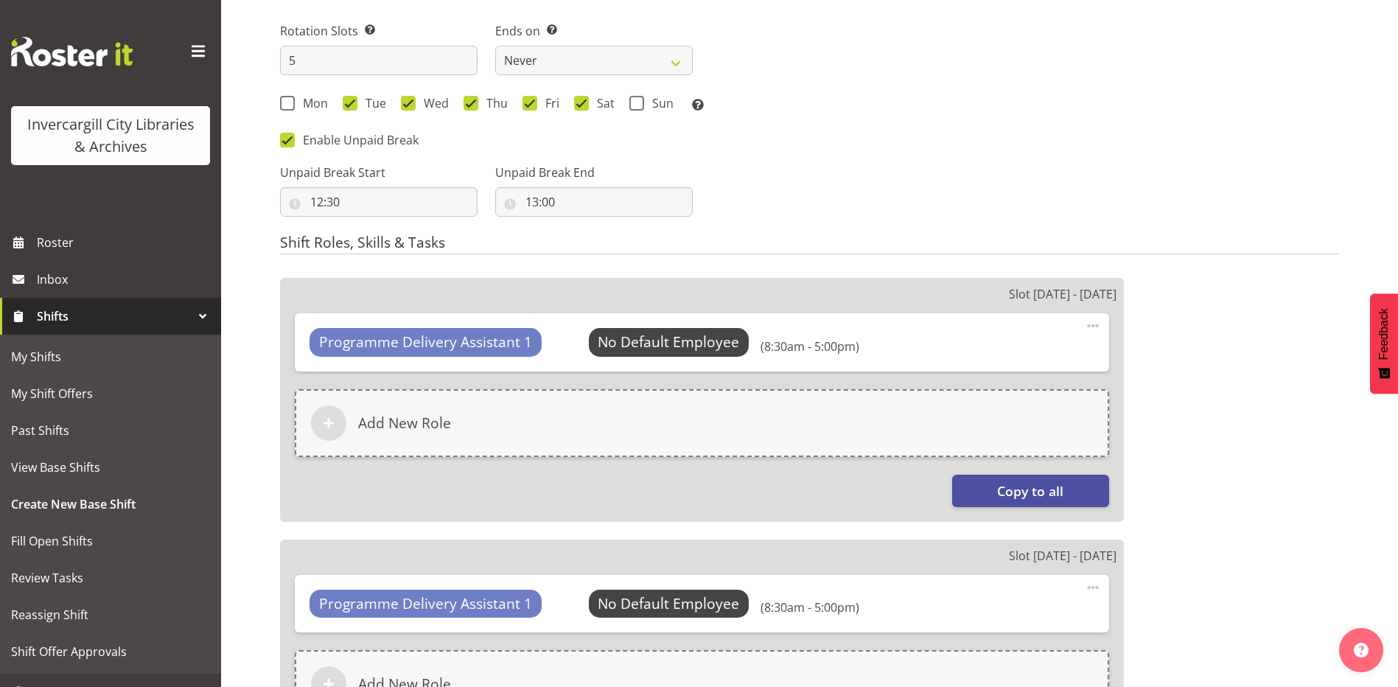
scroll to position [787, 0]
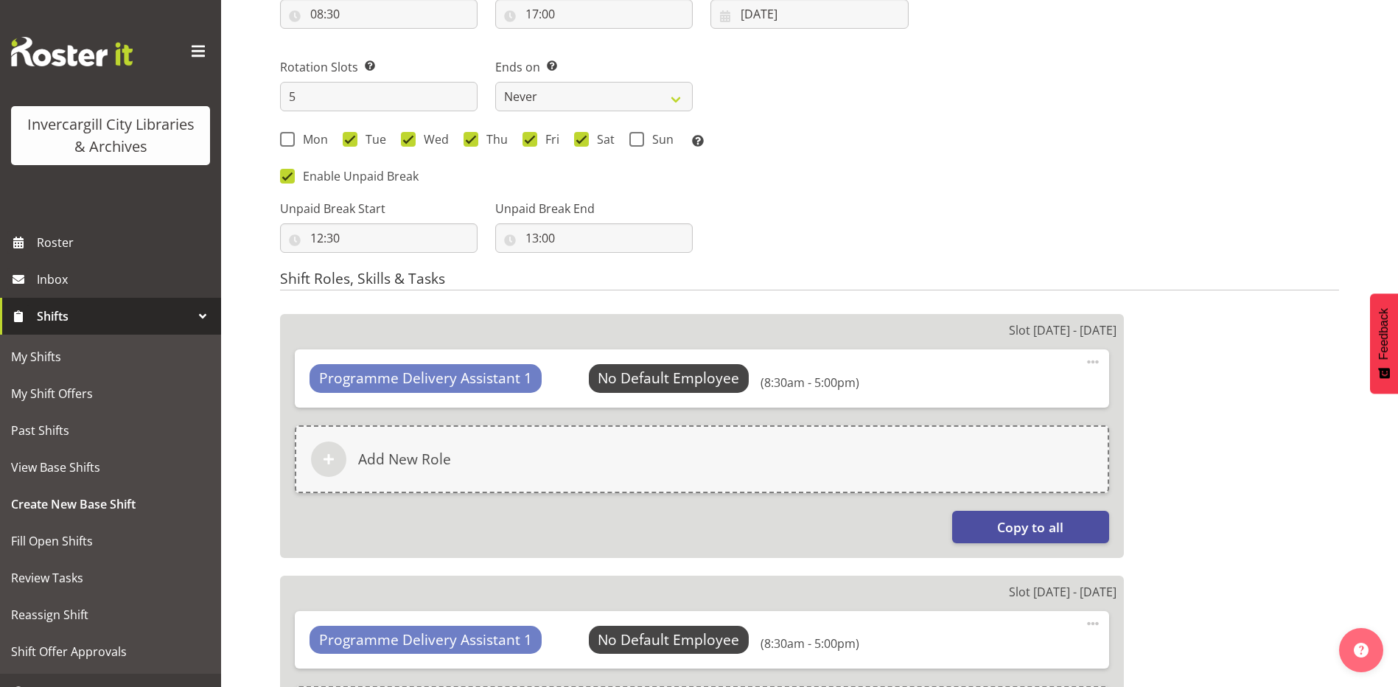
click at [1093, 360] on span at bounding box center [1093, 362] width 18 height 18
click at [998, 393] on link "Edit" at bounding box center [1032, 394] width 142 height 27
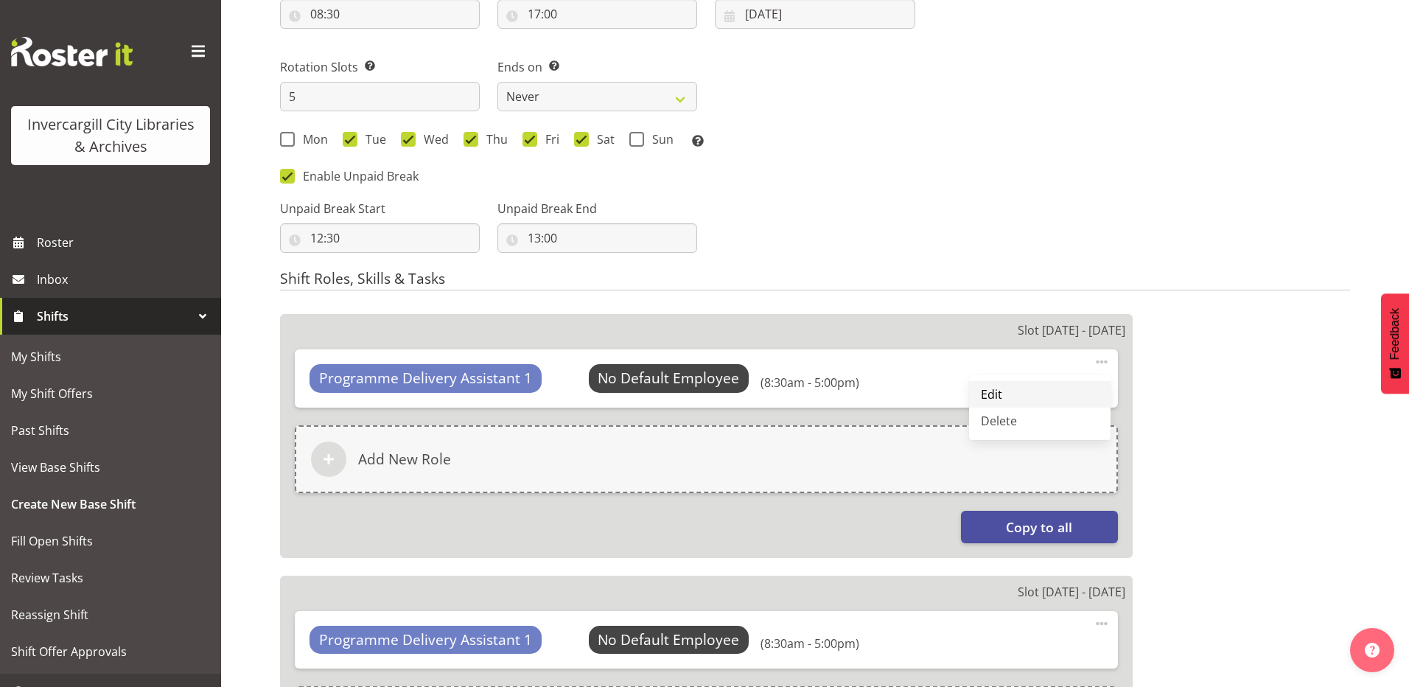
select select "8"
select select "30"
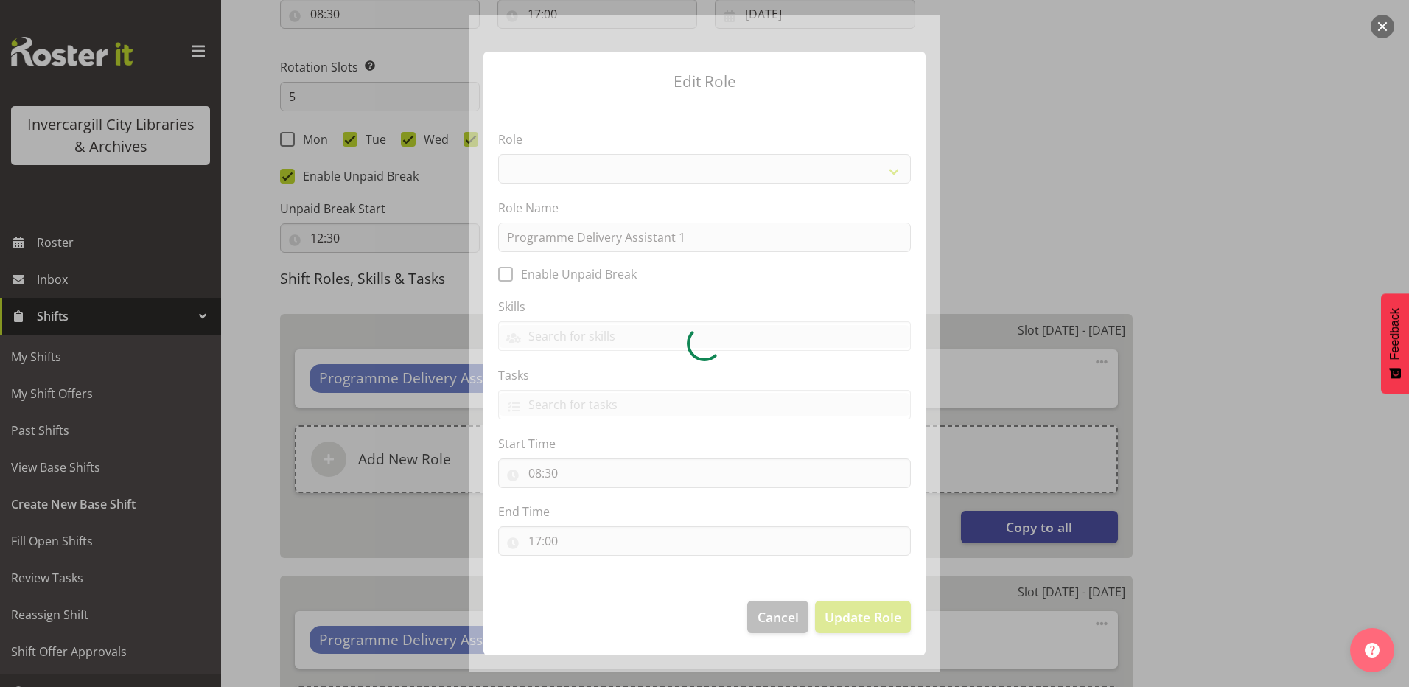
select select "1508"
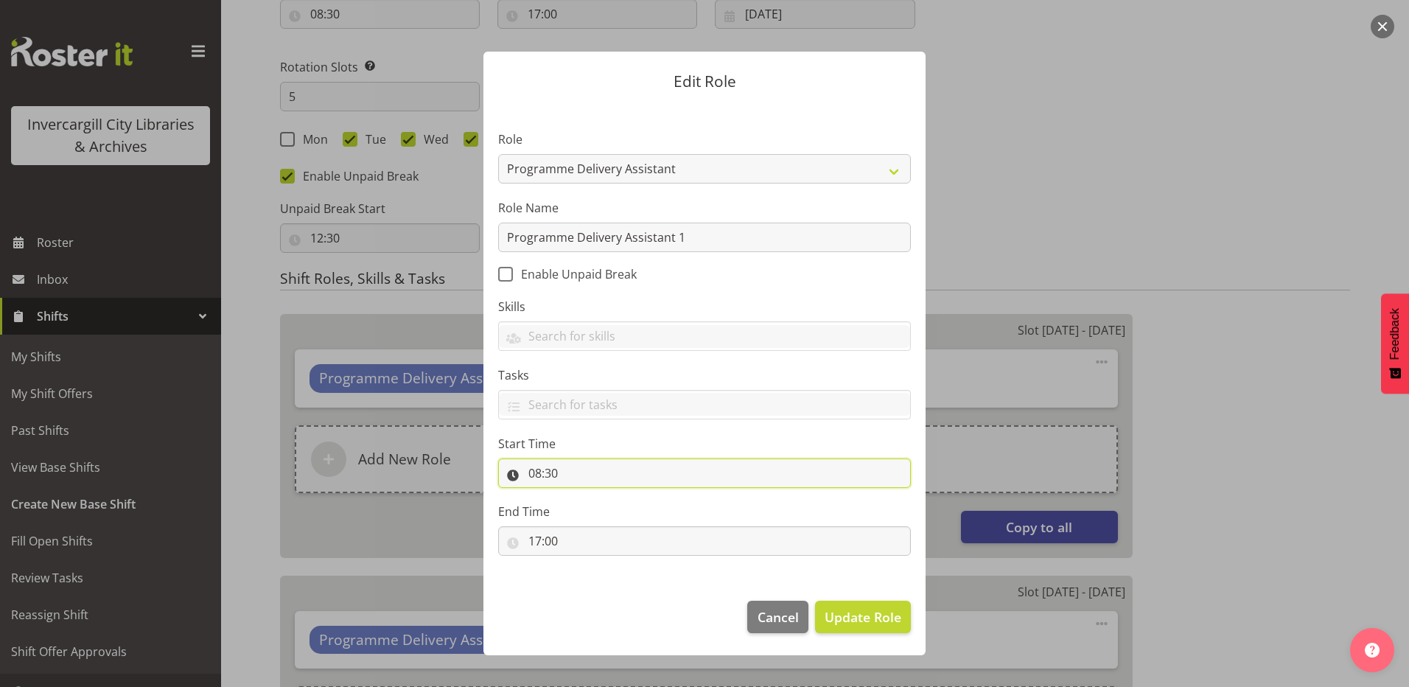
click at [583, 461] on input "08:30" at bounding box center [704, 473] width 413 height 29
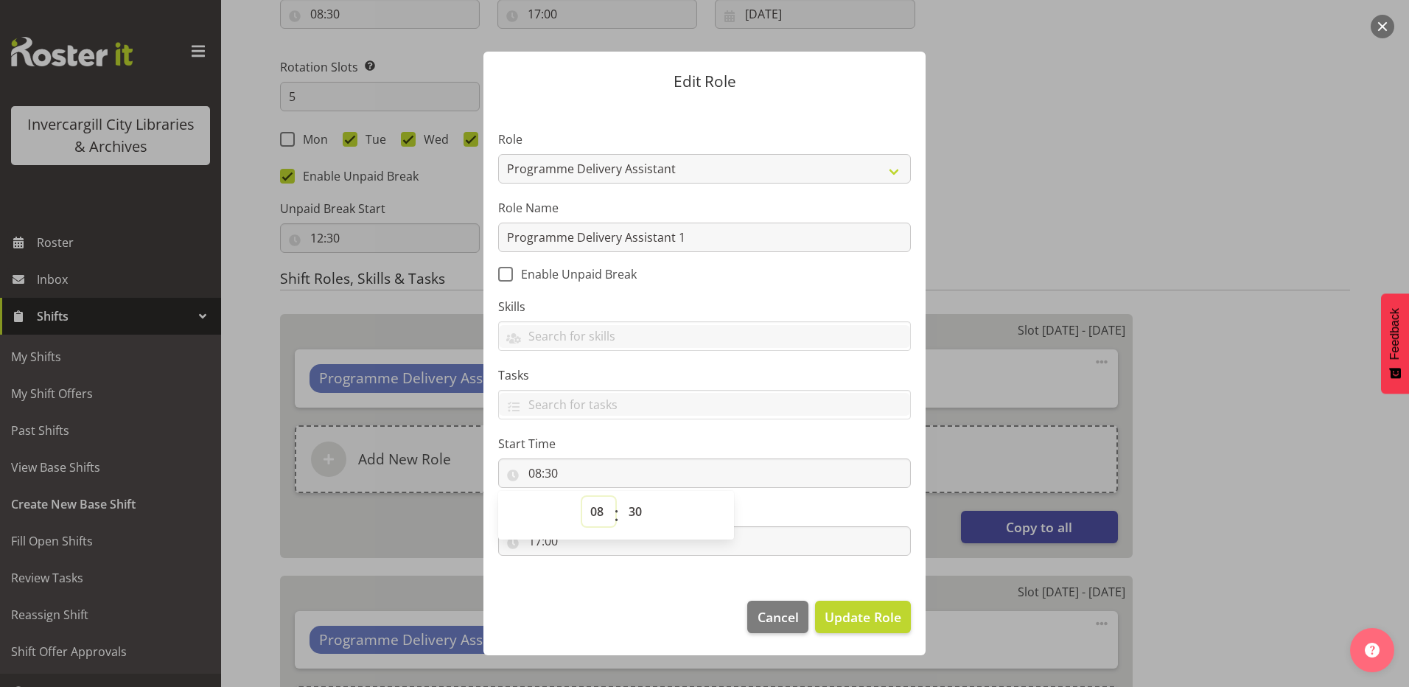
click at [597, 513] on select "00 01 02 03 04 05 06 07 08 09 10 11 12 13 14 15 16 17 18 19 20 21 22 23" at bounding box center [598, 511] width 33 height 29
select select "9"
click at [582, 497] on select "00 01 02 03 04 05 06 07 08 09 10 11 12 13 14 15 16 17 18 19 20 21 22 23" at bounding box center [598, 511] width 33 height 29
type input "09:30"
click at [718, 439] on label "Start Time" at bounding box center [704, 444] width 413 height 18
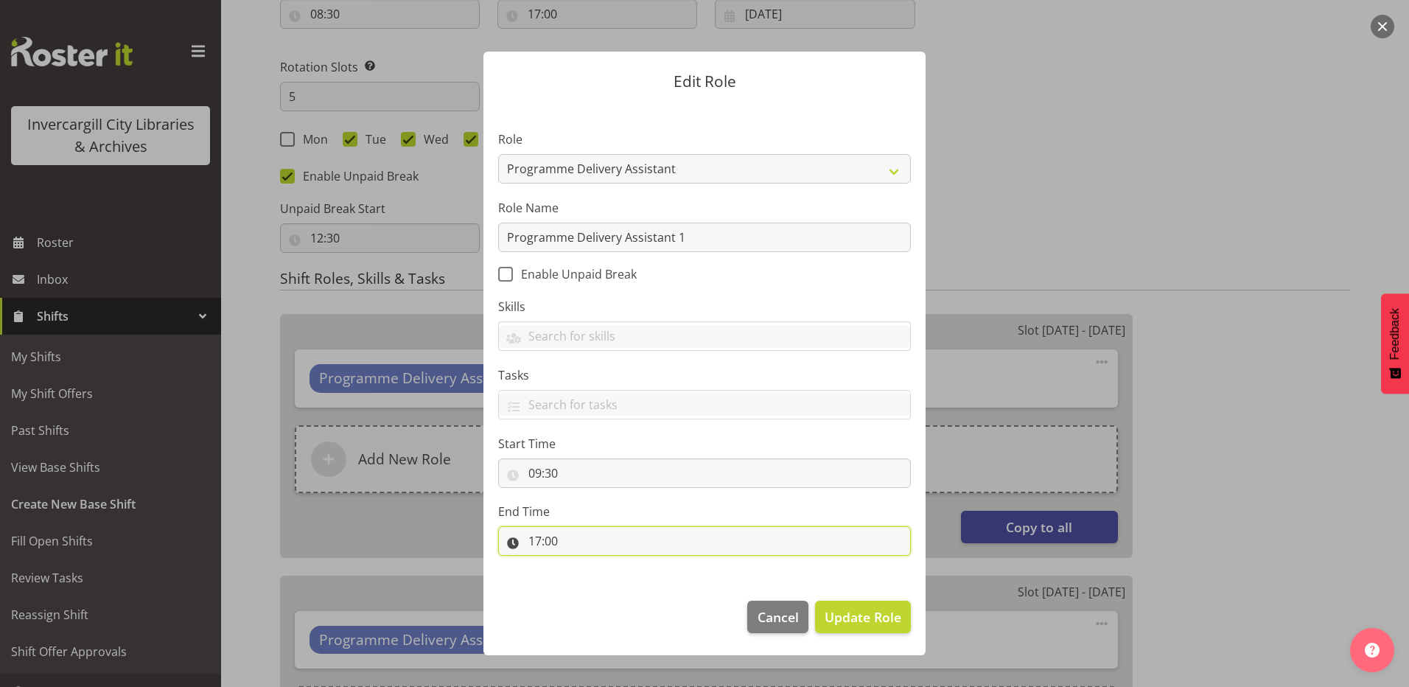
click at [537, 540] on input "17:00" at bounding box center [704, 540] width 413 height 29
click at [593, 582] on select "00 01 02 03 04 05 06 07 08 09 10 11 12 13 14 15 16 17 18 19 20 21 22 23" at bounding box center [598, 579] width 33 height 29
select select "18"
click at [582, 565] on select "00 01 02 03 04 05 06 07 08 09 10 11 12 13 14 15 16 17 18 19 20 21 22 23" at bounding box center [598, 579] width 33 height 29
type input "18:00"
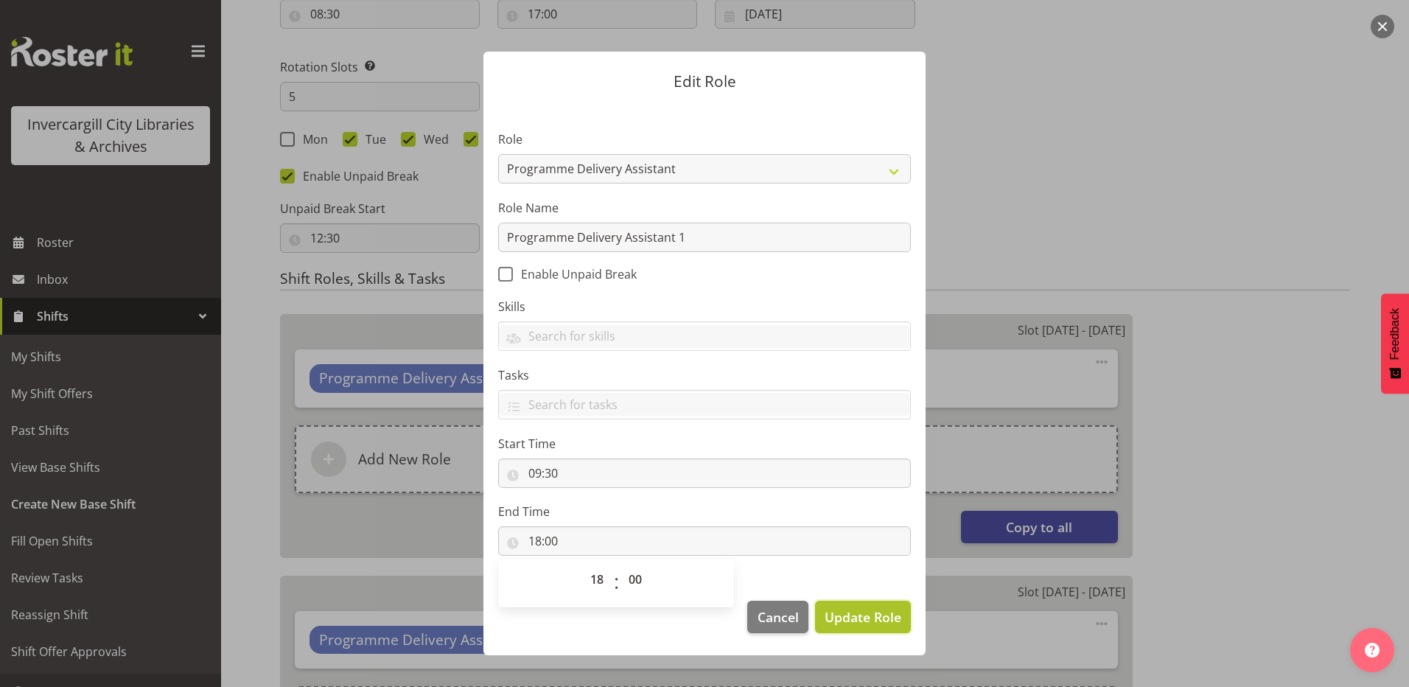
click at [843, 620] on span "Update Role" at bounding box center [863, 616] width 77 height 19
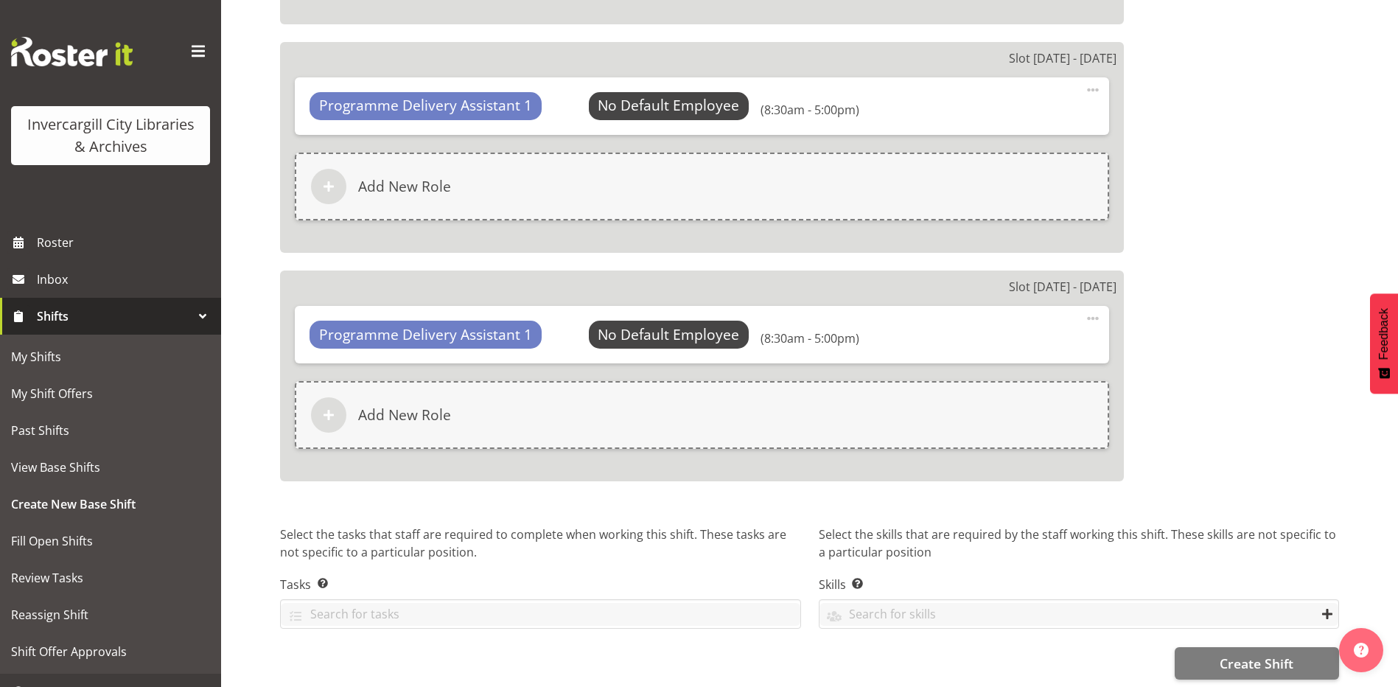
scroll to position [1793, 0]
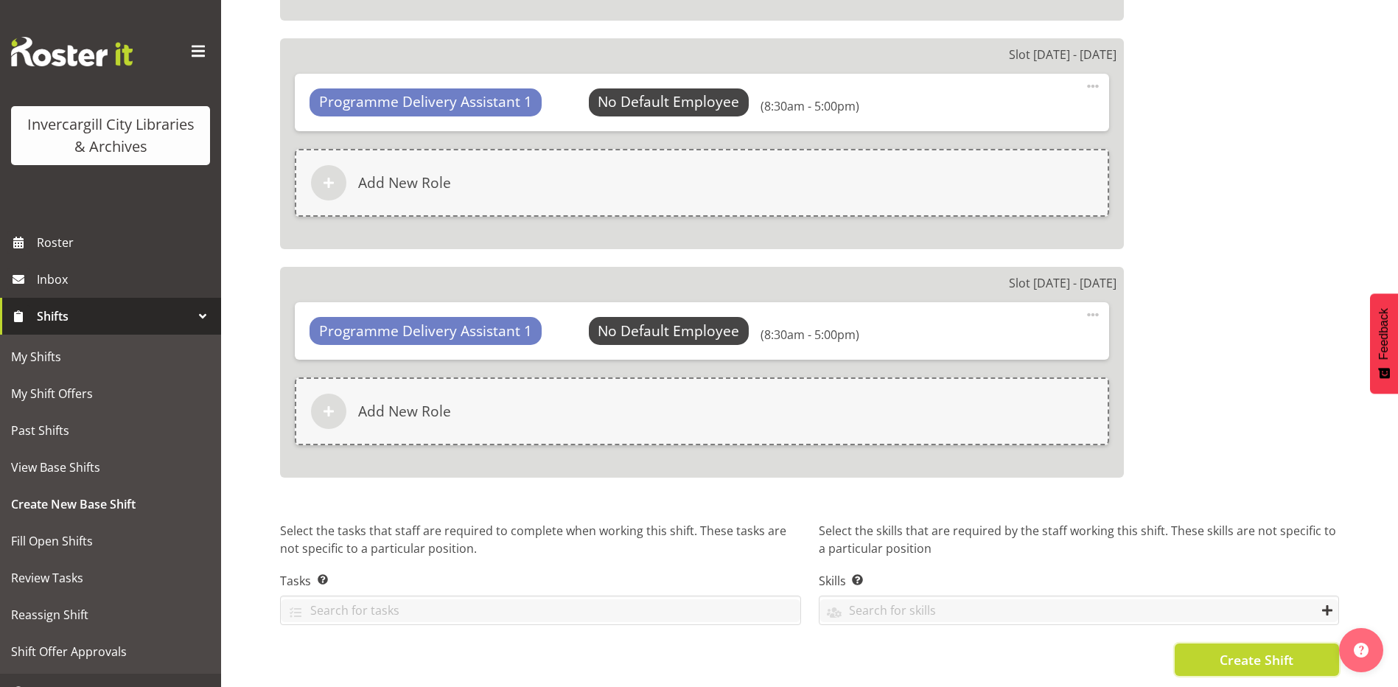
click at [1232, 650] on span "Create Shift" at bounding box center [1257, 659] width 74 height 19
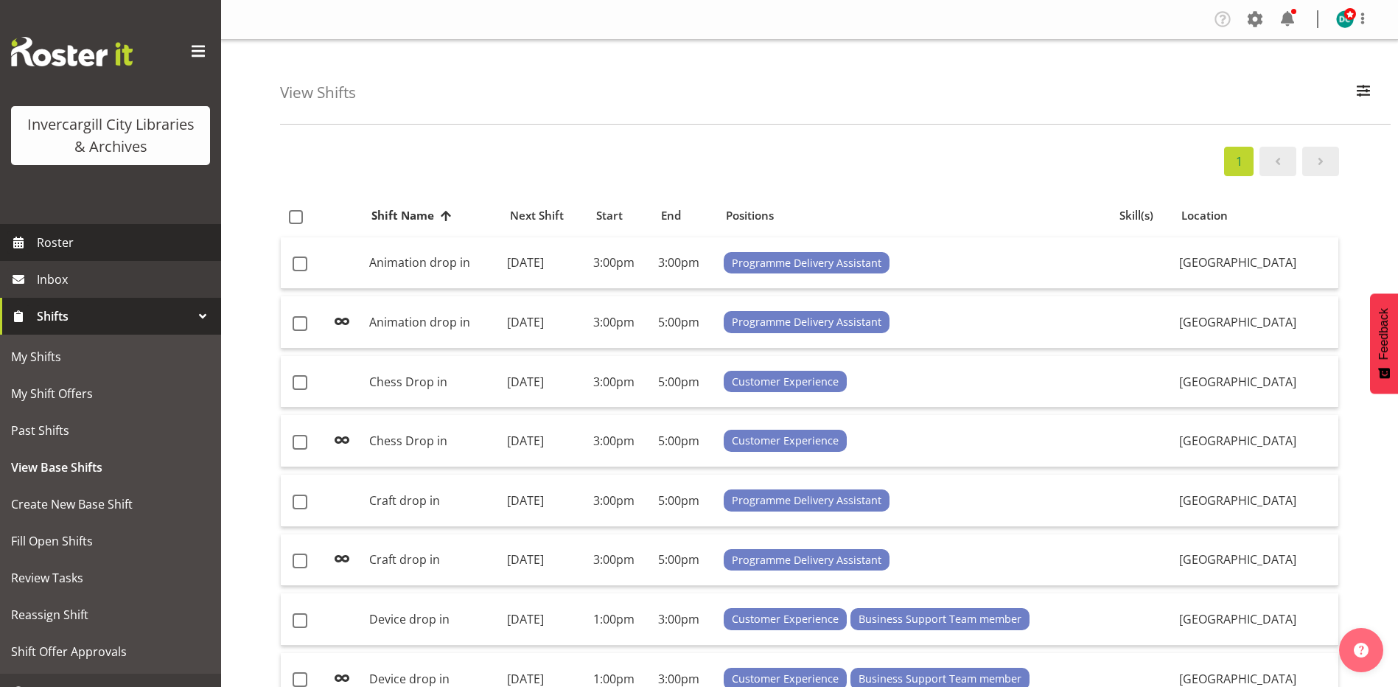
click at [76, 241] on span "Roster" at bounding box center [125, 242] width 177 height 22
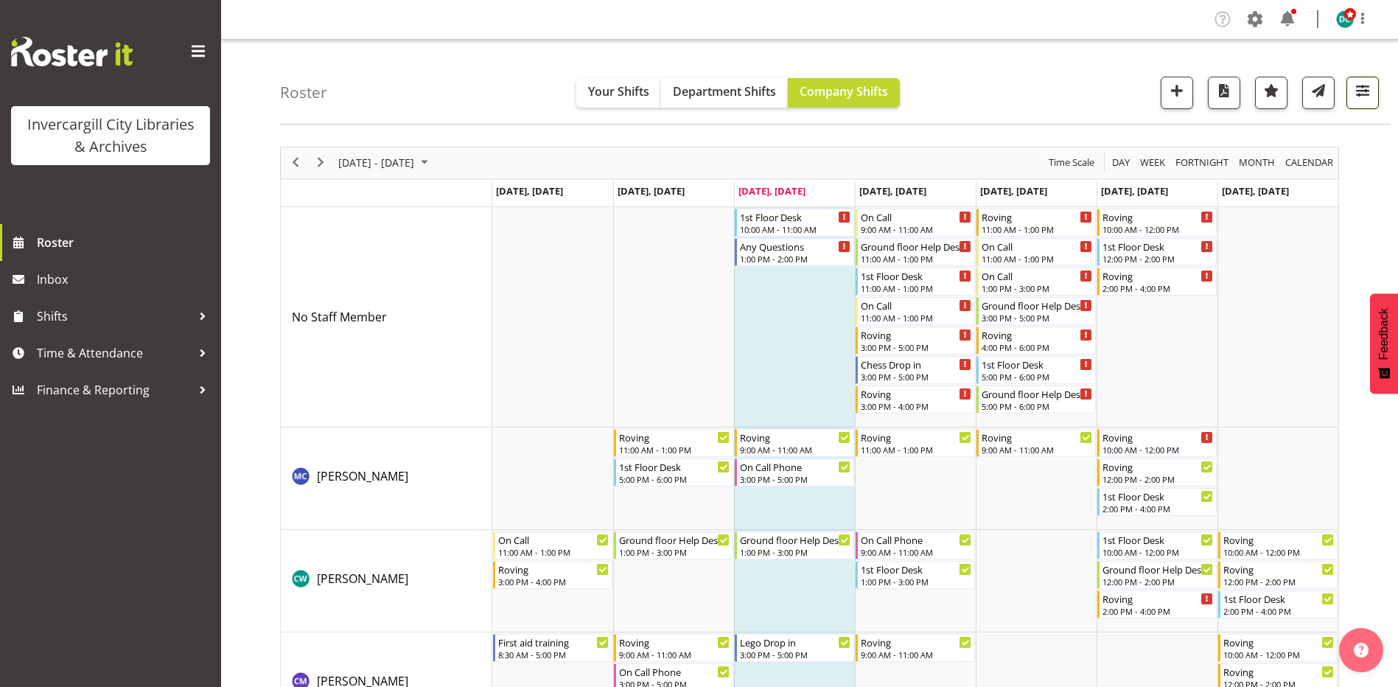
click at [1360, 91] on span "button" at bounding box center [1362, 90] width 19 height 19
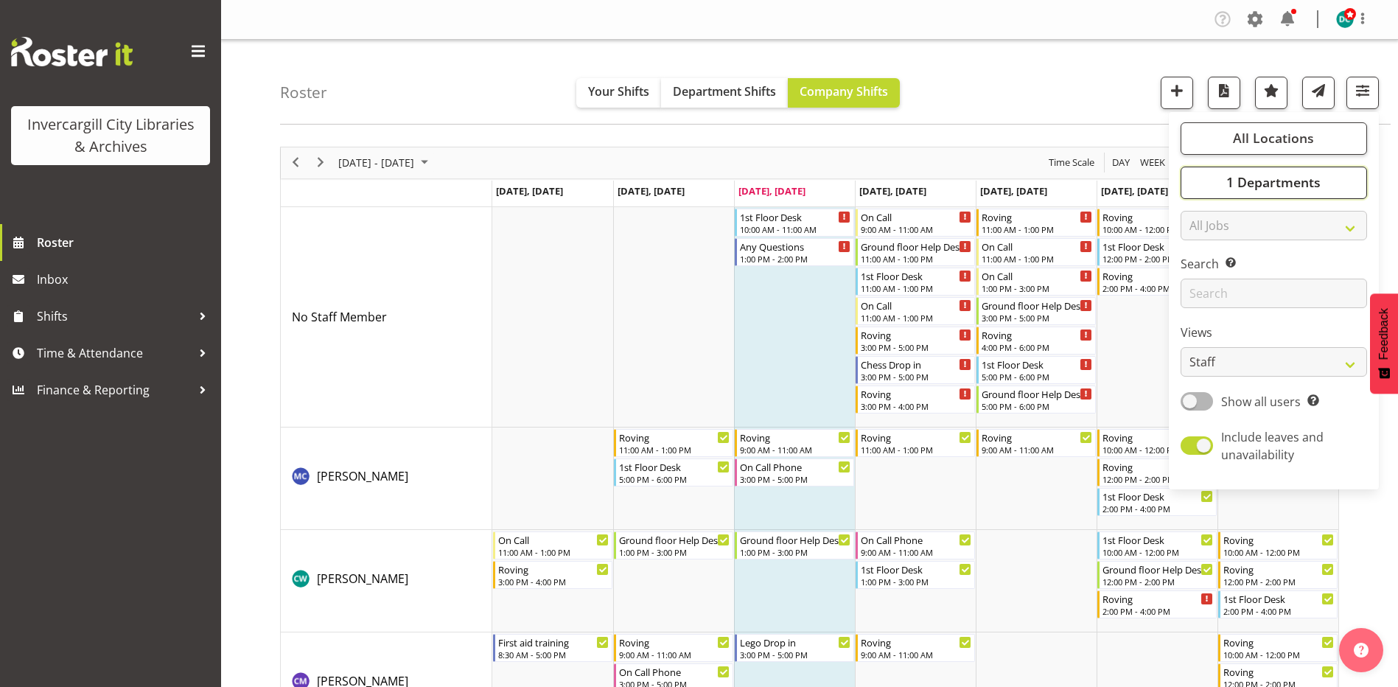
click at [1258, 185] on span "1 Departments" at bounding box center [1274, 182] width 94 height 18
click at [1203, 251] on span at bounding box center [1199, 255] width 12 height 12
click at [1202, 251] on input "Off Desk" at bounding box center [1198, 255] width 10 height 10
checkbox input "true"
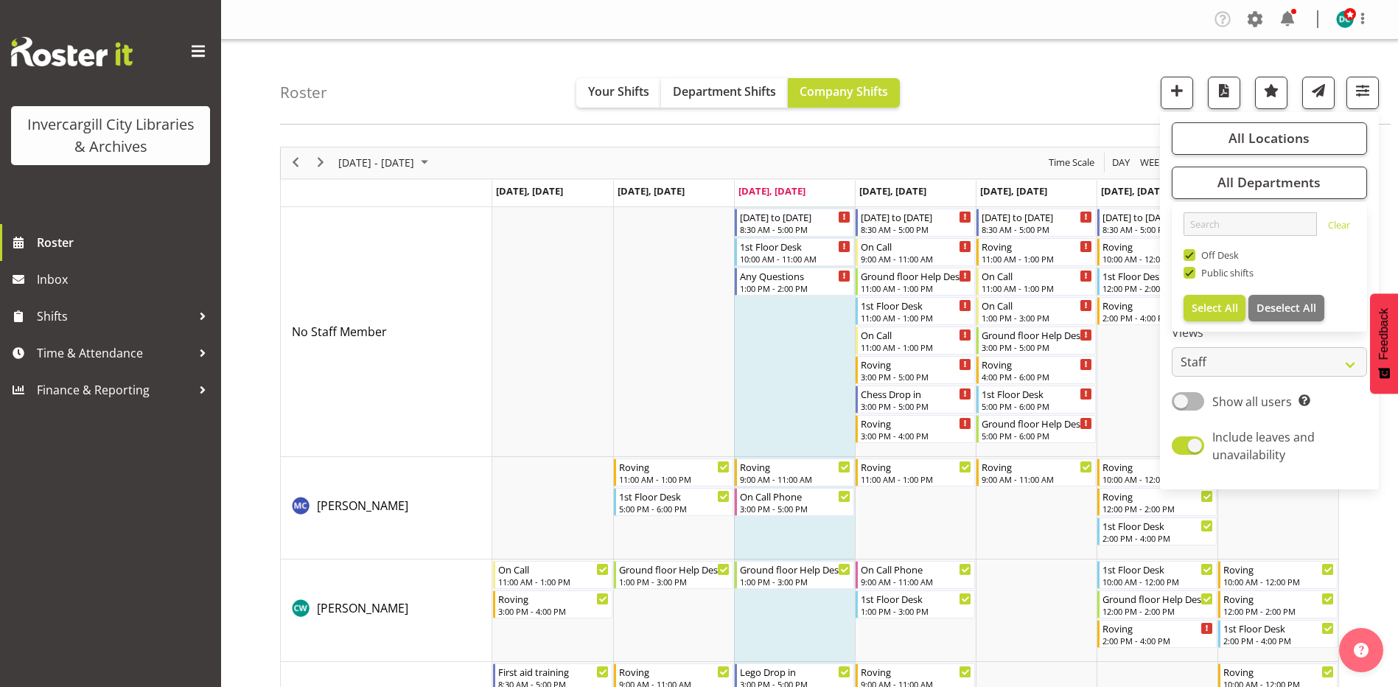
click at [1191, 272] on span at bounding box center [1190, 273] width 12 height 12
click at [1191, 272] on input "Public shifts" at bounding box center [1189, 273] width 10 height 10
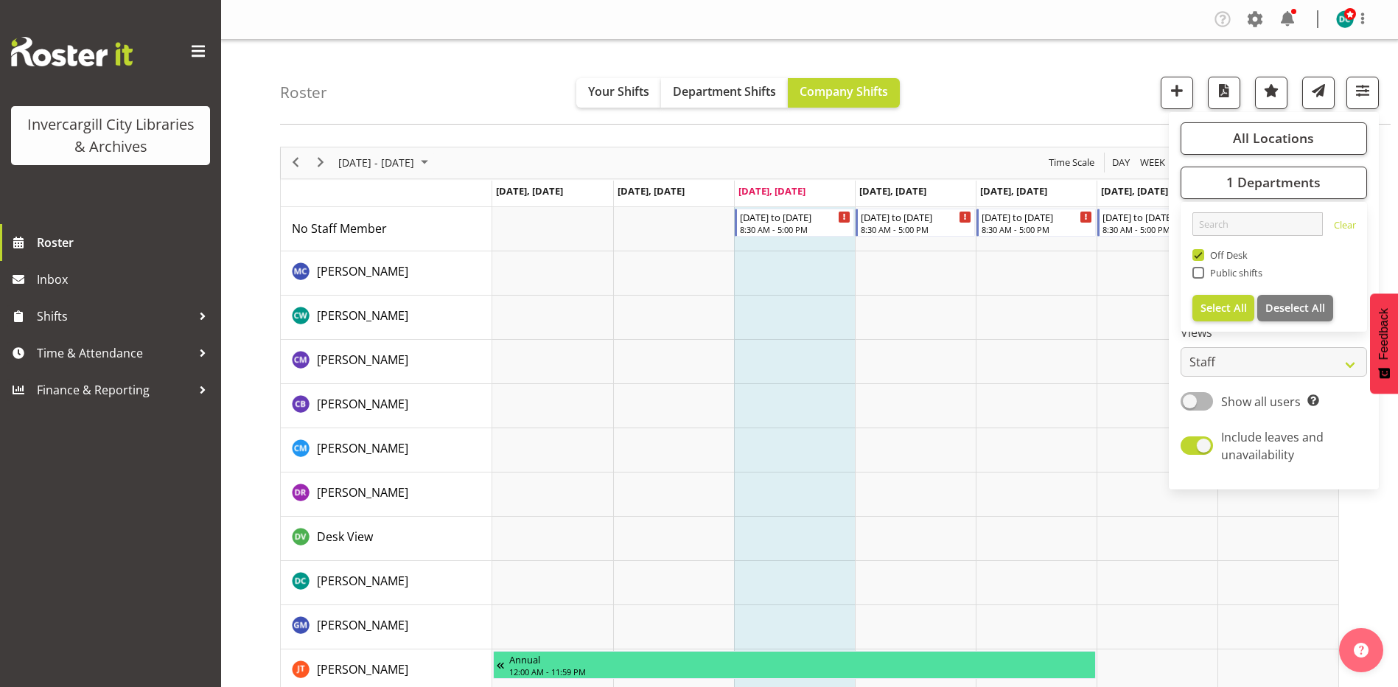
click at [1028, 86] on div "Roster Your Shifts Department Shifts Company Shifts All Locations Clear Bluff L…" at bounding box center [835, 82] width 1111 height 85
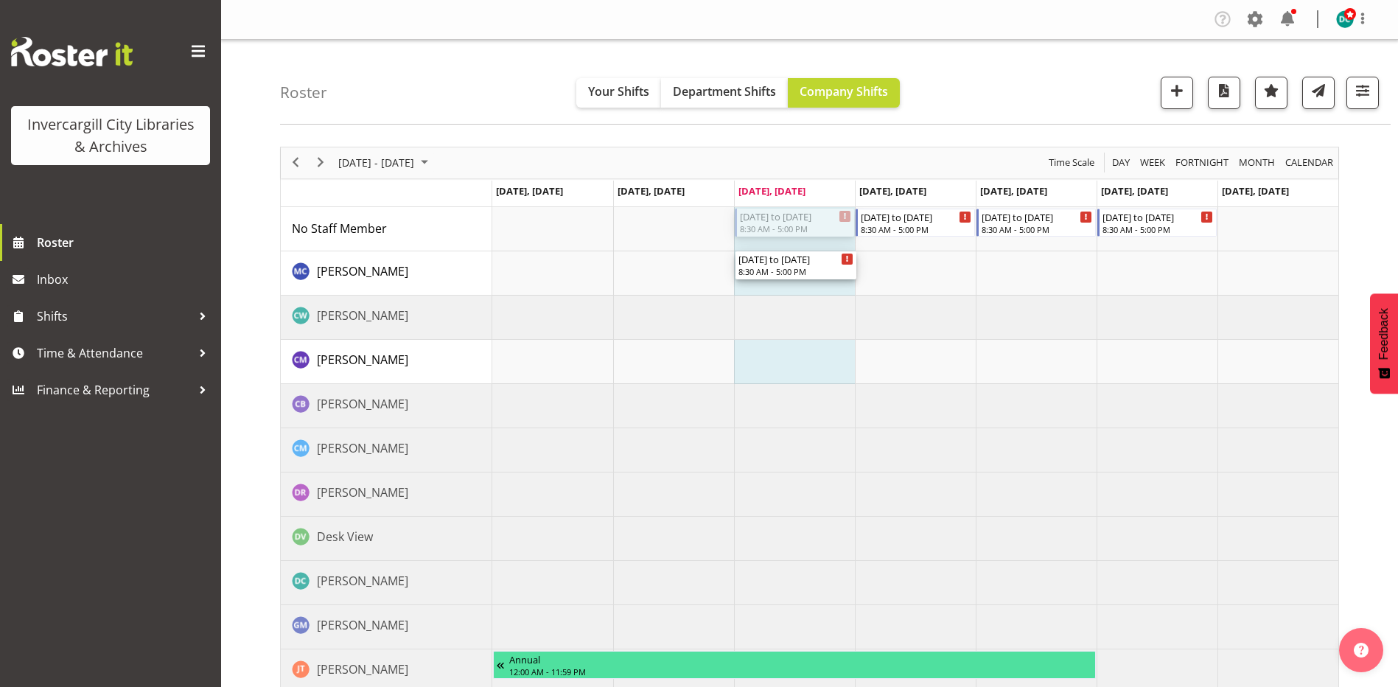
drag, startPoint x: 805, startPoint y: 212, endPoint x: 803, endPoint y: 271, distance: 58.3
drag, startPoint x: 899, startPoint y: 223, endPoint x: 903, endPoint y: 264, distance: 40.8
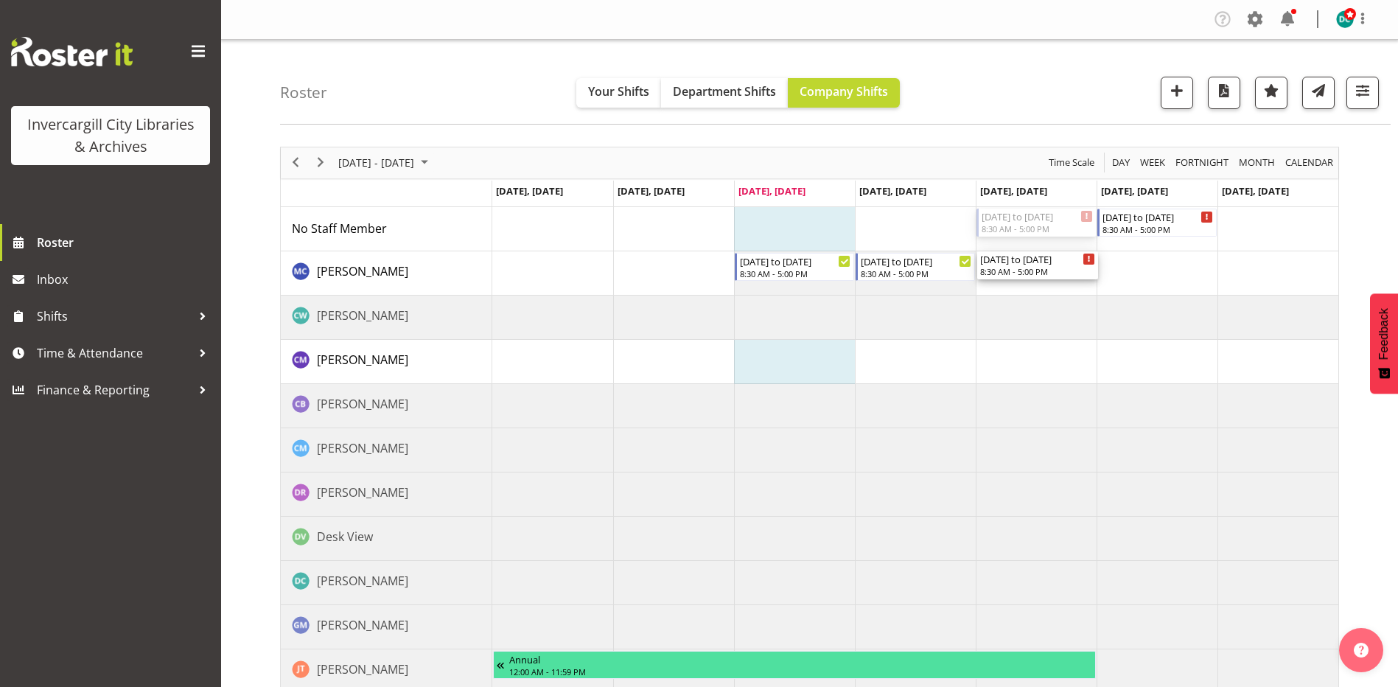
drag, startPoint x: 1027, startPoint y: 221, endPoint x: 1026, endPoint y: 257, distance: 35.4
drag, startPoint x: 1136, startPoint y: 218, endPoint x: 1134, endPoint y: 266, distance: 48.0
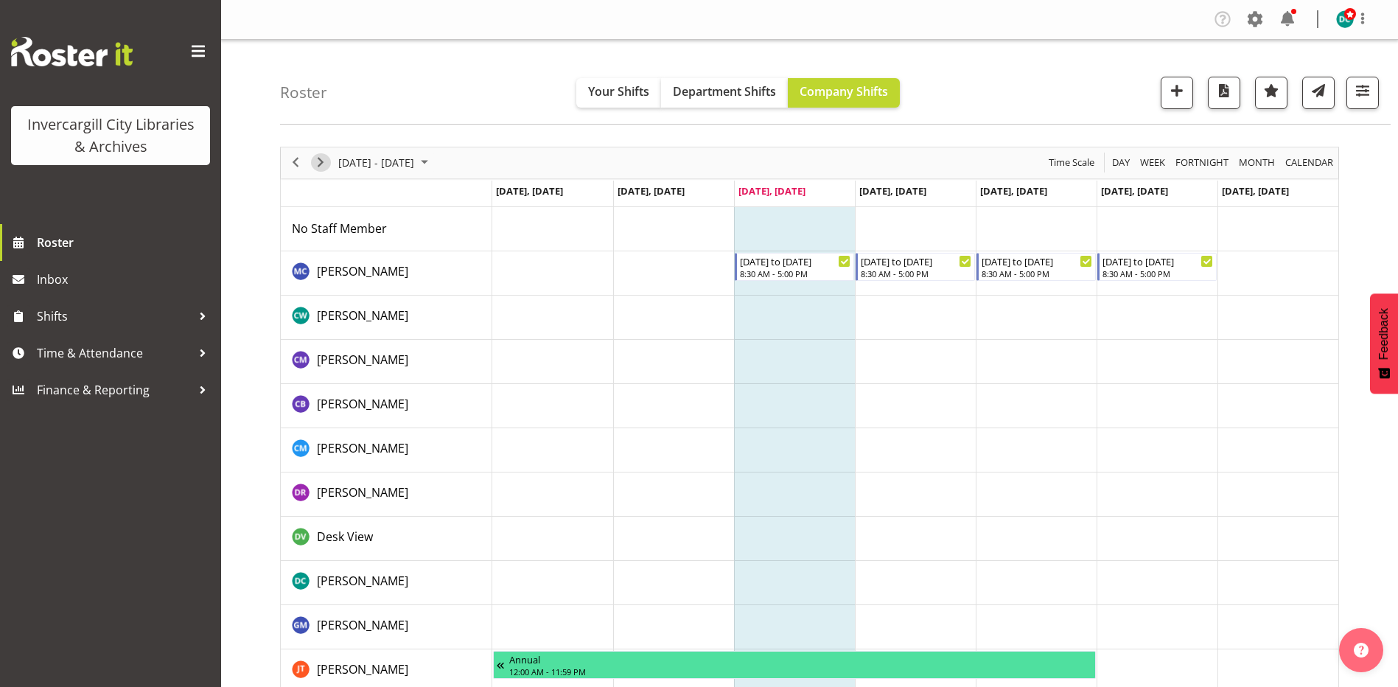
click at [323, 164] on span "Next" at bounding box center [321, 162] width 18 height 18
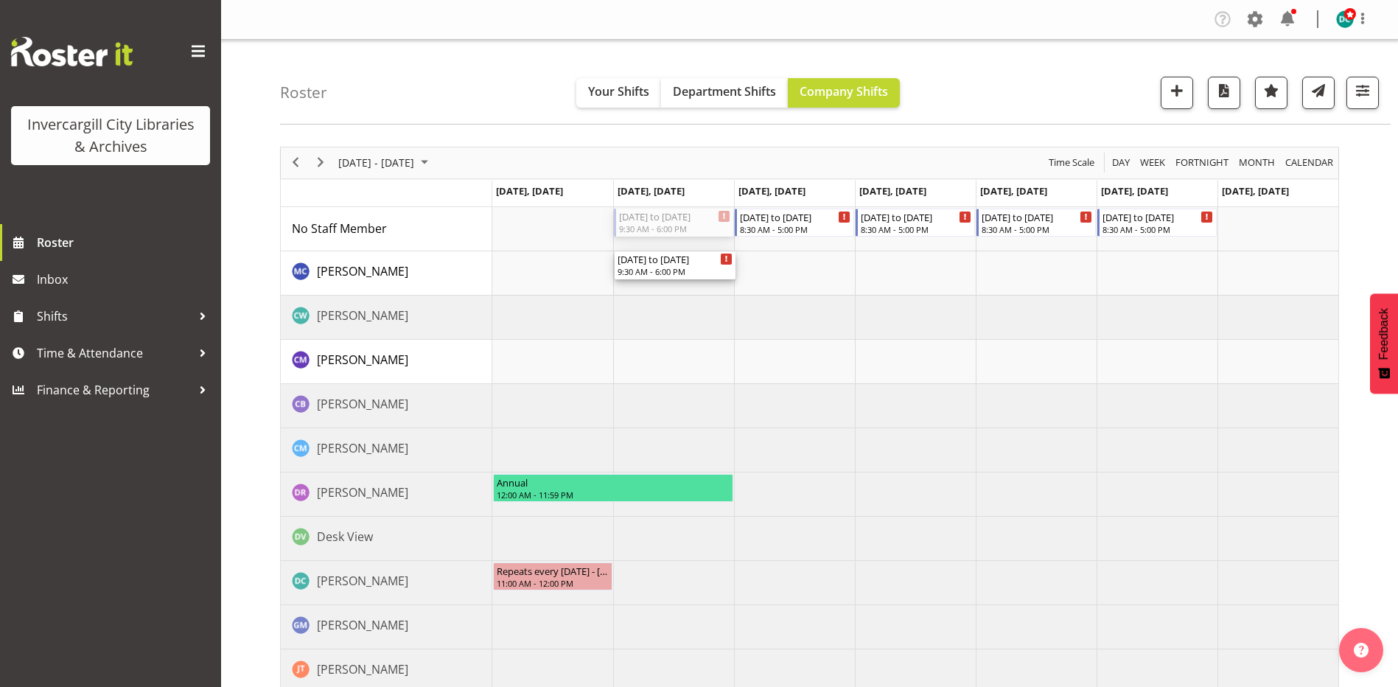
drag, startPoint x: 650, startPoint y: 226, endPoint x: 650, endPoint y: 280, distance: 54.5
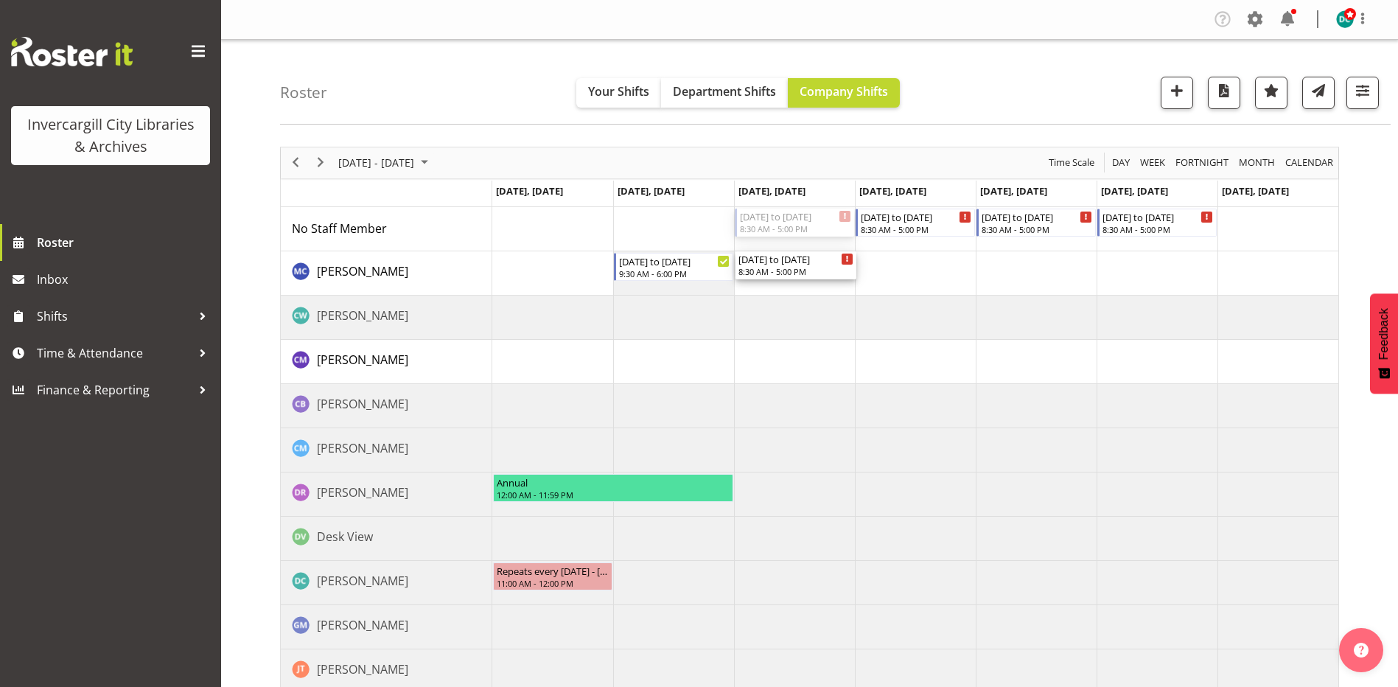
drag, startPoint x: 799, startPoint y: 220, endPoint x: 801, endPoint y: 270, distance: 50.2
drag, startPoint x: 910, startPoint y: 217, endPoint x: 910, endPoint y: 268, distance: 50.1
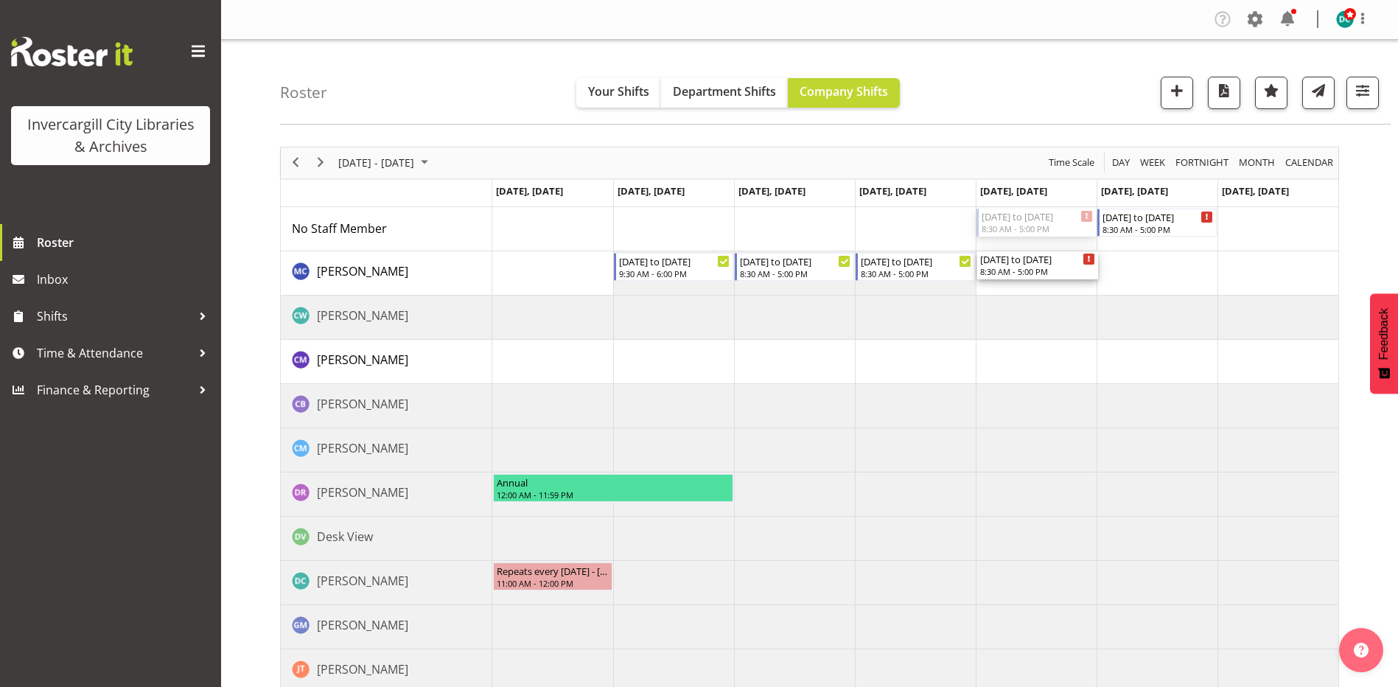
drag, startPoint x: 1011, startPoint y: 219, endPoint x: 1148, endPoint y: 240, distance: 137.9
drag, startPoint x: 1132, startPoint y: 212, endPoint x: 1141, endPoint y: 262, distance: 50.2
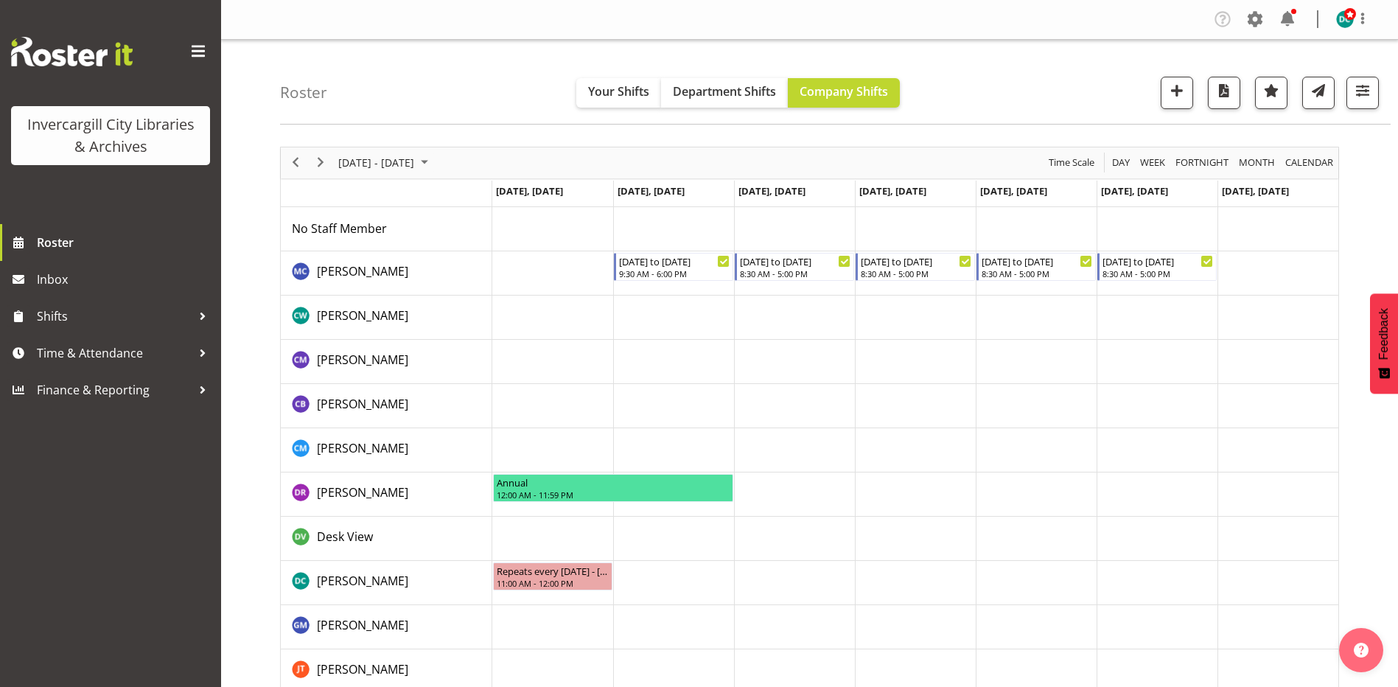
click at [1044, 63] on div "Roster Your Shifts Department Shifts Company Shifts All Locations Clear Bluff L…" at bounding box center [835, 82] width 1111 height 85
click at [1366, 97] on span "button" at bounding box center [1362, 90] width 19 height 19
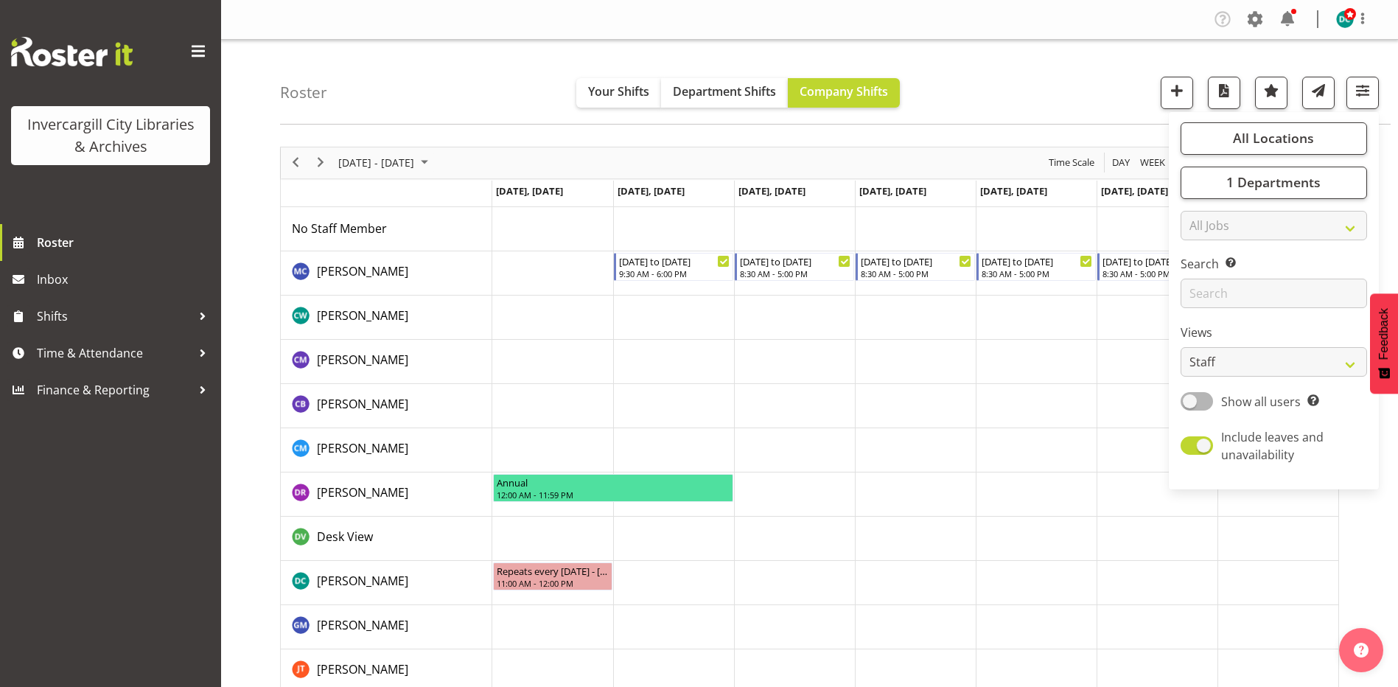
click at [1017, 93] on div "Roster Your Shifts Department Shifts Company Shifts All Locations Clear Bluff L…" at bounding box center [835, 82] width 1111 height 85
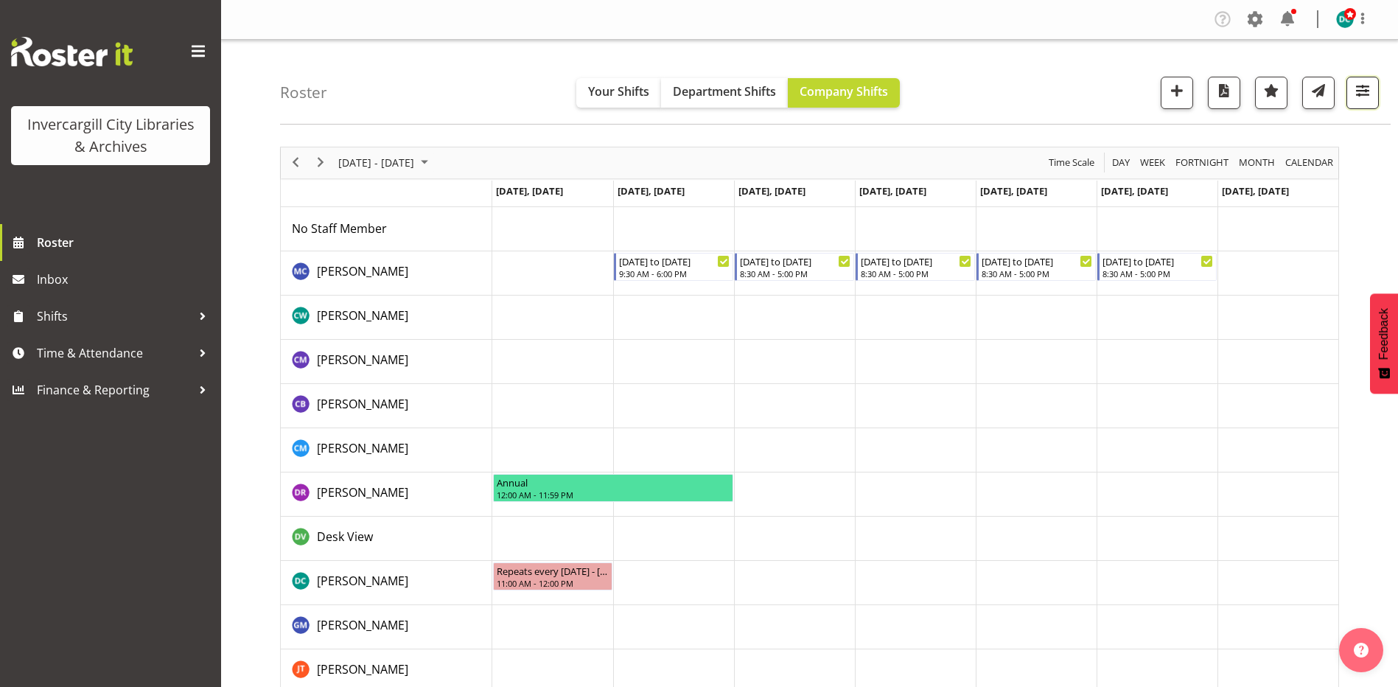
click at [1364, 91] on span "button" at bounding box center [1362, 90] width 19 height 19
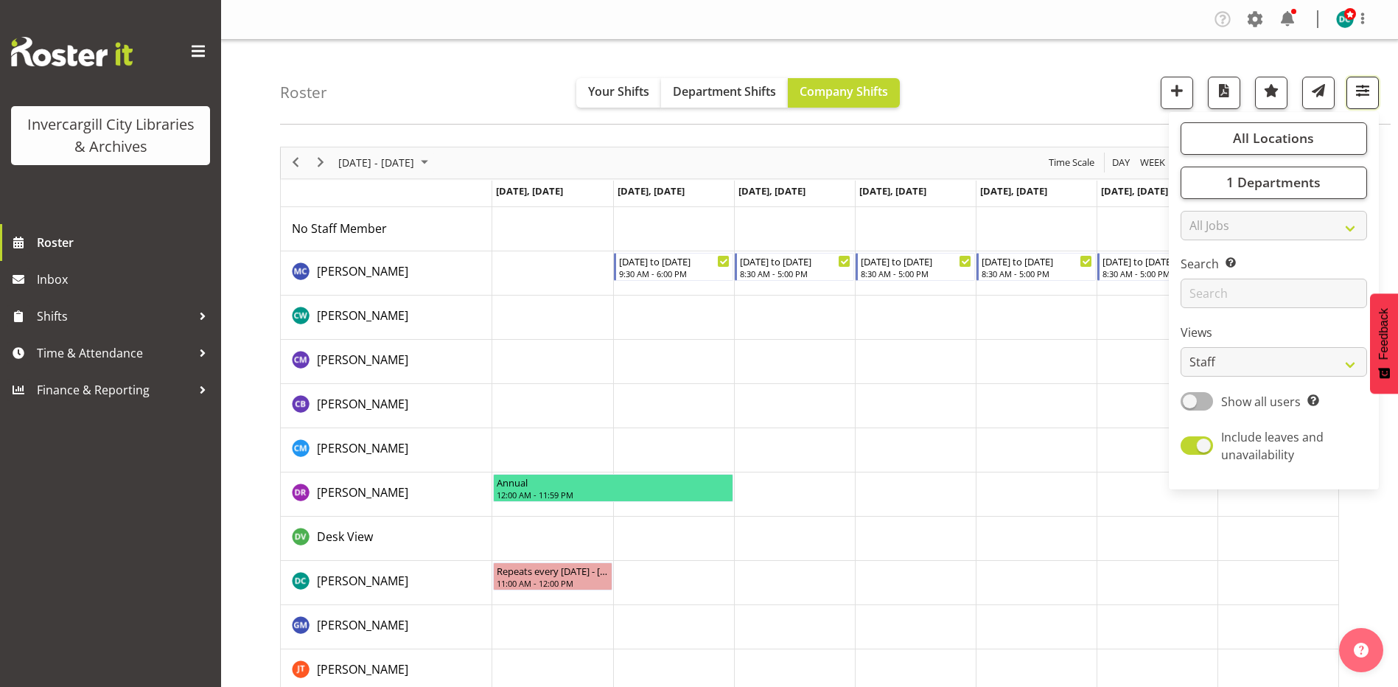
click at [1362, 88] on span "button" at bounding box center [1362, 90] width 19 height 19
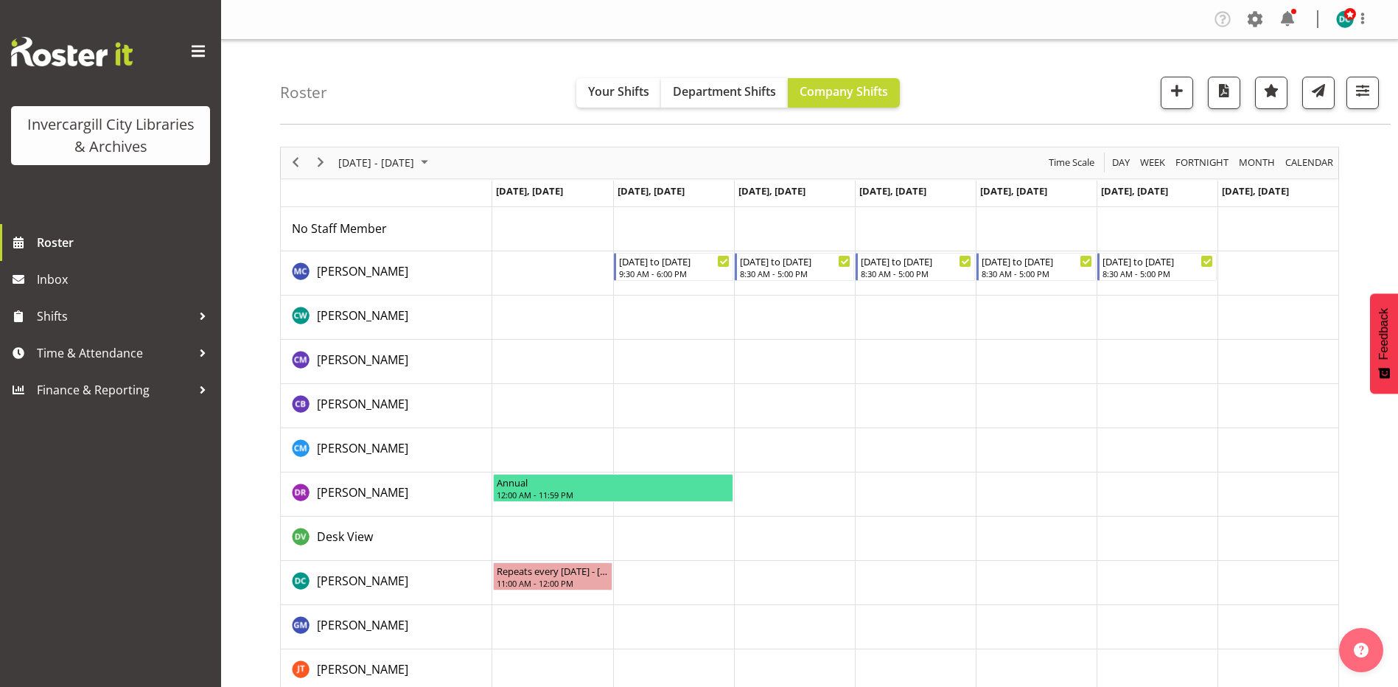
click at [1005, 100] on div "Roster Your Shifts Department Shifts Company Shifts All Locations Clear Bluff L…" at bounding box center [835, 82] width 1111 height 85
click at [1120, 162] on span "Day" at bounding box center [1121, 162] width 21 height 18
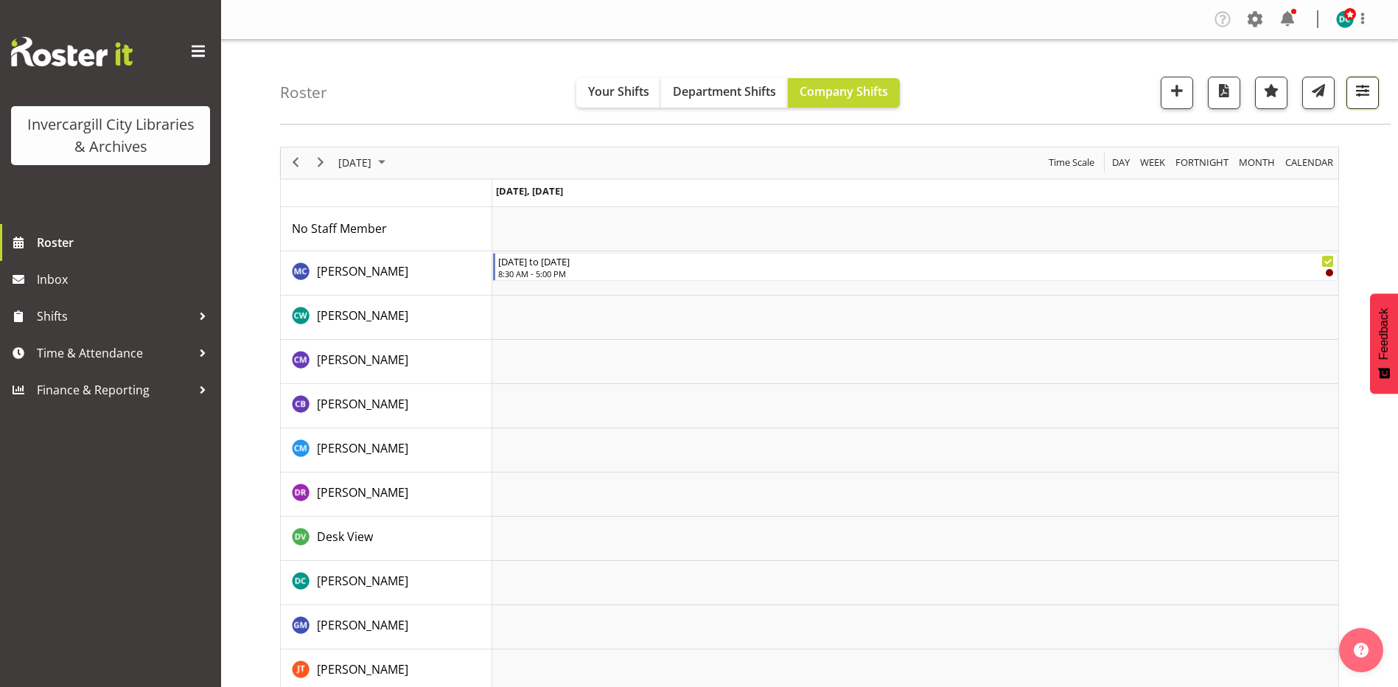
click at [1364, 82] on span "button" at bounding box center [1362, 90] width 19 height 19
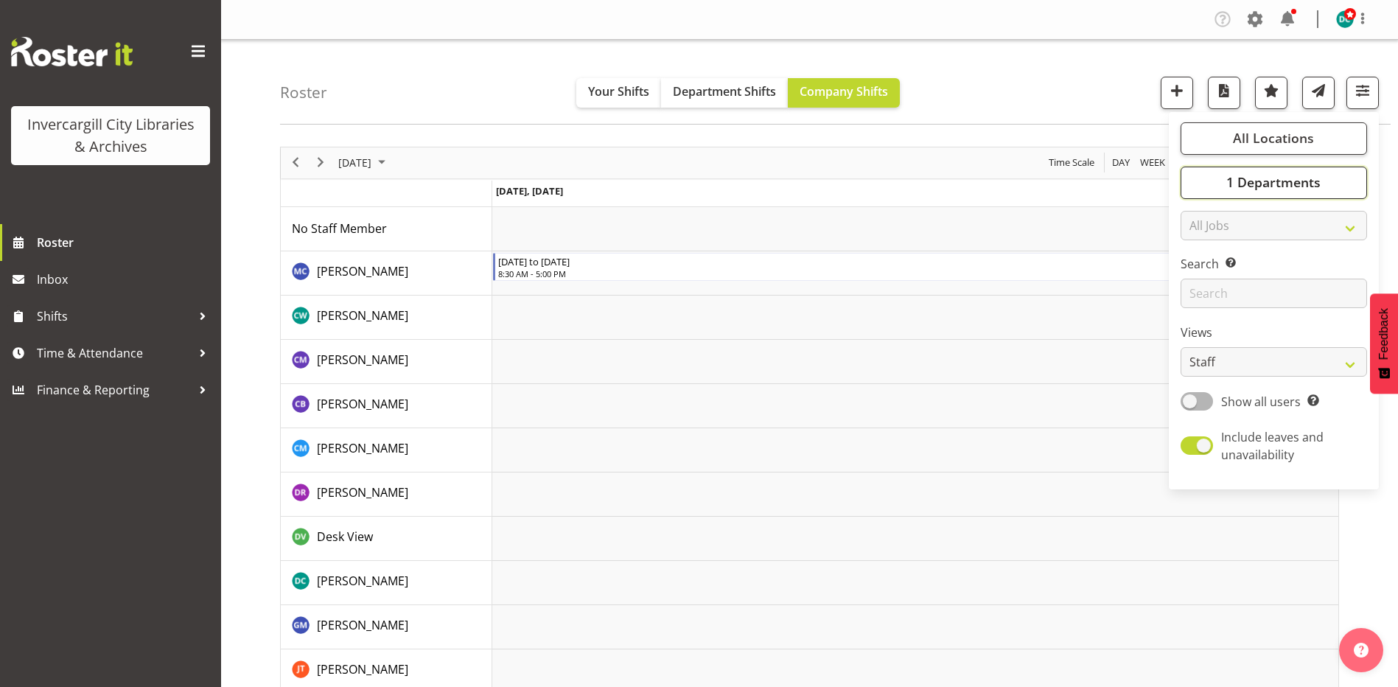
click at [1267, 183] on span "1 Departments" at bounding box center [1274, 182] width 94 height 18
click at [1202, 271] on span at bounding box center [1199, 273] width 12 height 12
click at [1202, 271] on input "Public shifts" at bounding box center [1198, 273] width 10 height 10
checkbox input "true"
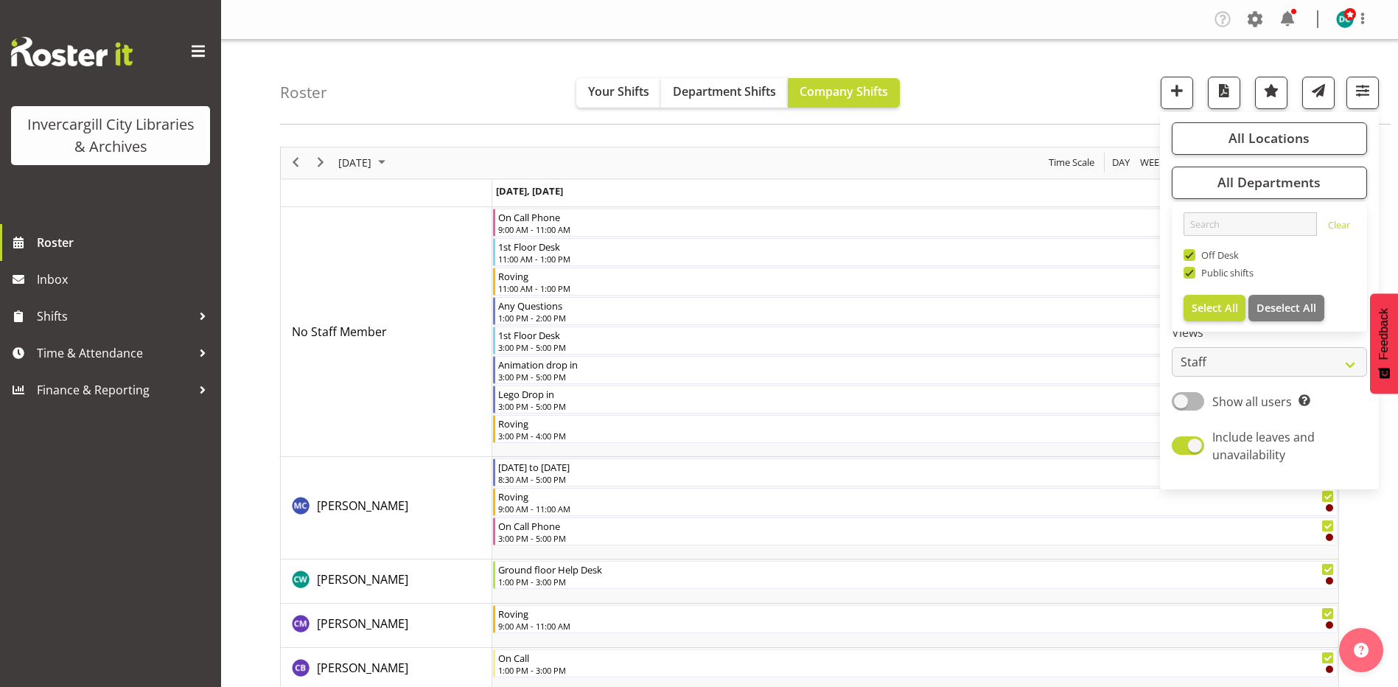
click at [1071, 83] on div "Roster Your Shifts Department Shifts Company Shifts All Locations Clear Bluff L…" at bounding box center [835, 82] width 1111 height 85
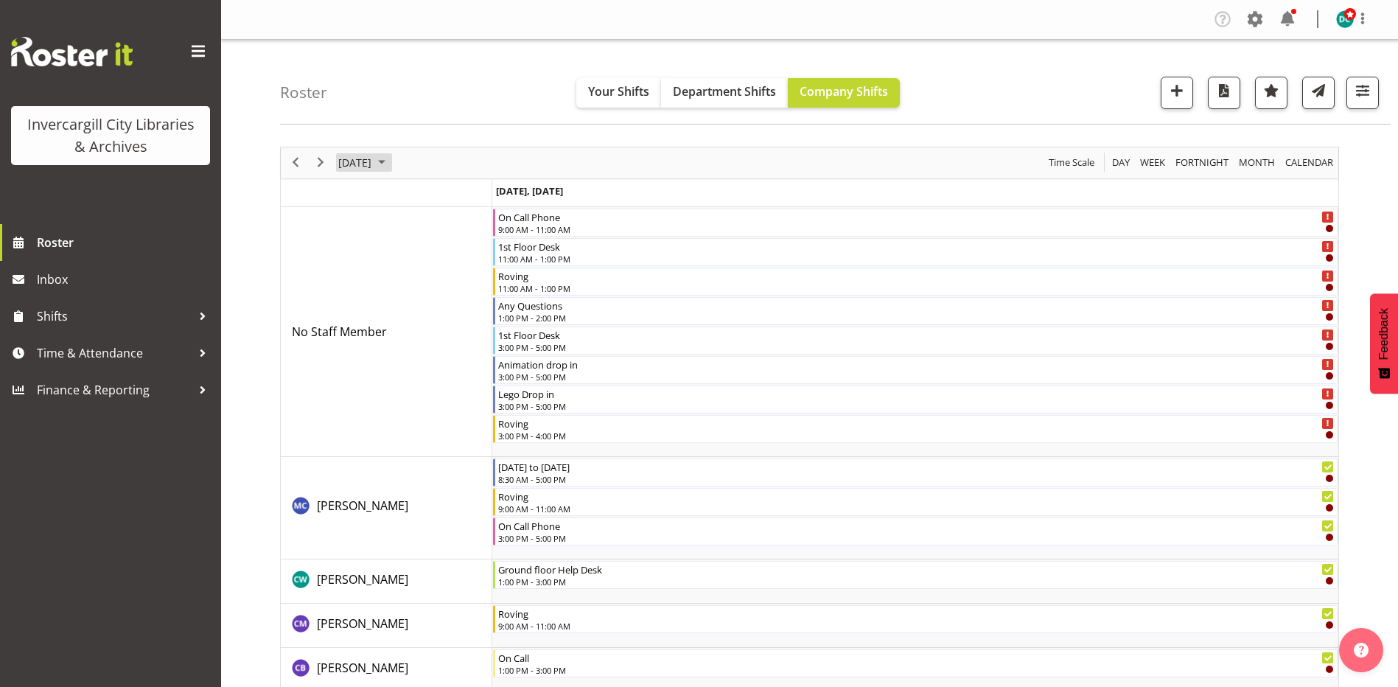
click at [373, 161] on span "August 20, 2025" at bounding box center [355, 162] width 36 height 18
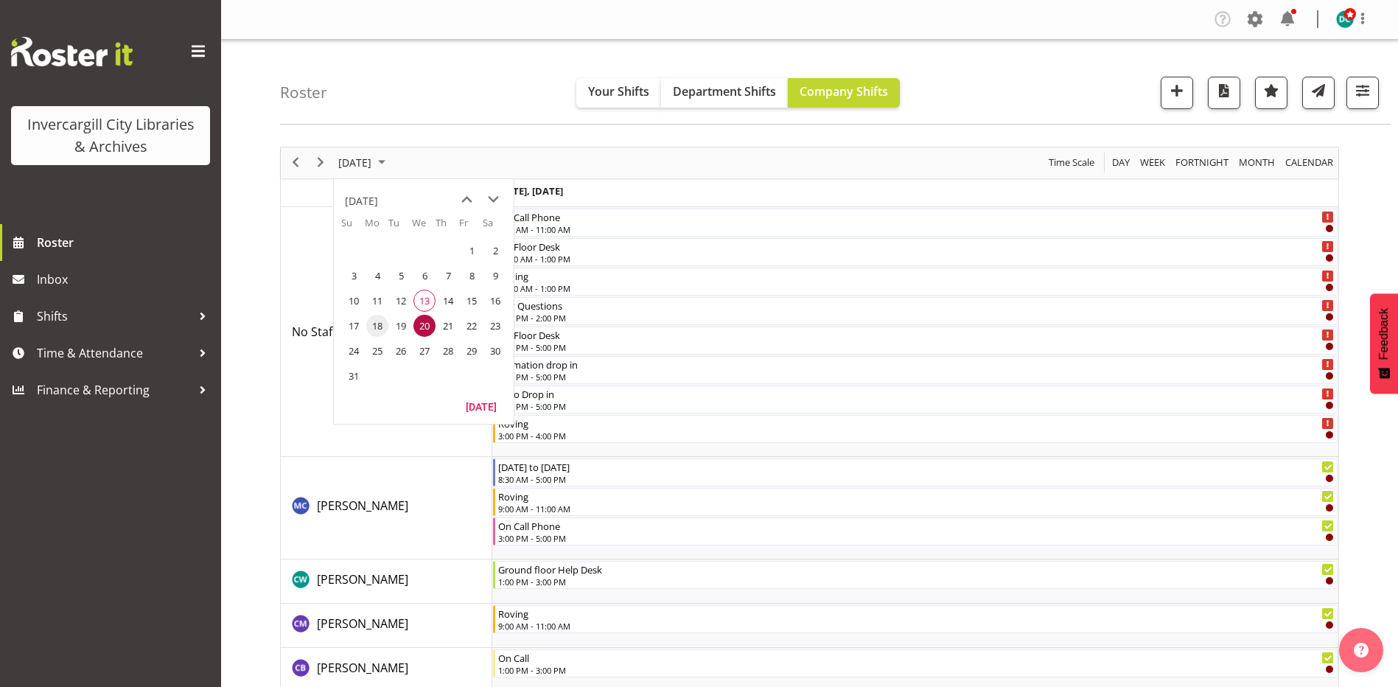
click at [382, 323] on span "18" at bounding box center [377, 326] width 22 height 22
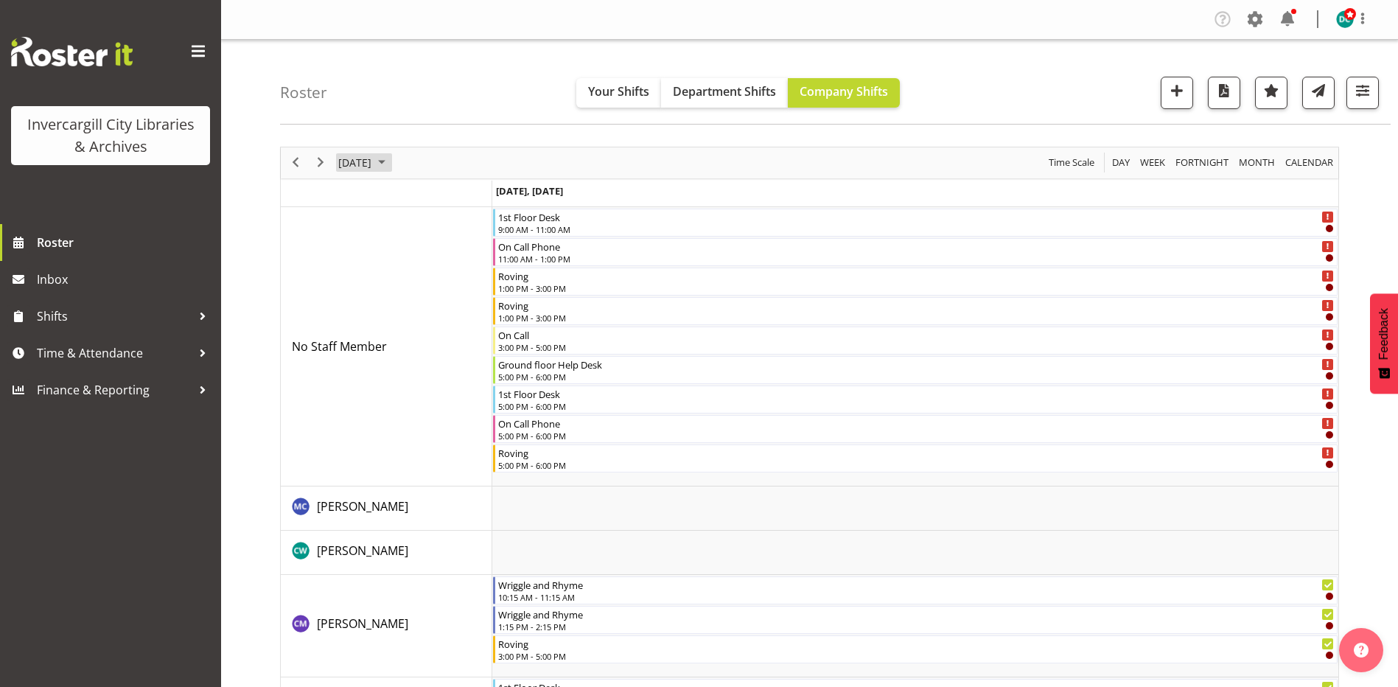
click at [373, 169] on span "August 18, 2025" at bounding box center [355, 162] width 36 height 18
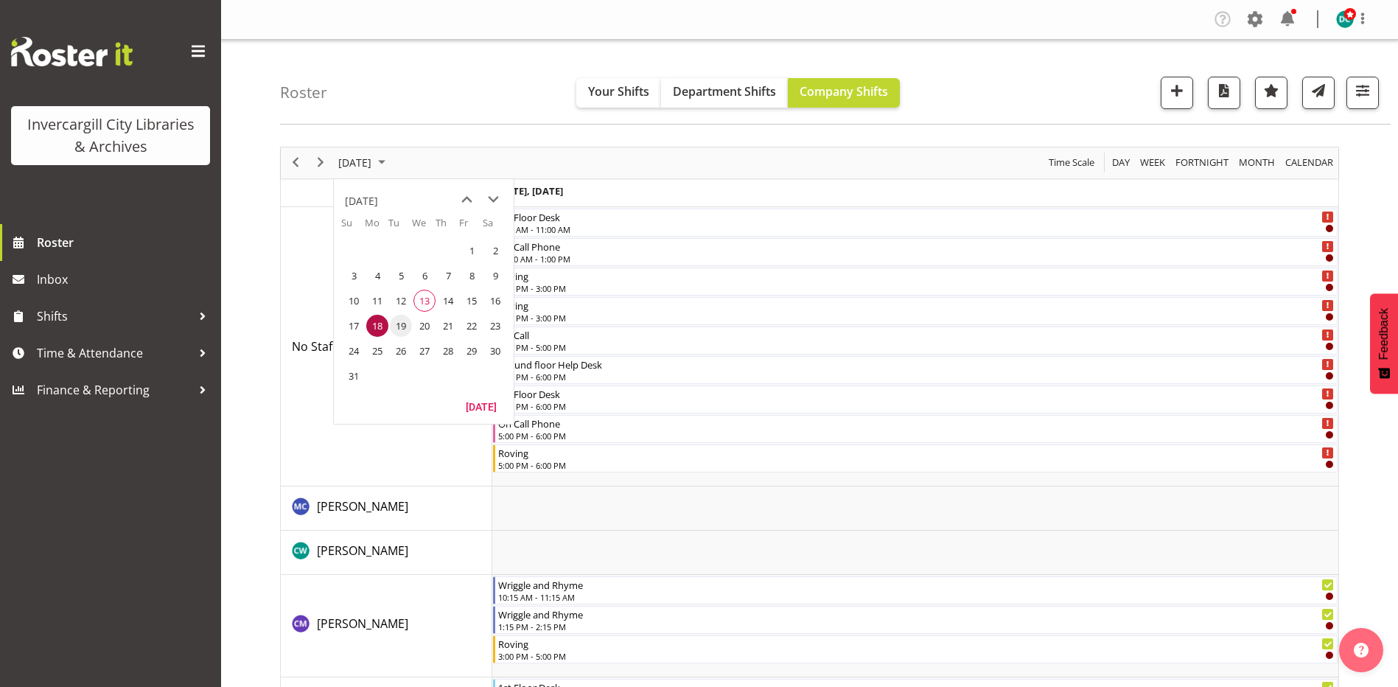
click at [408, 322] on span "19" at bounding box center [401, 326] width 22 height 22
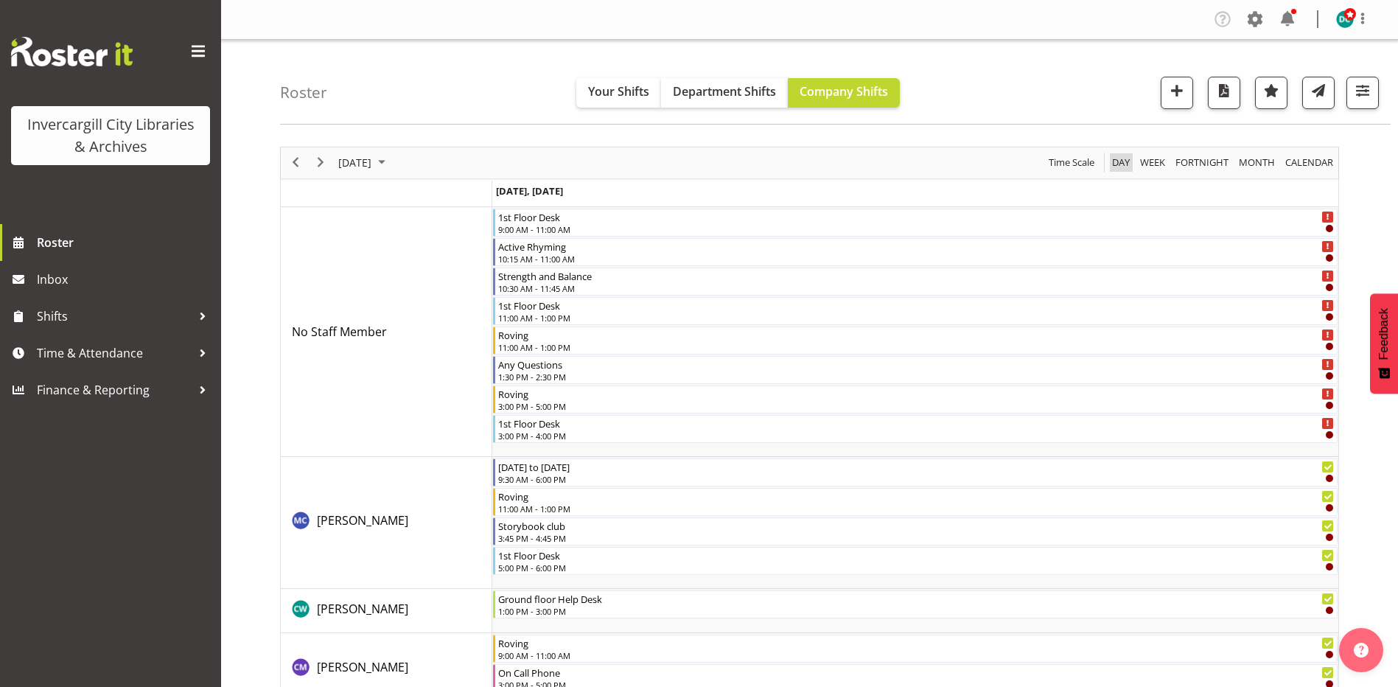
click at [1121, 165] on span "Day" at bounding box center [1121, 162] width 21 height 18
click at [1076, 167] on span "Time Scale" at bounding box center [1072, 162] width 49 height 18
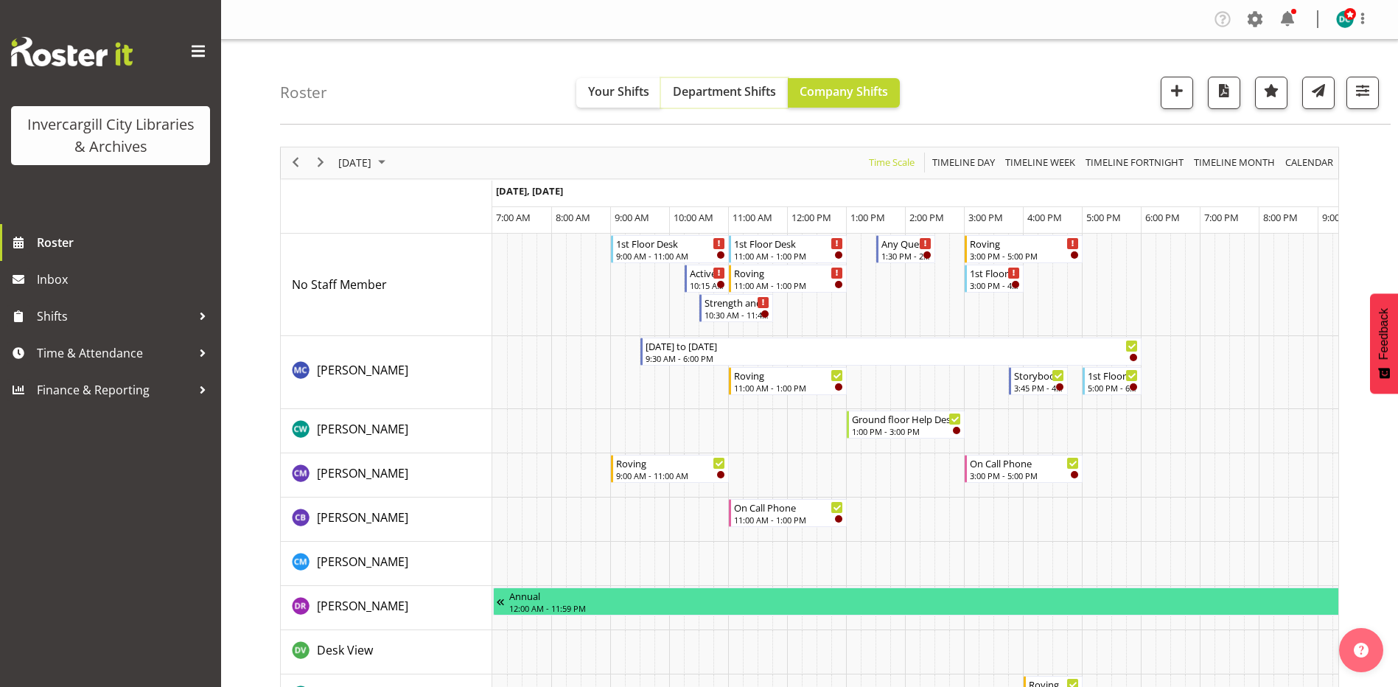
click at [739, 92] on span "Department Shifts" at bounding box center [724, 91] width 103 height 16
click at [824, 91] on span "Company Shifts" at bounding box center [844, 91] width 88 height 16
click at [1363, 86] on span "button" at bounding box center [1362, 90] width 19 height 19
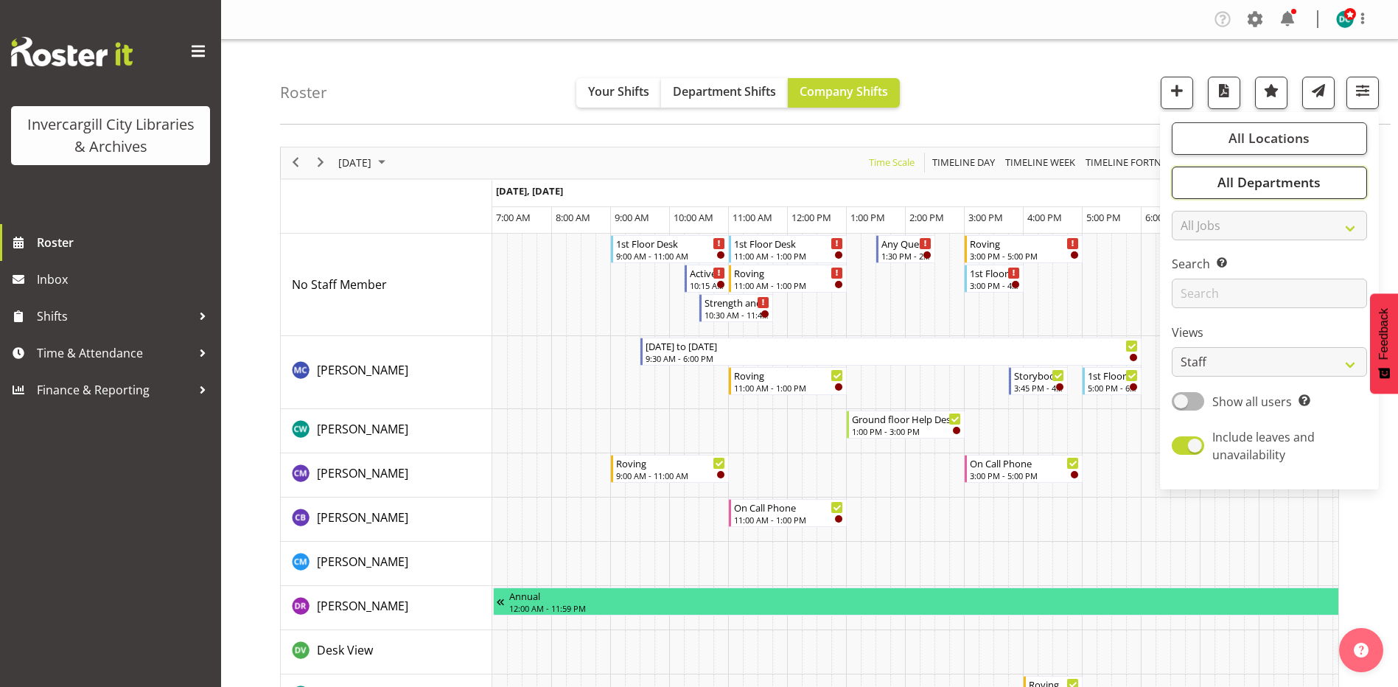
click at [1277, 179] on span "All Departments" at bounding box center [1269, 182] width 103 height 18
click at [1016, 91] on div "Roster Your Shifts Department Shifts Company Shifts All Locations Clear Bluff L…" at bounding box center [835, 82] width 1111 height 85
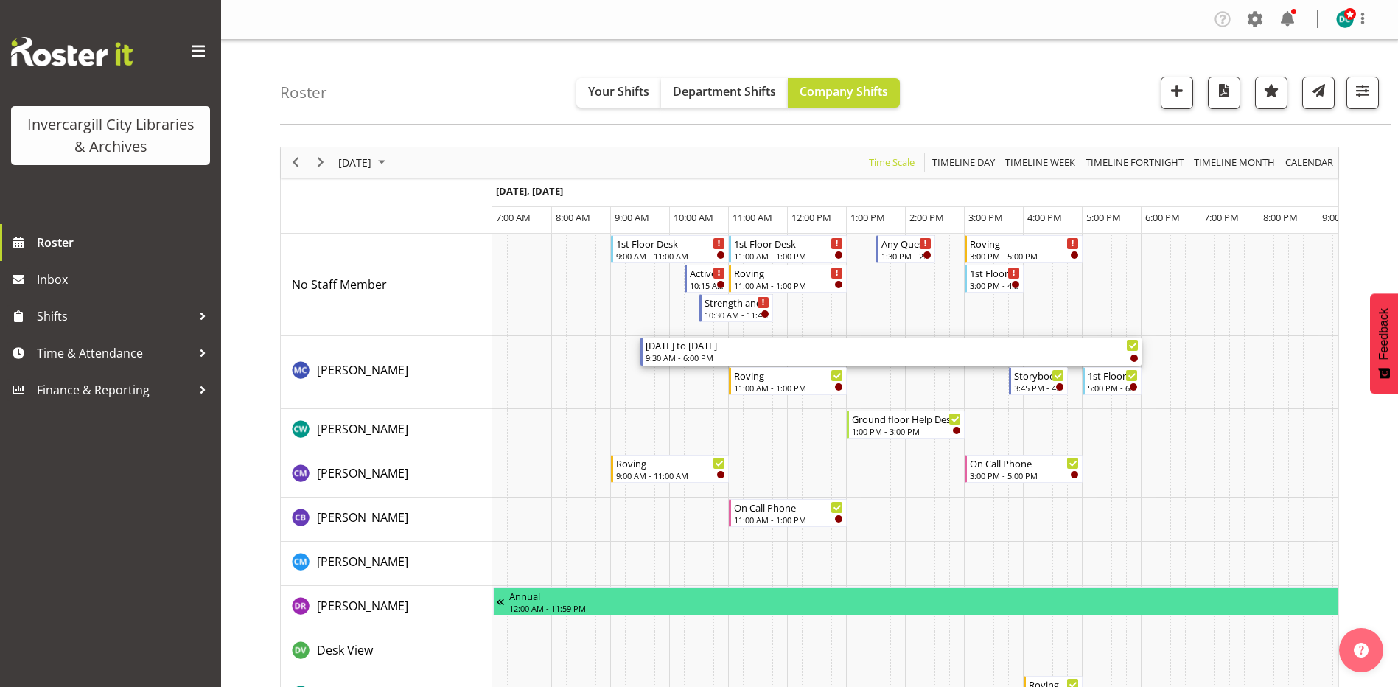
click at [723, 349] on div "Tuesday to Saturday" at bounding box center [892, 345] width 493 height 15
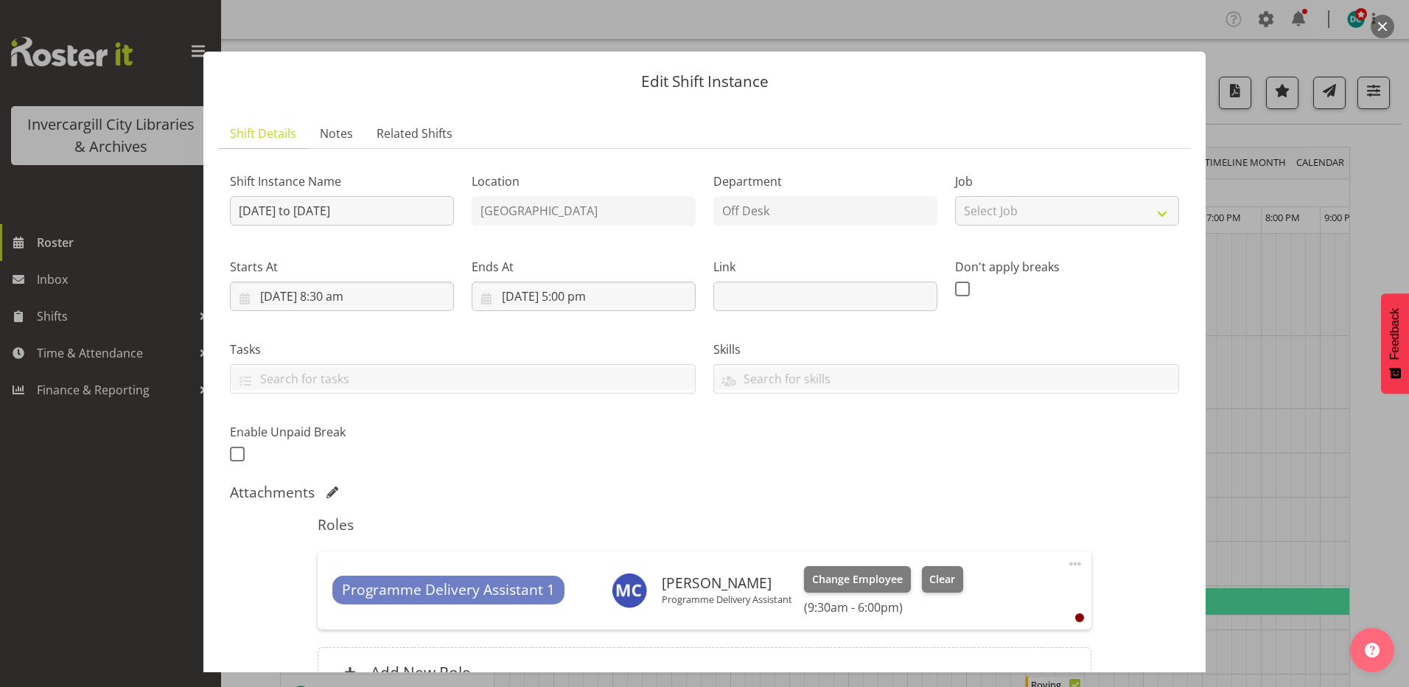
click at [1381, 21] on button "button" at bounding box center [1383, 27] width 24 height 24
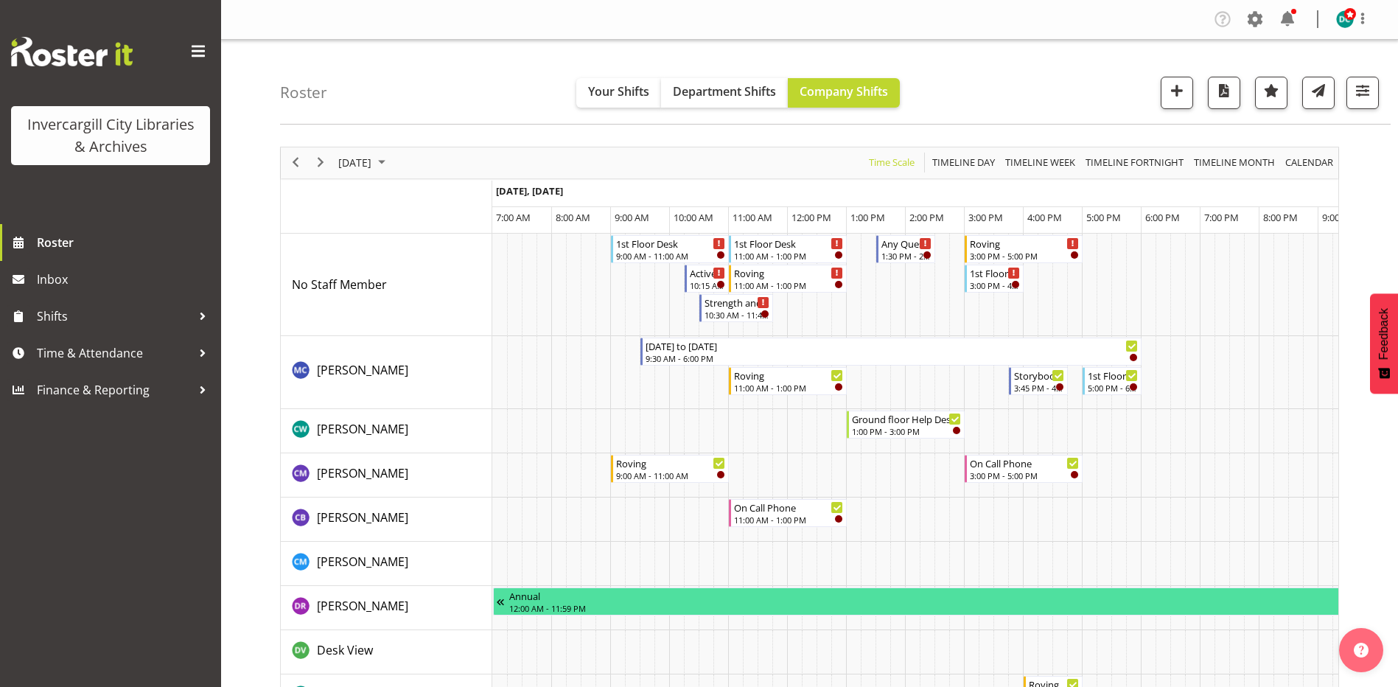
click at [1012, 87] on div "Roster Your Shifts Department Shifts Company Shifts All Locations Clear Bluff L…" at bounding box center [835, 82] width 1111 height 85
click at [1111, 59] on div "Roster Your Shifts Department Shifts Company Shifts All Locations Clear Bluff L…" at bounding box center [835, 82] width 1111 height 85
click at [1365, 98] on span "button" at bounding box center [1362, 90] width 19 height 19
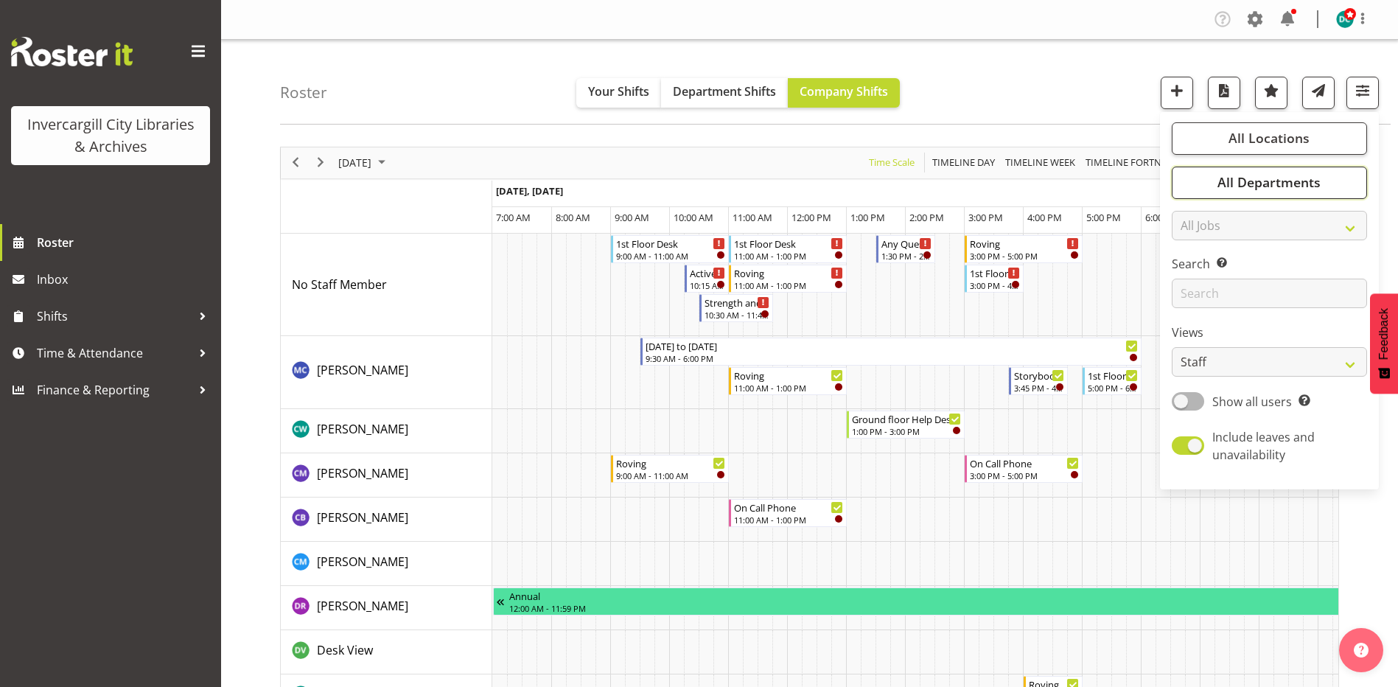
click at [1267, 179] on span "All Departments" at bounding box center [1269, 182] width 103 height 18
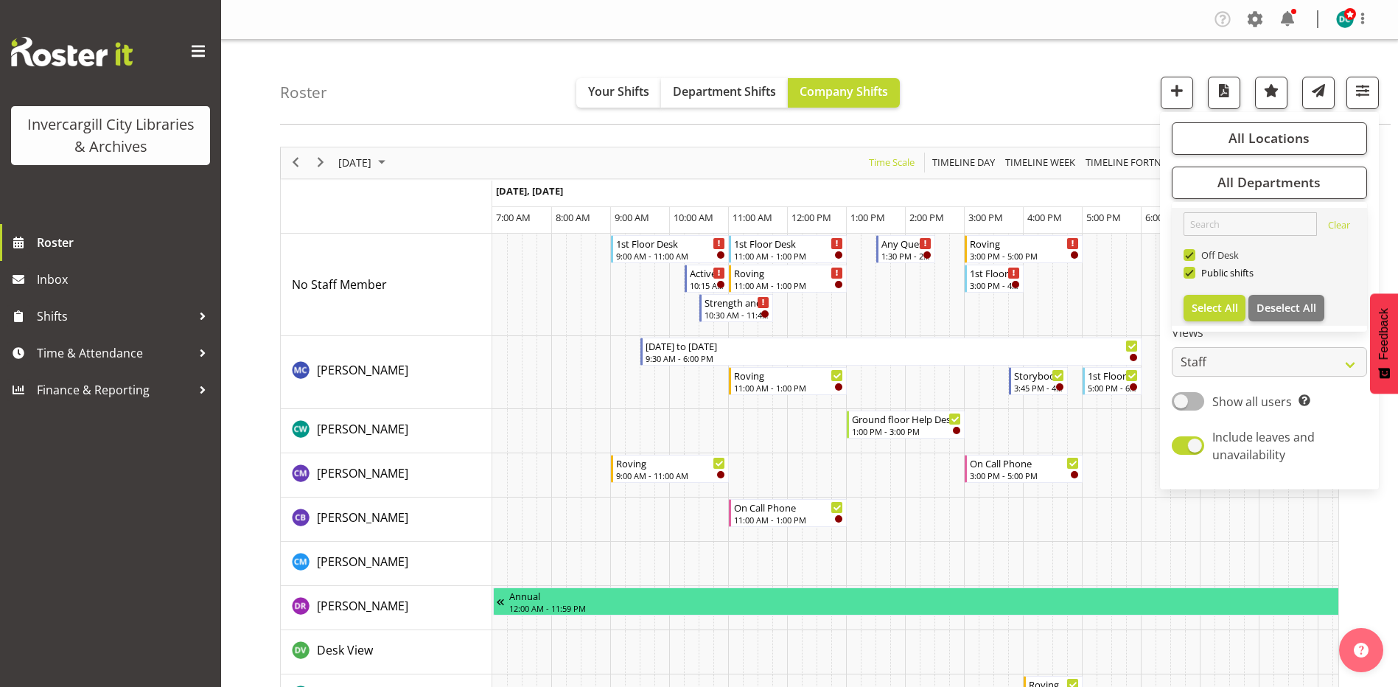
click at [1189, 254] on span at bounding box center [1190, 255] width 12 height 12
click at [1189, 254] on input "Off Desk" at bounding box center [1189, 255] width 10 height 10
checkbox input "false"
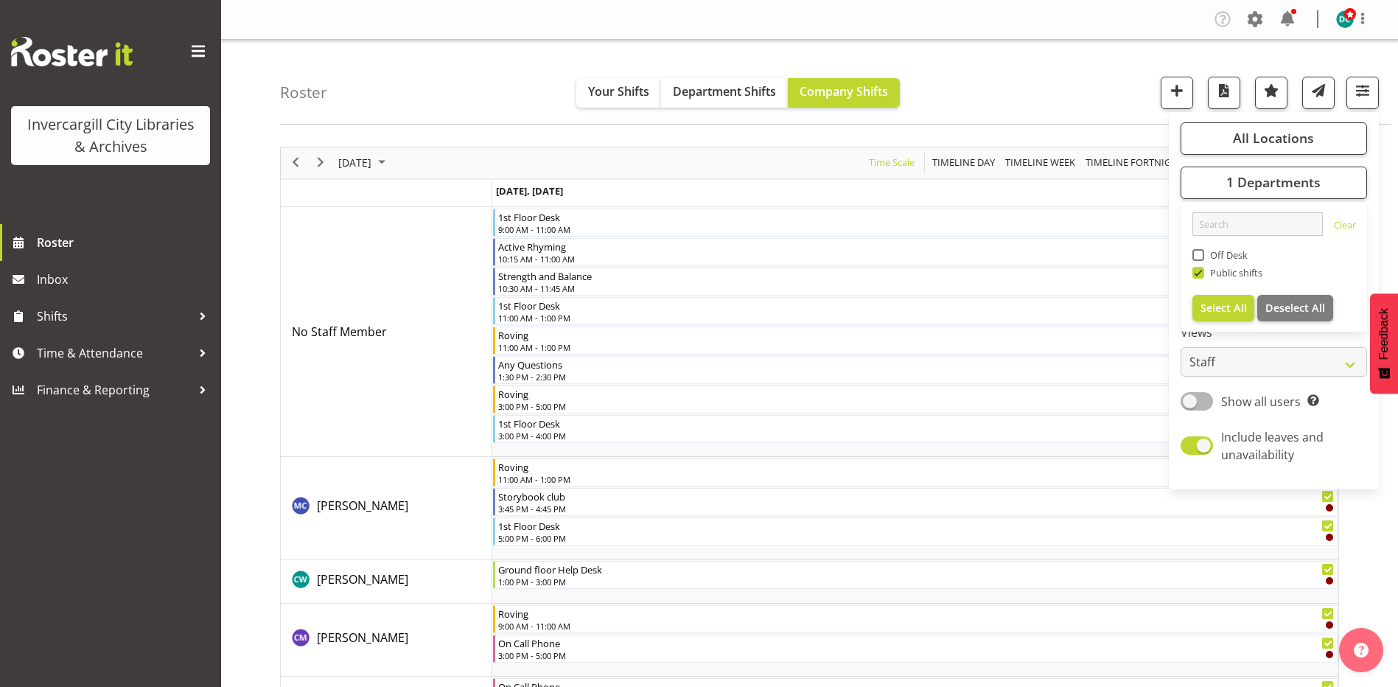
click at [1057, 97] on div "Roster Your Shifts Department Shifts Company Shifts All Locations Clear Bluff L…" at bounding box center [835, 82] width 1111 height 85
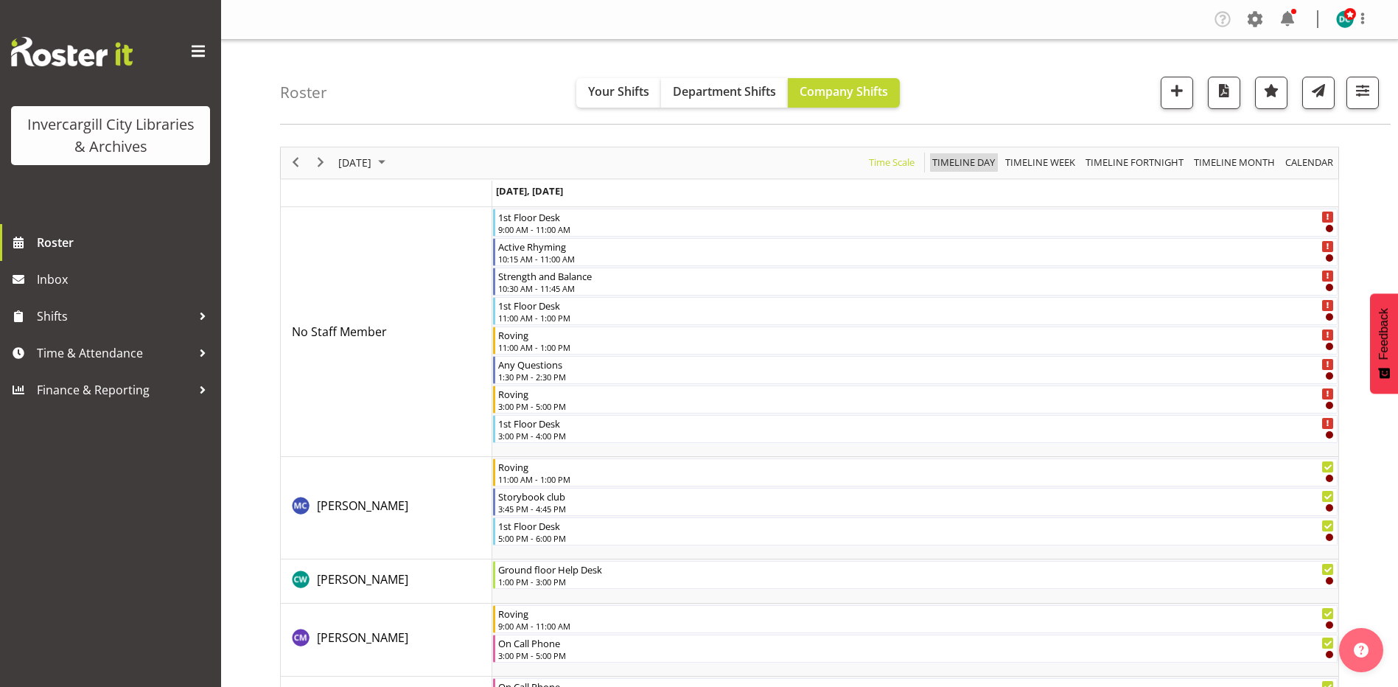
click at [971, 158] on span "Timeline Day" at bounding box center [964, 162] width 66 height 18
click at [907, 162] on span "Time Scale" at bounding box center [892, 162] width 49 height 18
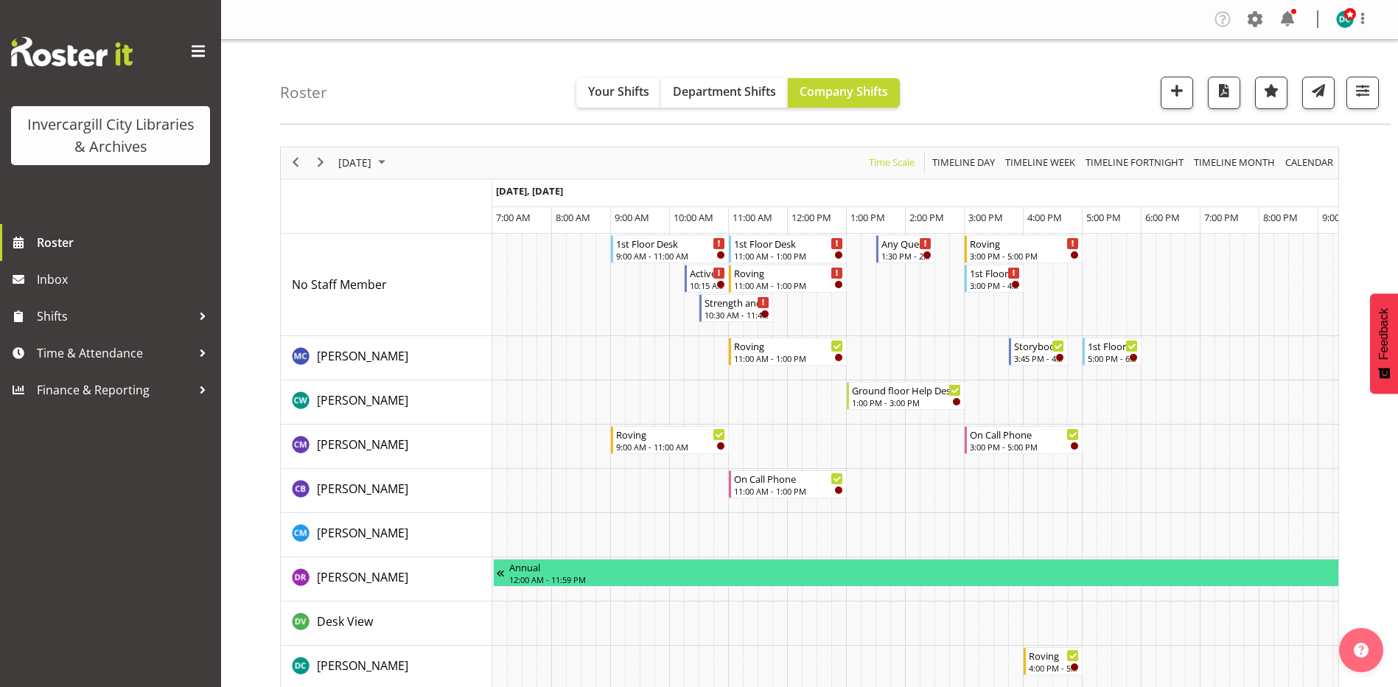
click at [412, 77] on div "Roster Your Shifts Department Shifts Company Shifts All Locations Clear Bluff L…" at bounding box center [835, 82] width 1111 height 85
click at [71, 300] on link "Shifts" at bounding box center [110, 316] width 221 height 37
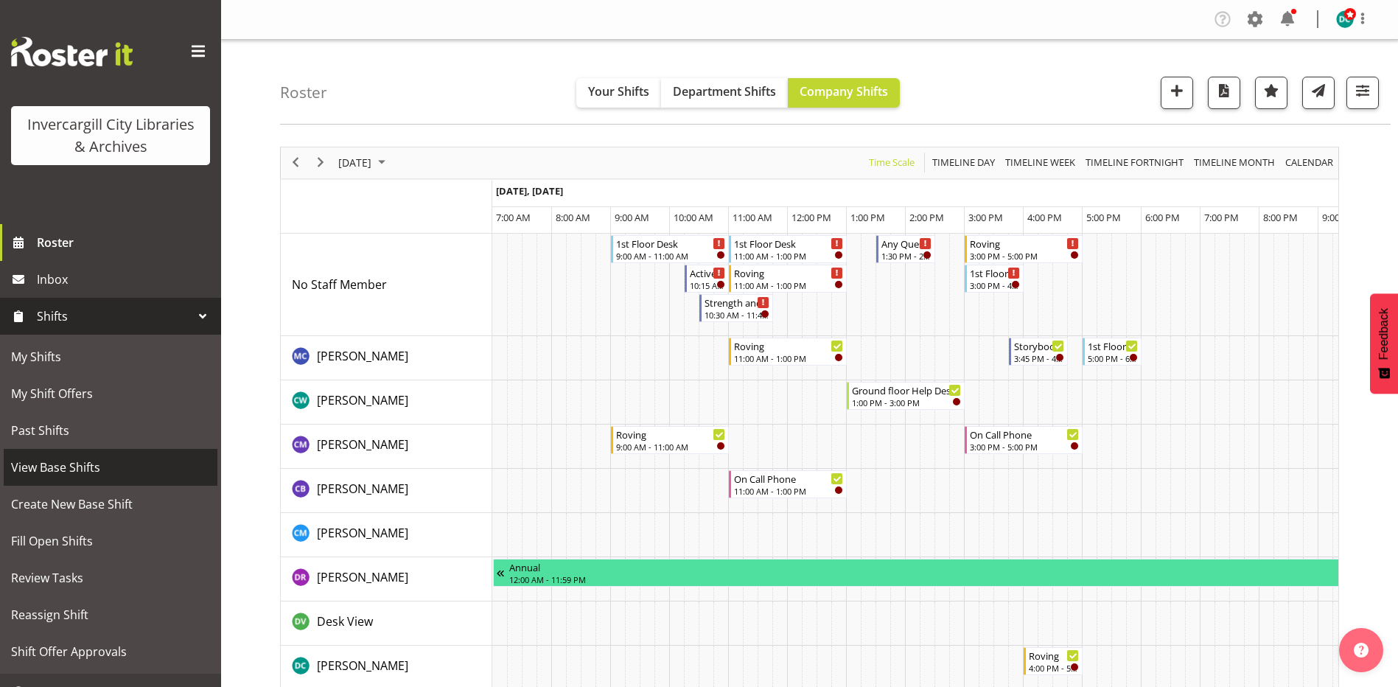
click at [66, 475] on span "View Base Shifts" at bounding box center [110, 467] width 199 height 22
